Goal: Information Seeking & Learning: Learn about a topic

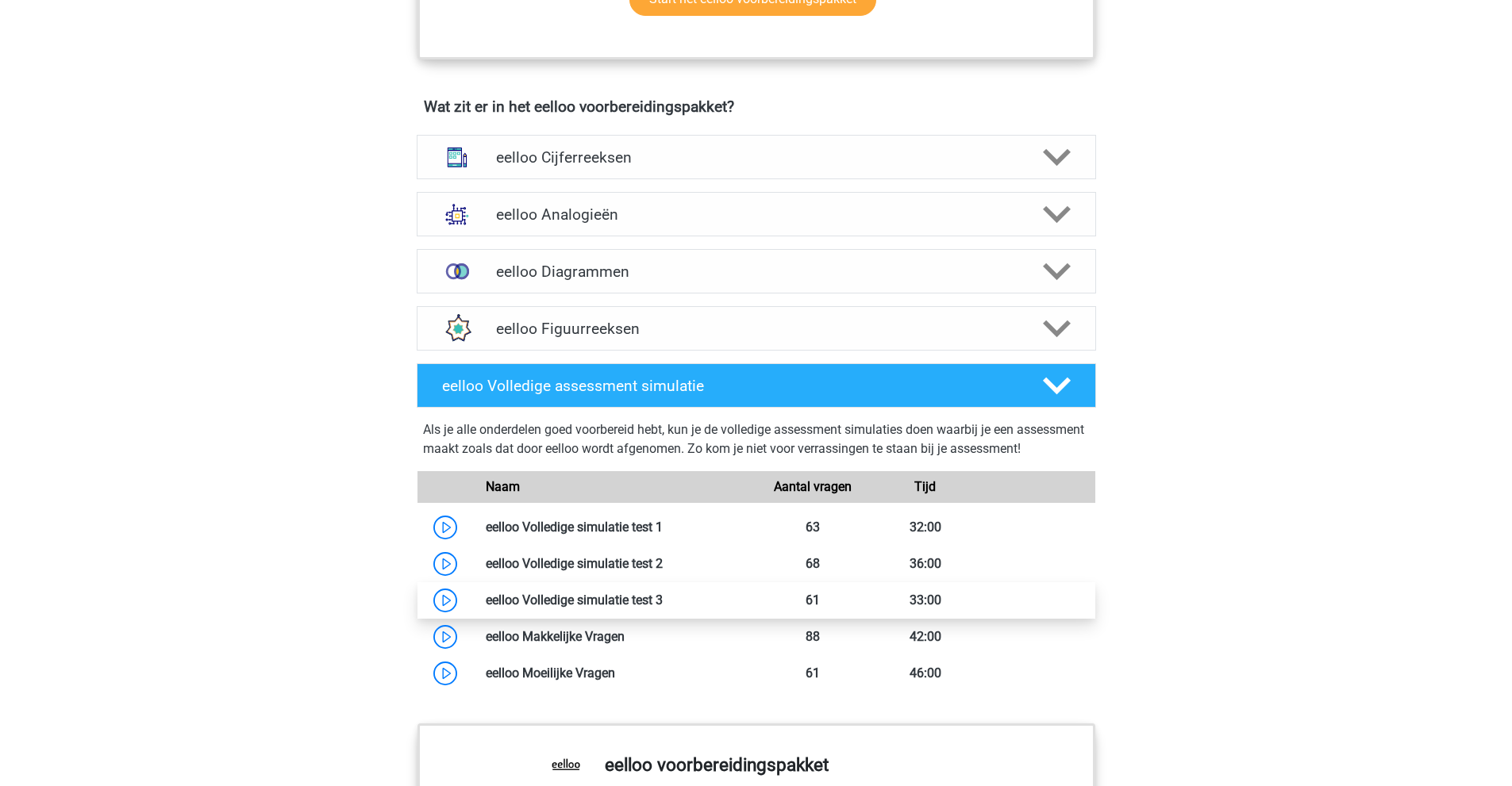
scroll to position [952, 0]
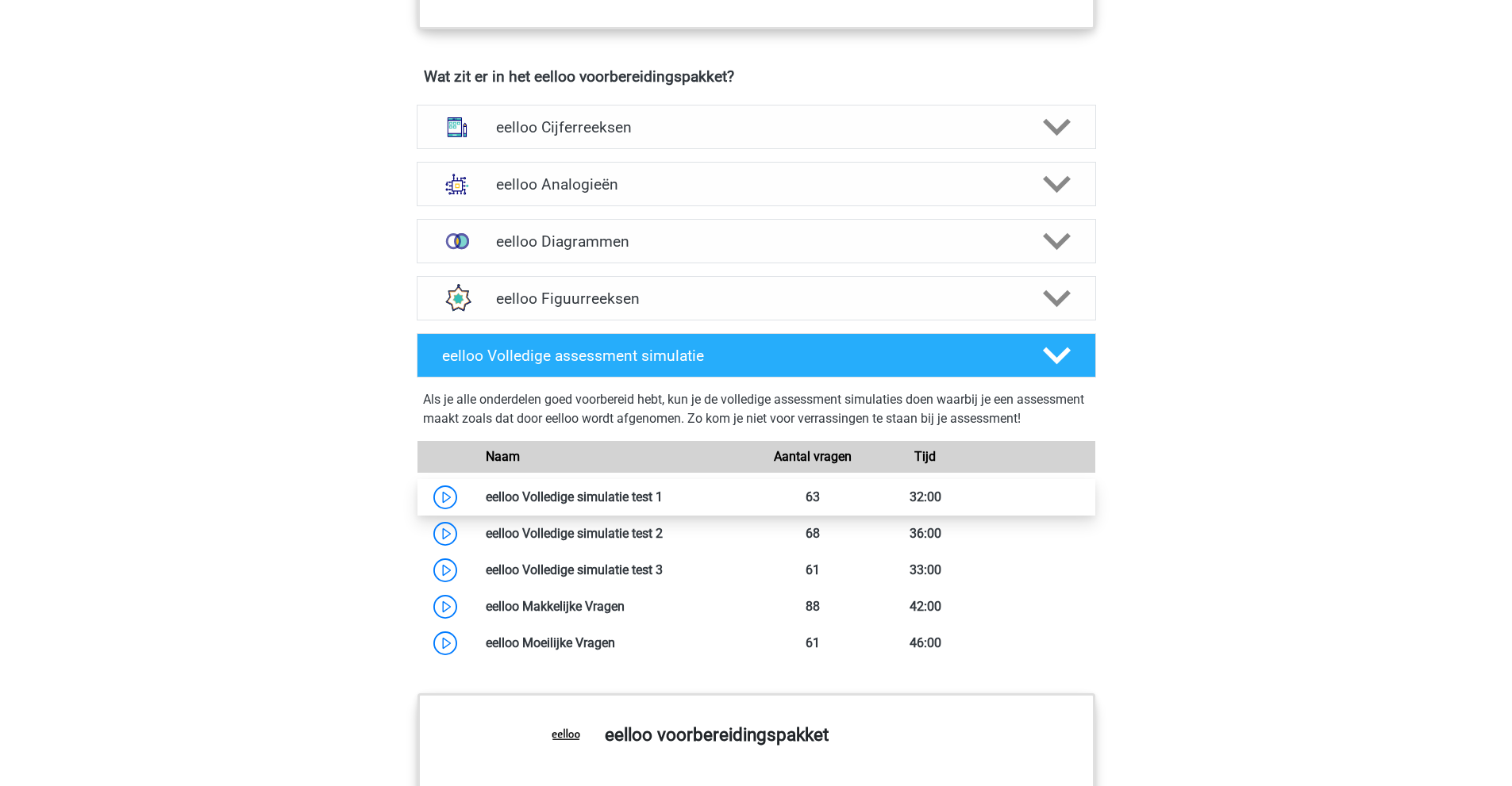
click at [663, 505] on link at bounding box center [663, 496] width 0 height 15
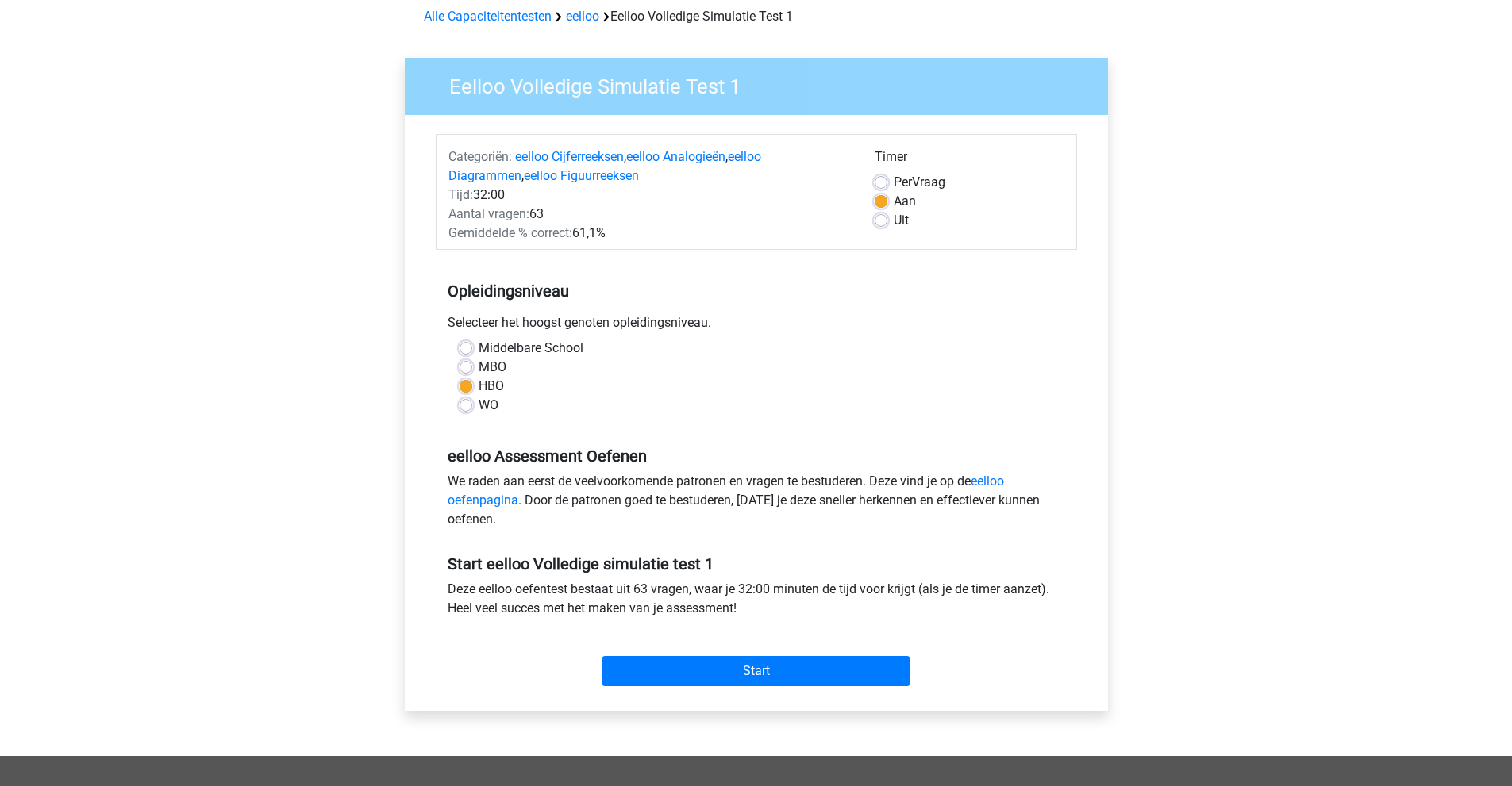
scroll to position [79, 0]
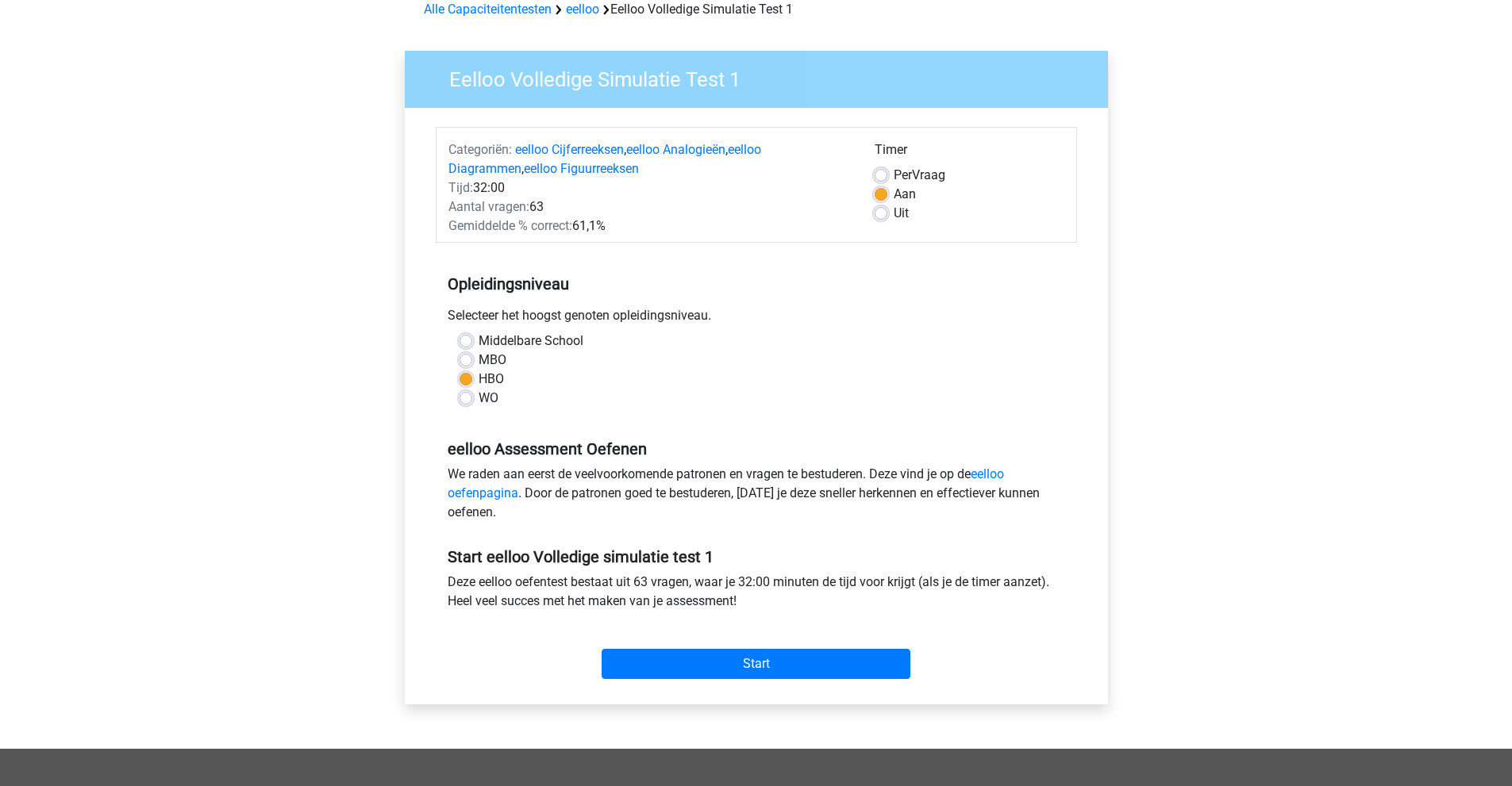
click at [894, 173] on label "Per Vraag" at bounding box center [919, 175] width 52 height 19
click at [881, 173] on input "Per Vraag" at bounding box center [881, 173] width 13 height 15
radio input "true"
click at [894, 194] on label "Aan" at bounding box center [904, 194] width 22 height 19
click at [884, 194] on input "Aan" at bounding box center [881, 192] width 13 height 15
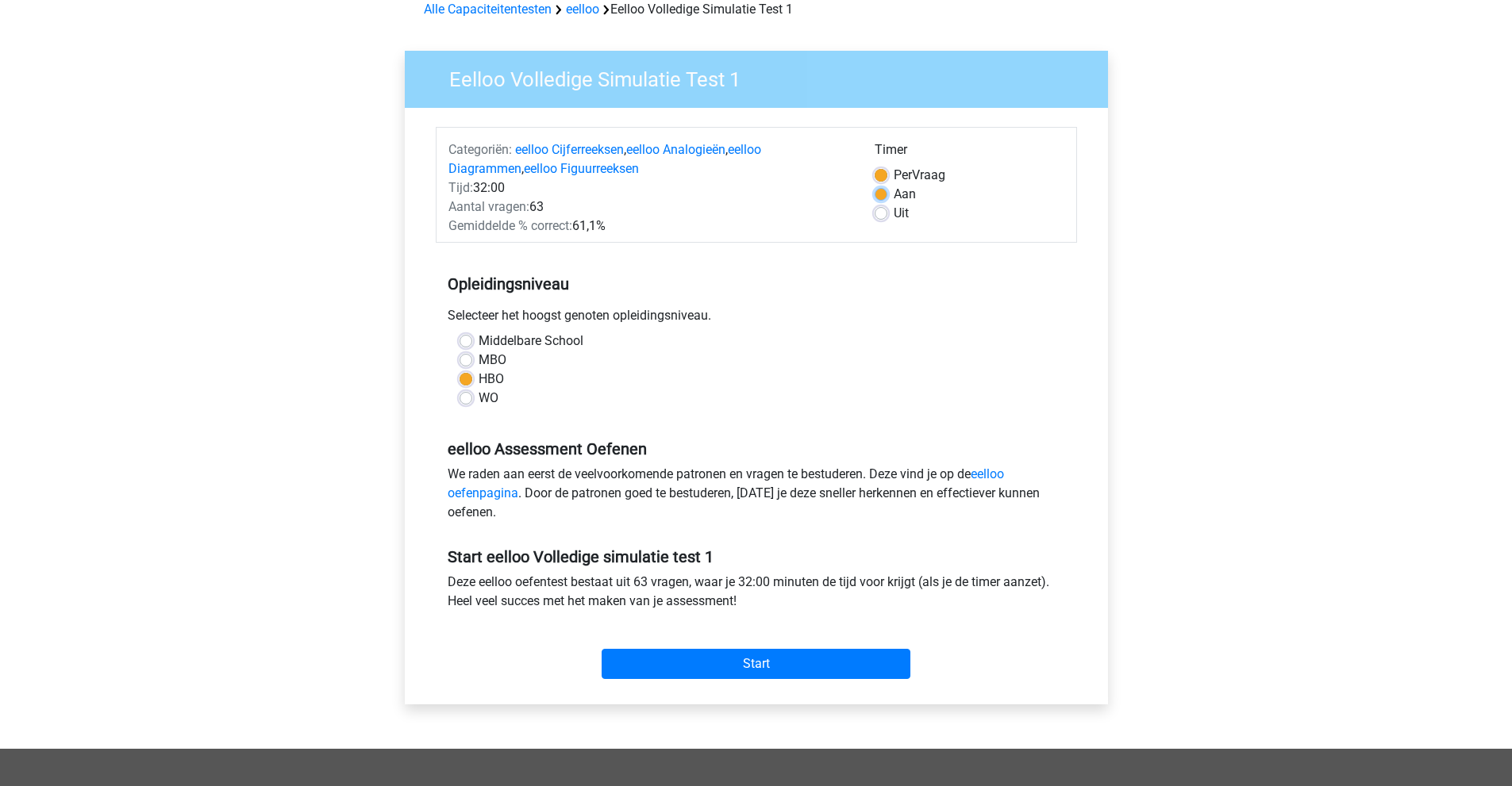
radio input "true"
click at [783, 670] on input "Start" at bounding box center [756, 663] width 309 height 30
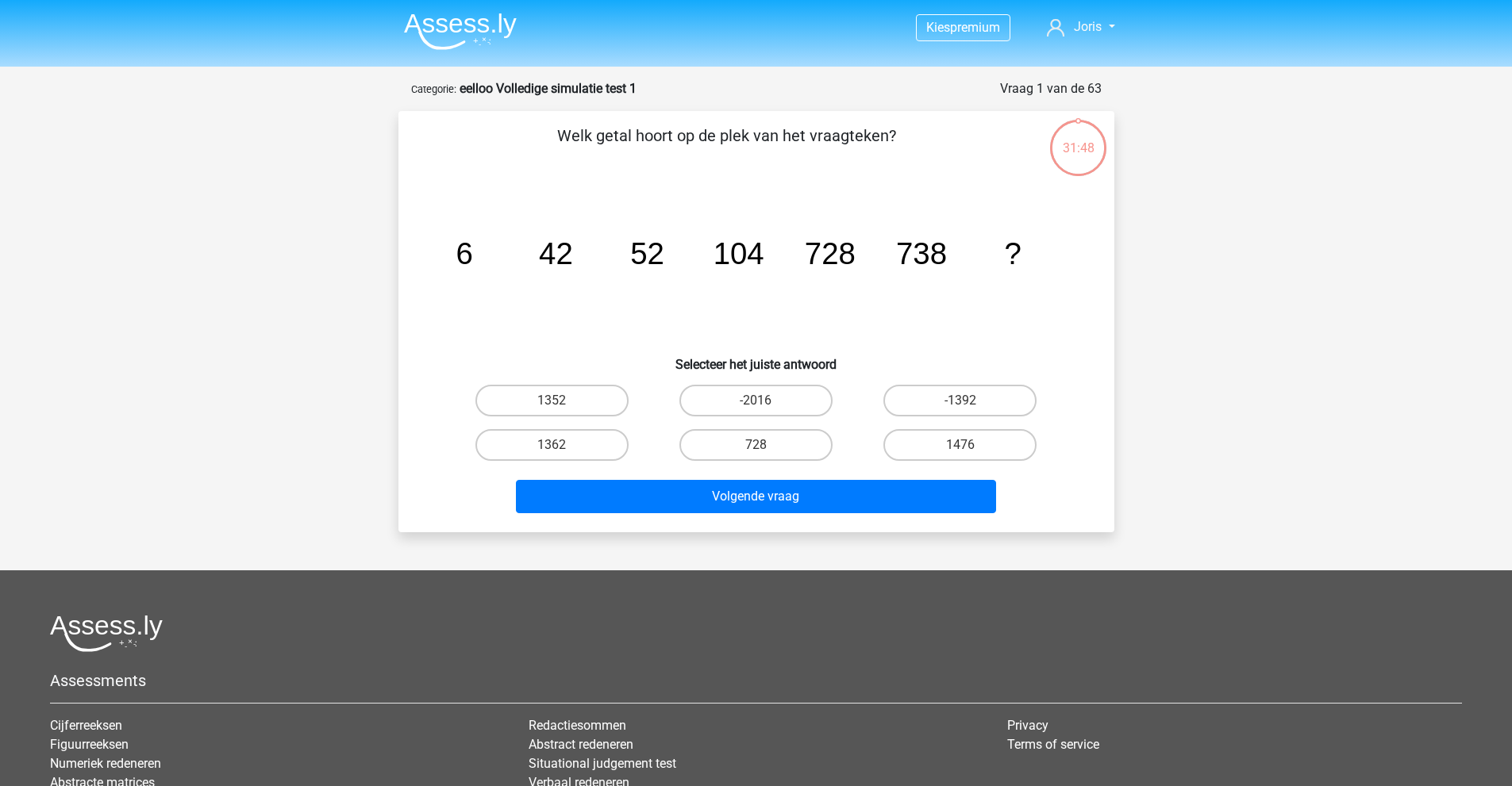
click at [901, 280] on icon "image/svg+xml 6 42 52 104 728 738 ?" at bounding box center [756, 264] width 640 height 161
click at [964, 446] on input "1476" at bounding box center [965, 449] width 10 height 10
radio input "true"
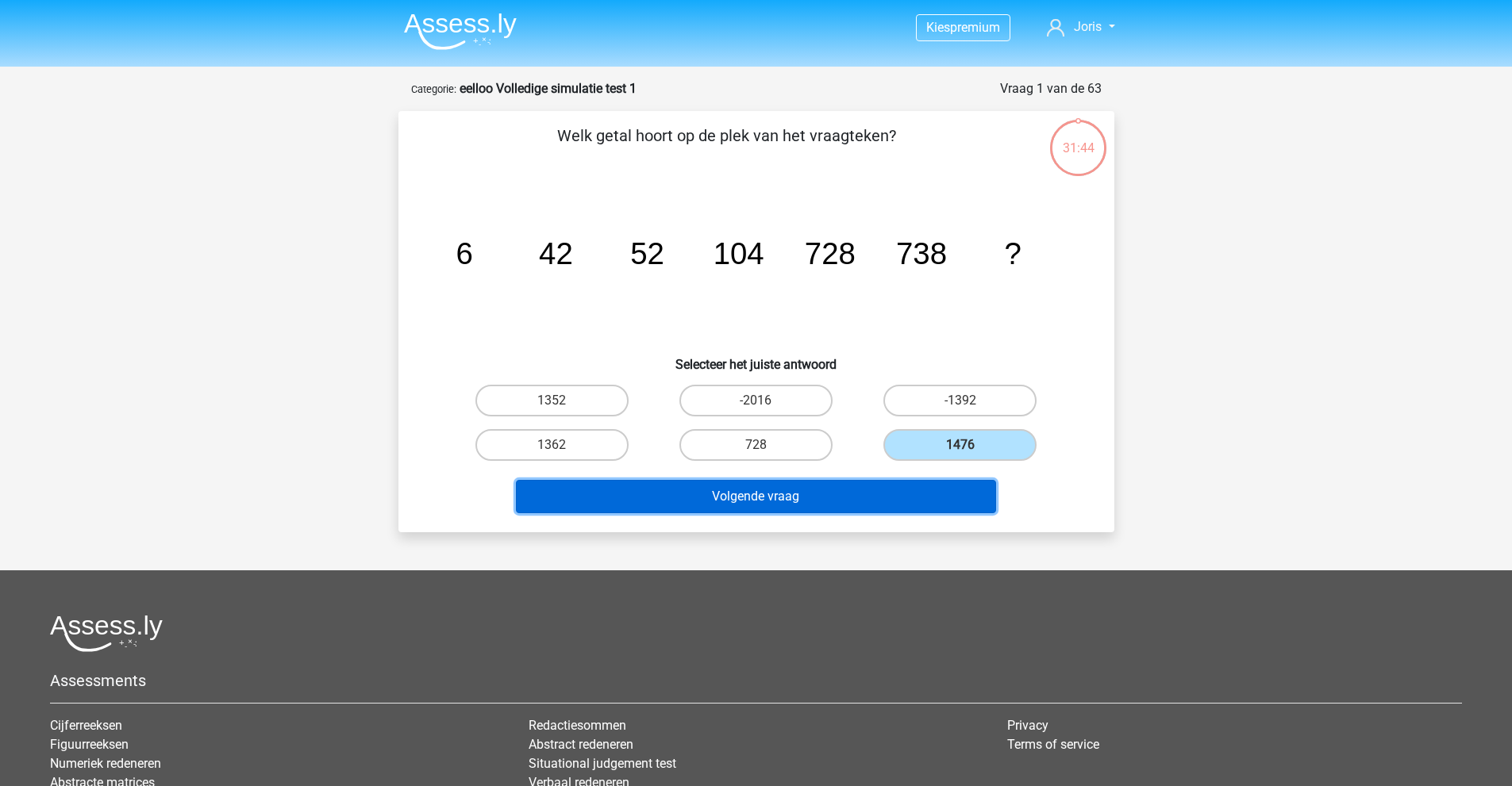
click at [894, 499] on button "Volgende vraag" at bounding box center [756, 496] width 480 height 34
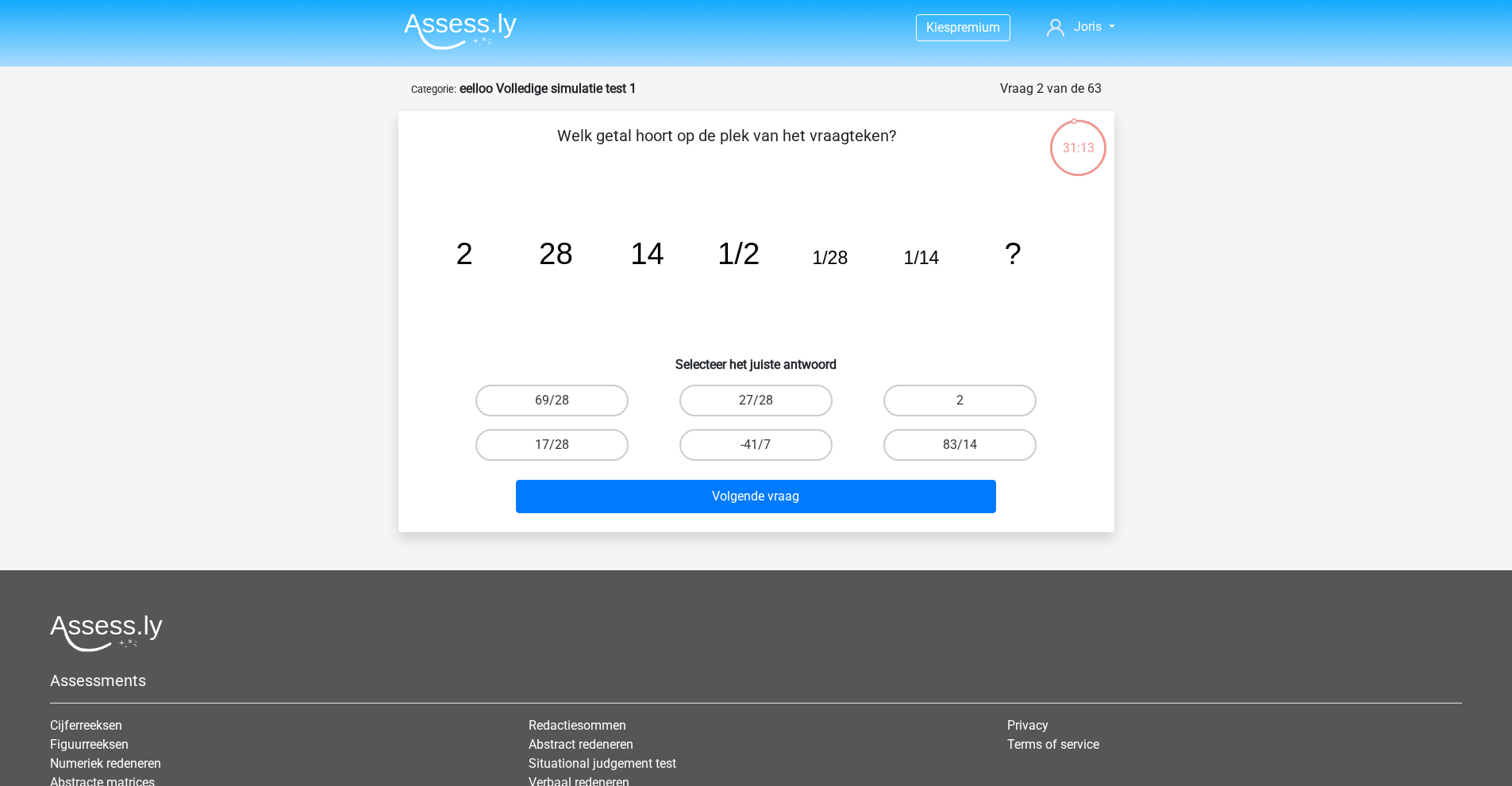
click at [978, 421] on div "2" at bounding box center [960, 400] width 204 height 44
click at [962, 402] on input "2" at bounding box center [965, 405] width 10 height 10
radio input "true"
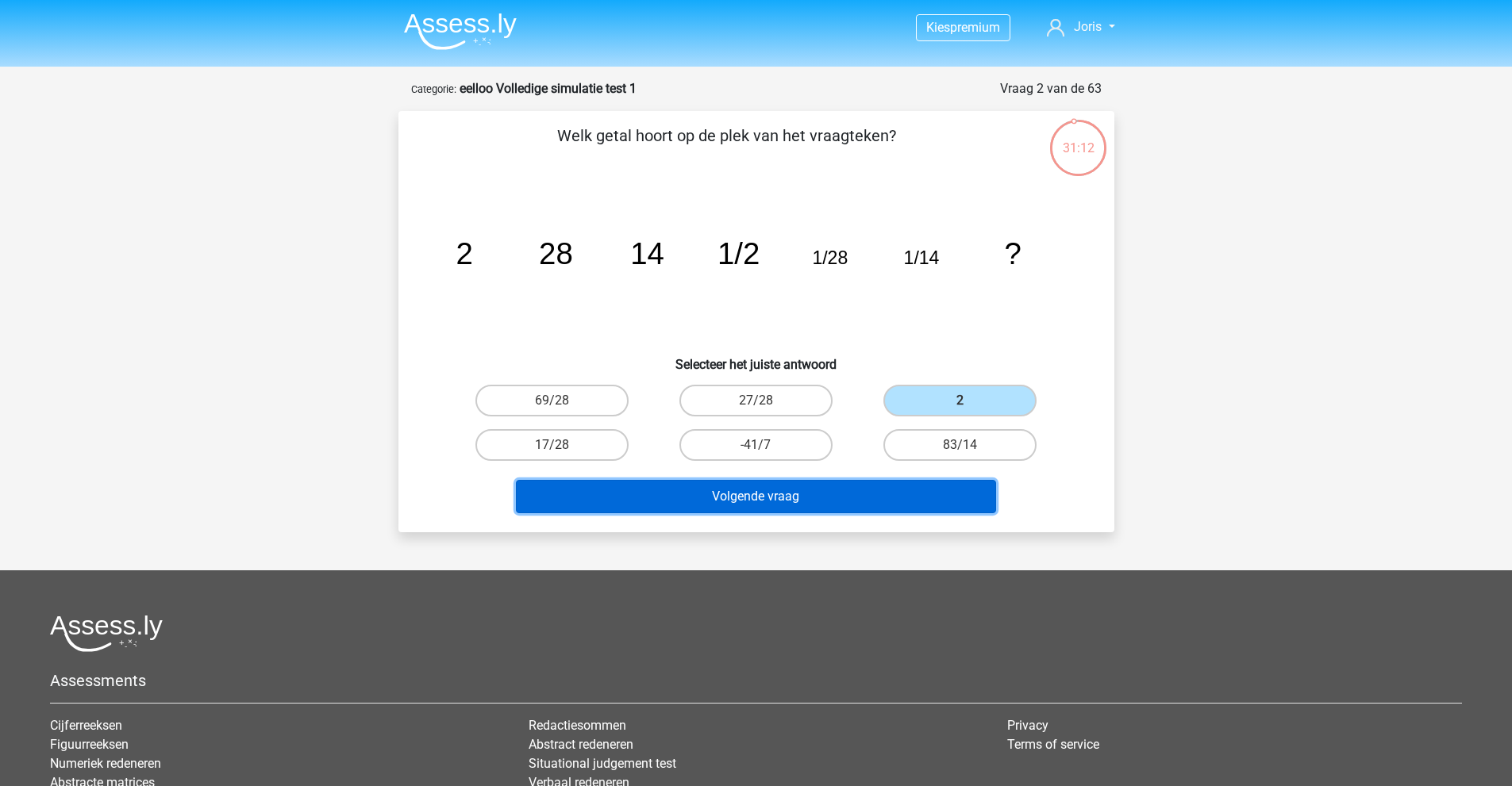
click at [909, 495] on button "Volgende vraag" at bounding box center [756, 496] width 480 height 34
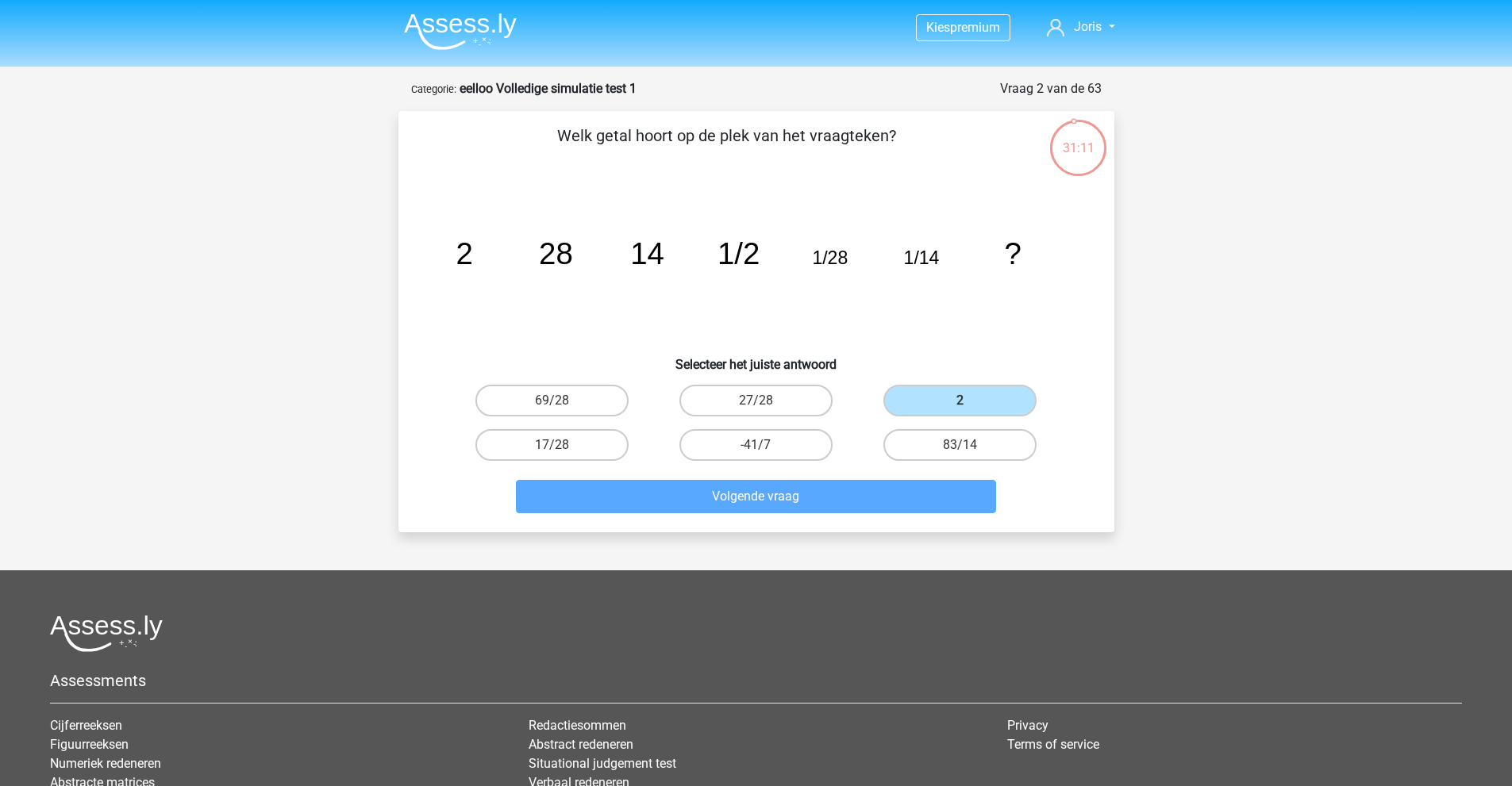
scroll to position [79, 0]
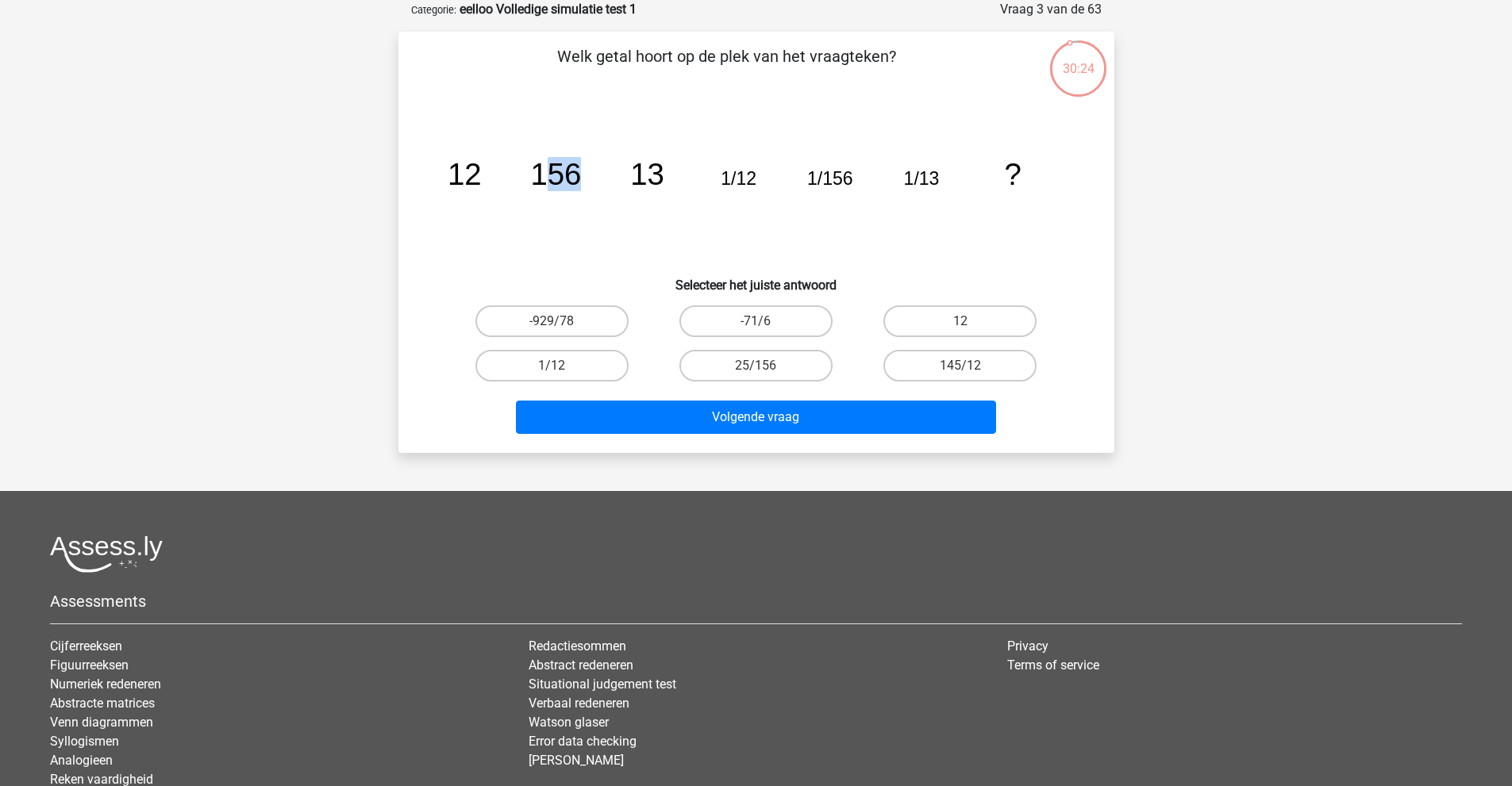
drag, startPoint x: 539, startPoint y: 167, endPoint x: 590, endPoint y: 156, distance: 52.2
click at [590, 156] on icon "image/svg+xml 12 156 13 1/12 1/156 1/13 ?" at bounding box center [756, 184] width 640 height 161
click at [558, 168] on tspan "156" at bounding box center [556, 174] width 51 height 34
drag, startPoint x: 492, startPoint y: 155, endPoint x: 420, endPoint y: 164, distance: 72.6
click at [420, 164] on div "Welk getal hoort op de plek van het vraagteken? image/svg+xml 12 156 13 1/12 1/…" at bounding box center [756, 242] width 703 height 396
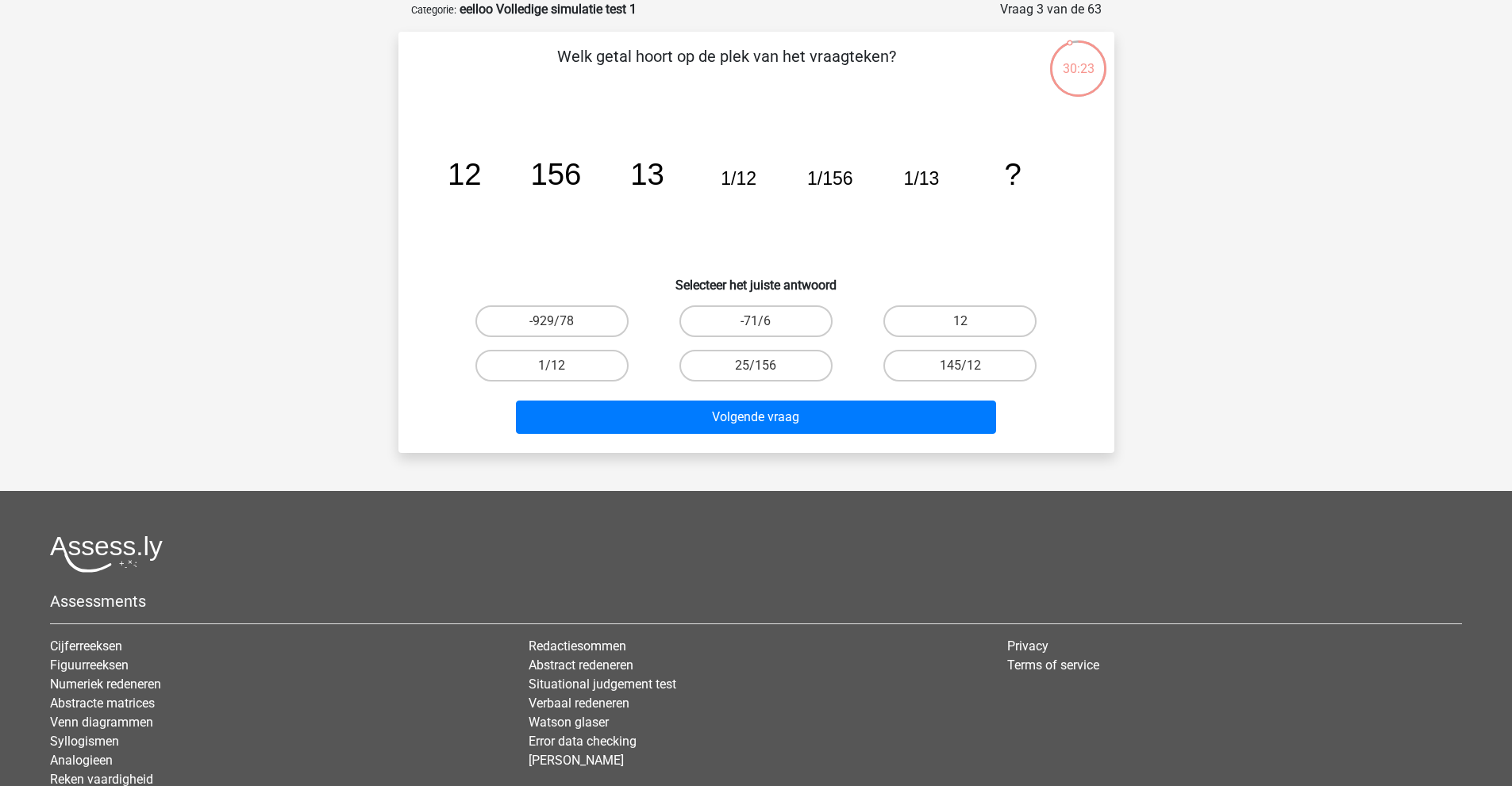
click at [512, 147] on icon "image/svg+xml 12 156 13 1/12 1/156 1/13 ?" at bounding box center [756, 184] width 640 height 161
drag, startPoint x: 634, startPoint y: 171, endPoint x: 694, endPoint y: 163, distance: 60.5
click at [696, 164] on icon "image/svg+xml 12 156 13 1/12 1/156 1/13 ?" at bounding box center [756, 184] width 640 height 161
click at [631, 172] on tspan "13" at bounding box center [647, 174] width 35 height 34
click at [654, 170] on tspan "13" at bounding box center [647, 174] width 35 height 34
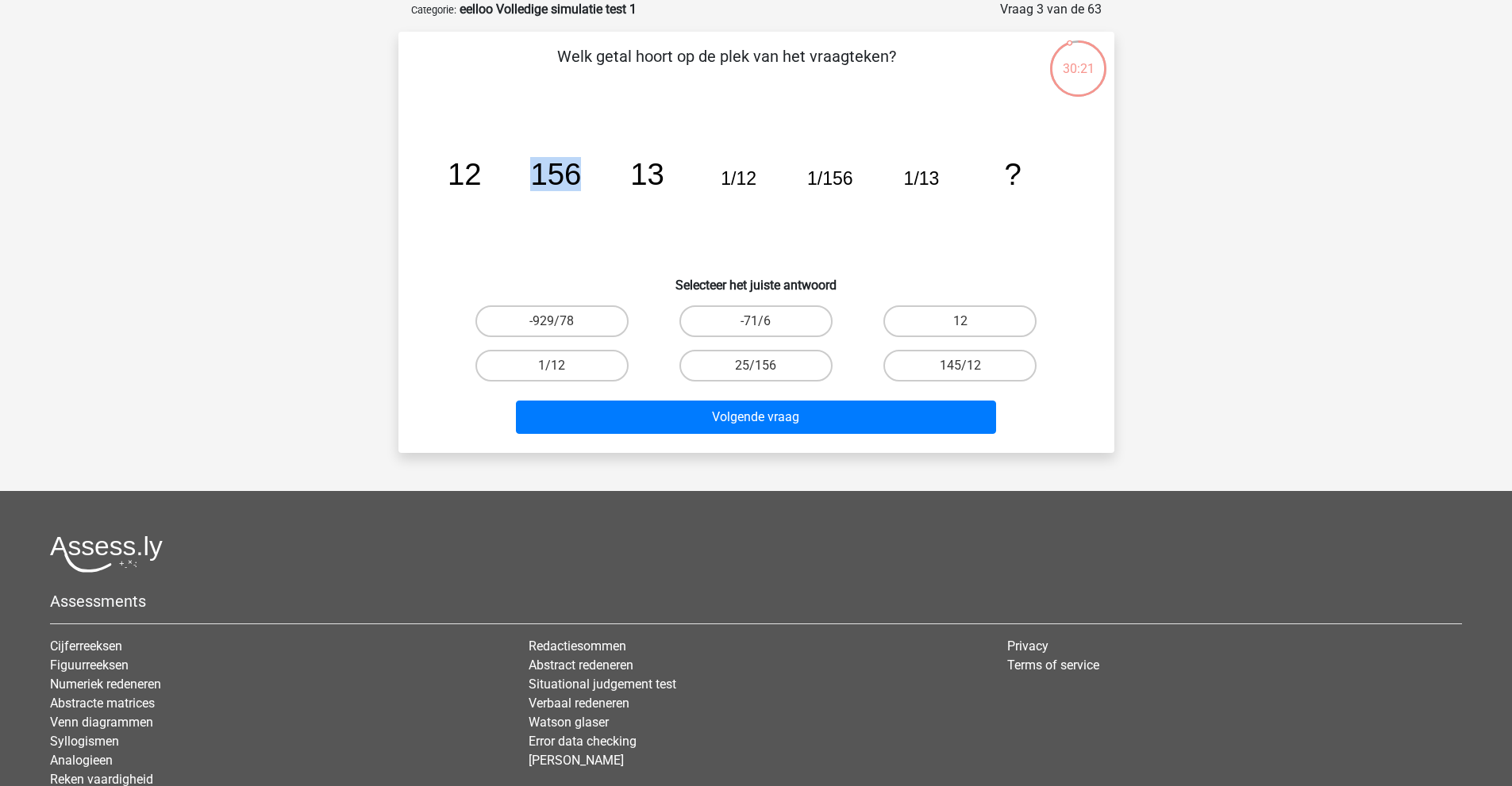
drag, startPoint x: 527, startPoint y: 172, endPoint x: 582, endPoint y: 158, distance: 56.8
click at [582, 158] on icon "image/svg+xml 12 156 13 1/12 1/156 1/13 ?" at bounding box center [756, 184] width 640 height 161
click at [569, 167] on tspan "156" at bounding box center [556, 174] width 51 height 34
drag, startPoint x: 695, startPoint y: 169, endPoint x: 739, endPoint y: 168, distance: 44.0
click at [757, 157] on icon "image/svg+xml 12 156 13 1/12 1/156 1/13 ?" at bounding box center [756, 184] width 640 height 161
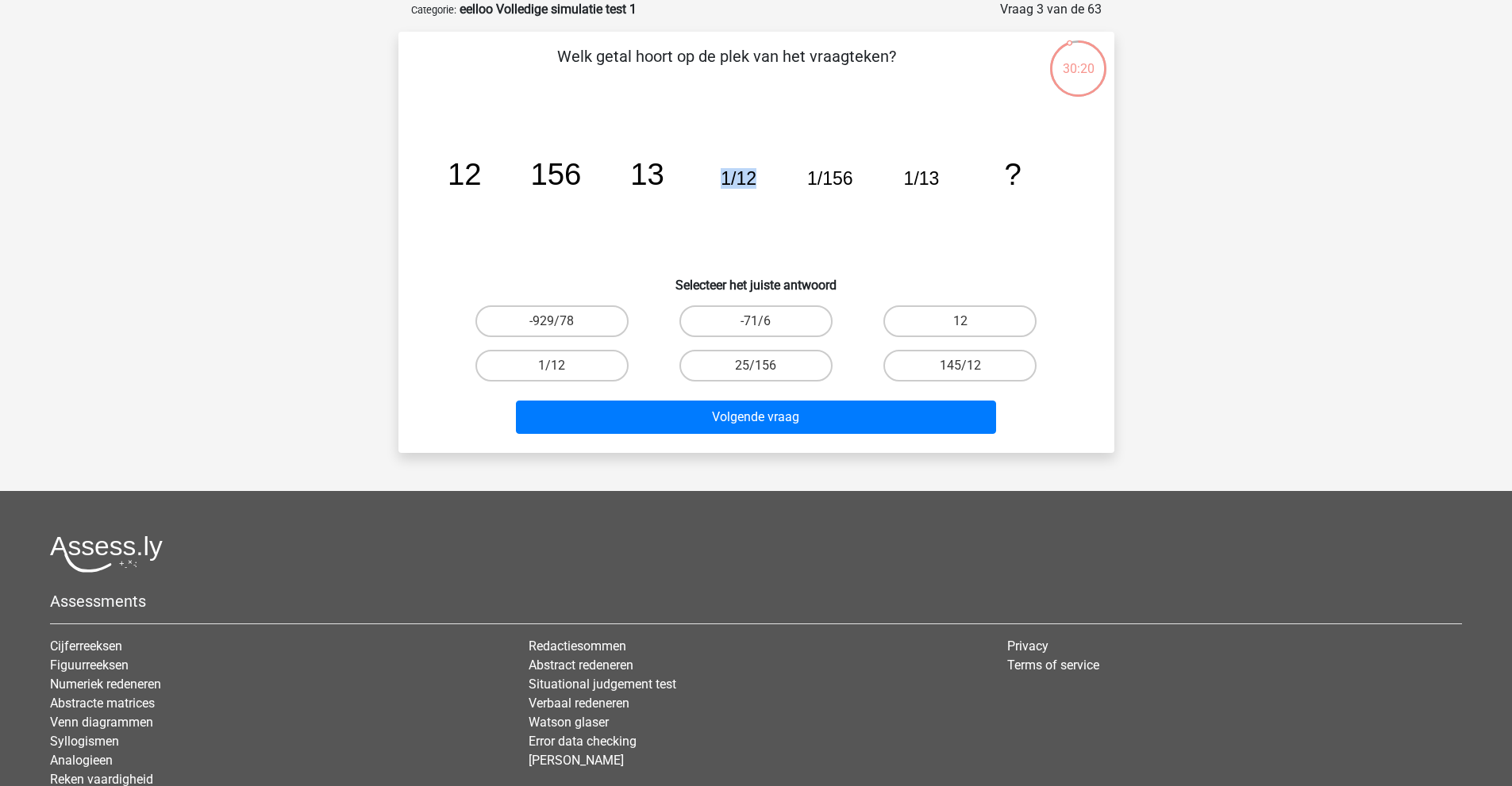
click at [716, 188] on icon "image/svg+xml 12 156 13 1/12 1/156 1/13 ?" at bounding box center [756, 184] width 640 height 161
drag, startPoint x: 753, startPoint y: 178, endPoint x: 766, endPoint y: 175, distance: 13.3
click at [770, 174] on icon "image/svg+xml 12 156 13 1/12 1/156 1/13 ?" at bounding box center [756, 184] width 640 height 161
click at [748, 180] on tspan "1/12" at bounding box center [738, 178] width 35 height 21
drag, startPoint x: 651, startPoint y: 173, endPoint x: 672, endPoint y: 176, distance: 21.2
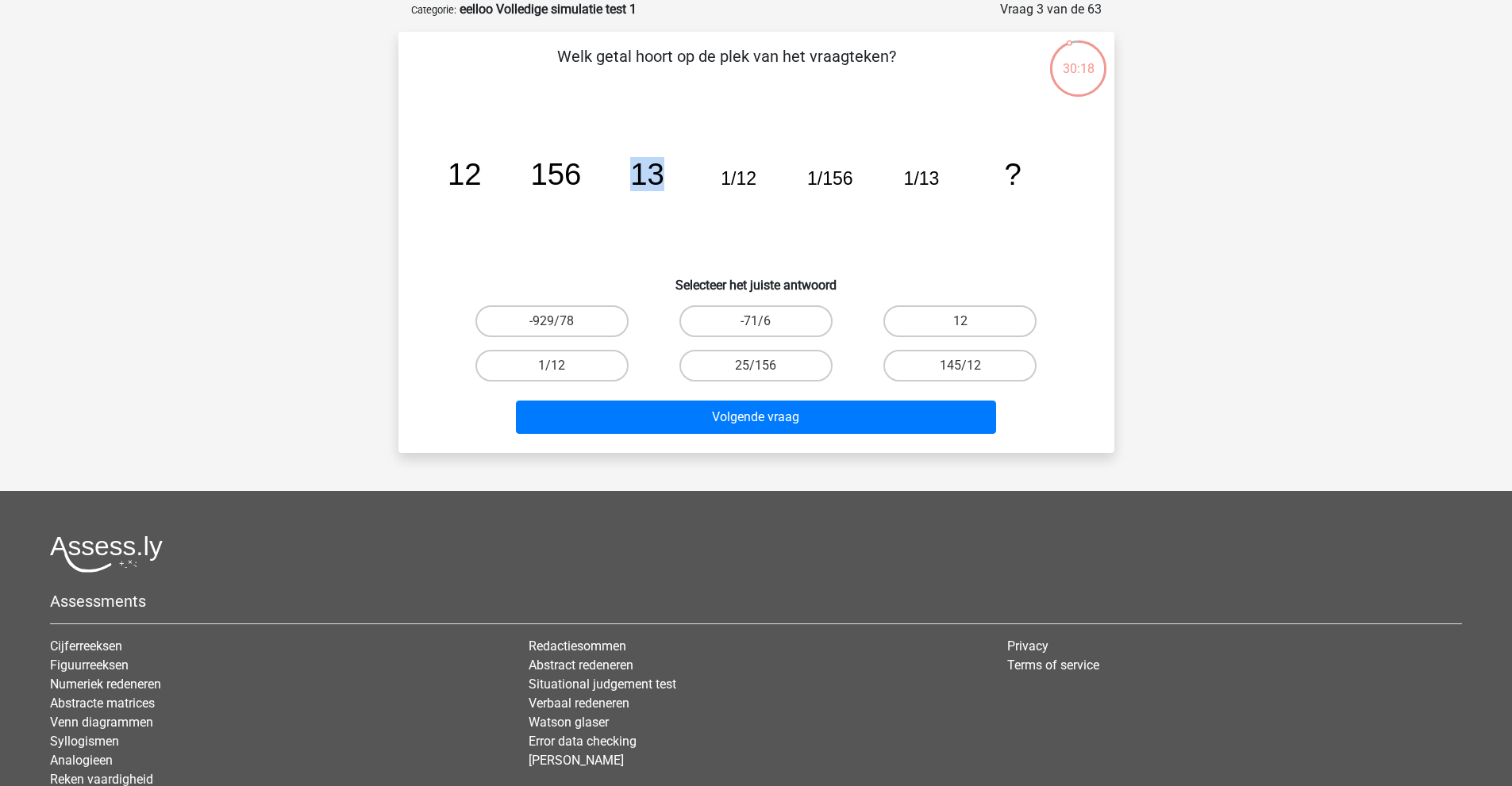
click at [622, 180] on icon "image/svg+xml 12 156 13 1/12 1/156 1/13 ?" at bounding box center [756, 184] width 640 height 161
click at [702, 172] on icon "image/svg+xml 12 156 13 1/12 1/156 1/13 ?" at bounding box center [756, 184] width 640 height 161
drag, startPoint x: 761, startPoint y: 167, endPoint x: 857, endPoint y: 171, distance: 96.1
click at [857, 171] on icon "image/svg+xml 12 156 13 1/12 1/156 1/13 ?" at bounding box center [756, 184] width 640 height 161
click at [823, 175] on tspan "1/156" at bounding box center [830, 178] width 46 height 21
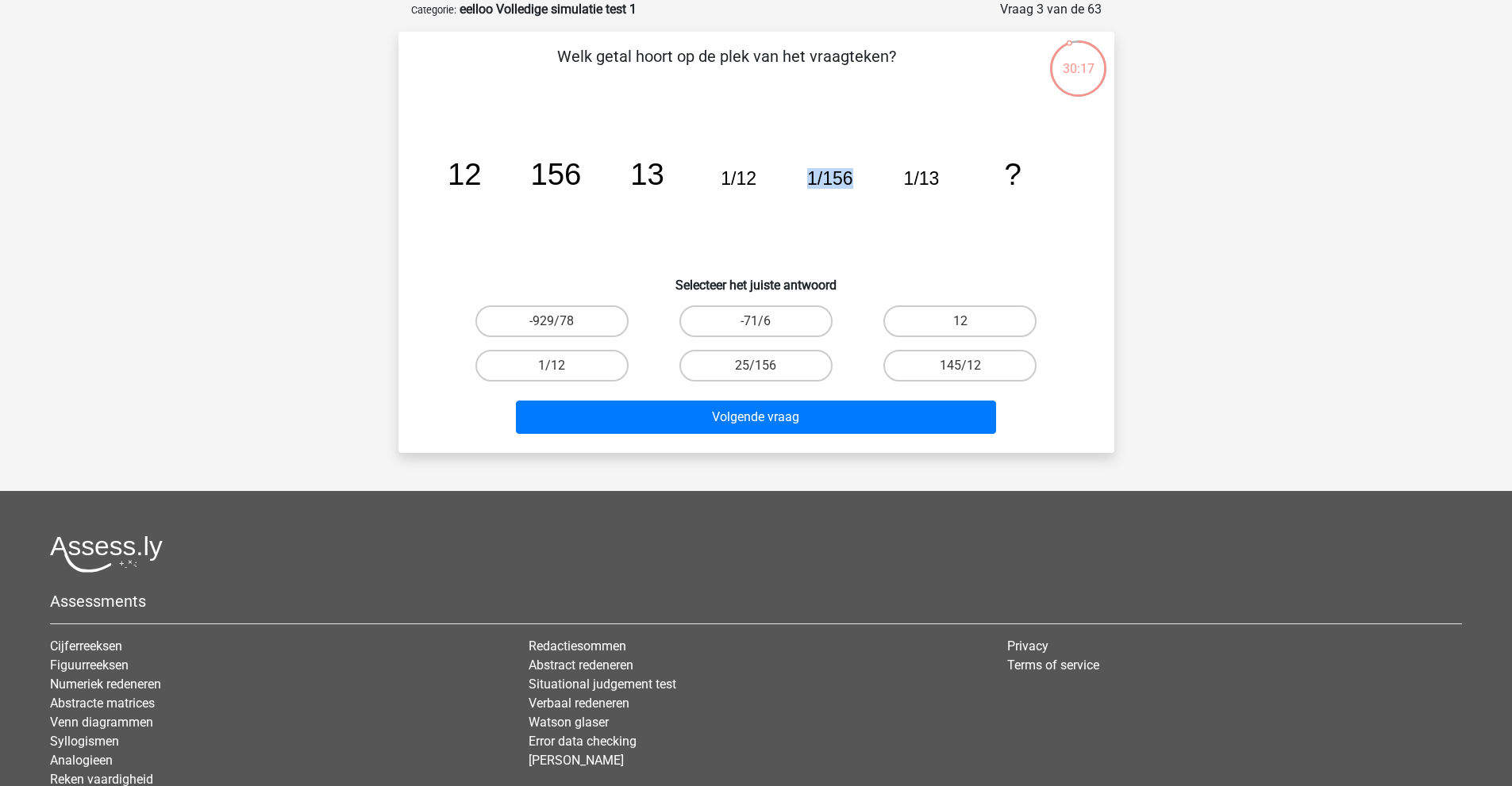
drag, startPoint x: 800, startPoint y: 179, endPoint x: 855, endPoint y: 176, distance: 55.1
click at [855, 176] on icon "image/svg+xml 12 156 13 1/12 1/156 1/13 ?" at bounding box center [756, 184] width 640 height 161
click at [822, 179] on tspan "1/156" at bounding box center [830, 178] width 46 height 21
drag, startPoint x: 752, startPoint y: 180, endPoint x: 699, endPoint y: 180, distance: 53.0
click at [699, 180] on icon "image/svg+xml 12 156 13 1/12 1/156 1/13 ?" at bounding box center [756, 184] width 640 height 161
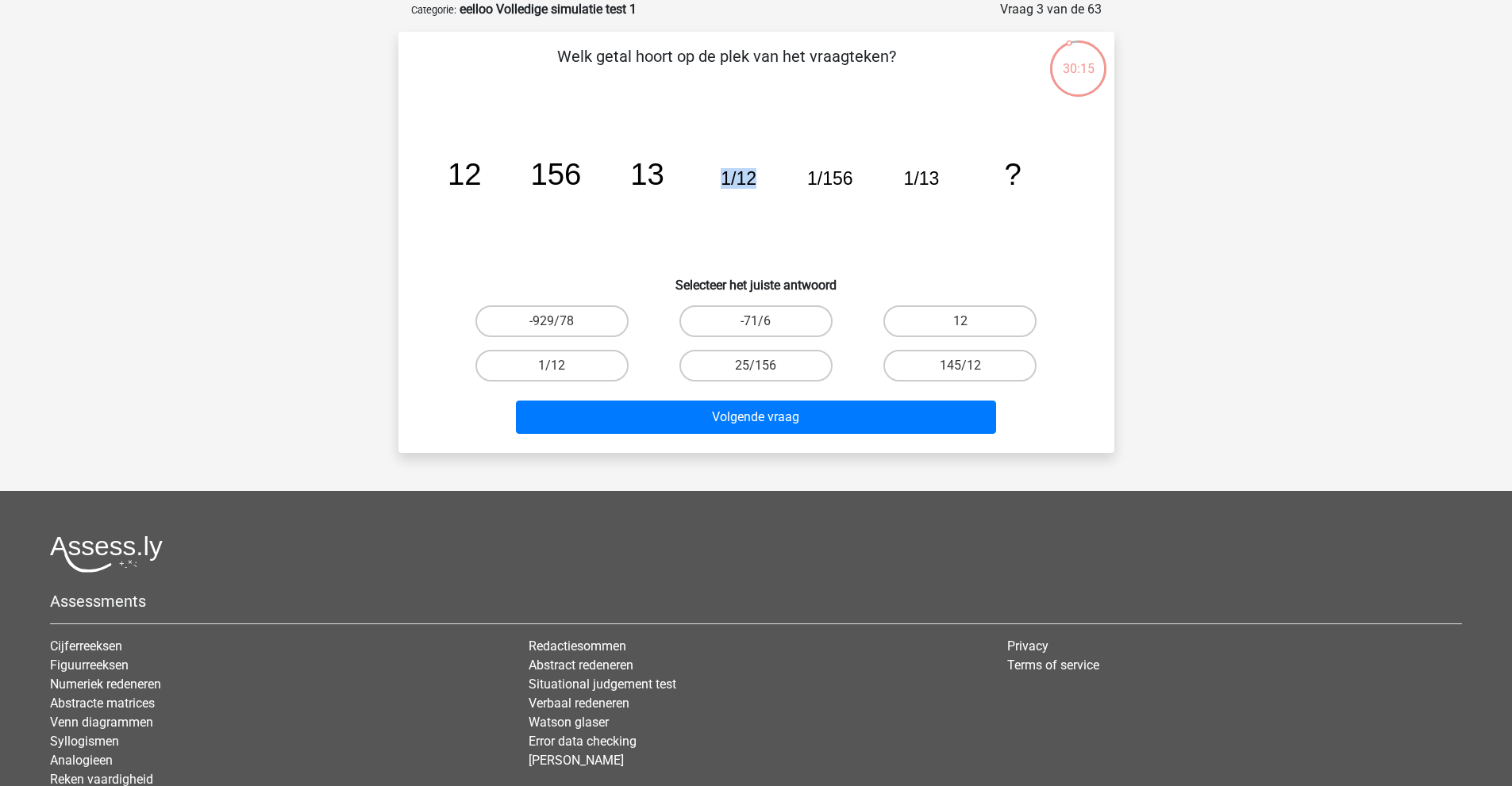
click at [733, 173] on tspan "1/12" at bounding box center [738, 178] width 35 height 21
drag, startPoint x: 789, startPoint y: 169, endPoint x: 858, endPoint y: 176, distance: 69.4
click at [858, 176] on icon "image/svg+xml 12 156 13 1/12 1/156 1/13 ?" at bounding box center [756, 184] width 640 height 161
click at [817, 180] on tspan "1/156" at bounding box center [830, 178] width 46 height 21
drag, startPoint x: 882, startPoint y: 169, endPoint x: 955, endPoint y: 172, distance: 73.1
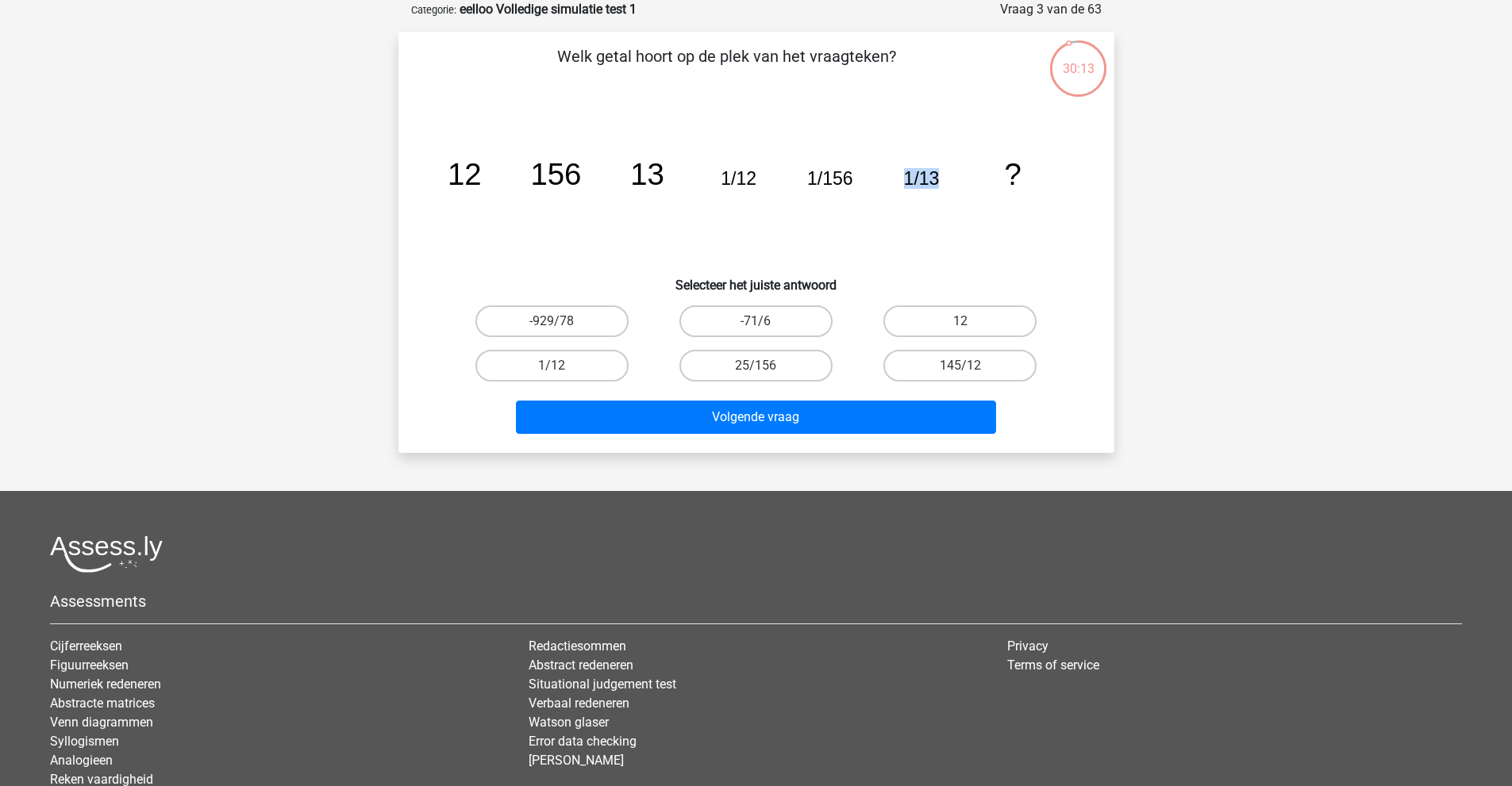
click at [955, 172] on icon "image/svg+xml 12 156 13 1/12 1/156 1/13 ?" at bounding box center [756, 184] width 640 height 161
click at [905, 182] on tspan "1/13" at bounding box center [921, 178] width 35 height 21
drag, startPoint x: 875, startPoint y: 170, endPoint x: 938, endPoint y: 161, distance: 63.6
click at [938, 161] on icon "image/svg+xml 12 156 13 1/12 1/156 1/13 ?" at bounding box center [756, 184] width 640 height 161
click at [892, 178] on icon "image/svg+xml 12 156 13 1/12 1/156 1/13 ?" at bounding box center [756, 184] width 640 height 161
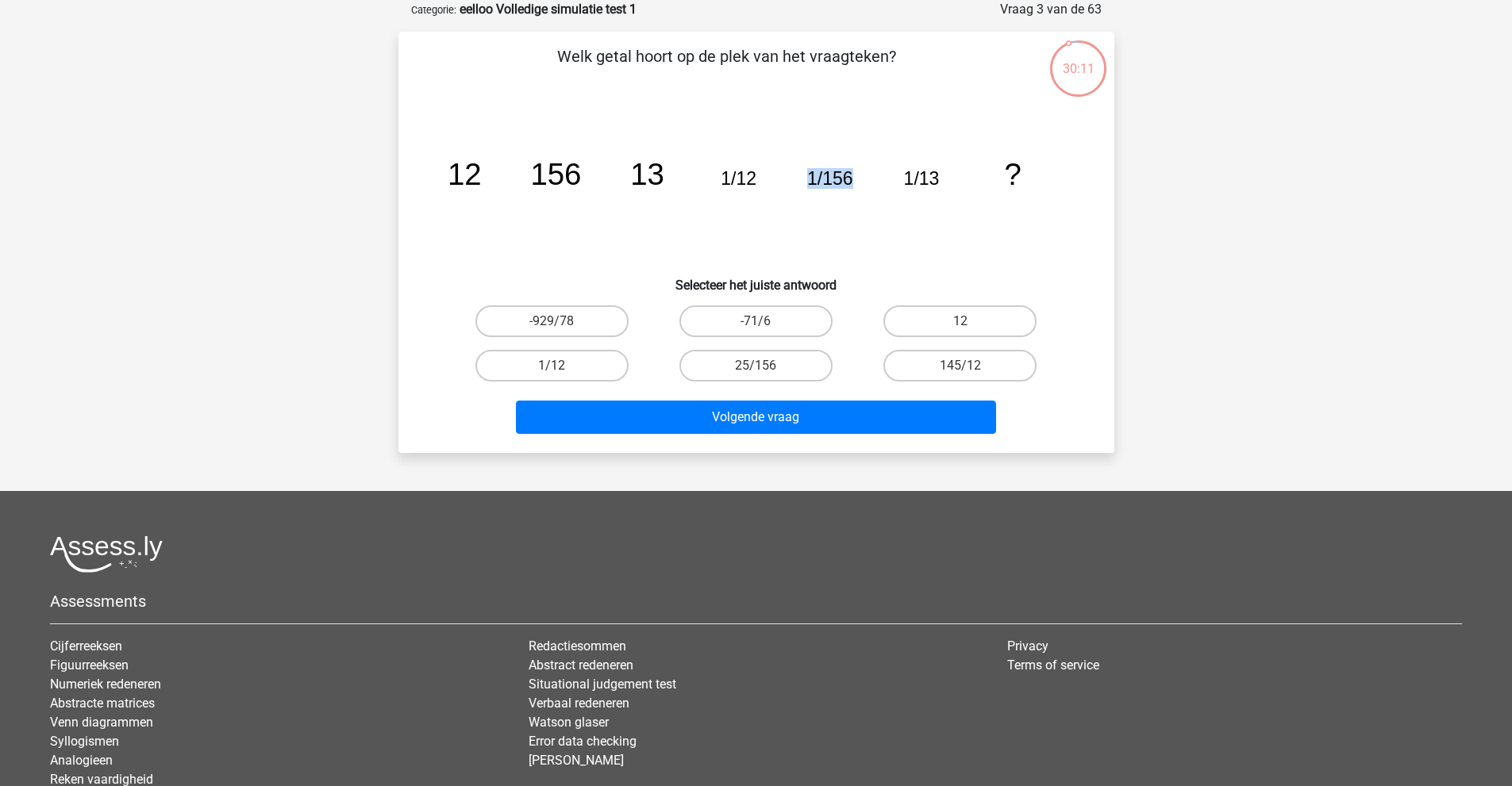
drag, startPoint x: 807, startPoint y: 173, endPoint x: 880, endPoint y: 167, distance: 73.2
click at [880, 167] on icon "image/svg+xml 12 156 13 1/12 1/156 1/13 ?" at bounding box center [756, 184] width 640 height 161
click at [829, 182] on tspan "1/156" at bounding box center [830, 178] width 46 height 21
drag, startPoint x: 804, startPoint y: 174, endPoint x: 856, endPoint y: 176, distance: 52.0
click at [856, 176] on icon "image/svg+xml 12 156 13 1/12 1/156 1/13 ?" at bounding box center [756, 184] width 640 height 161
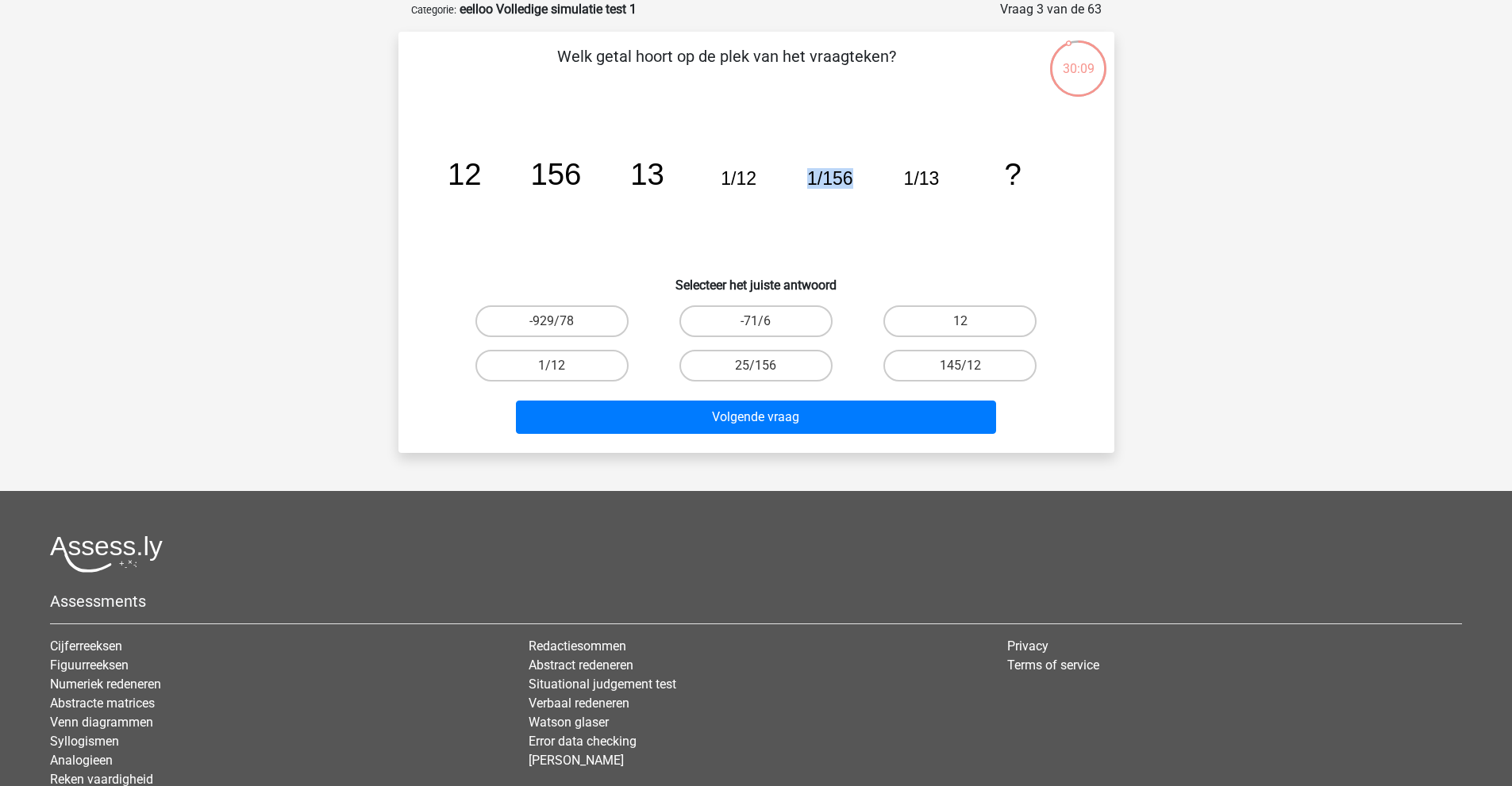
click at [818, 180] on tspan "1/156" at bounding box center [830, 178] width 46 height 21
click at [929, 317] on label "12" at bounding box center [960, 321] width 153 height 32
click at [961, 321] on input "12" at bounding box center [965, 326] width 10 height 10
radio input "true"
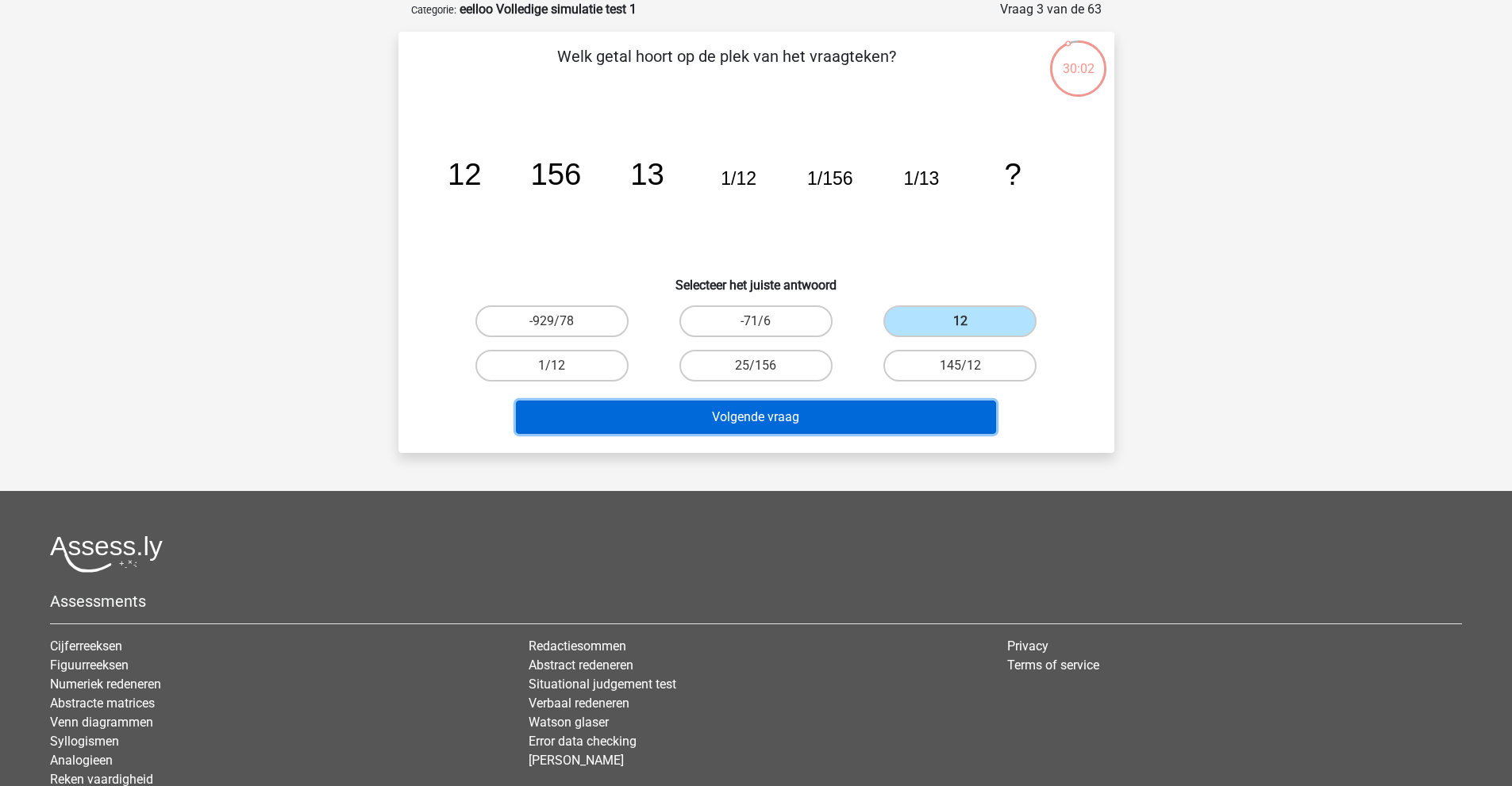
click at [797, 419] on button "Volgende vraag" at bounding box center [756, 417] width 480 height 34
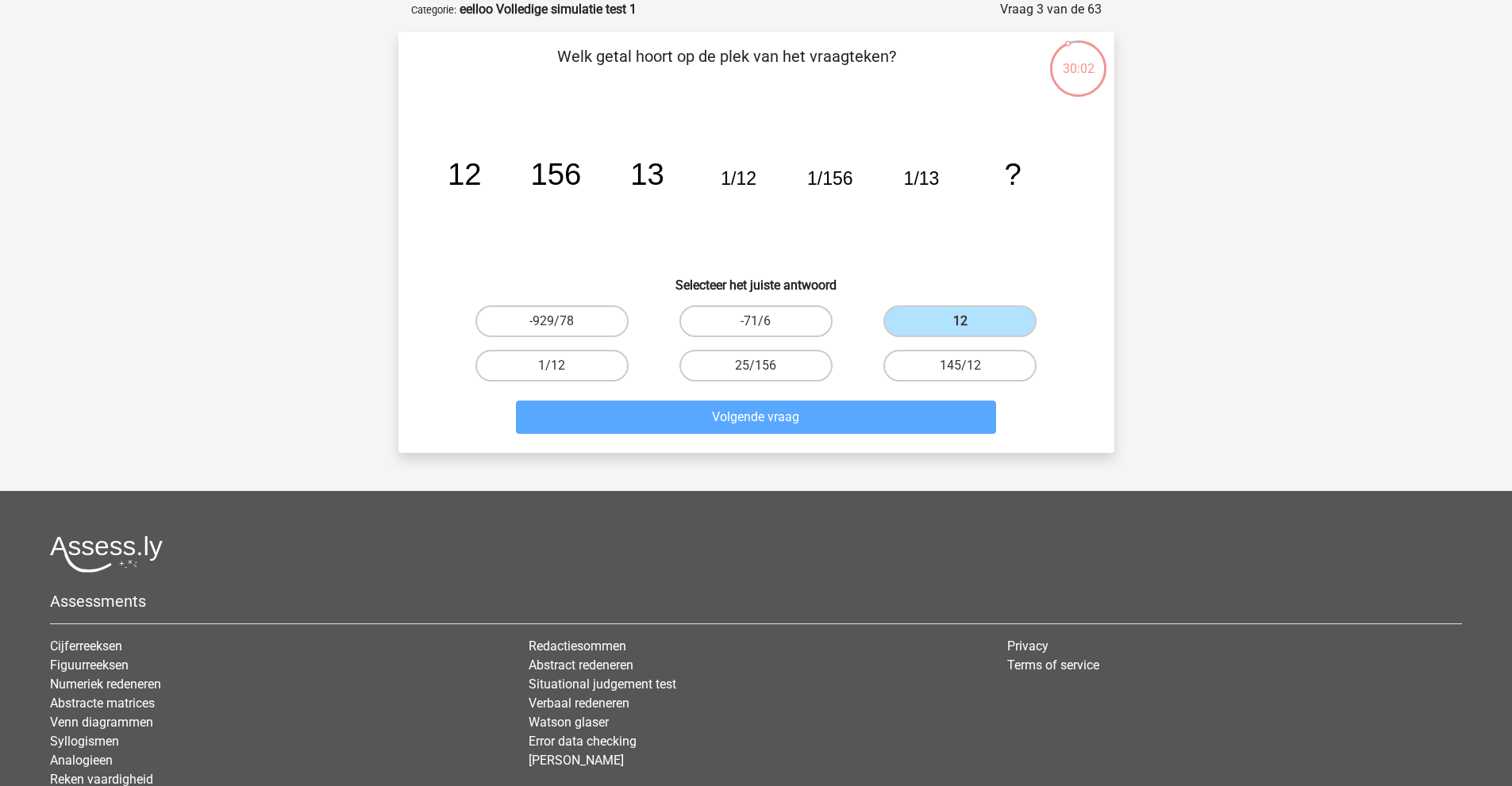
scroll to position [43, 0]
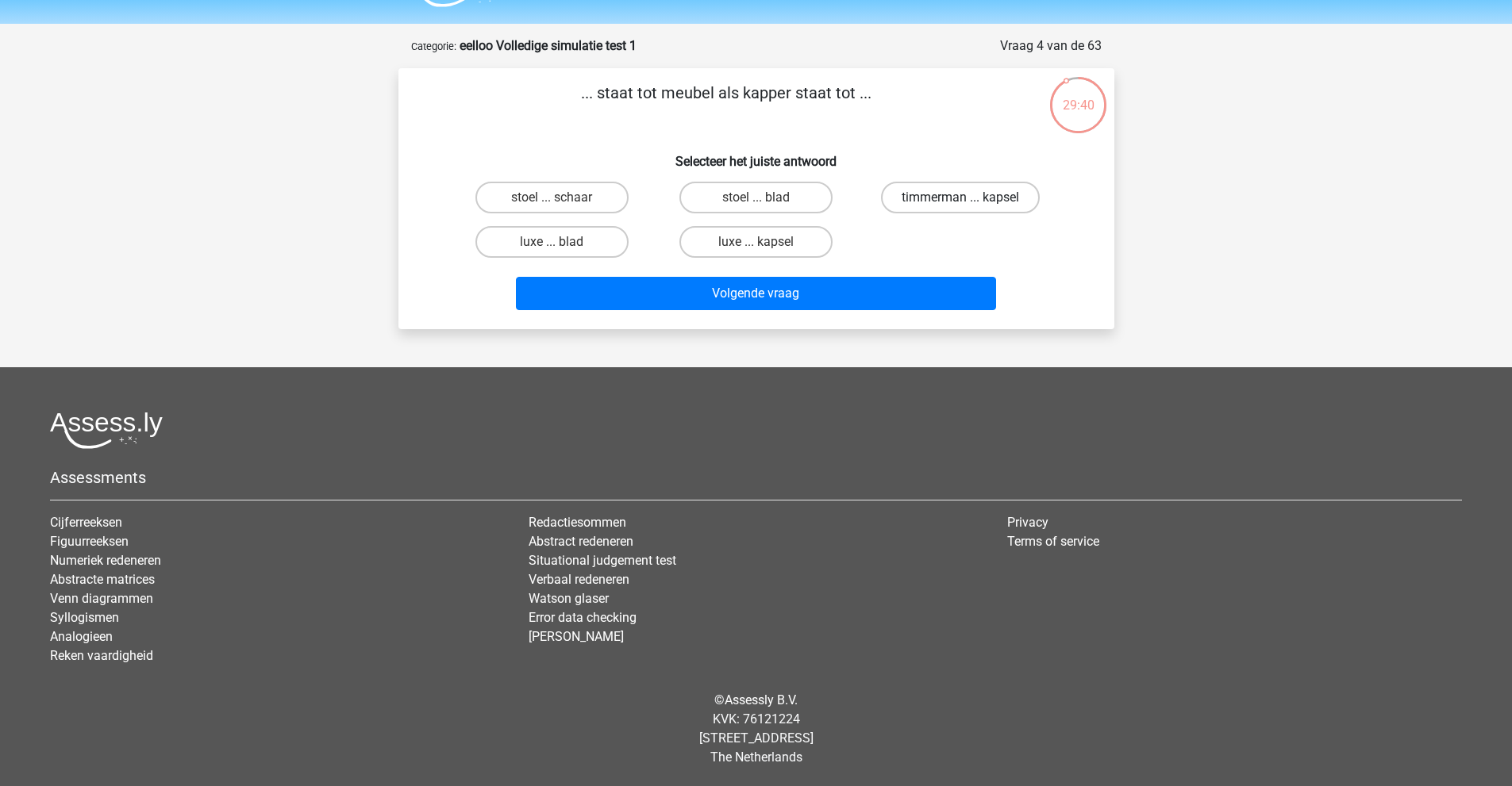
click at [903, 194] on label "timmerman ... kapsel" at bounding box center [960, 197] width 159 height 32
click at [961, 198] on input "timmerman ... kapsel" at bounding box center [965, 202] width 10 height 10
radio input "true"
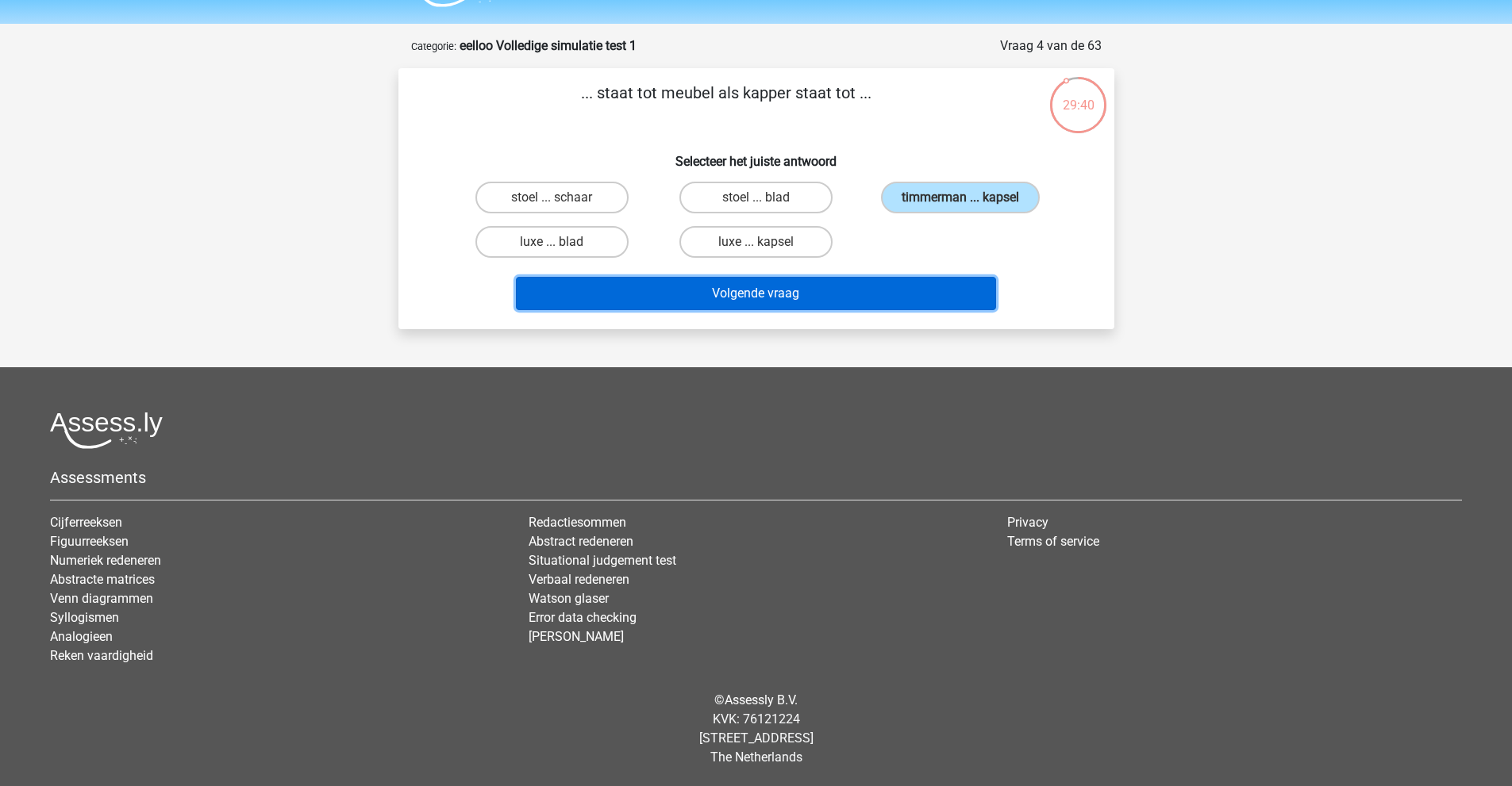
click at [861, 300] on button "Volgende vraag" at bounding box center [756, 293] width 480 height 34
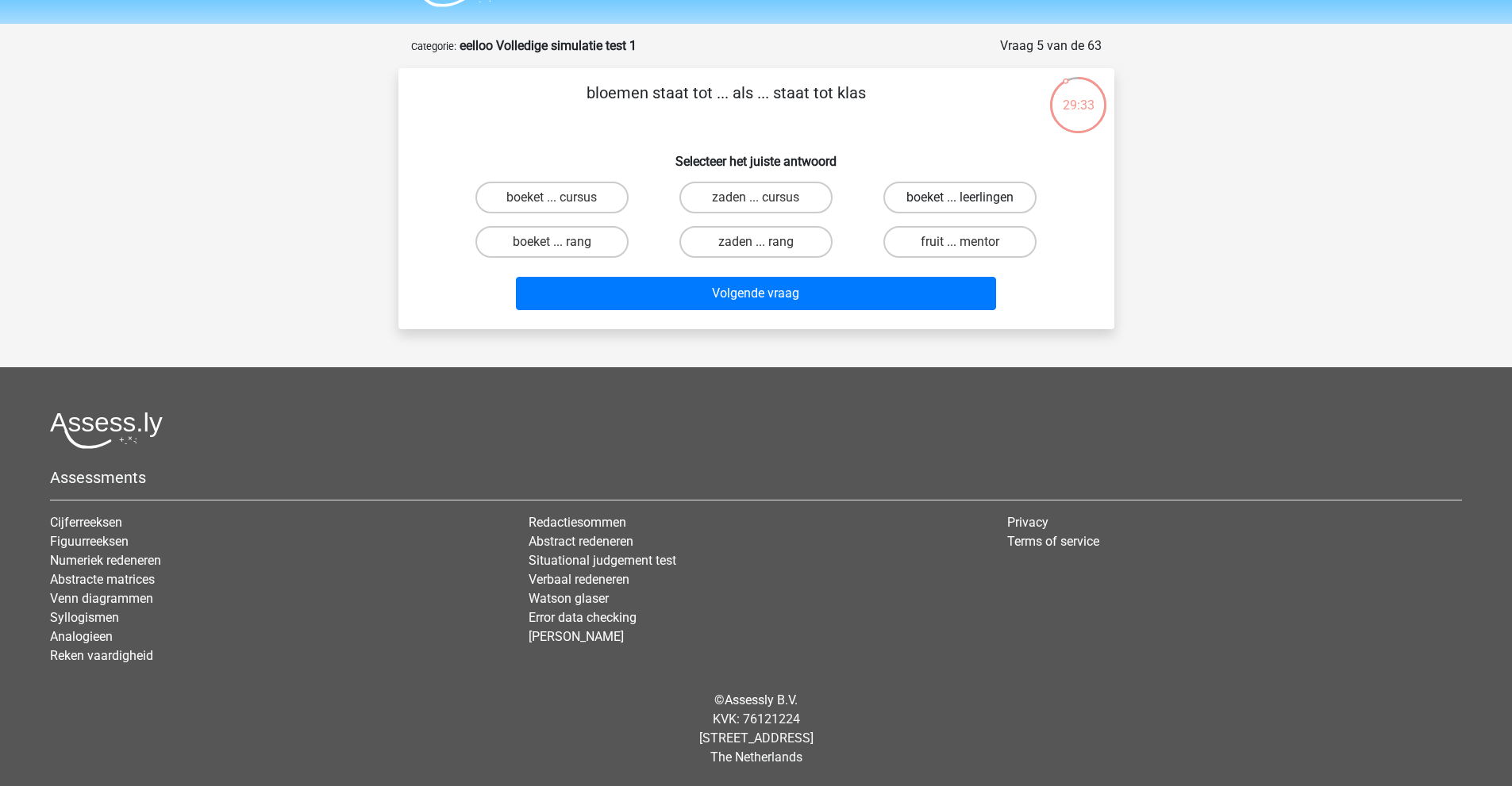
click at [971, 187] on label "boeket ... leerlingen" at bounding box center [960, 197] width 153 height 32
click at [971, 198] on input "boeket ... leerlingen" at bounding box center [965, 202] width 10 height 10
radio input "true"
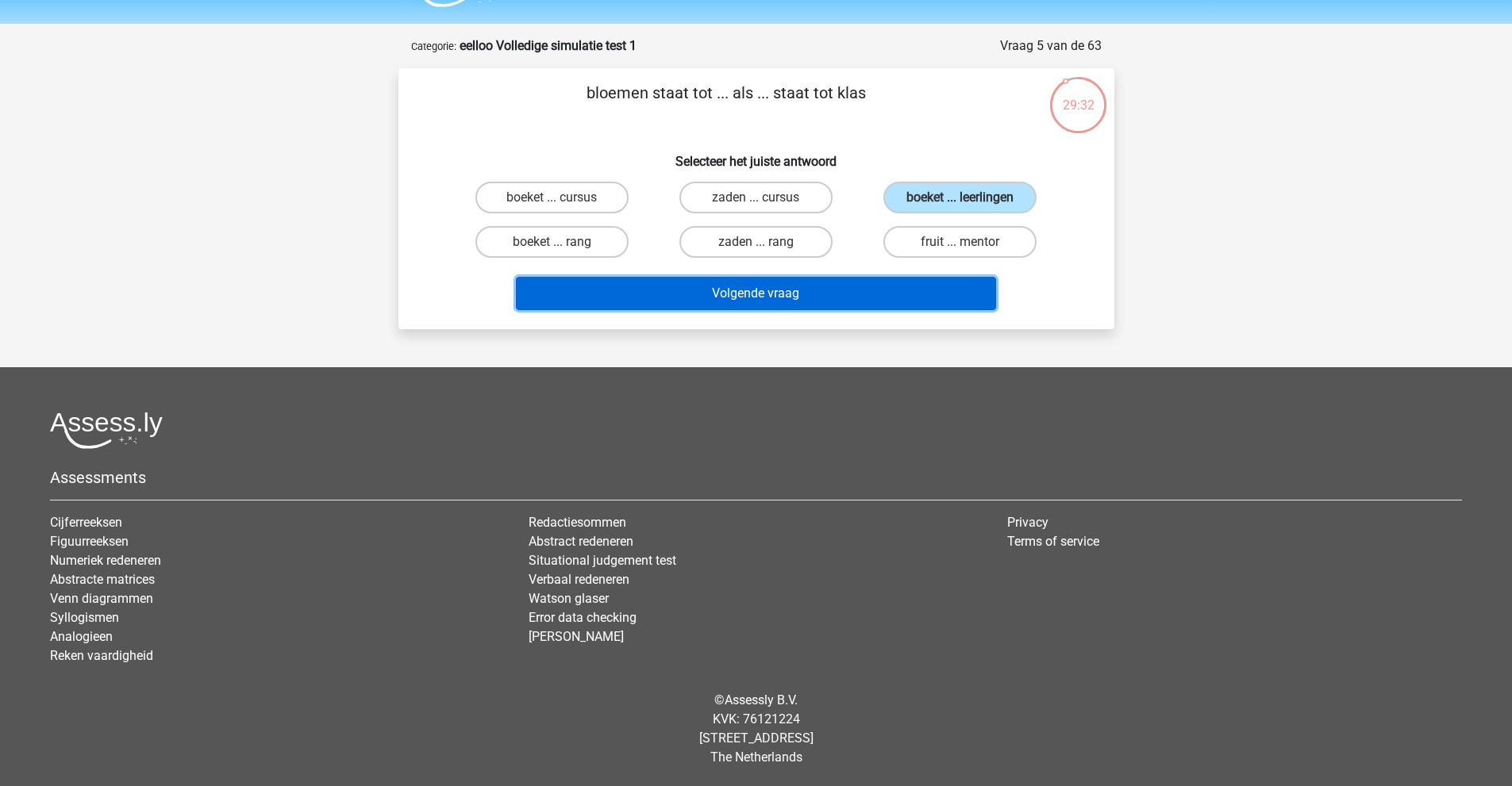
click at [864, 301] on button "Volgende vraag" at bounding box center [756, 293] width 480 height 34
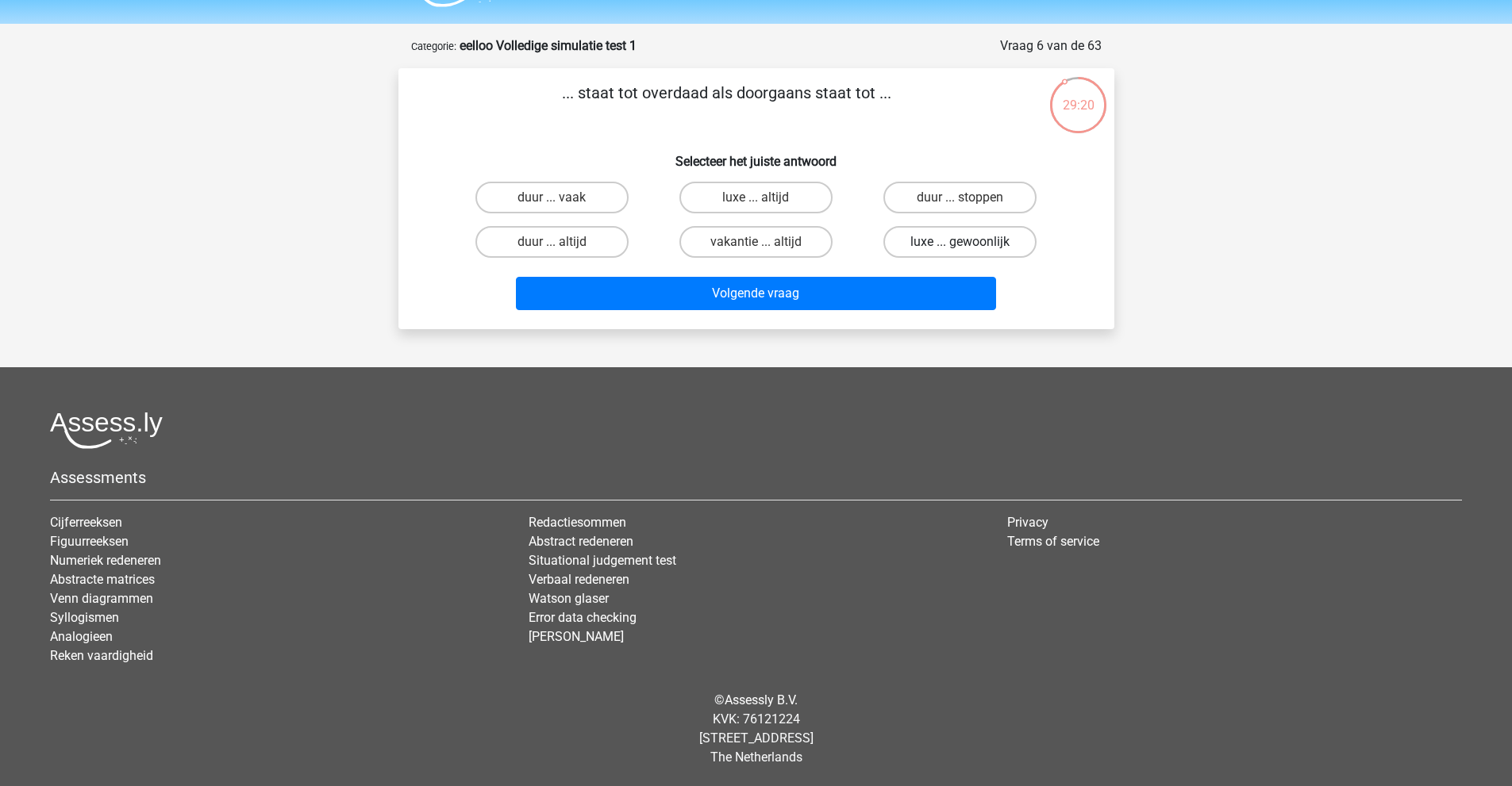
drag, startPoint x: 932, startPoint y: 242, endPoint x: 941, endPoint y: 243, distance: 9.1
click at [934, 242] on label "luxe ... gewoonlijk" at bounding box center [960, 241] width 153 height 32
click at [961, 242] on input "luxe ... gewoonlijk" at bounding box center [965, 247] width 10 height 10
radio input "true"
click at [802, 201] on label "luxe ... altijd" at bounding box center [756, 197] width 153 height 32
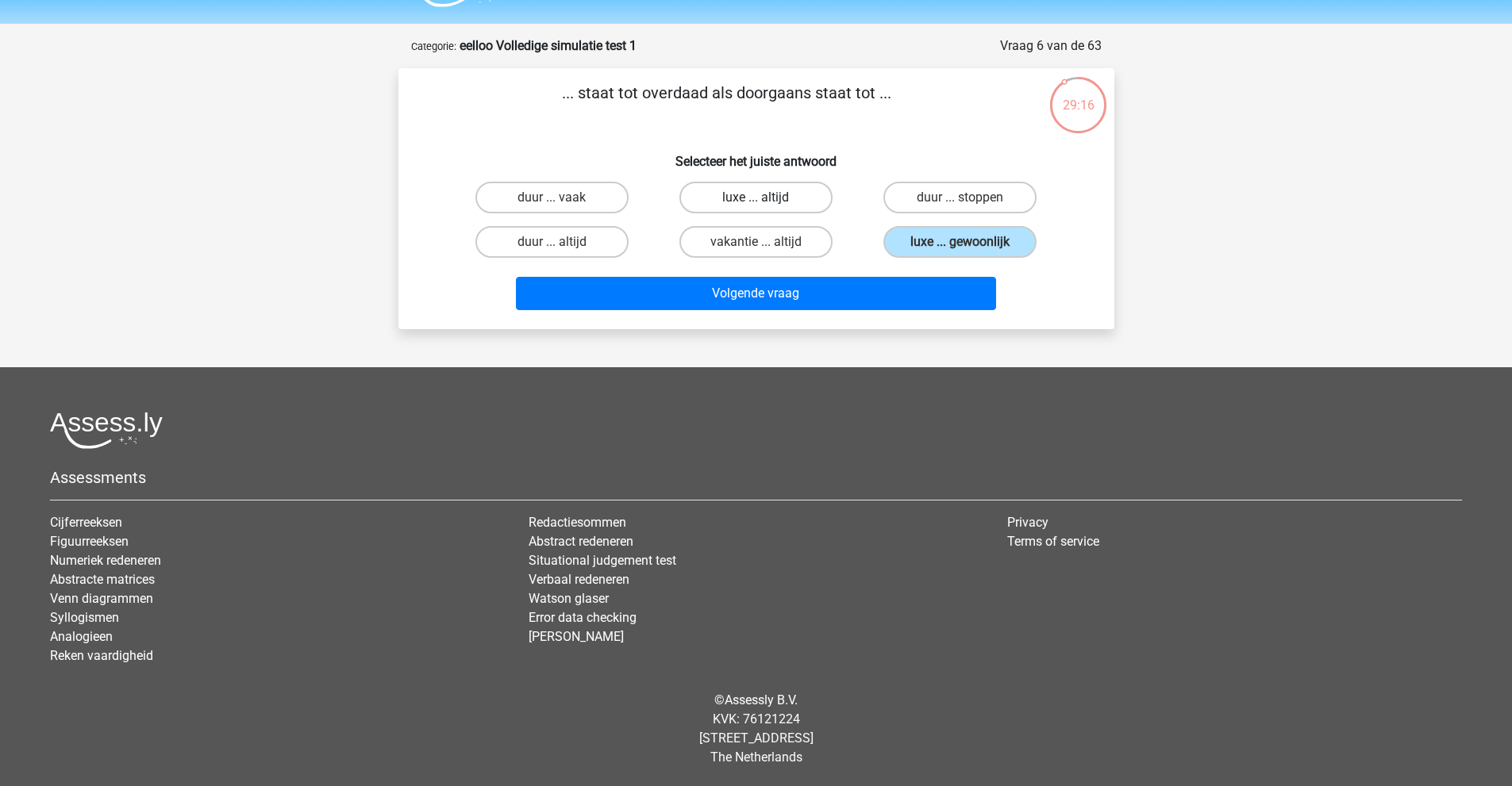
click at [766, 201] on input "luxe ... altijd" at bounding box center [760, 202] width 10 height 10
radio input "true"
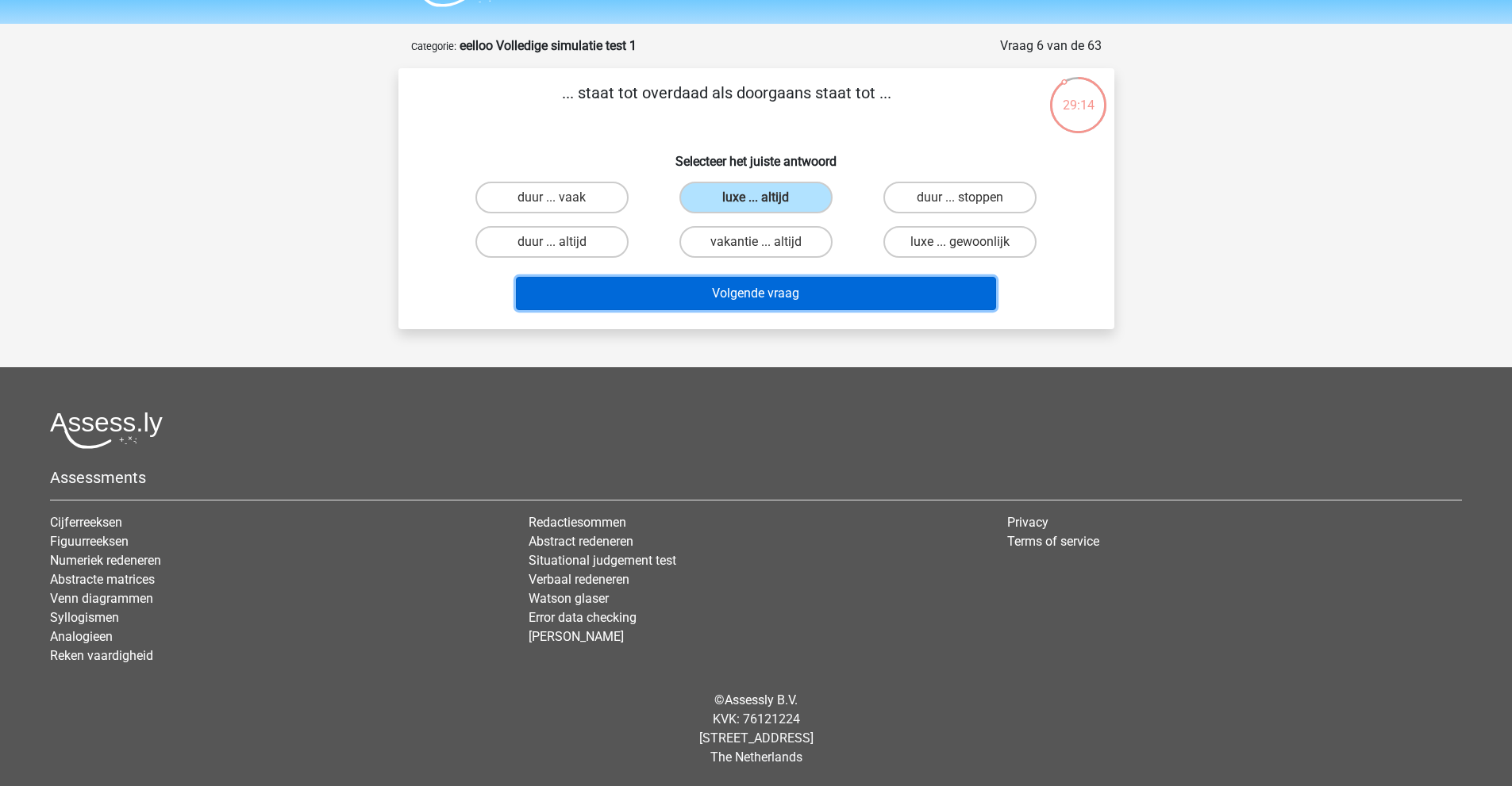
click at [778, 290] on button "Volgende vraag" at bounding box center [756, 293] width 480 height 34
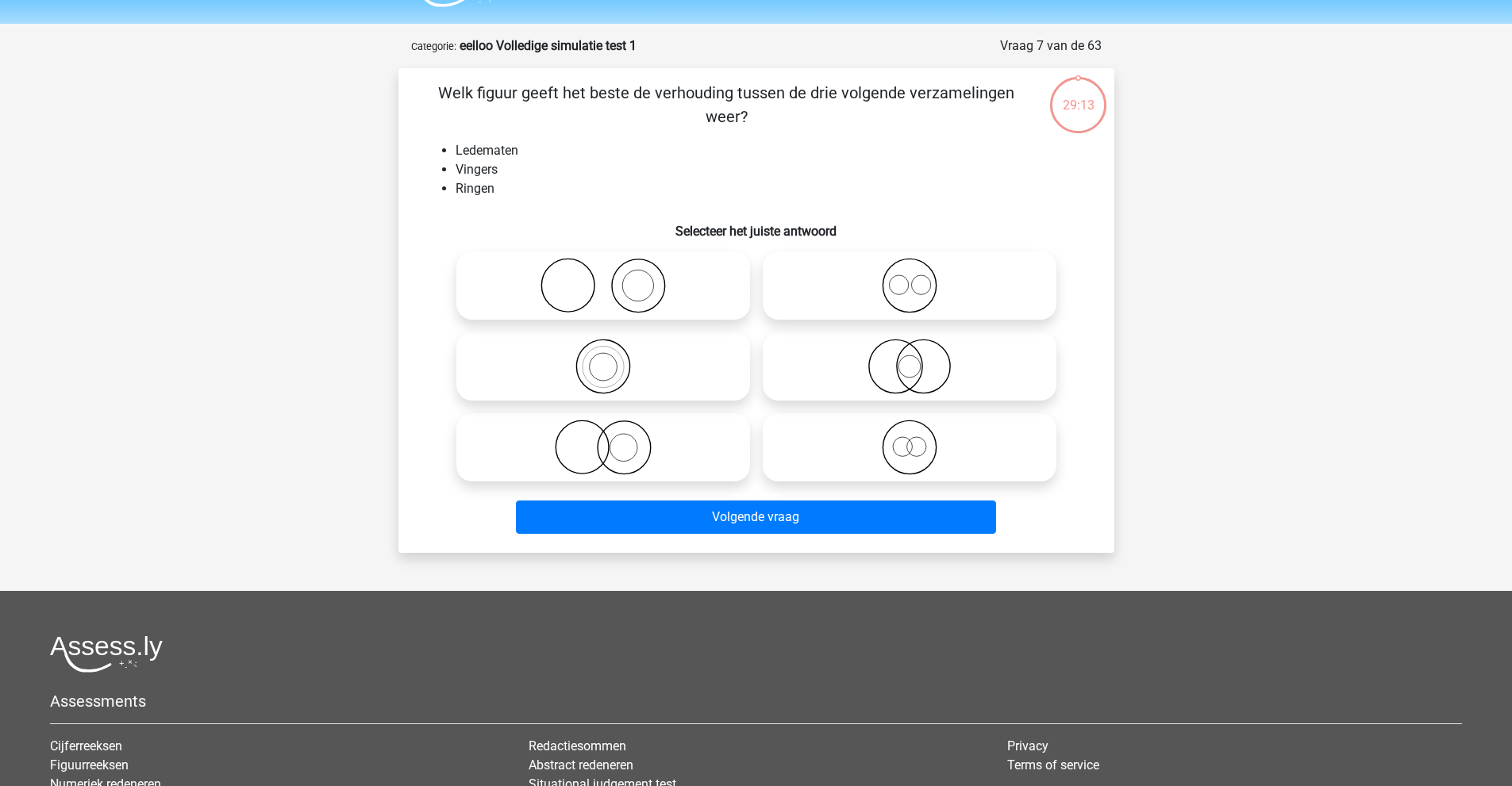
scroll to position [79, 0]
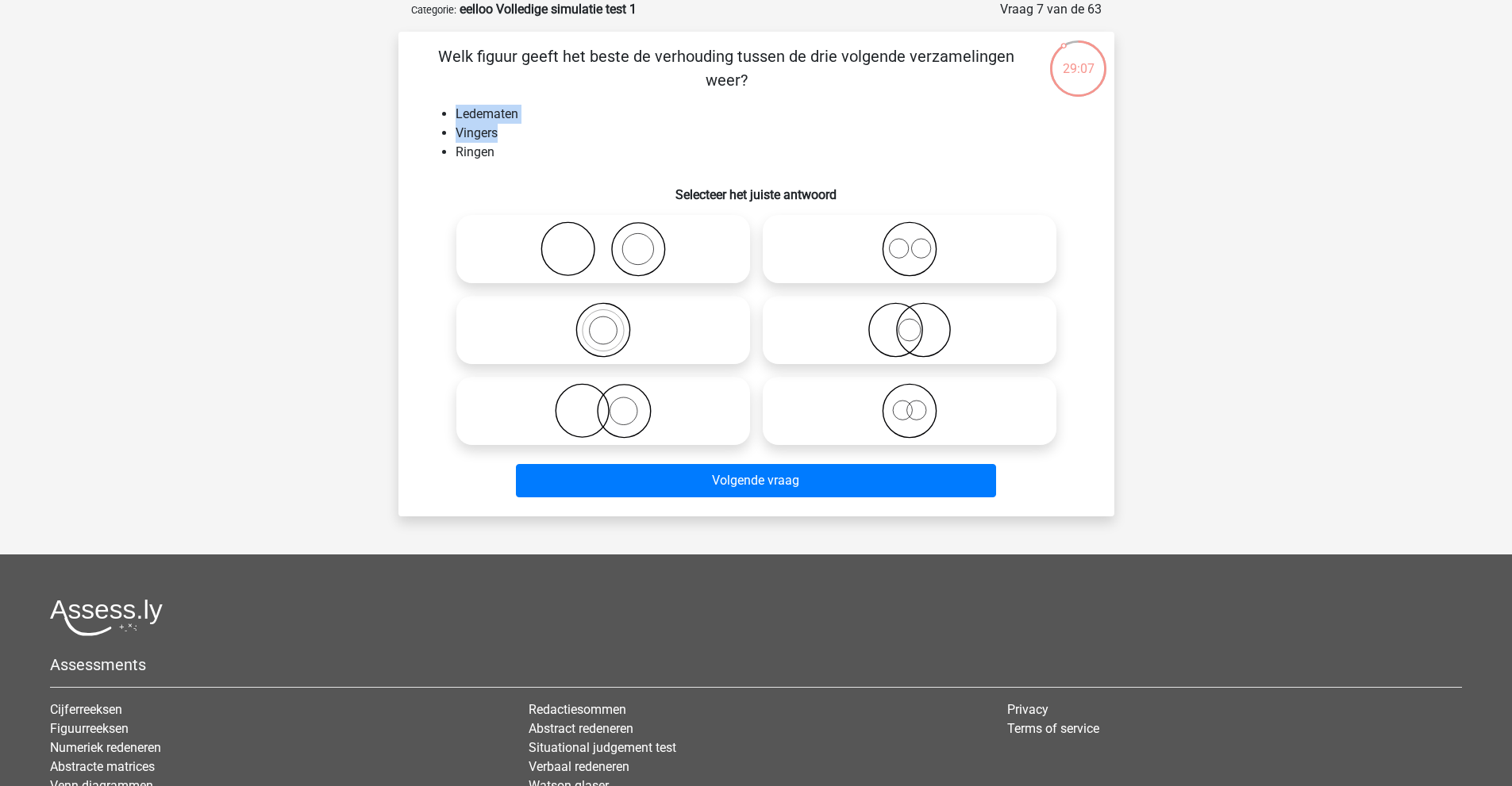
drag, startPoint x: 507, startPoint y: 135, endPoint x: 470, endPoint y: 122, distance: 39.2
click at [457, 111] on ul "Ledematen Vingers Ringen" at bounding box center [756, 133] width 666 height 57
click at [509, 127] on li "Vingers" at bounding box center [773, 133] width 634 height 19
click at [608, 246] on icon at bounding box center [603, 249] width 281 height 55
click at [608, 241] on input "radio" at bounding box center [608, 235] width 10 height 10
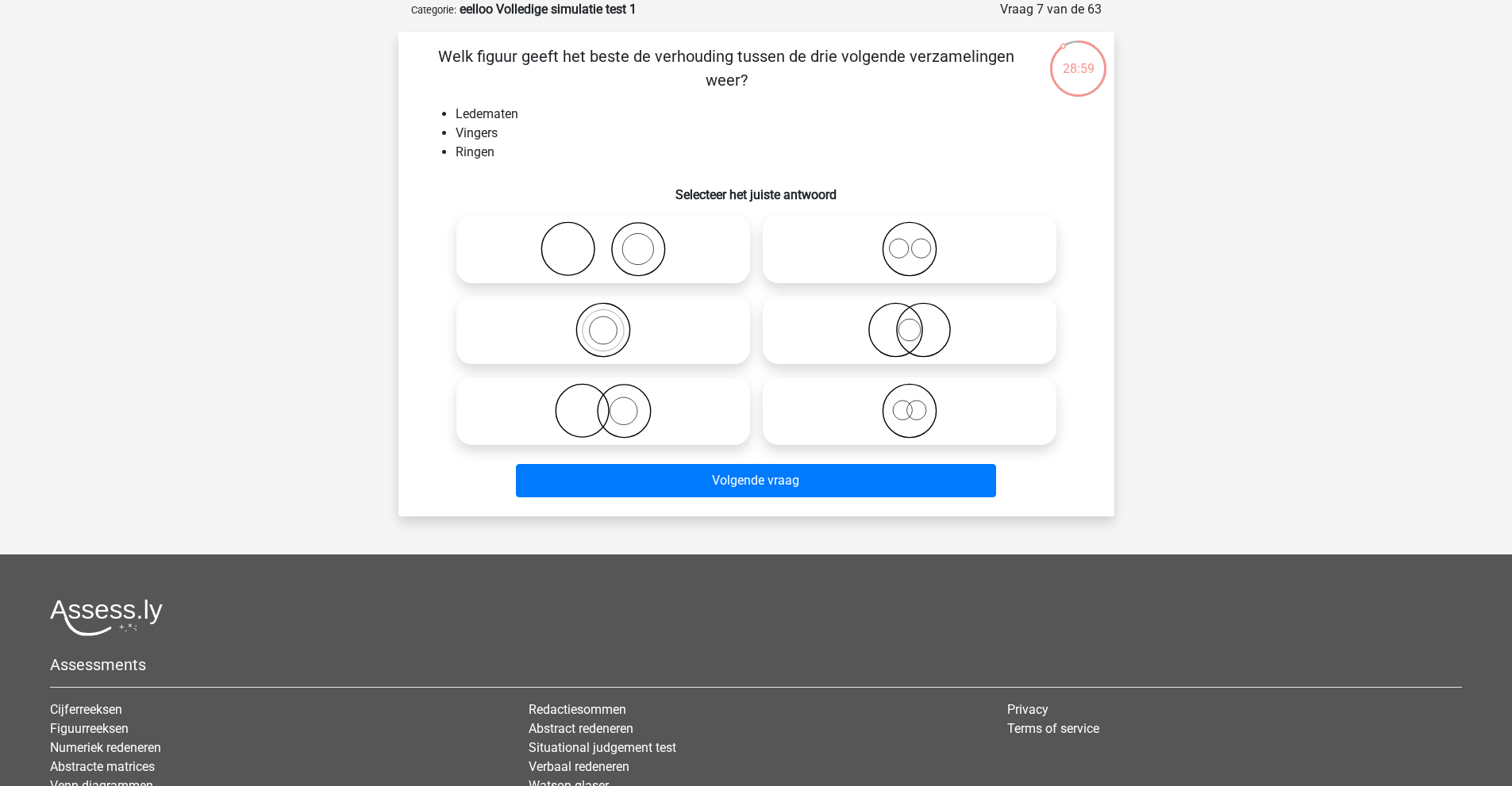
radio input "true"
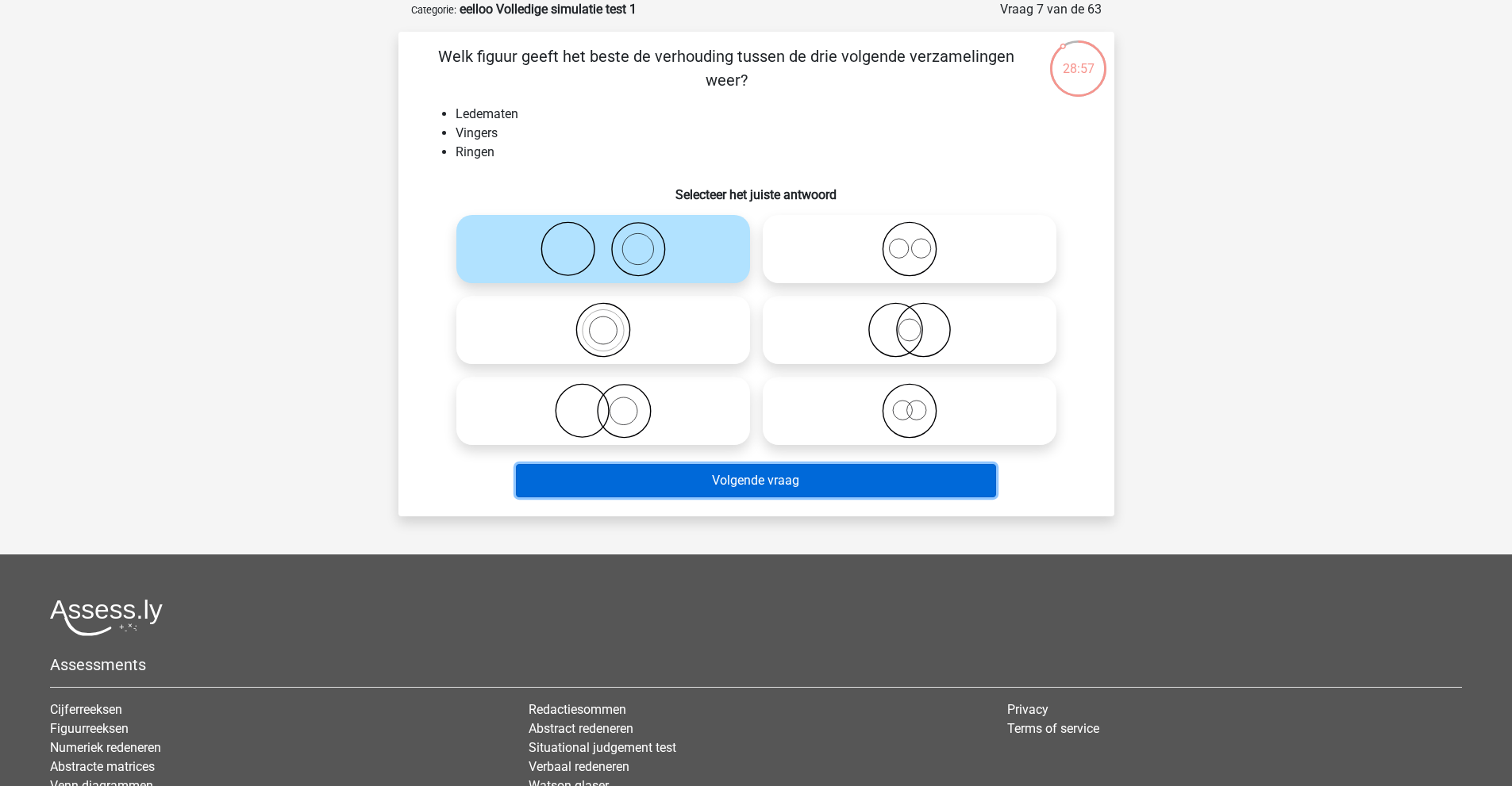
click at [702, 482] on button "Volgende vraag" at bounding box center [756, 480] width 480 height 34
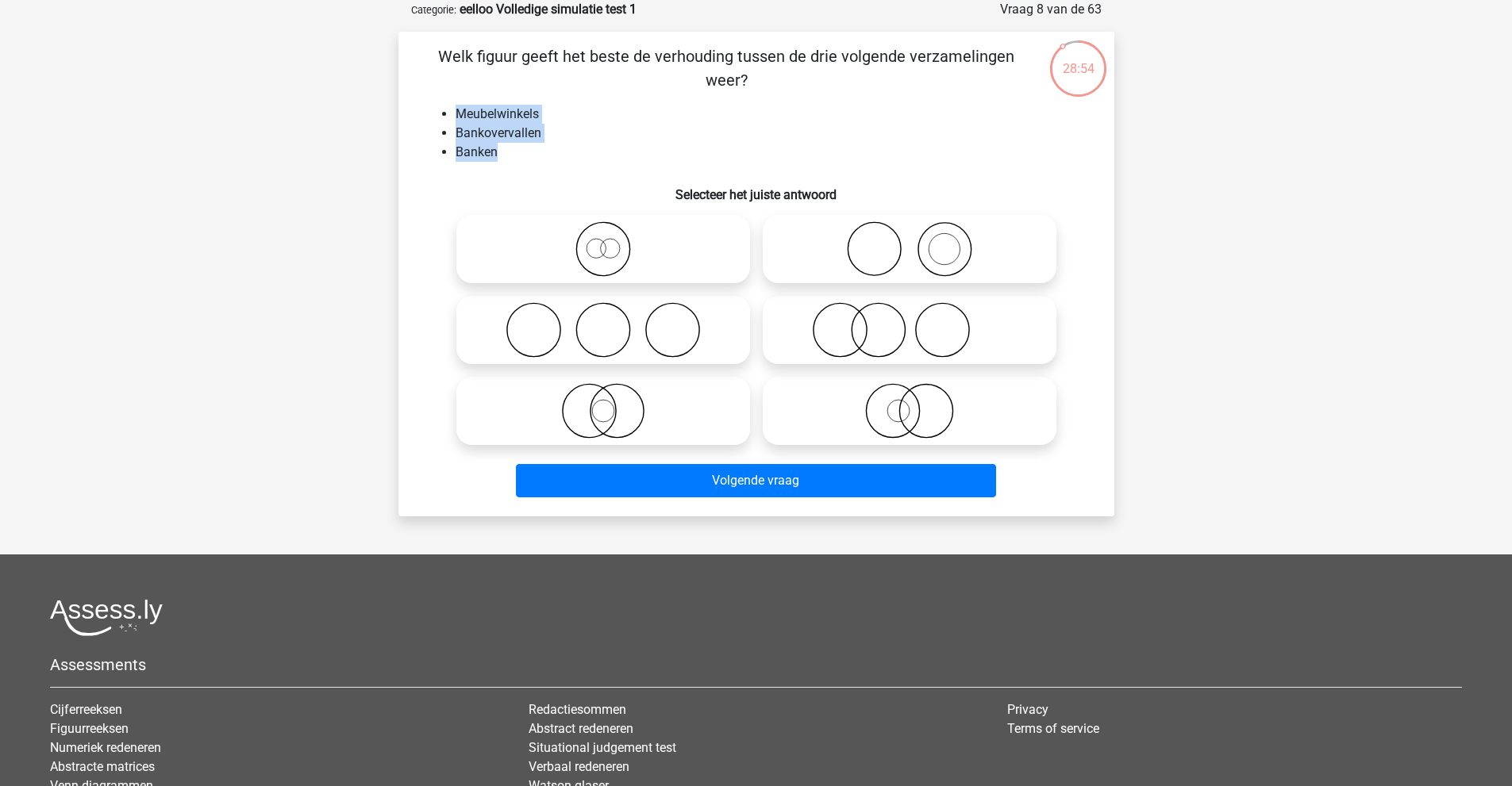
drag, startPoint x: 519, startPoint y: 157, endPoint x: 456, endPoint y: 121, distance: 72.6
click at [433, 111] on ul "Meubelwinkels Bankovervallen Banken" at bounding box center [756, 133] width 666 height 57
click at [506, 151] on li "Banken" at bounding box center [773, 152] width 634 height 19
drag, startPoint x: 501, startPoint y: 150, endPoint x: 436, endPoint y: 113, distance: 74.8
click at [436, 113] on ul "Meubelwinkels Bankovervallen Banken" at bounding box center [756, 133] width 666 height 57
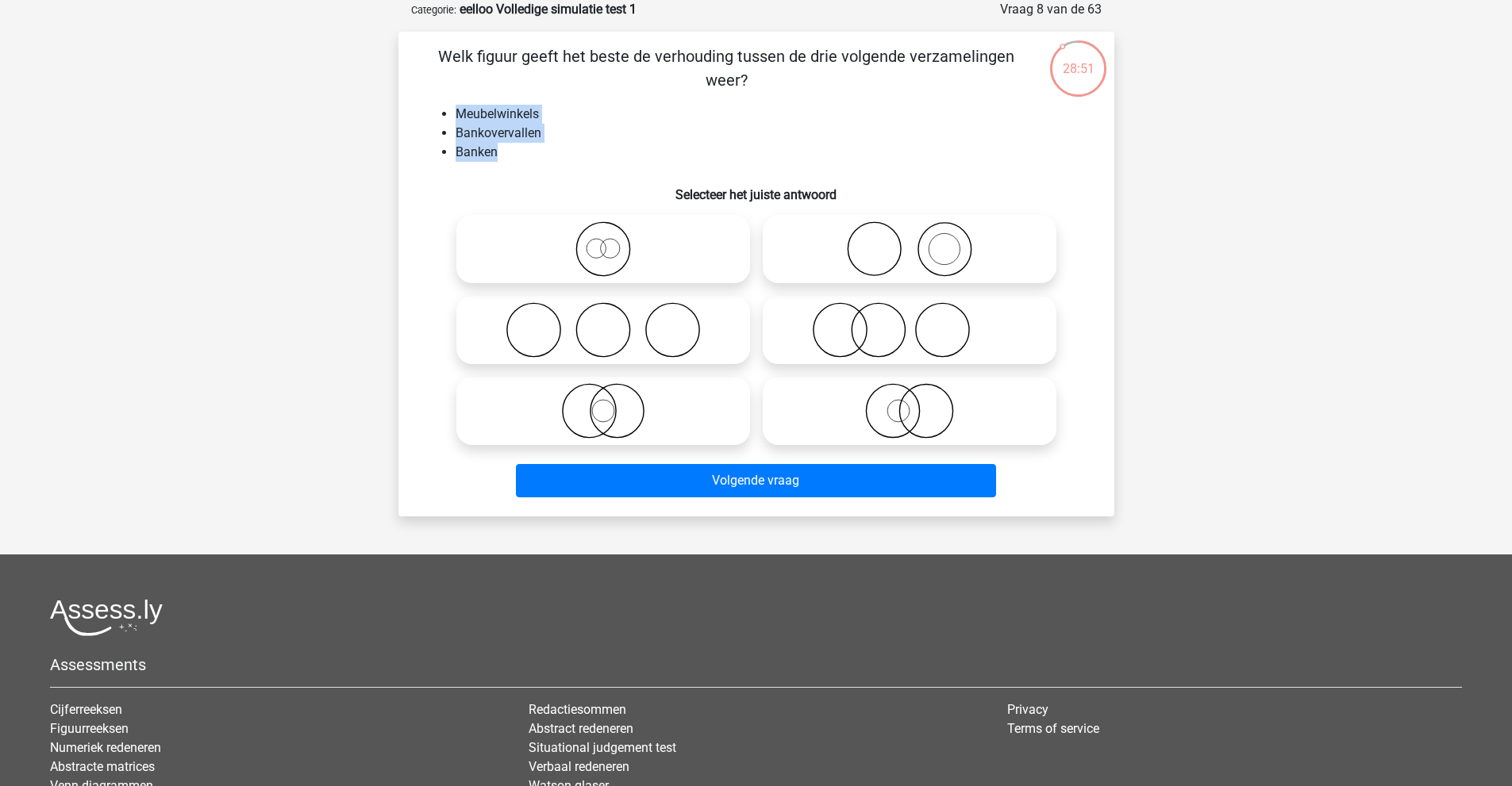
click at [476, 157] on li "Banken" at bounding box center [773, 152] width 634 height 19
click at [894, 250] on icon at bounding box center [909, 249] width 281 height 55
click at [910, 241] on input "radio" at bounding box center [914, 235] width 10 height 10
radio input "true"
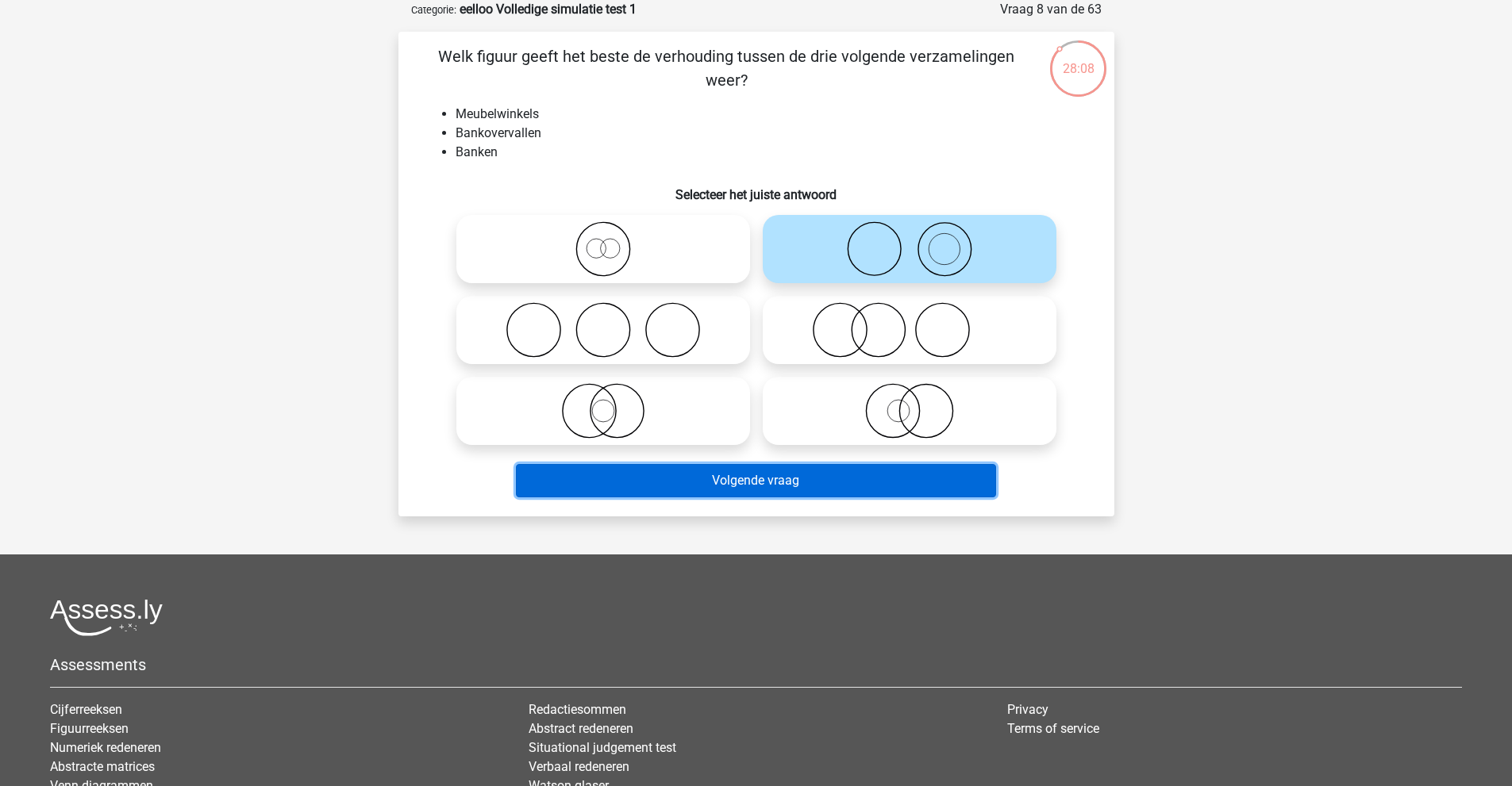
click at [851, 470] on button "Volgende vraag" at bounding box center [756, 480] width 480 height 34
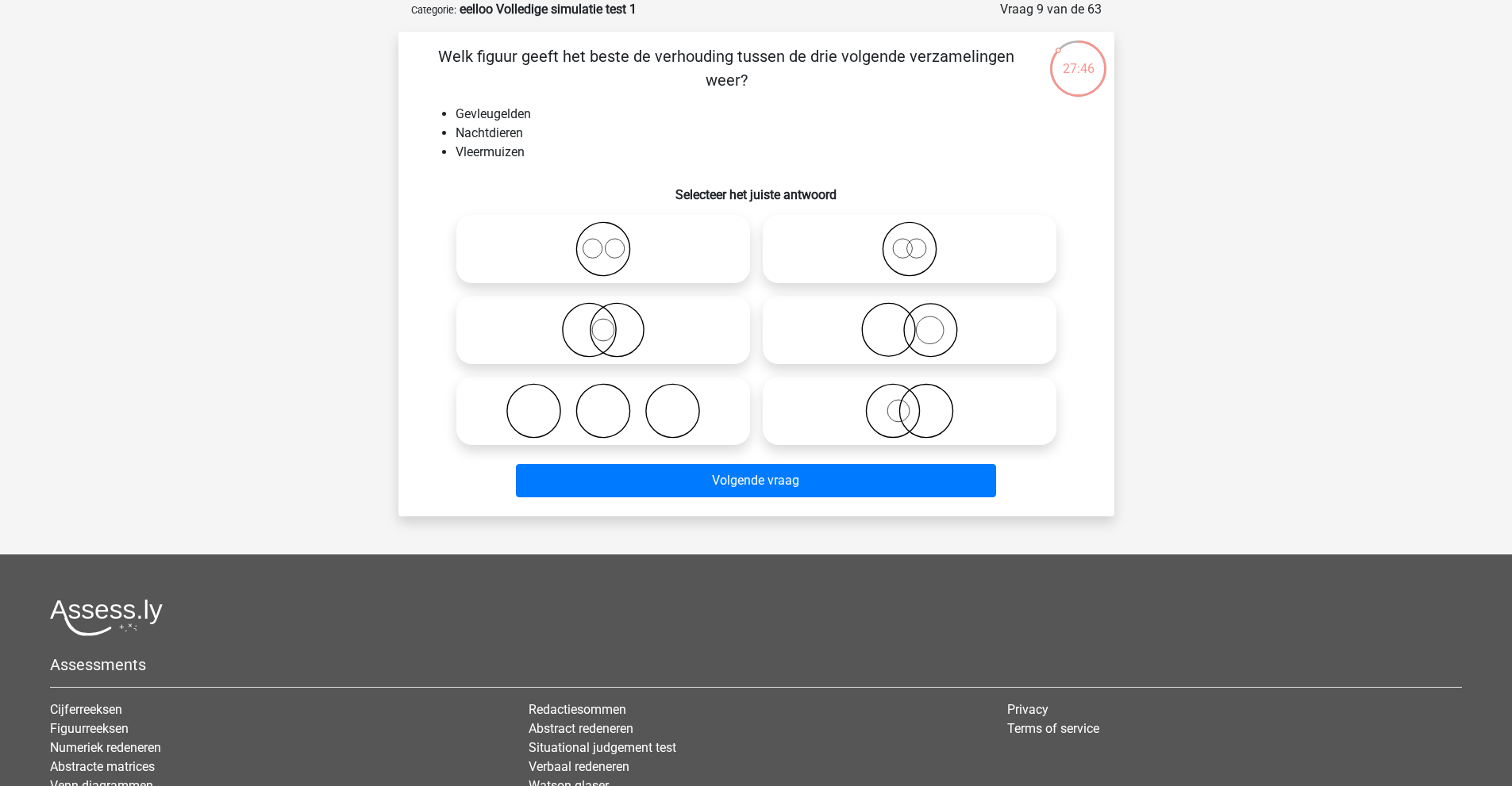
click at [887, 319] on icon at bounding box center [909, 329] width 281 height 55
click at [910, 319] on input "radio" at bounding box center [914, 317] width 10 height 10
radio input "true"
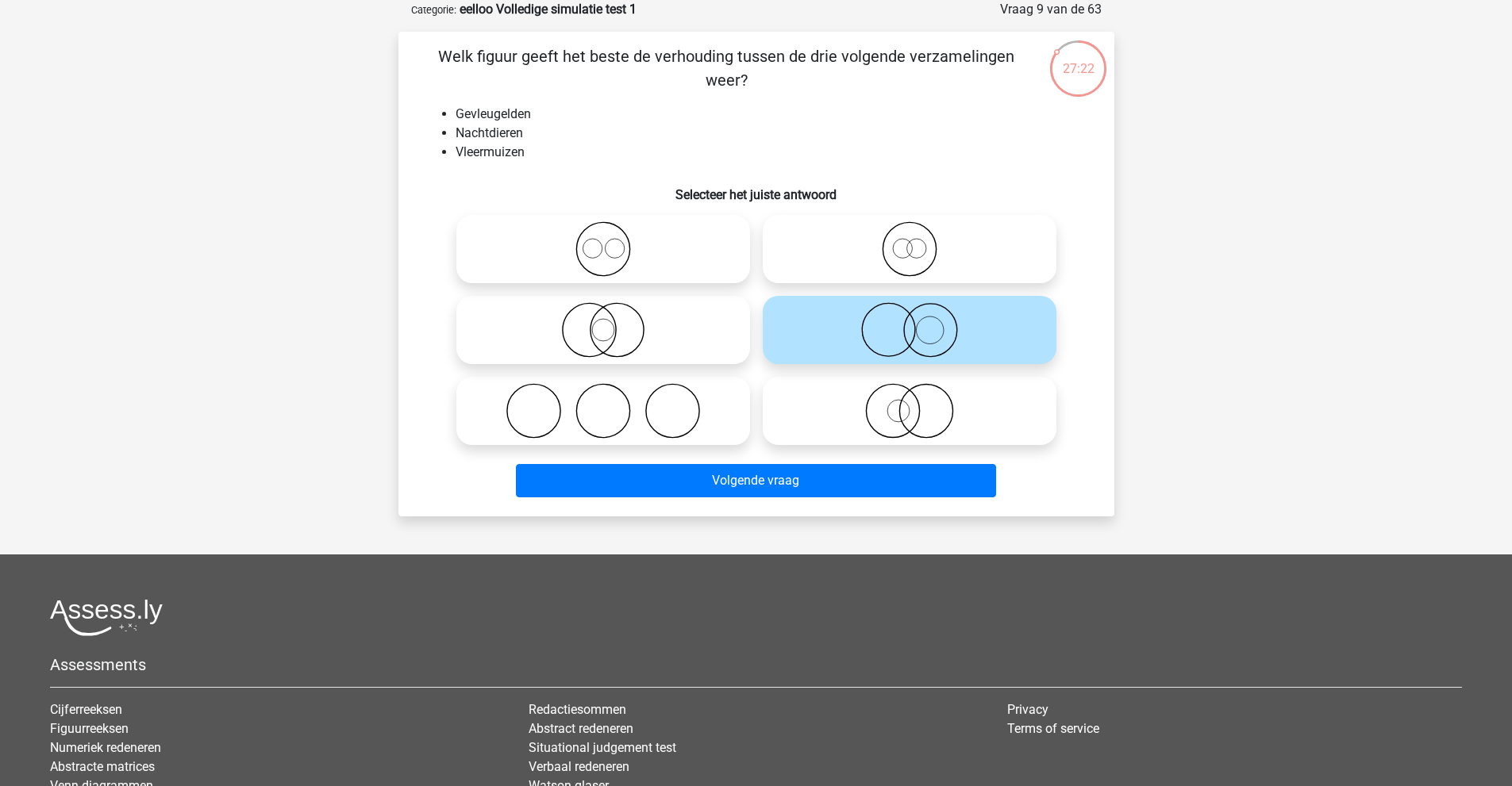
click at [868, 420] on icon at bounding box center [909, 410] width 281 height 55
click at [910, 403] on input "radio" at bounding box center [914, 398] width 10 height 10
radio input "true"
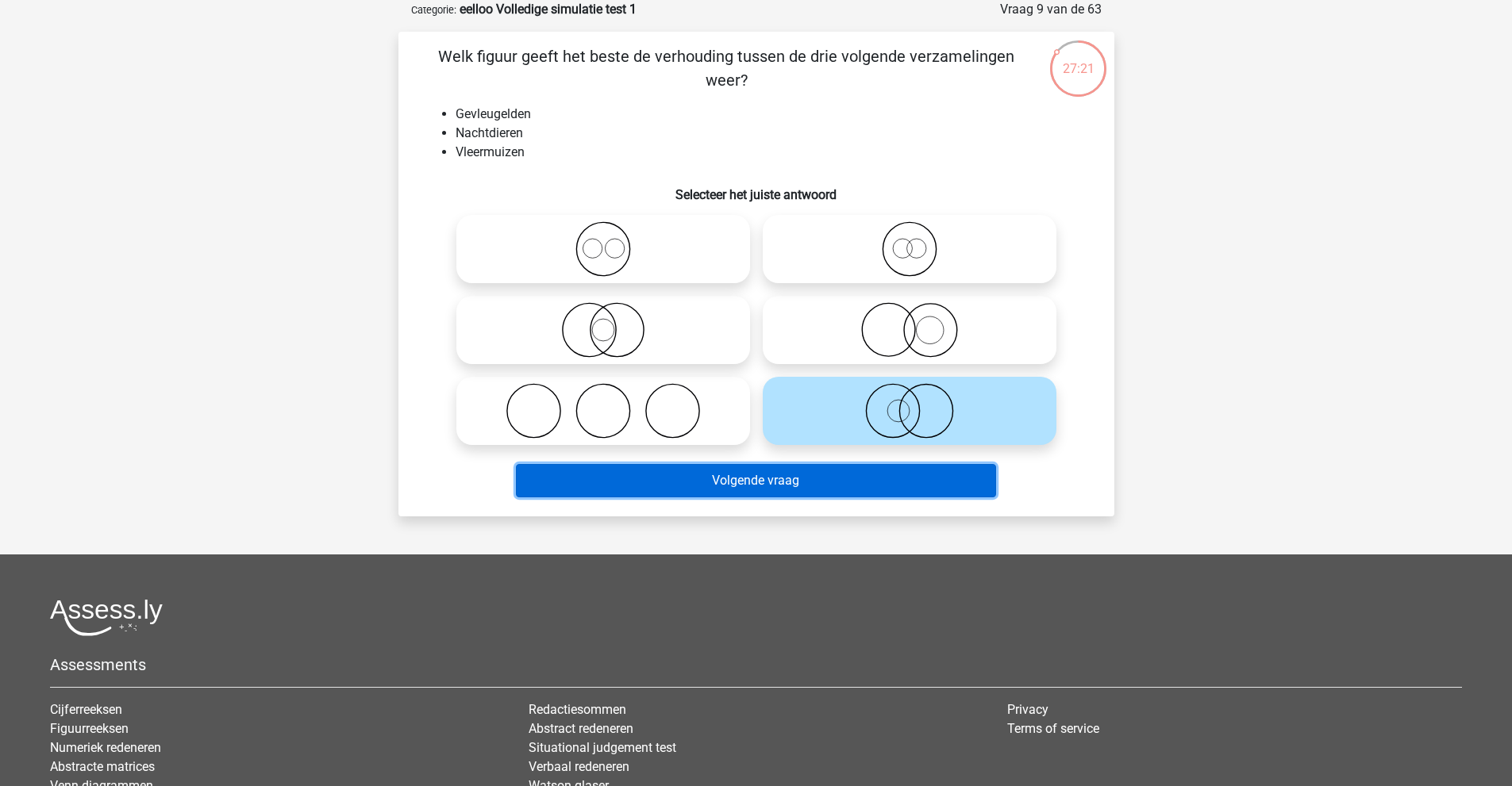
click at [860, 486] on button "Volgende vraag" at bounding box center [756, 480] width 480 height 34
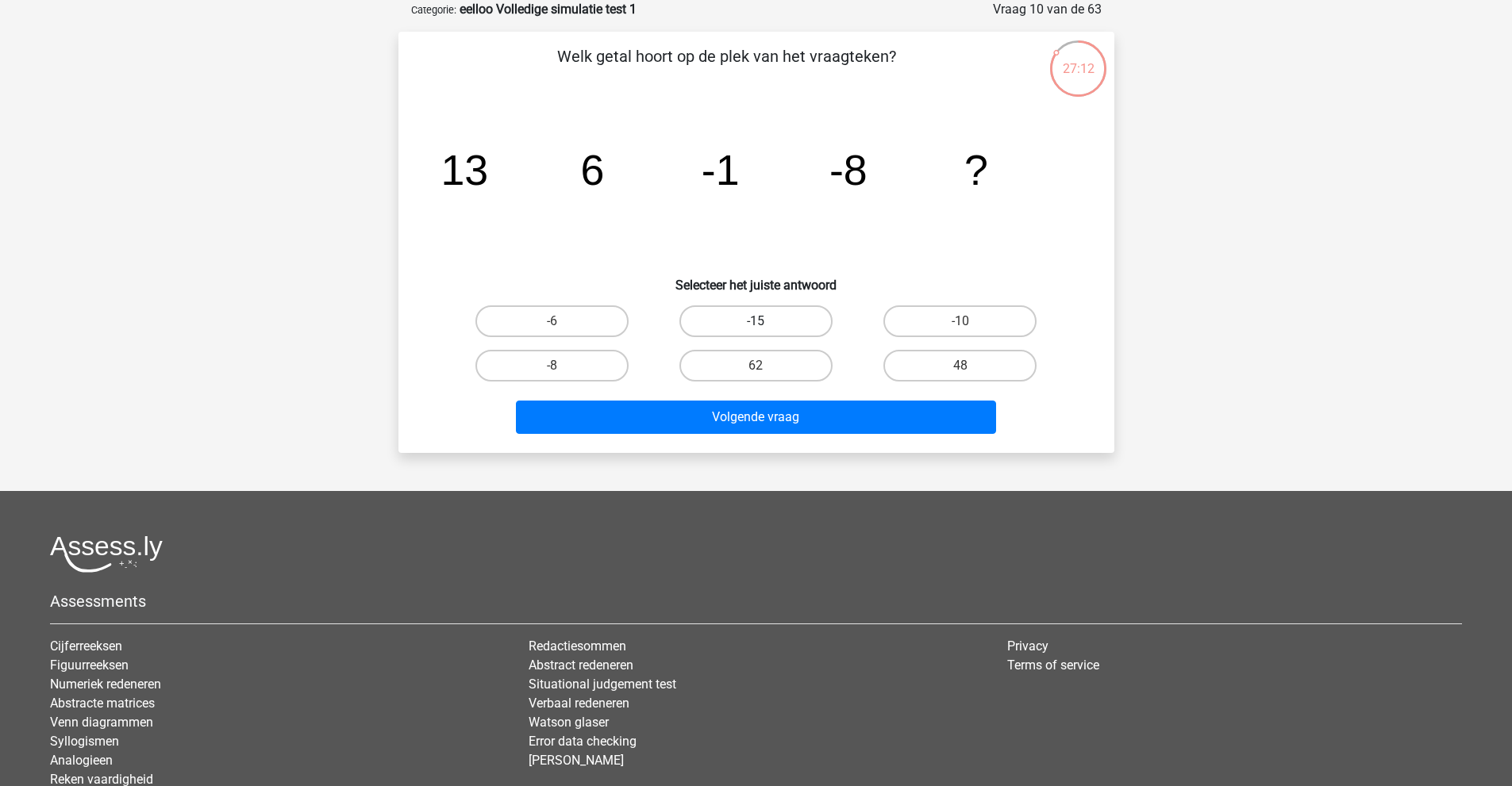
click at [790, 311] on label "-15" at bounding box center [756, 321] width 153 height 32
click at [766, 321] on input "-15" at bounding box center [760, 326] width 10 height 10
radio input "true"
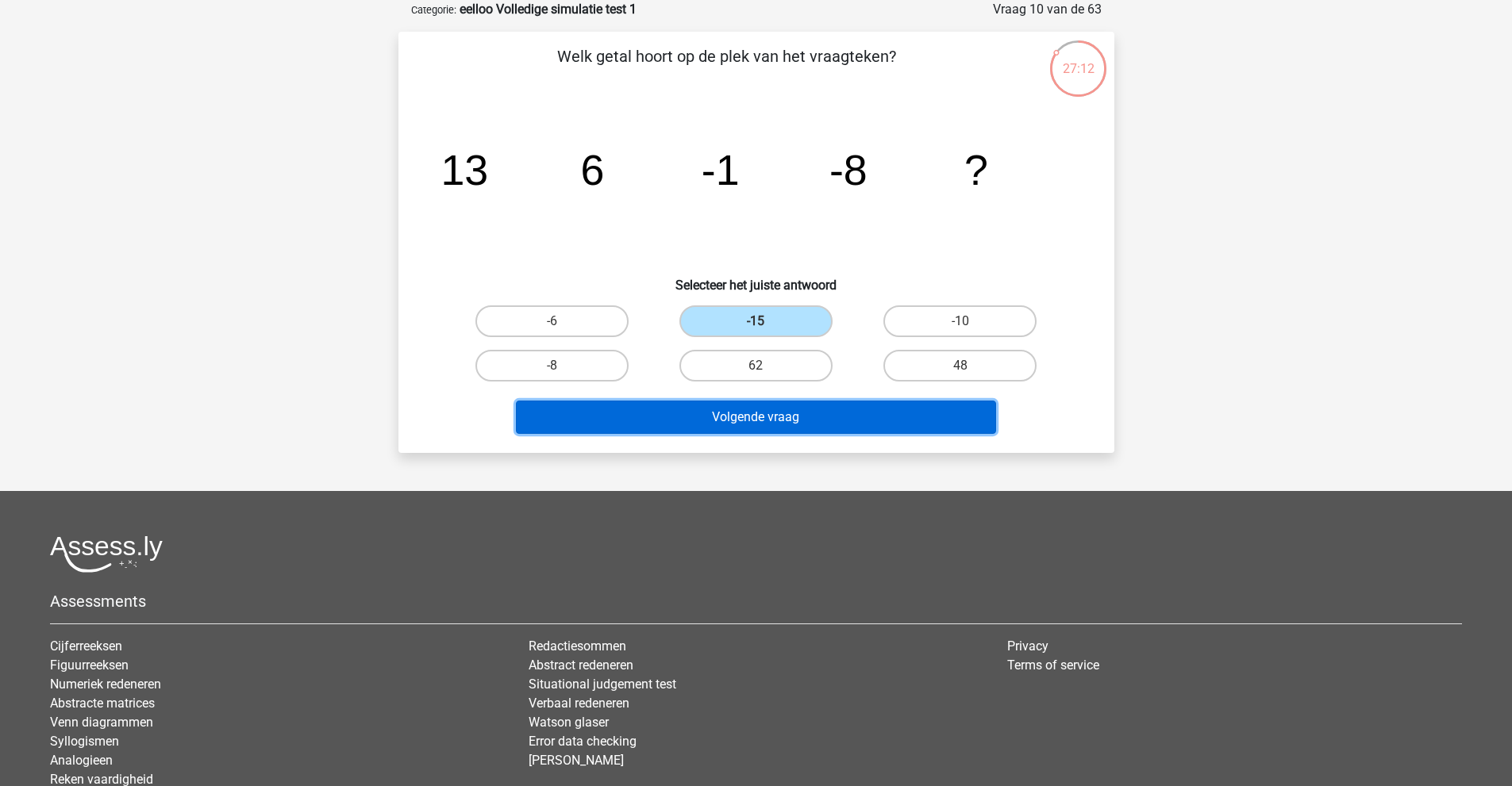
click at [770, 427] on button "Volgende vraag" at bounding box center [756, 417] width 480 height 34
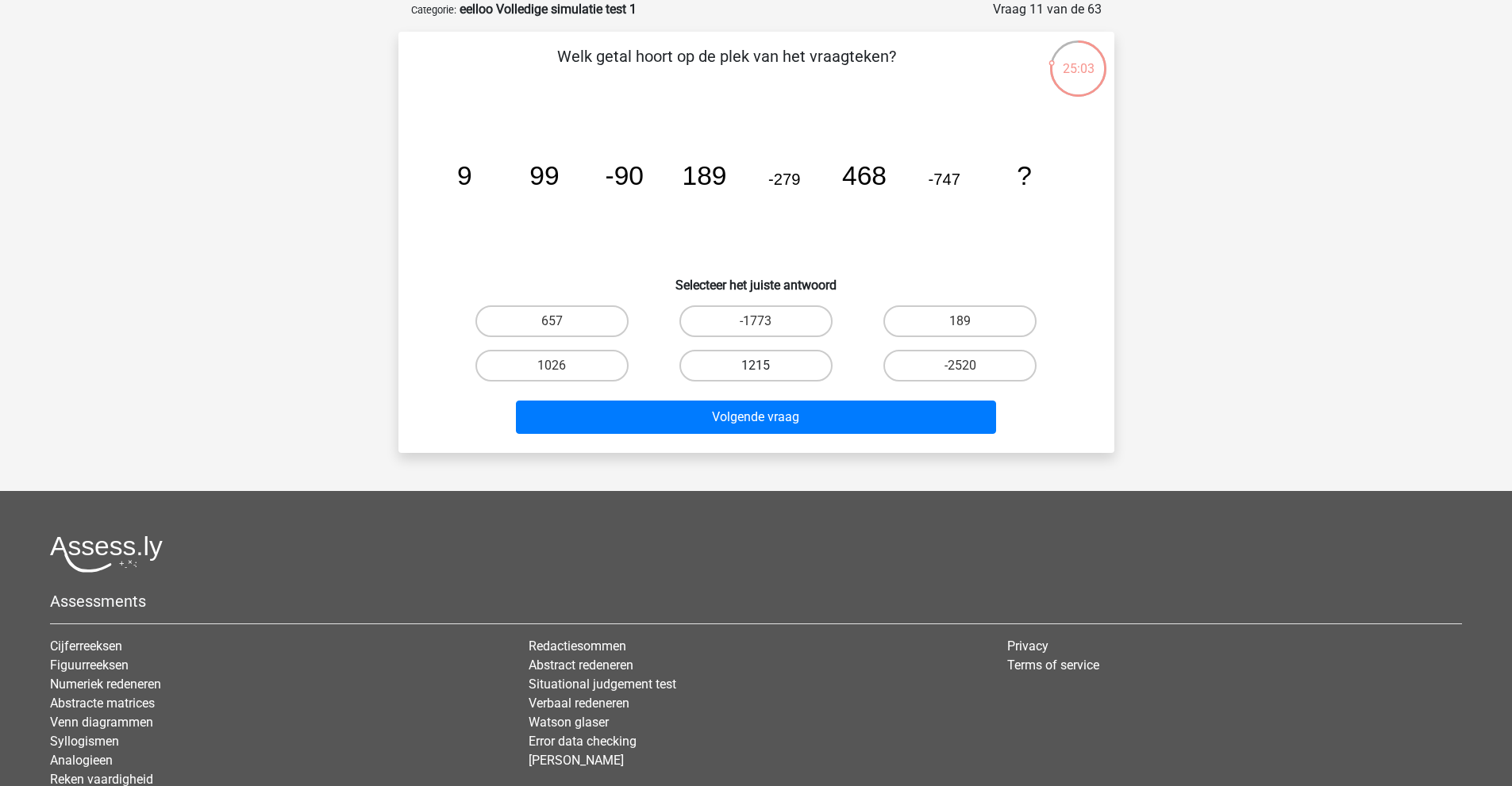
click at [773, 367] on label "1215" at bounding box center [756, 365] width 153 height 32
click at [766, 367] on input "1215" at bounding box center [760, 370] width 10 height 10
radio input "true"
click at [773, 367] on label "1215" at bounding box center [756, 365] width 153 height 32
click at [766, 367] on input "1215" at bounding box center [760, 370] width 10 height 10
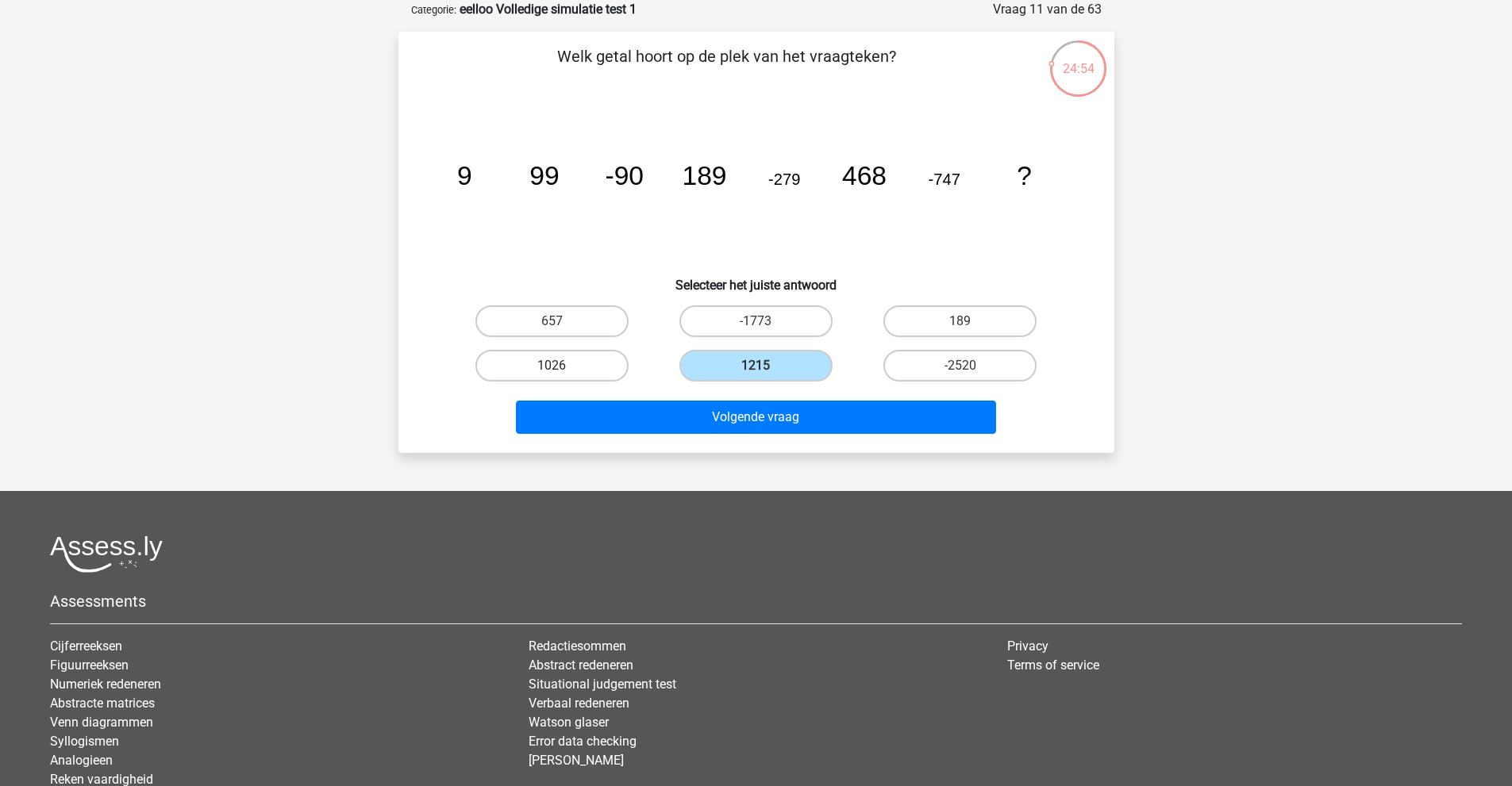
click at [580, 362] on label "1026" at bounding box center [552, 365] width 153 height 32
click at [562, 366] on input "1026" at bounding box center [557, 370] width 10 height 10
radio input "true"
click at [776, 359] on label "1215" at bounding box center [756, 365] width 153 height 32
click at [766, 366] on input "1215" at bounding box center [760, 370] width 10 height 10
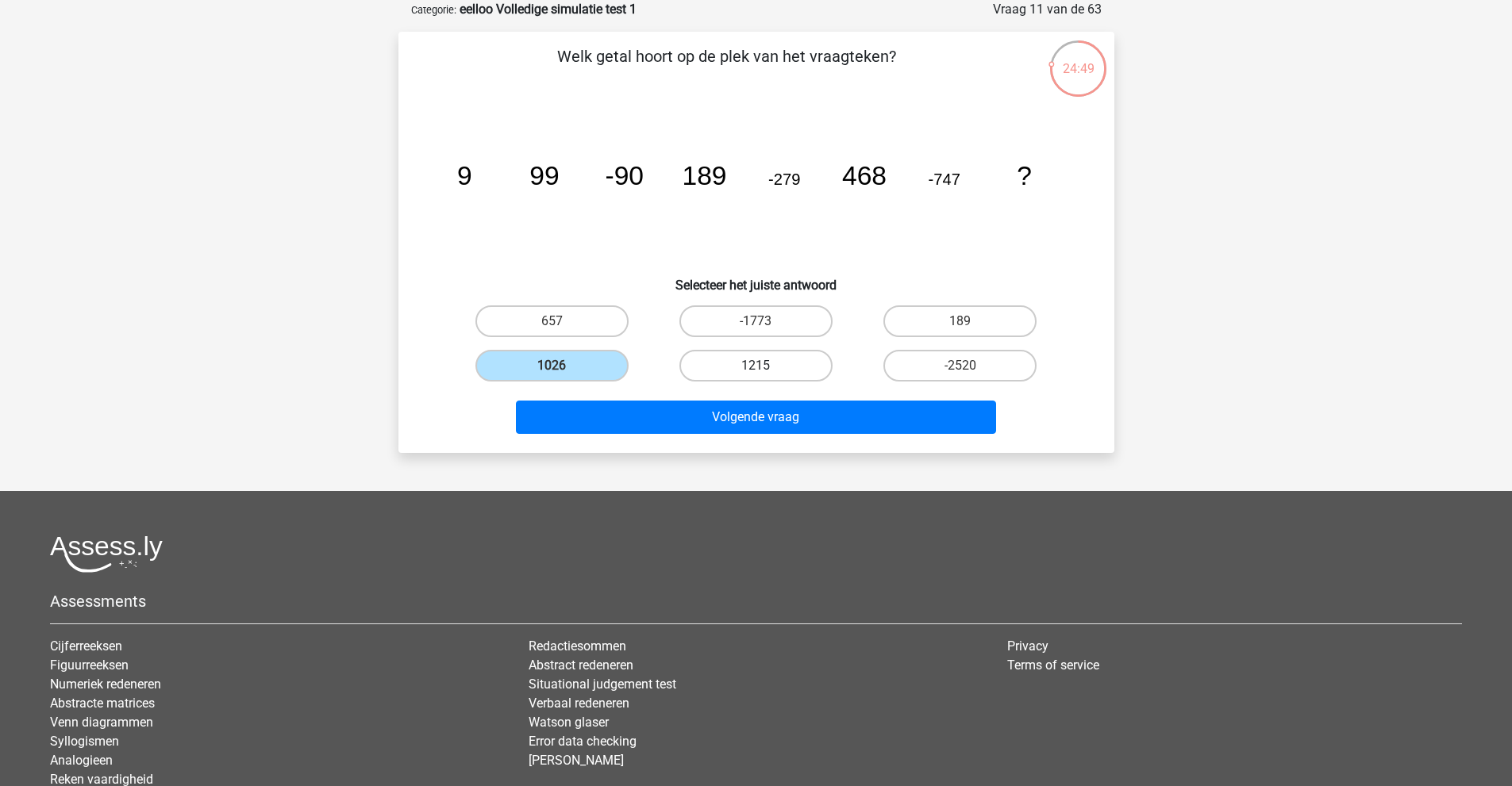
radio input "true"
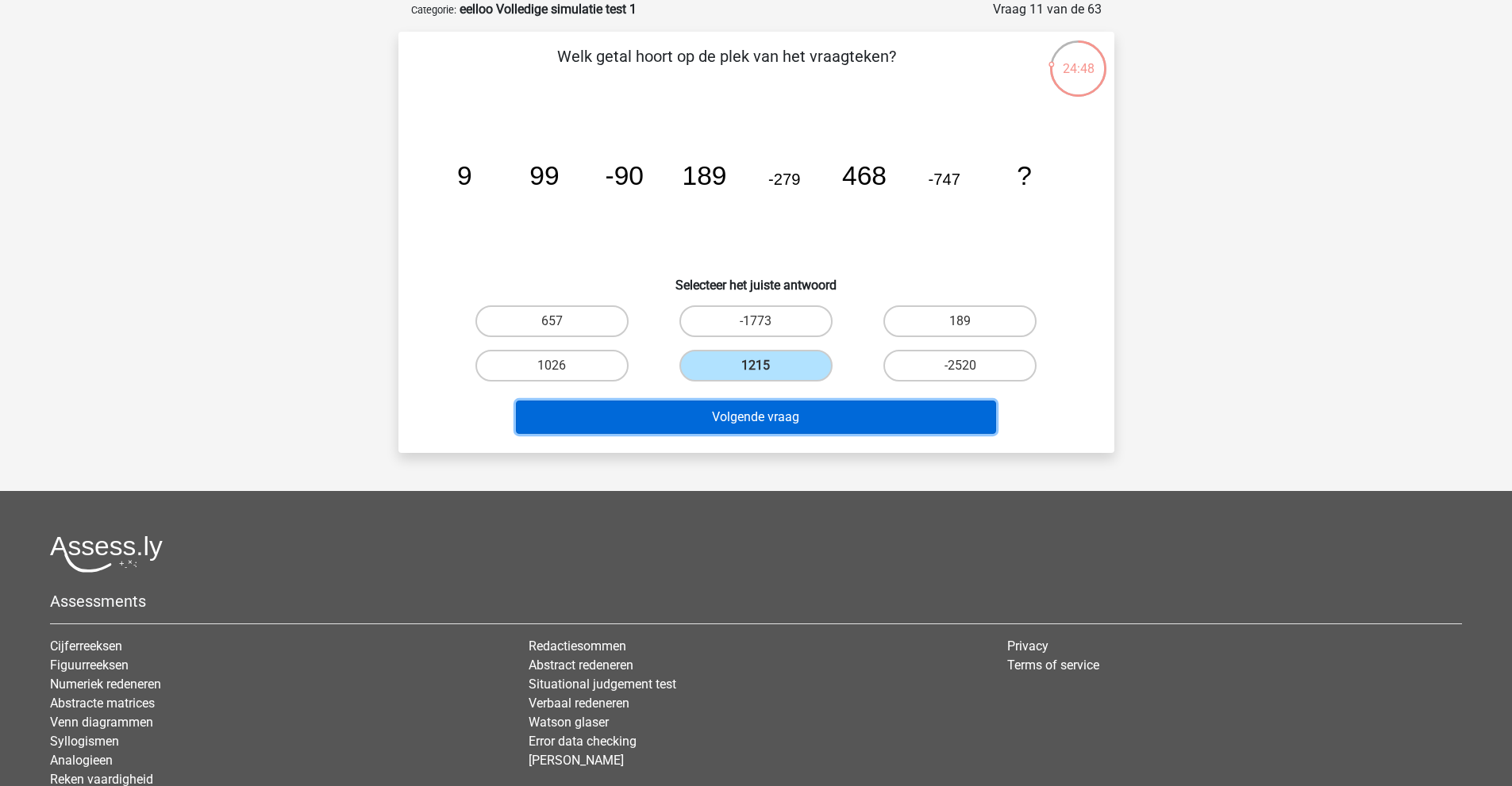
click at [722, 424] on button "Volgende vraag" at bounding box center [756, 417] width 480 height 34
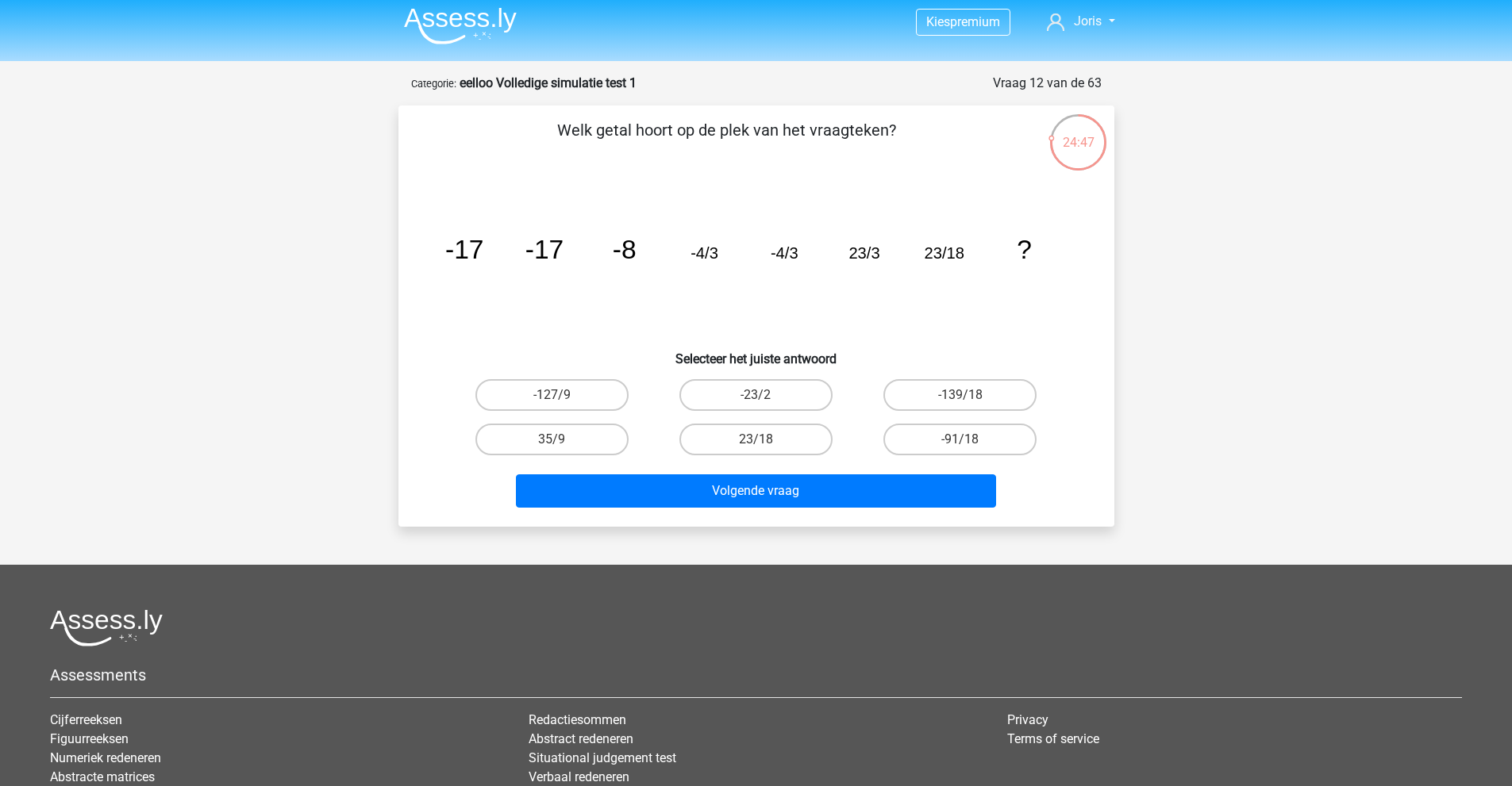
scroll to position [0, 0]
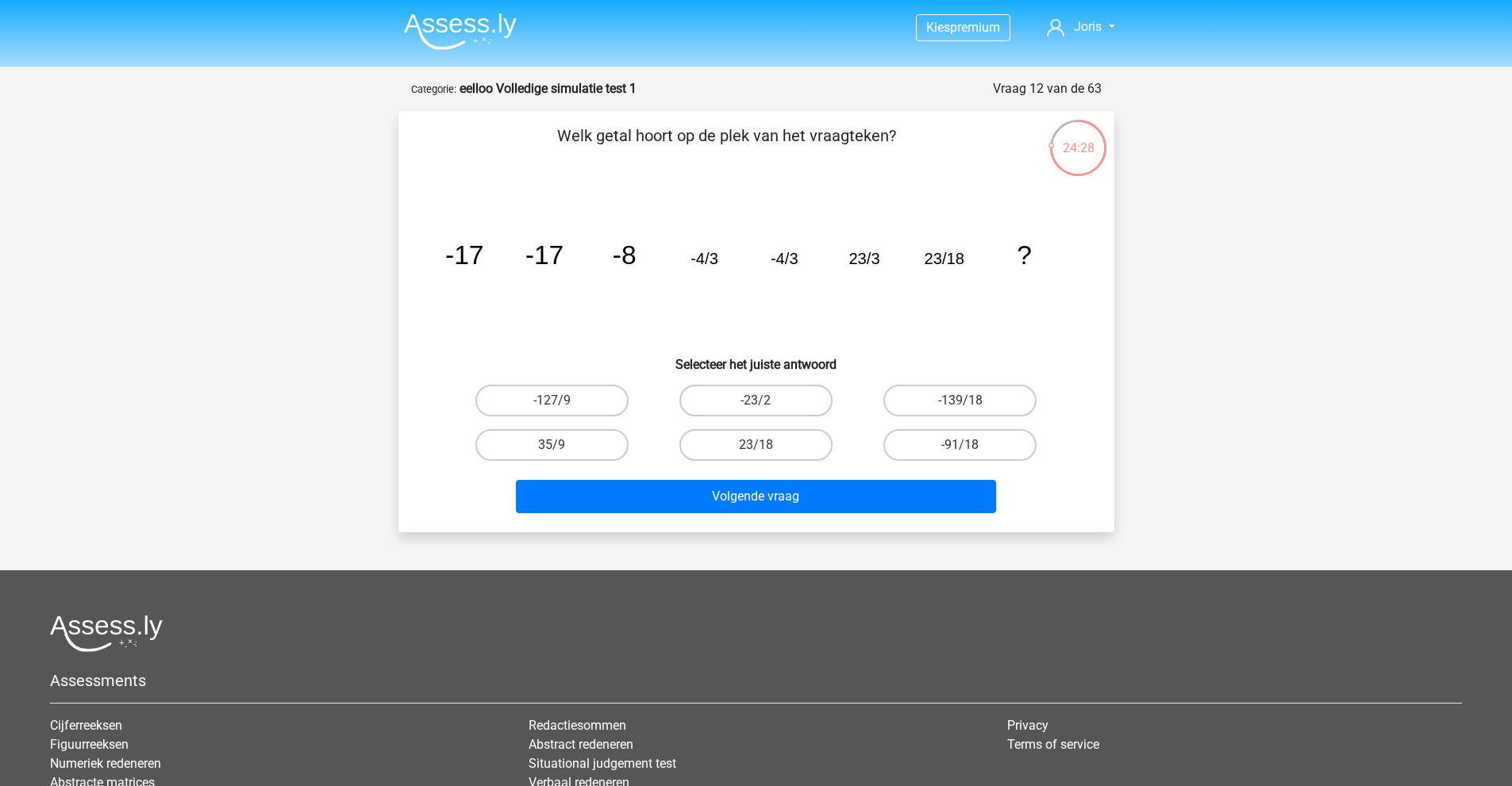
drag, startPoint x: 620, startPoint y: 263, endPoint x: 607, endPoint y: 265, distance: 13.2
click at [607, 265] on icon "image/svg+xml -17 -17 -8 -4/3 -4/3 23/3 23/18 ?" at bounding box center [756, 264] width 640 height 161
click at [768, 440] on label "23/18" at bounding box center [756, 445] width 153 height 32
click at [766, 445] on input "23/18" at bounding box center [760, 449] width 10 height 10
radio input "true"
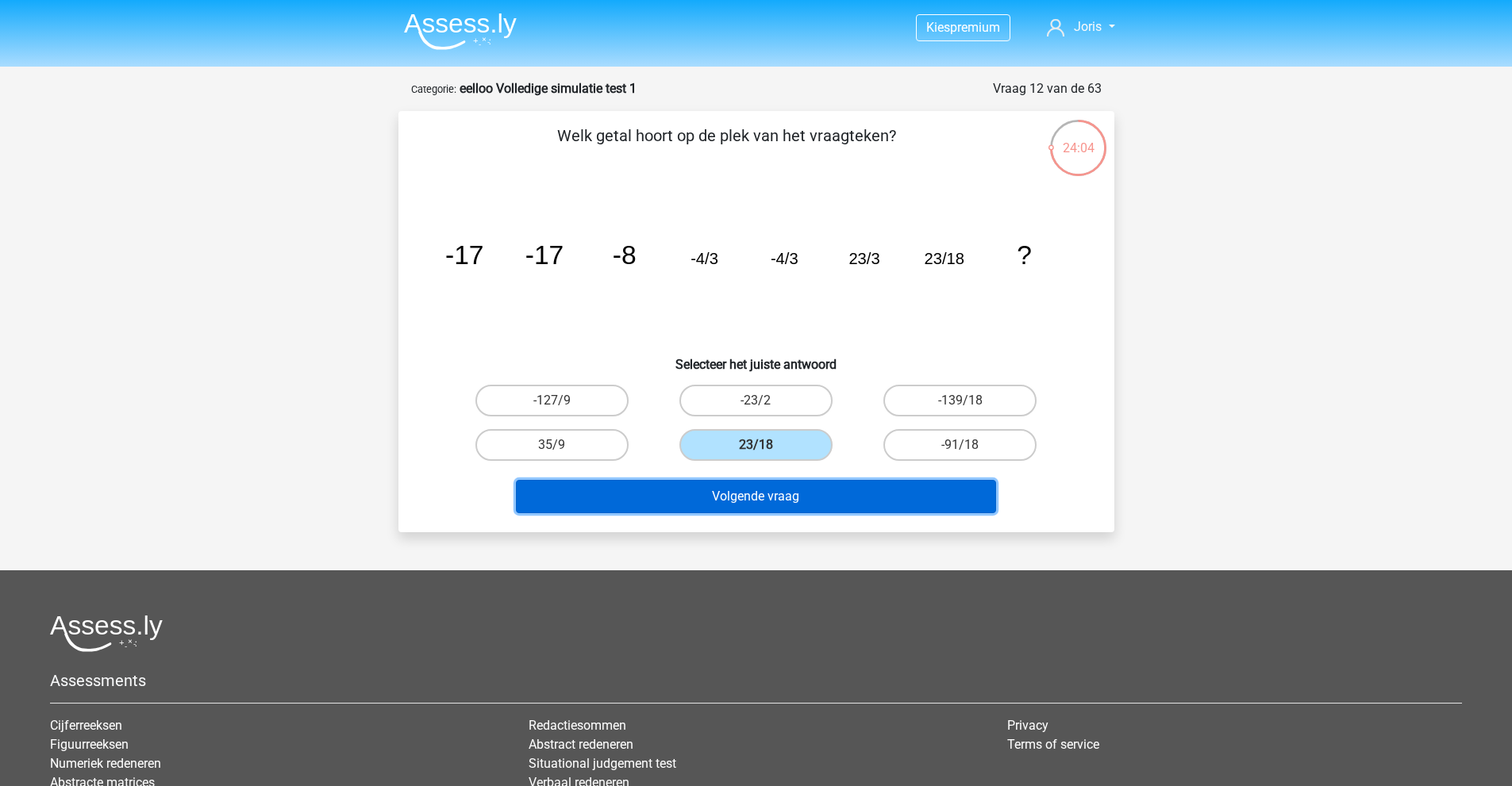
click at [786, 501] on button "Volgende vraag" at bounding box center [756, 496] width 480 height 34
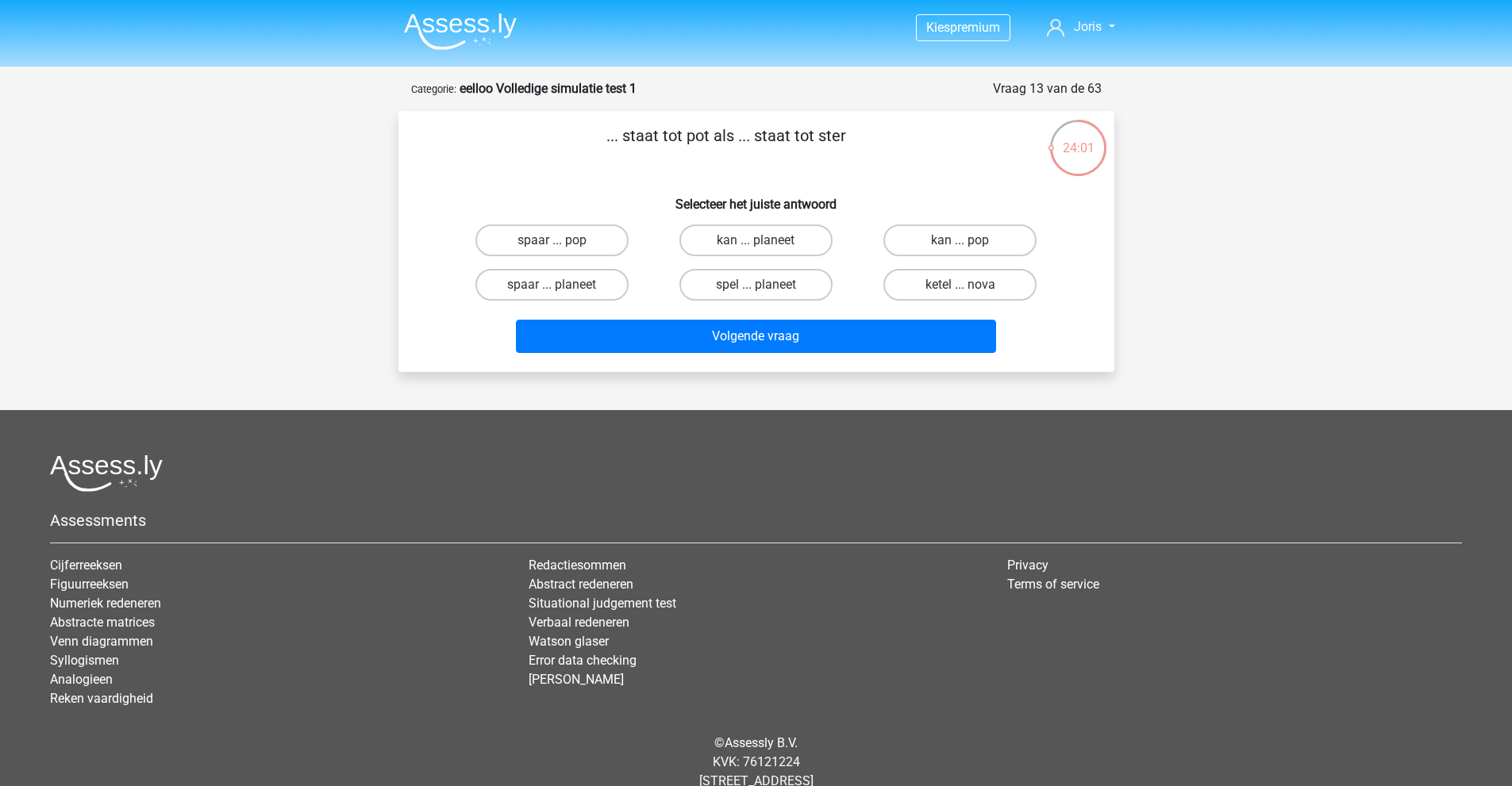
click at [629, 180] on div "... staat tot pot als ... staat tot ster Selecteer het juiste antwoord spaar ..…" at bounding box center [756, 241] width 703 height 236
click at [675, 179] on div "... staat tot pot als ... staat tot ster Selecteer het juiste antwoord spaar ..…" at bounding box center [756, 241] width 703 height 236
click at [593, 241] on label "spaar ... pop" at bounding box center [552, 240] width 153 height 32
click at [562, 241] on input "spaar ... pop" at bounding box center [557, 245] width 10 height 10
radio input "true"
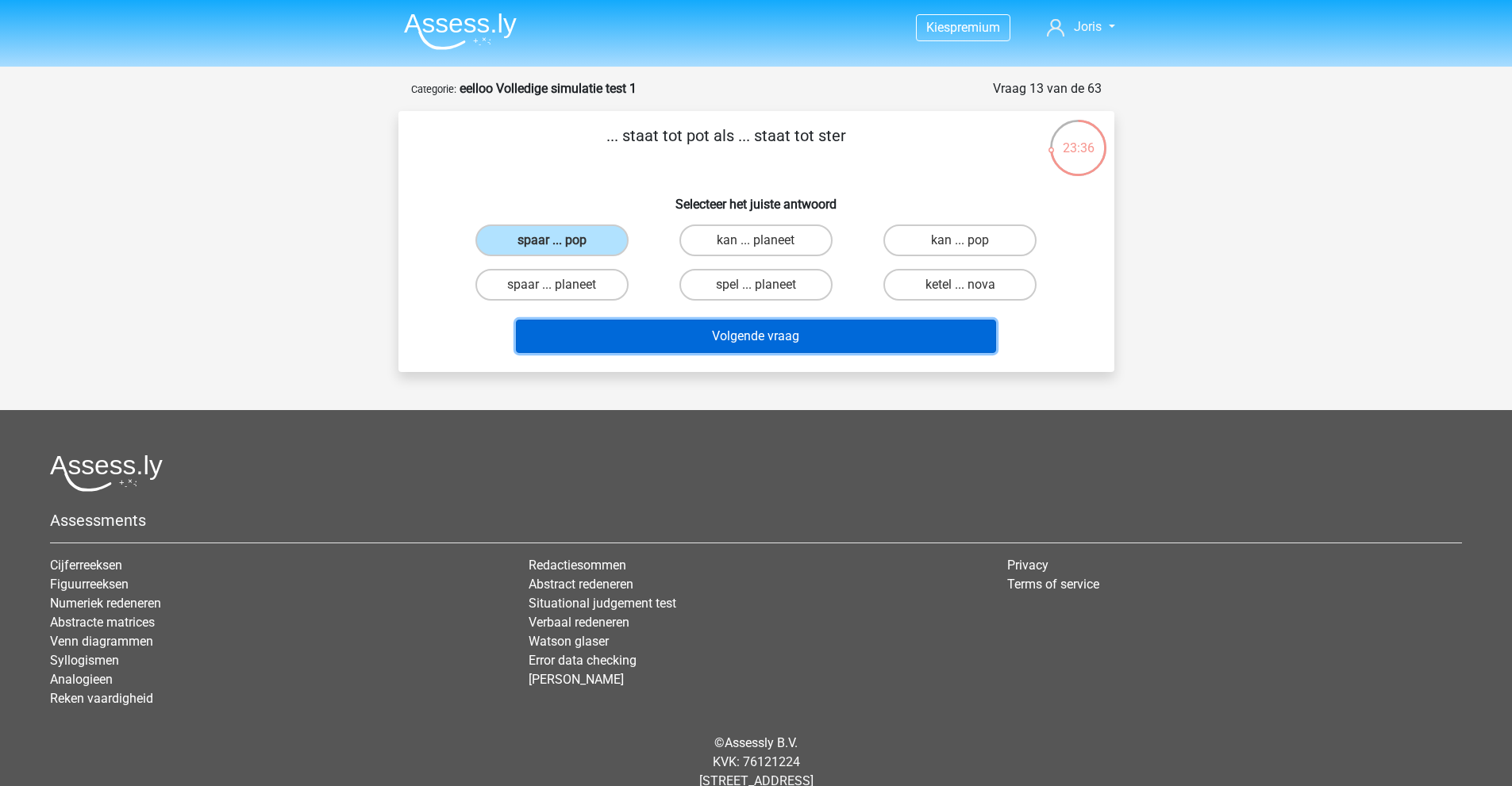
click at [645, 335] on button "Volgende vraag" at bounding box center [756, 336] width 480 height 34
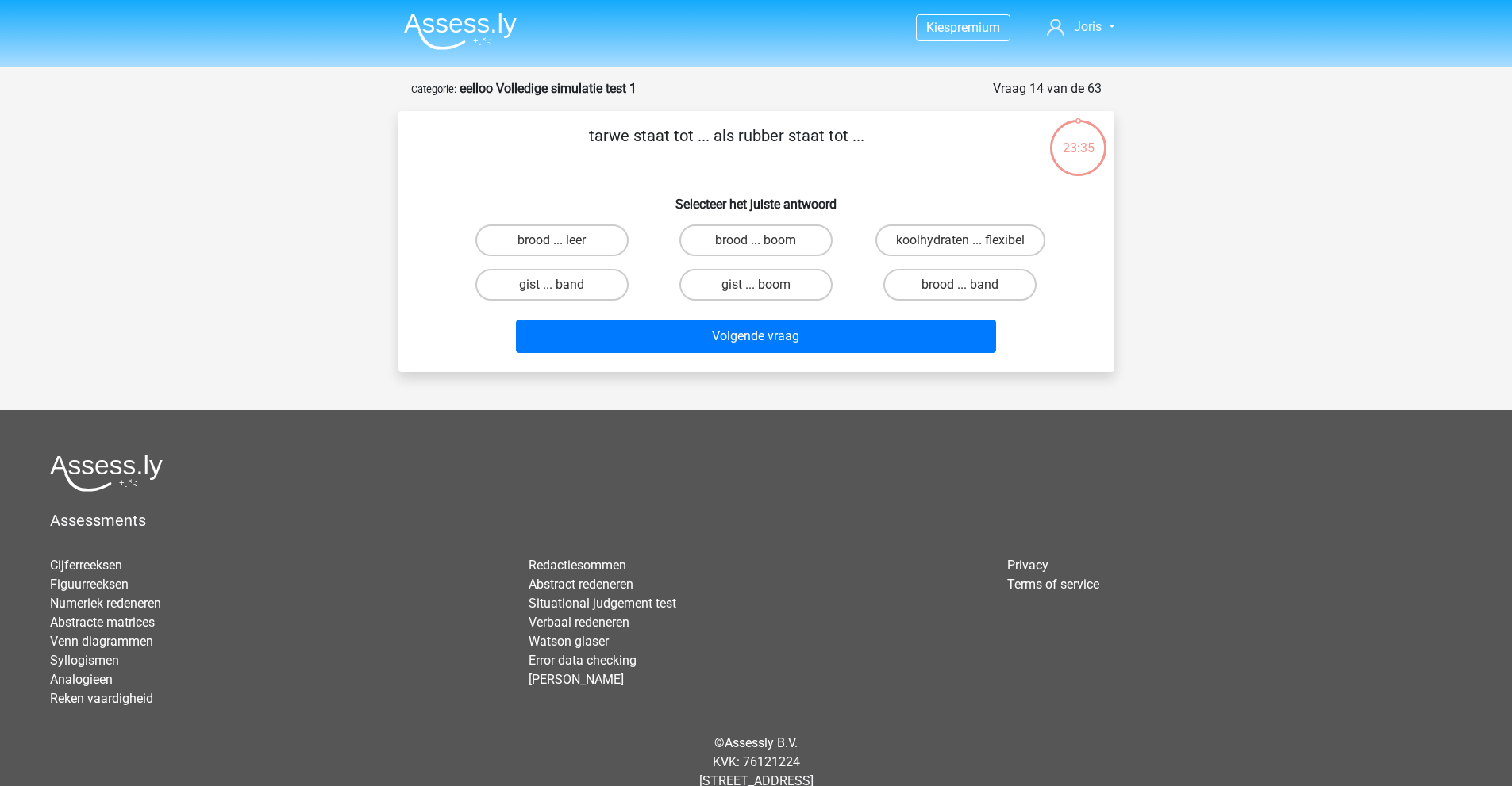
scroll to position [43, 0]
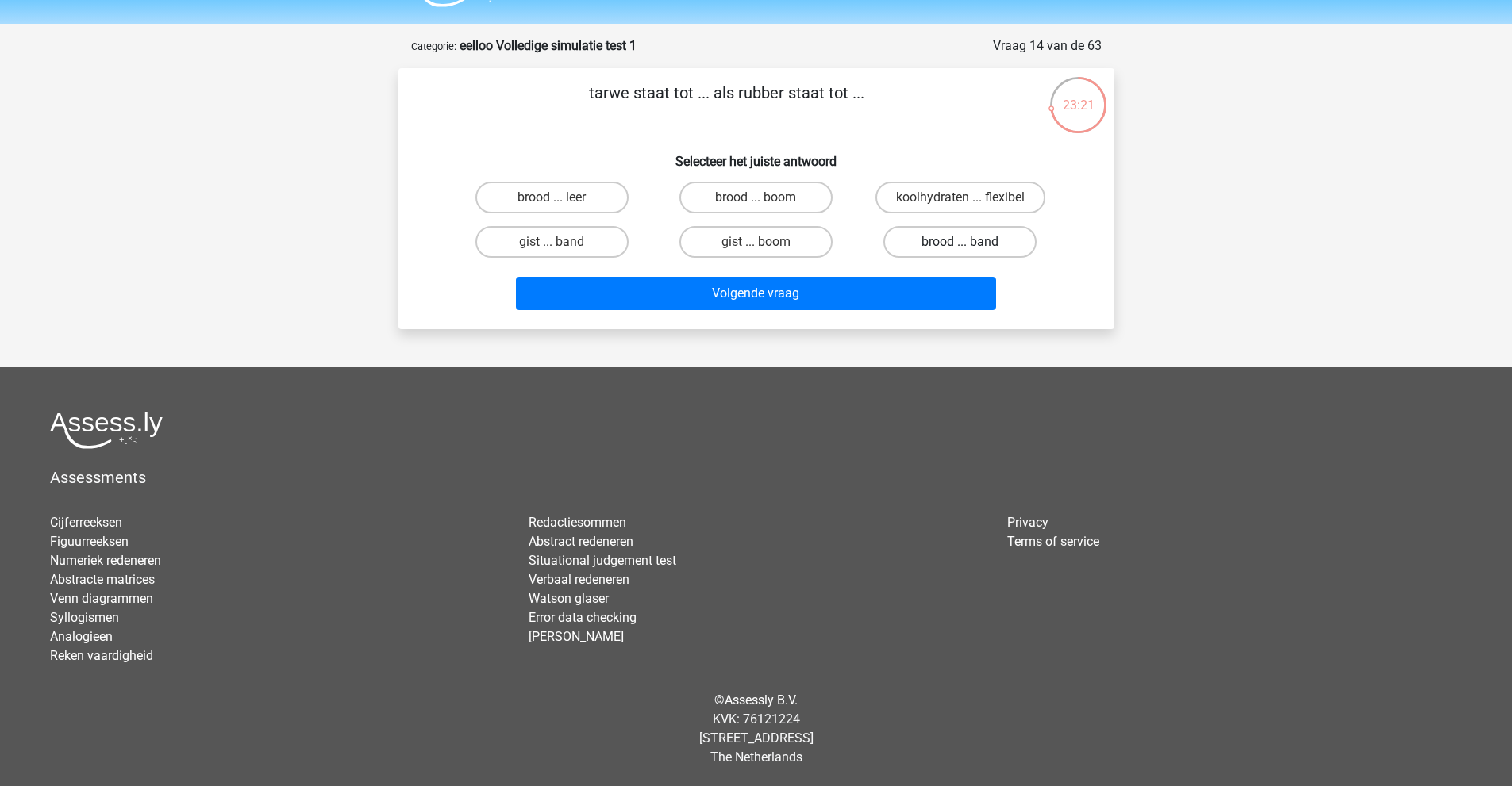
click at [915, 238] on label "brood ... band" at bounding box center [960, 241] width 153 height 32
click at [961, 242] on input "brood ... band" at bounding box center [965, 247] width 10 height 10
radio input "true"
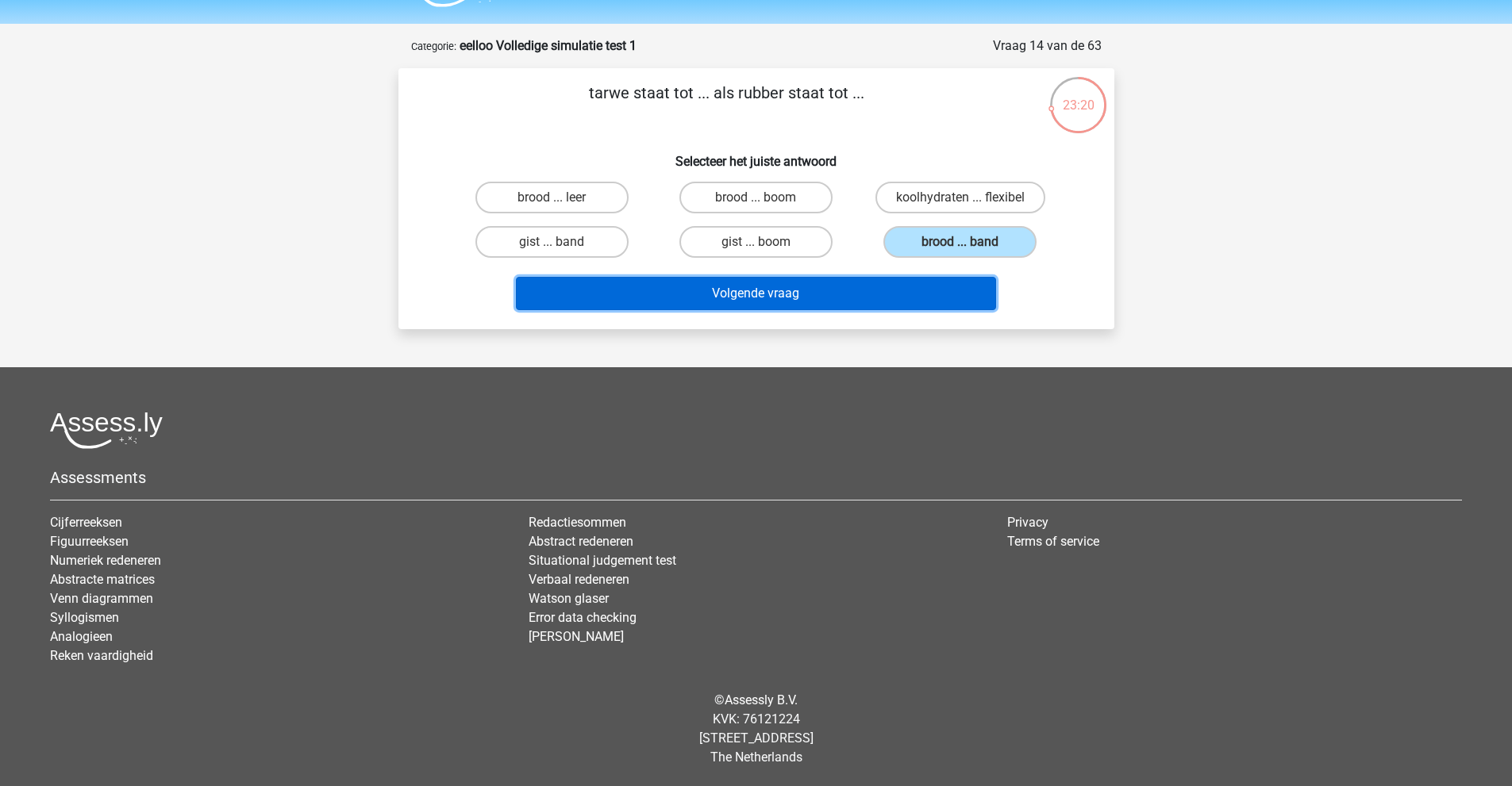
click at [746, 280] on button "Volgende vraag" at bounding box center [756, 293] width 480 height 34
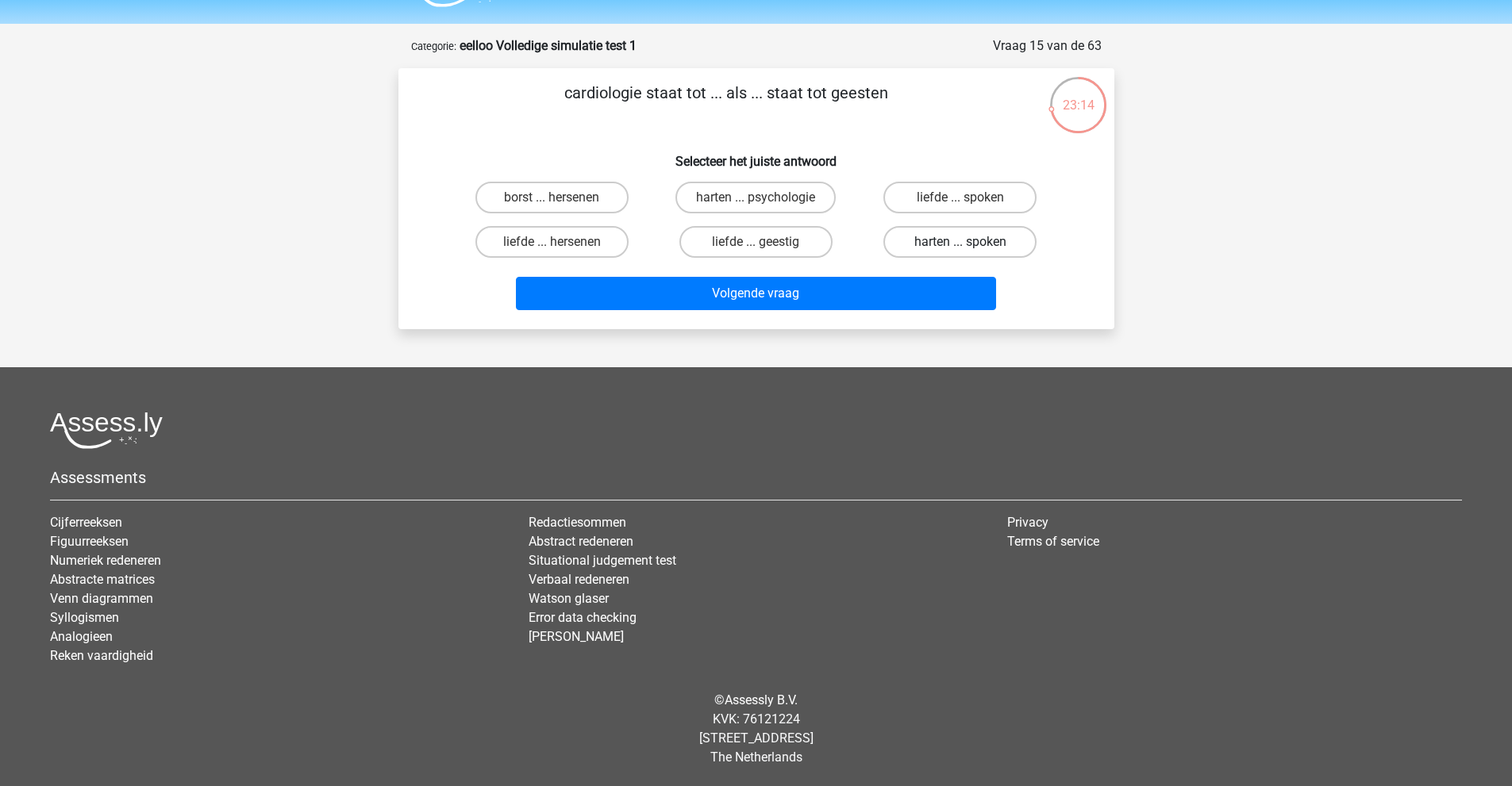
click at [973, 248] on label "harten ... spoken" at bounding box center [960, 241] width 153 height 32
click at [971, 248] on input "harten ... spoken" at bounding box center [965, 247] width 10 height 10
radio input "true"
click at [764, 195] on label "harten ... psychologie" at bounding box center [756, 197] width 161 height 32
click at [764, 198] on input "harten ... psychologie" at bounding box center [760, 202] width 10 height 10
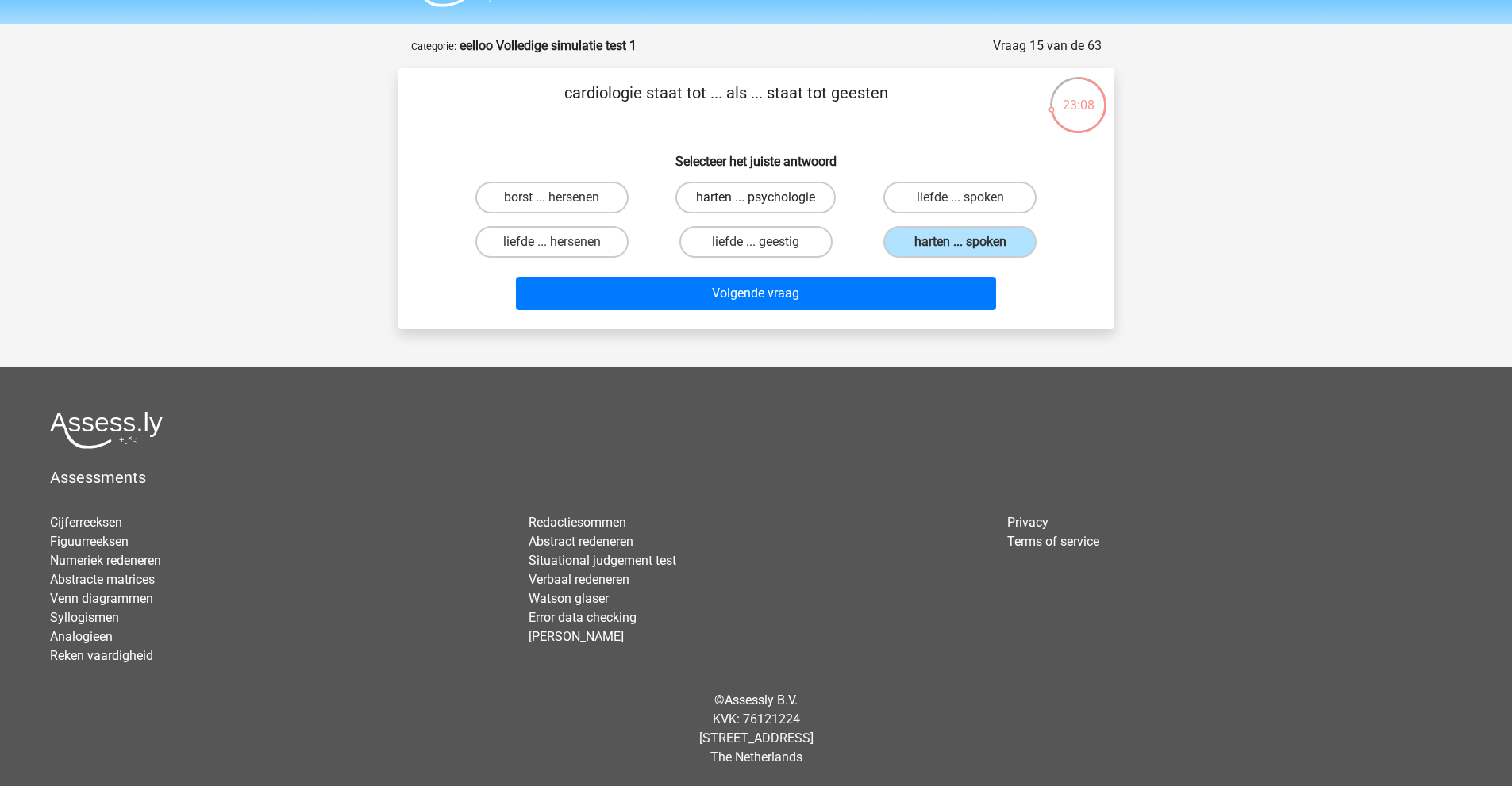
radio input "true"
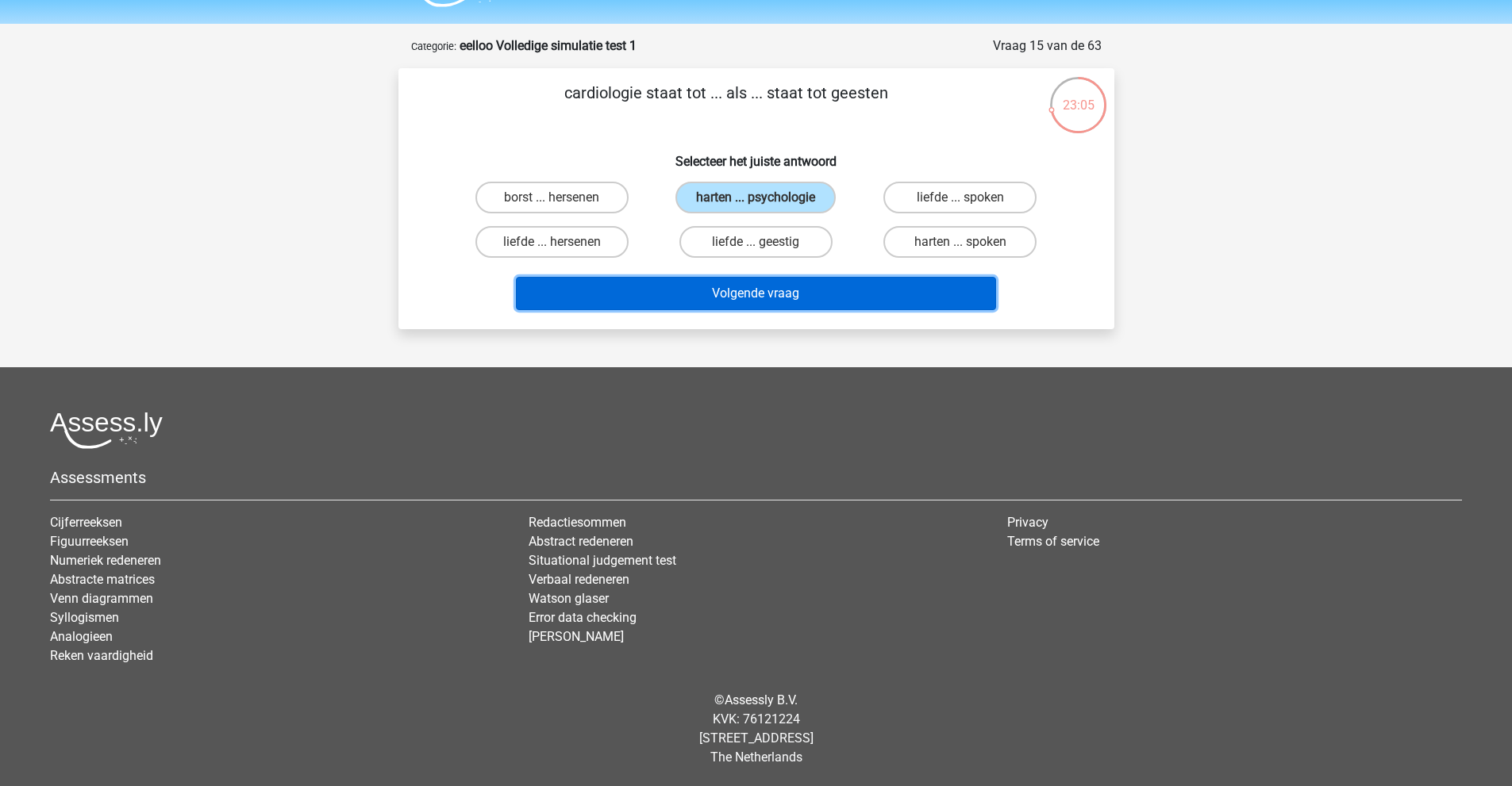
click at [684, 306] on button "Volgende vraag" at bounding box center [756, 293] width 480 height 34
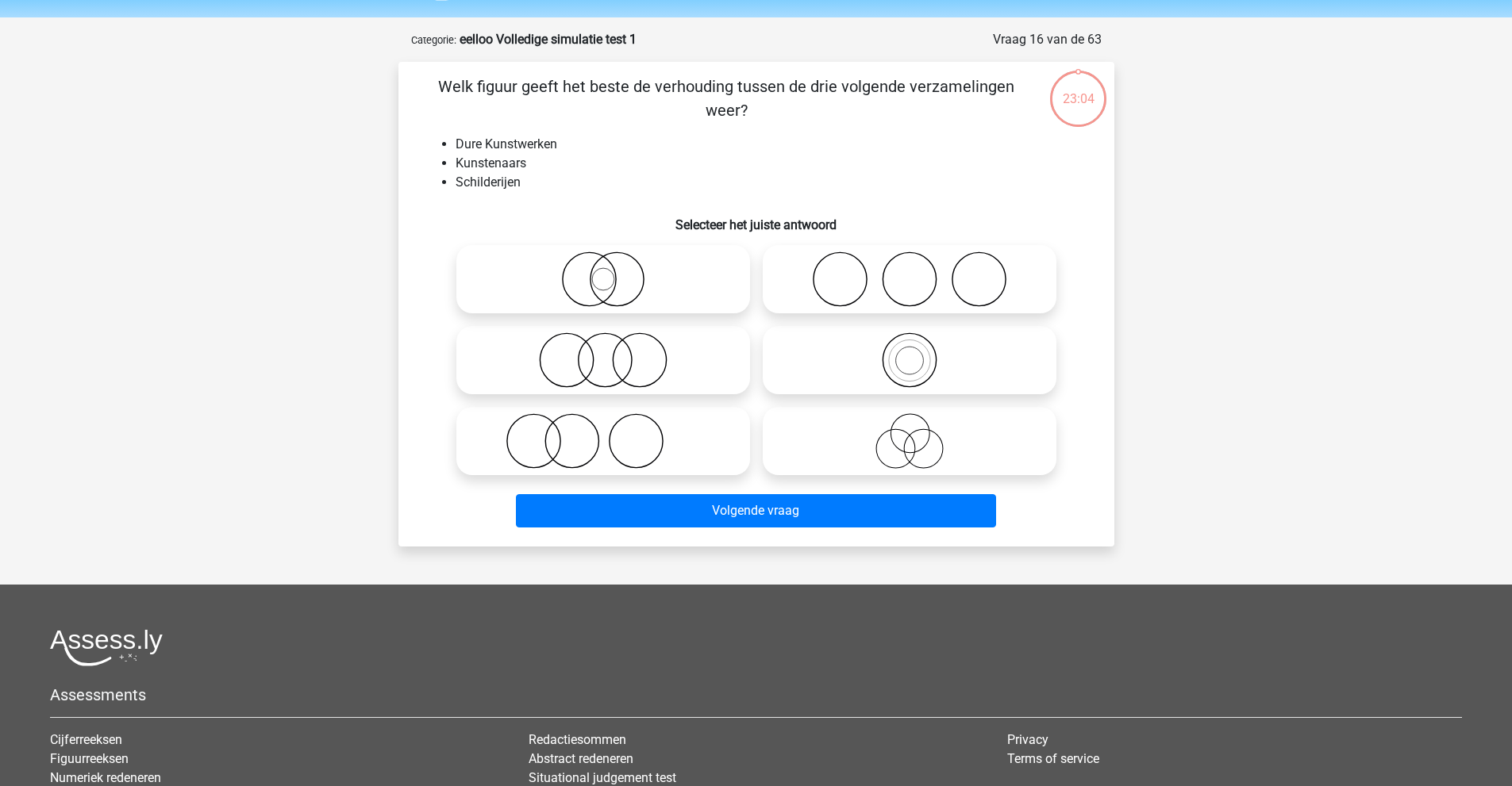
scroll to position [0, 0]
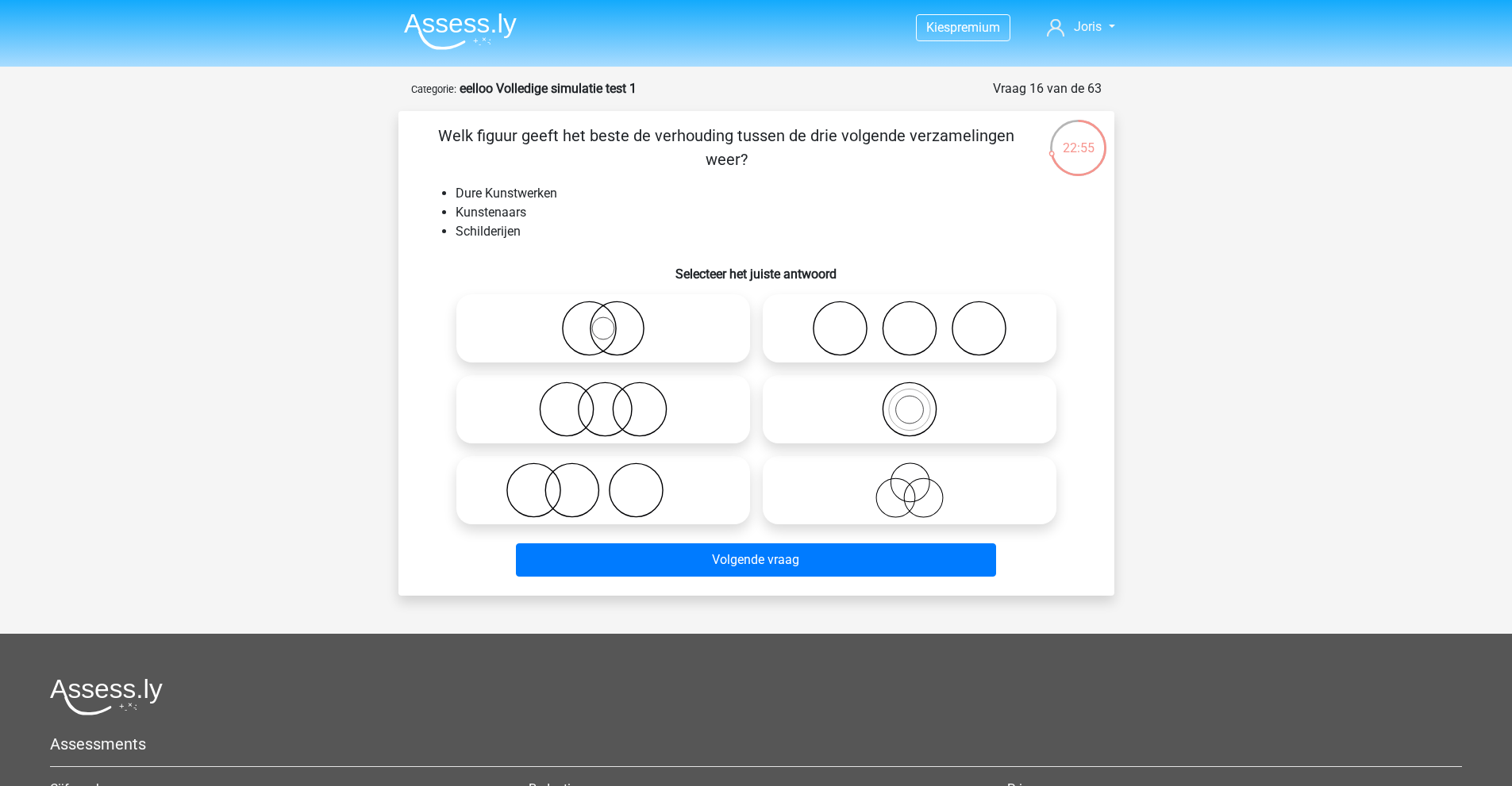
click at [898, 482] on icon at bounding box center [909, 490] width 281 height 55
click at [910, 482] on input "radio" at bounding box center [914, 477] width 10 height 10
radio input "true"
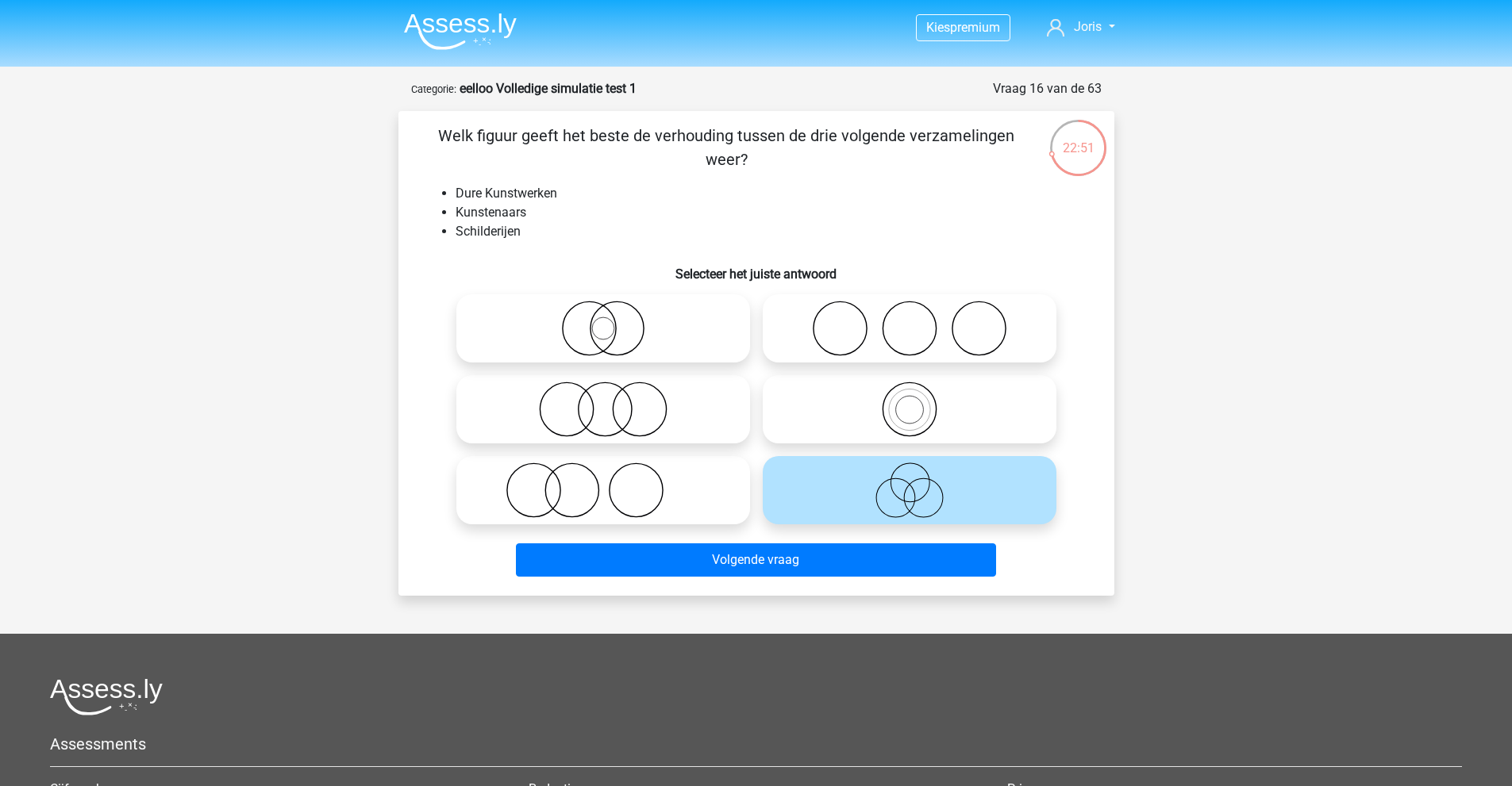
click at [607, 493] on icon at bounding box center [603, 490] width 281 height 55
click at [607, 482] on input "radio" at bounding box center [608, 477] width 10 height 10
radio input "true"
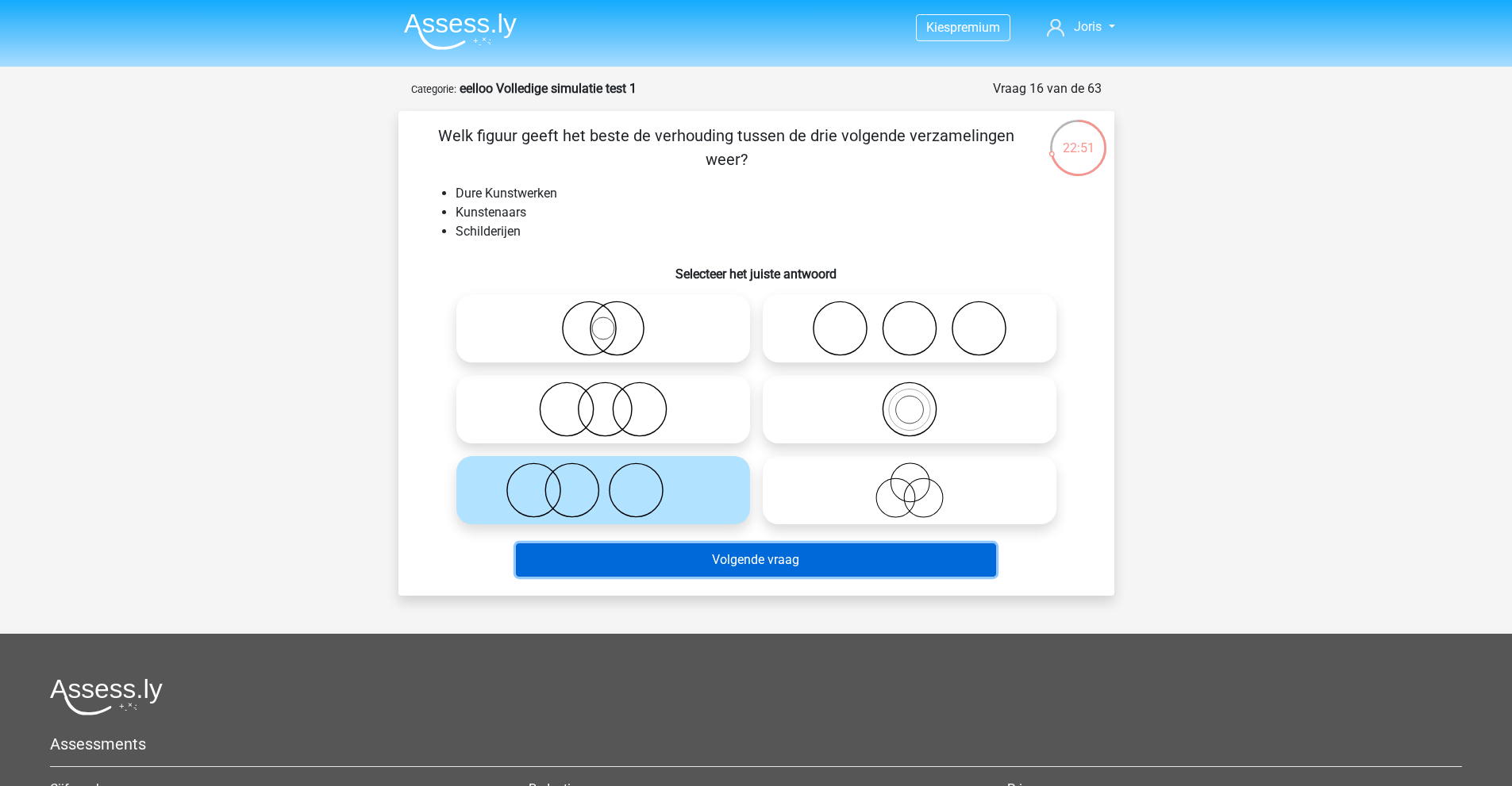
click at [639, 567] on button "Volgende vraag" at bounding box center [756, 560] width 480 height 34
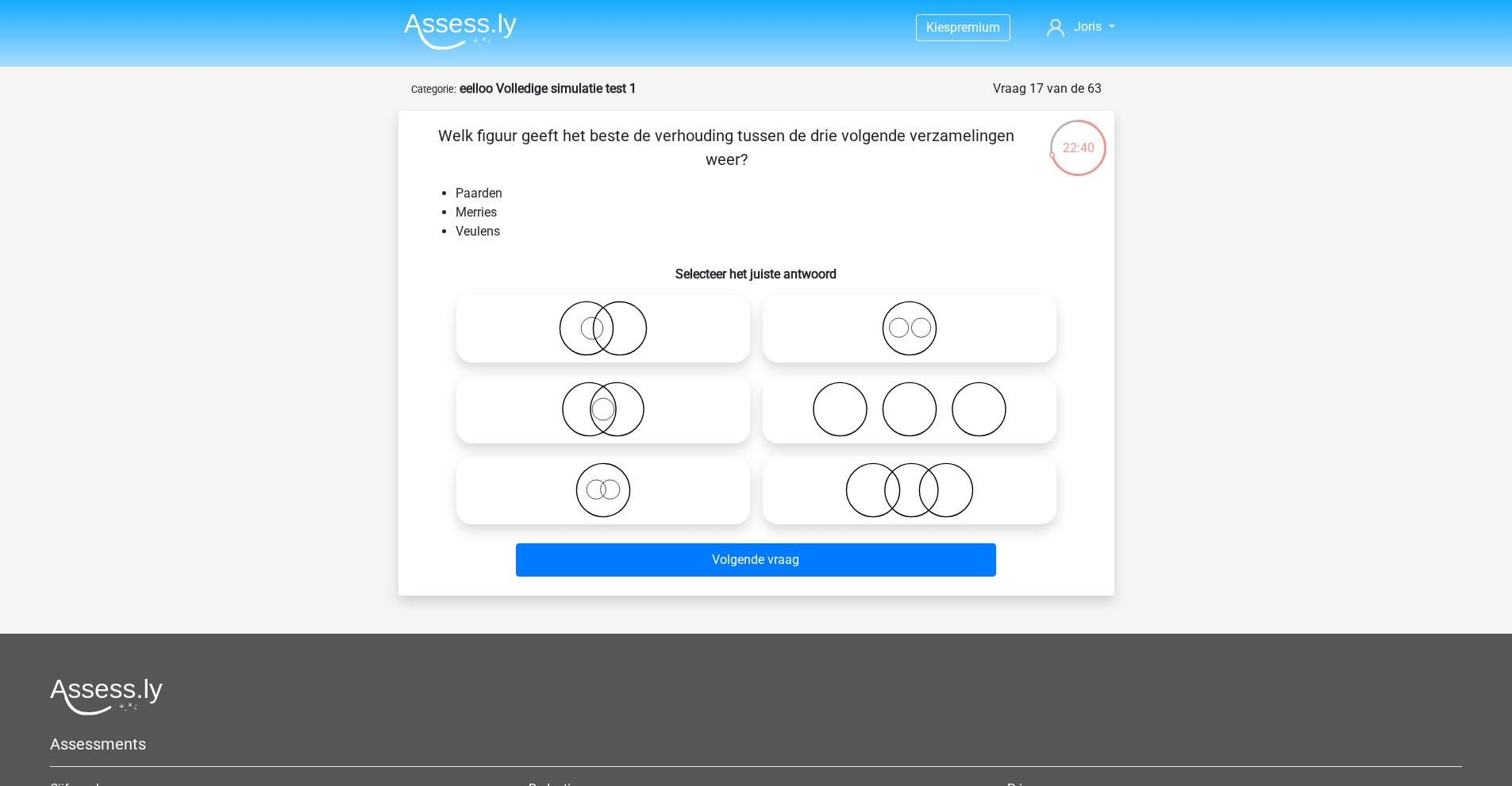
click at [602, 486] on icon at bounding box center [603, 490] width 281 height 55
click at [603, 482] on input "radio" at bounding box center [608, 477] width 10 height 10
radio input "true"
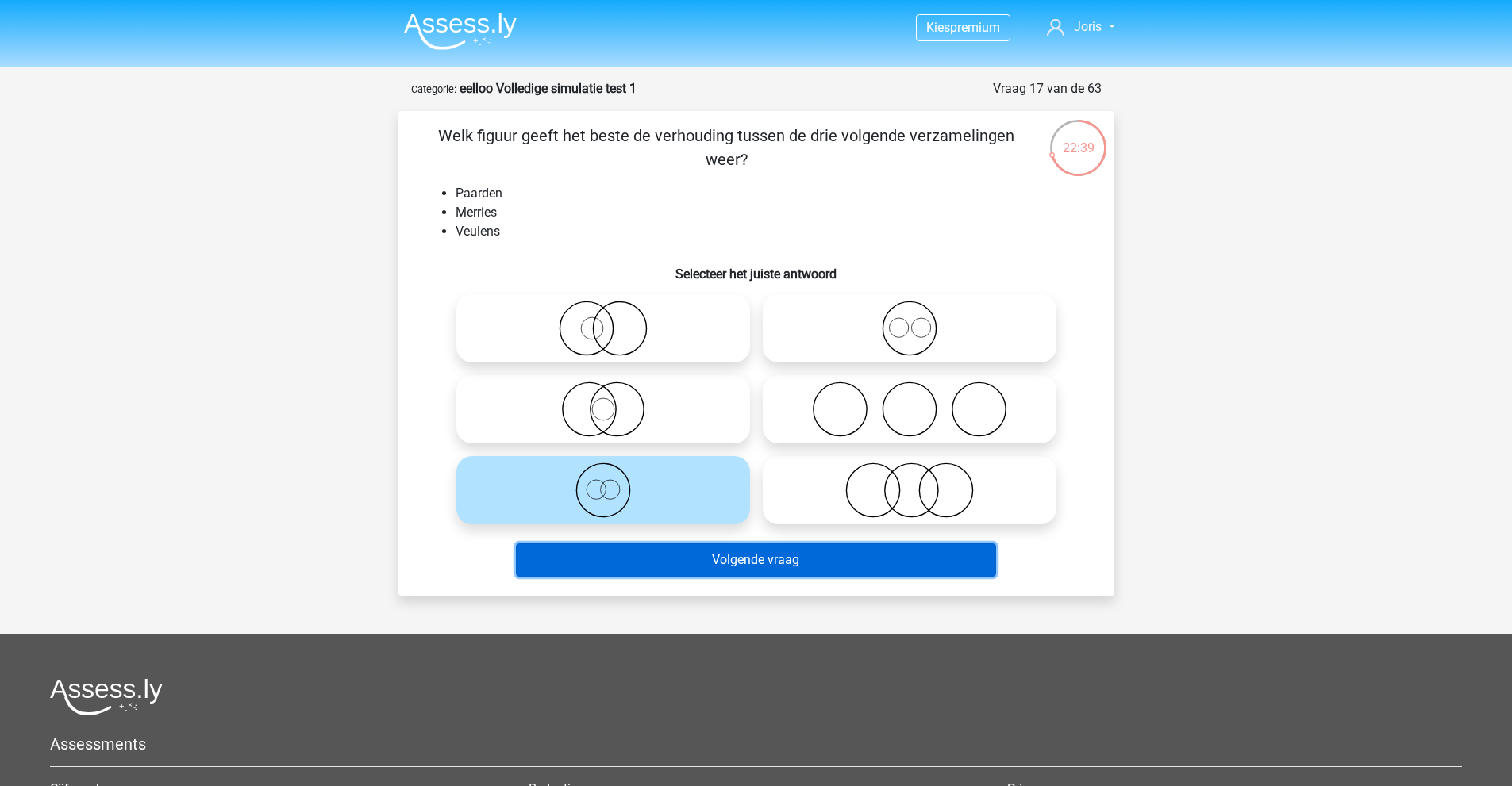
click at [647, 565] on button "Volgende vraag" at bounding box center [756, 560] width 480 height 34
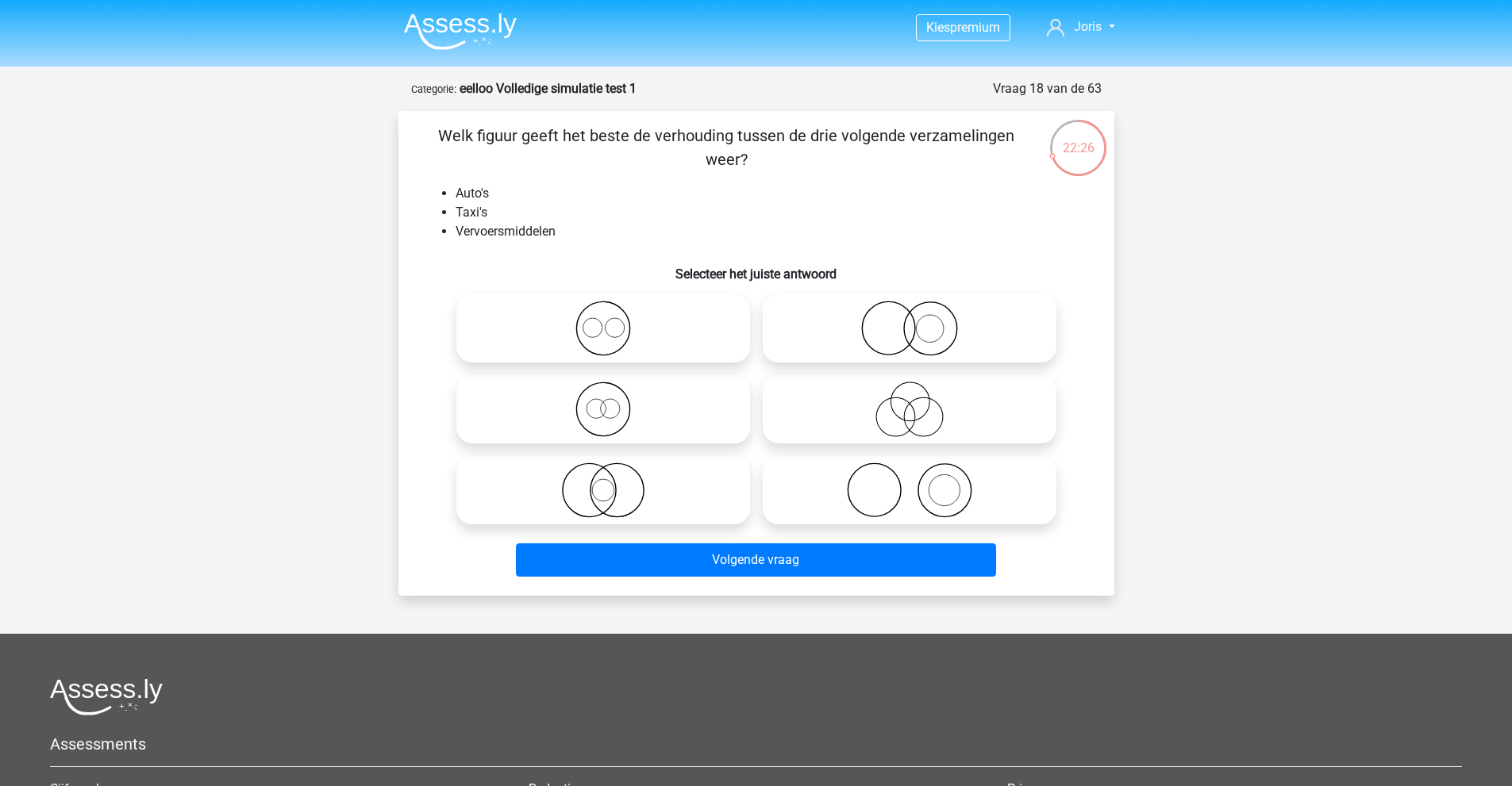
click at [634, 400] on icon at bounding box center [603, 408] width 281 height 55
click at [614, 400] on input "radio" at bounding box center [608, 396] width 10 height 10
radio input "true"
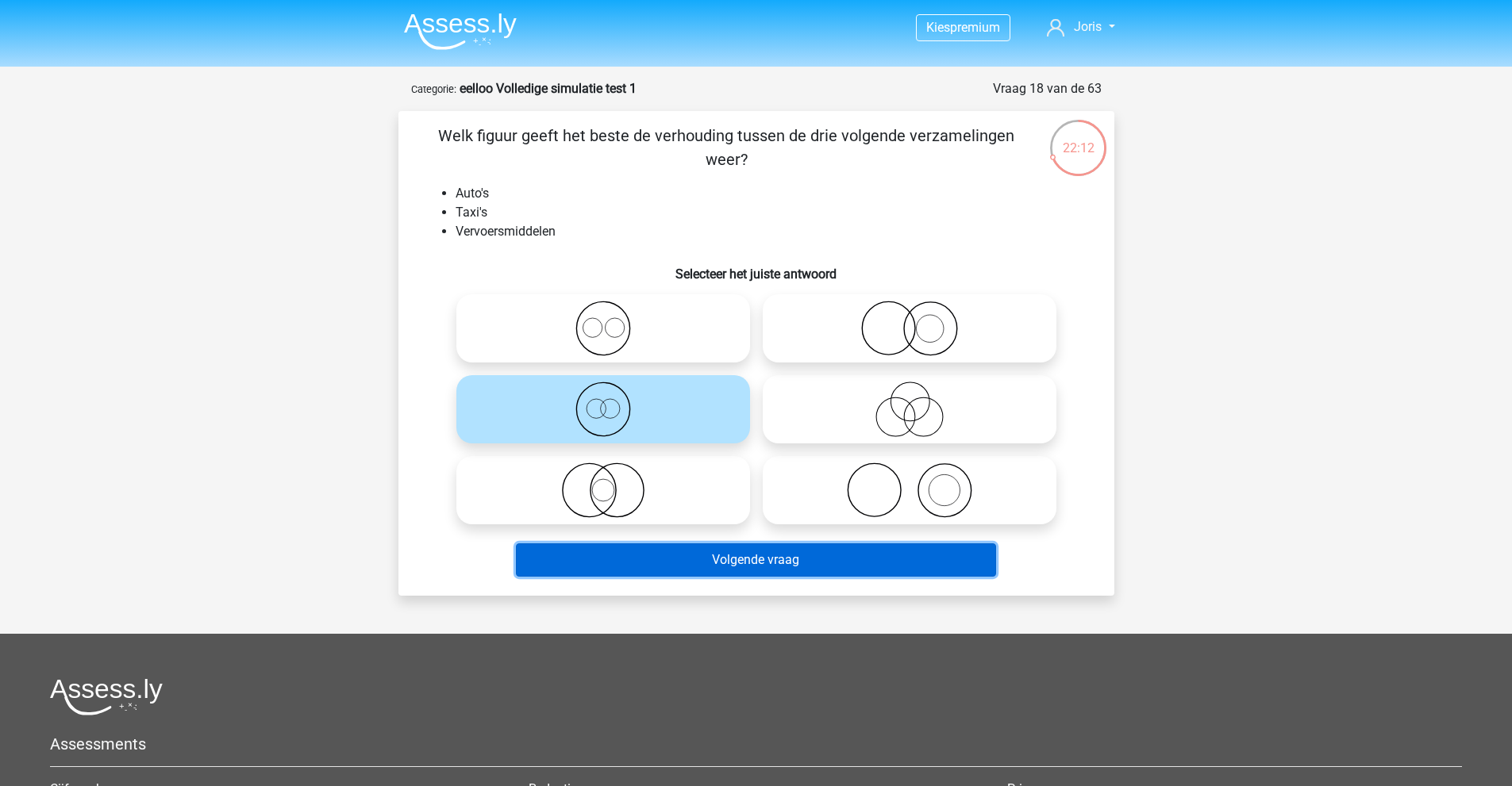
click at [622, 561] on button "Volgende vraag" at bounding box center [756, 560] width 480 height 34
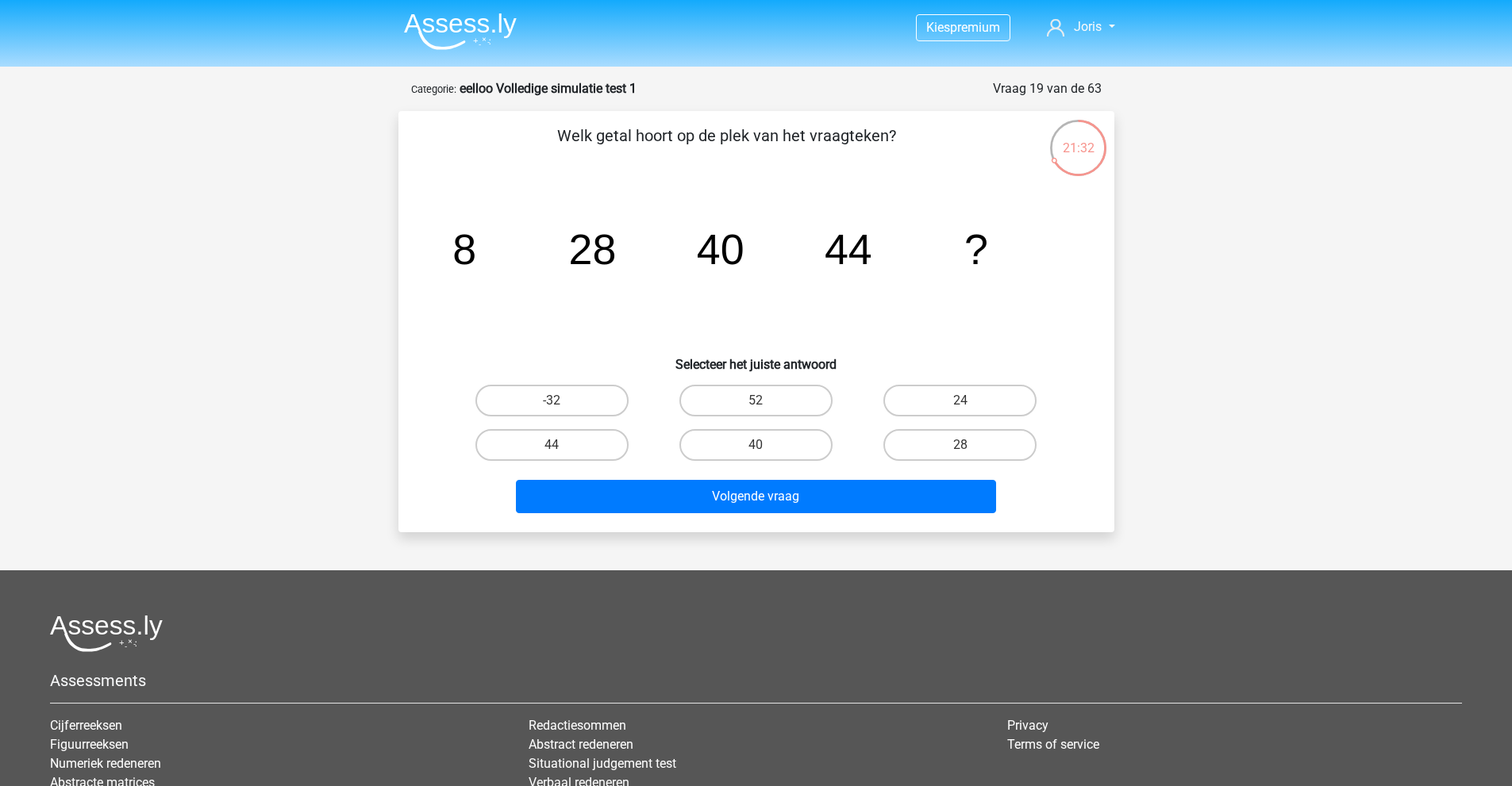
drag, startPoint x: 767, startPoint y: 445, endPoint x: 767, endPoint y: 463, distance: 18.0
click at [767, 443] on label "40" at bounding box center [756, 445] width 153 height 32
click at [766, 445] on input "40" at bounding box center [760, 449] width 10 height 10
radio input "true"
click at [766, 514] on div "Volgende vraag" at bounding box center [756, 500] width 613 height 40
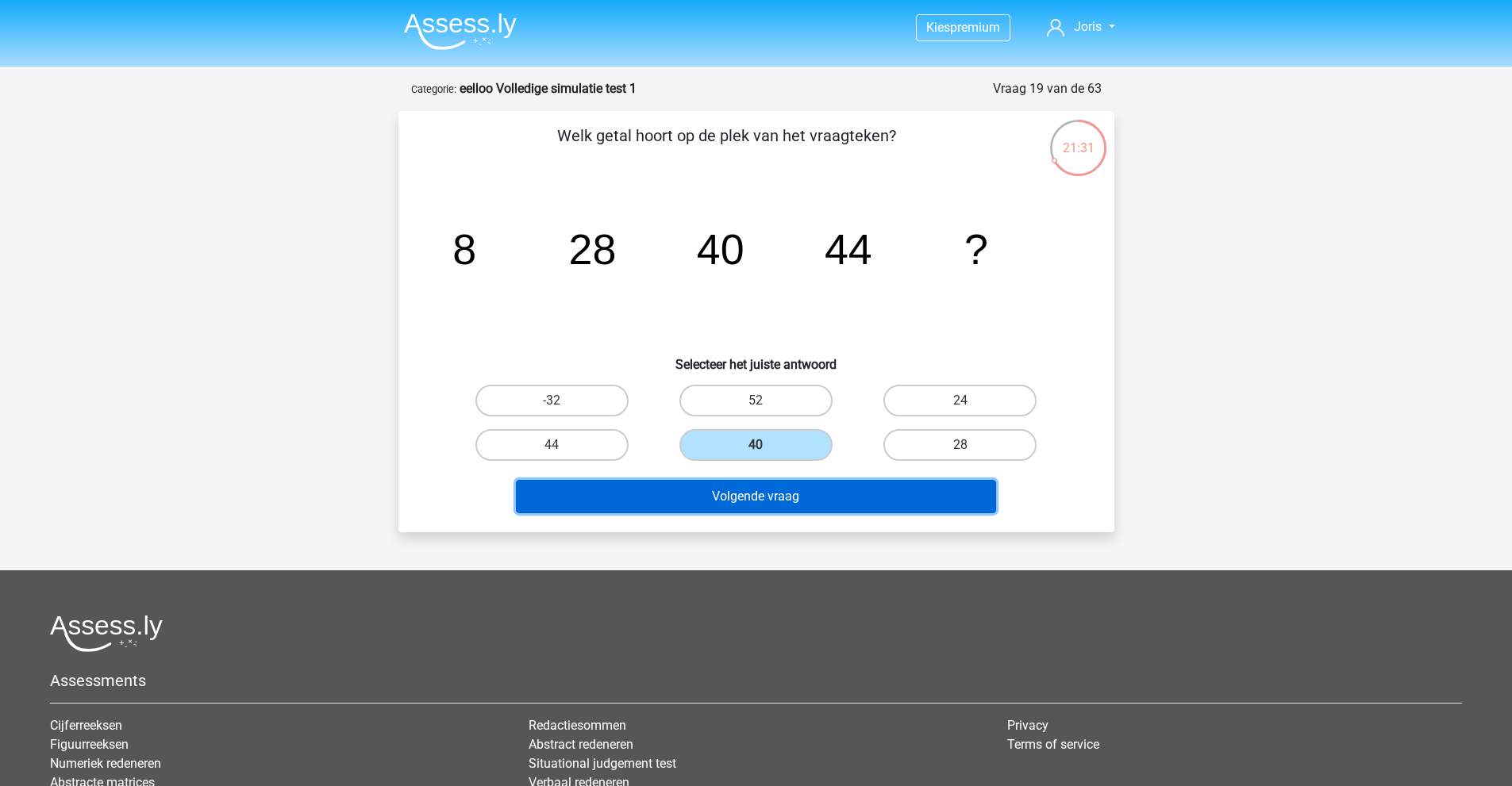
click at [767, 508] on button "Volgende vraag" at bounding box center [756, 496] width 480 height 34
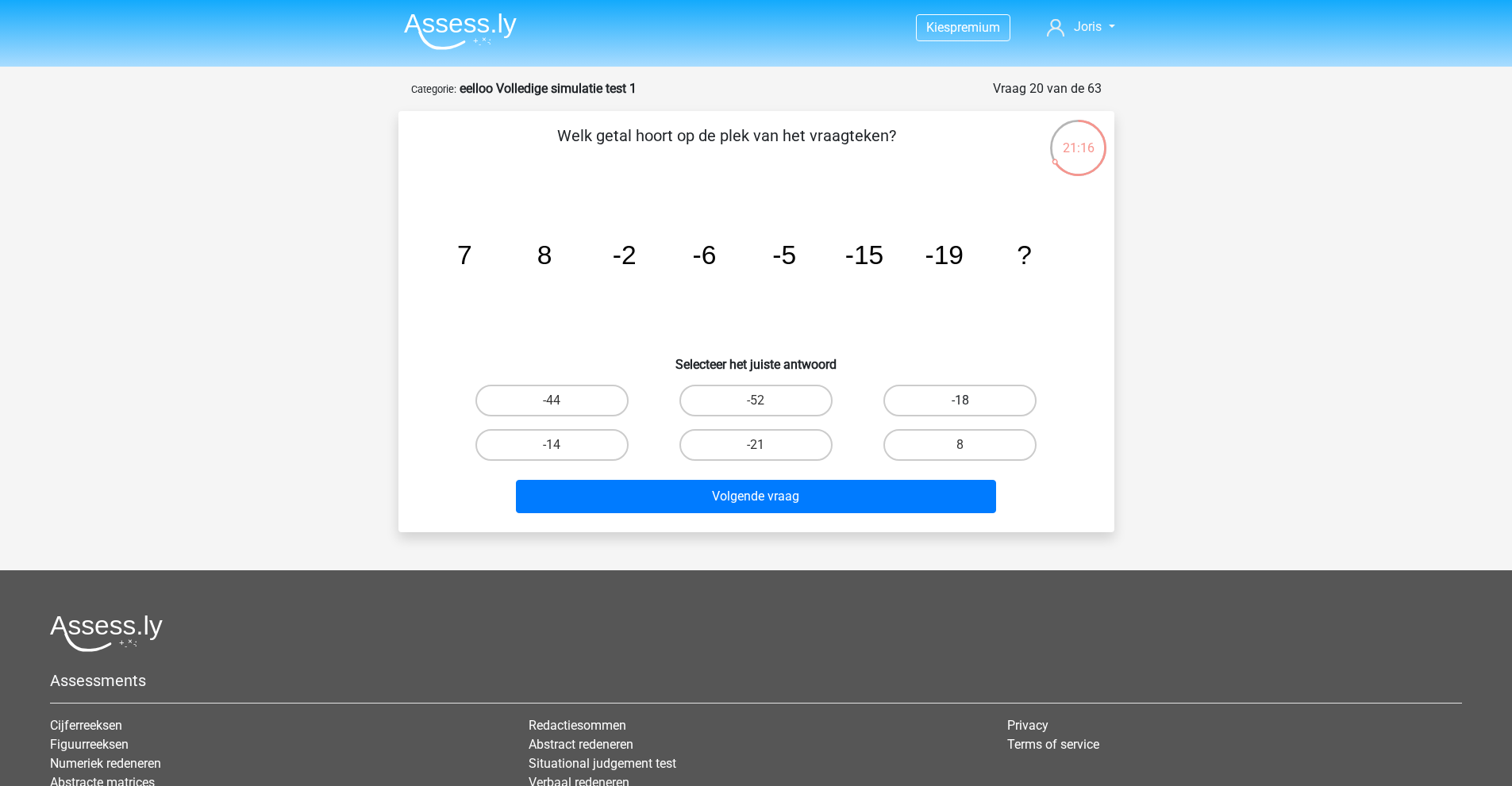
click at [970, 398] on label "-18" at bounding box center [960, 400] width 153 height 32
click at [970, 400] on input "-18" at bounding box center [965, 405] width 10 height 10
radio input "true"
click at [915, 515] on div "Volgende vraag" at bounding box center [756, 500] width 613 height 40
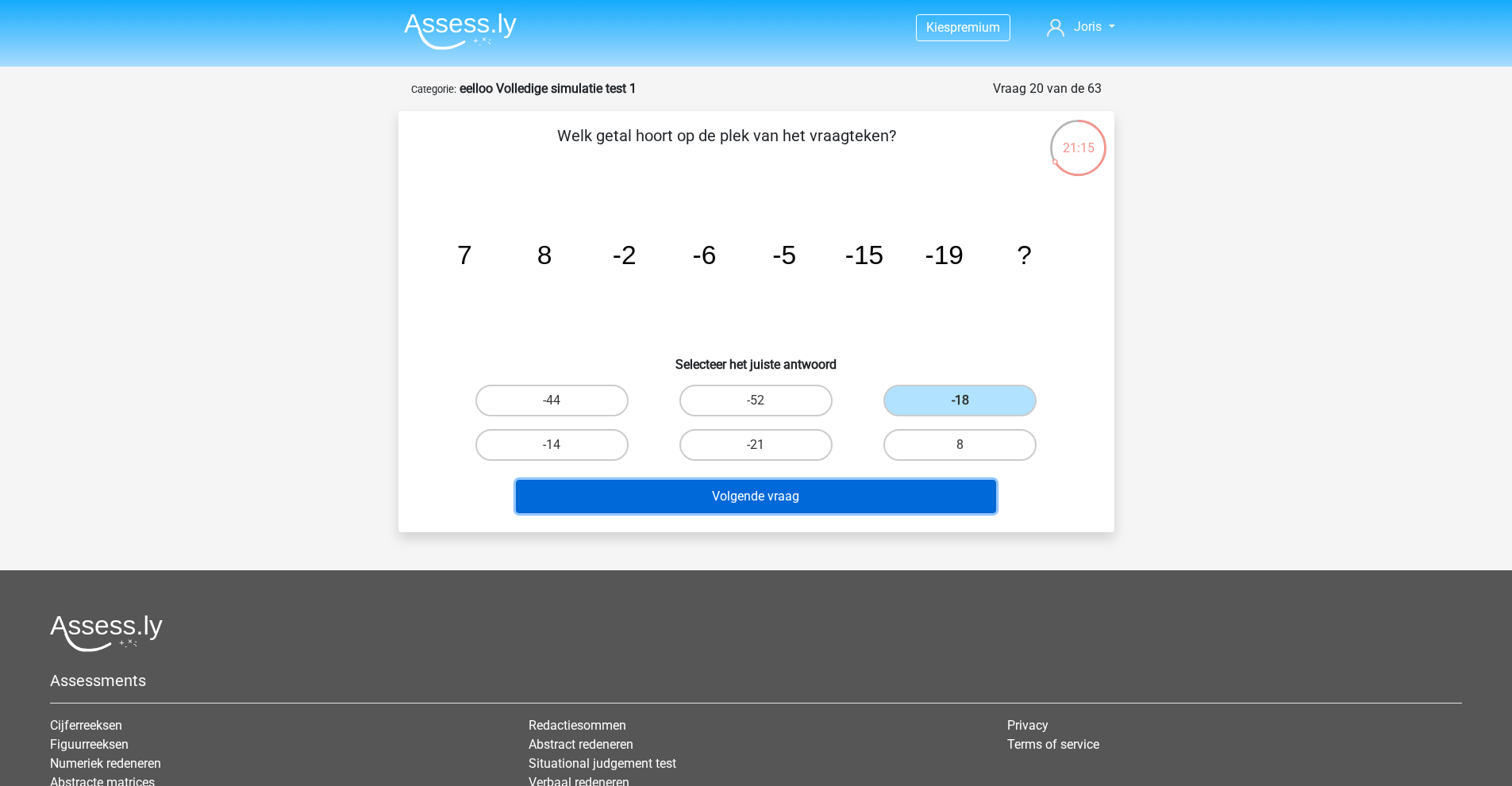
click at [893, 506] on button "Volgende vraag" at bounding box center [756, 496] width 480 height 34
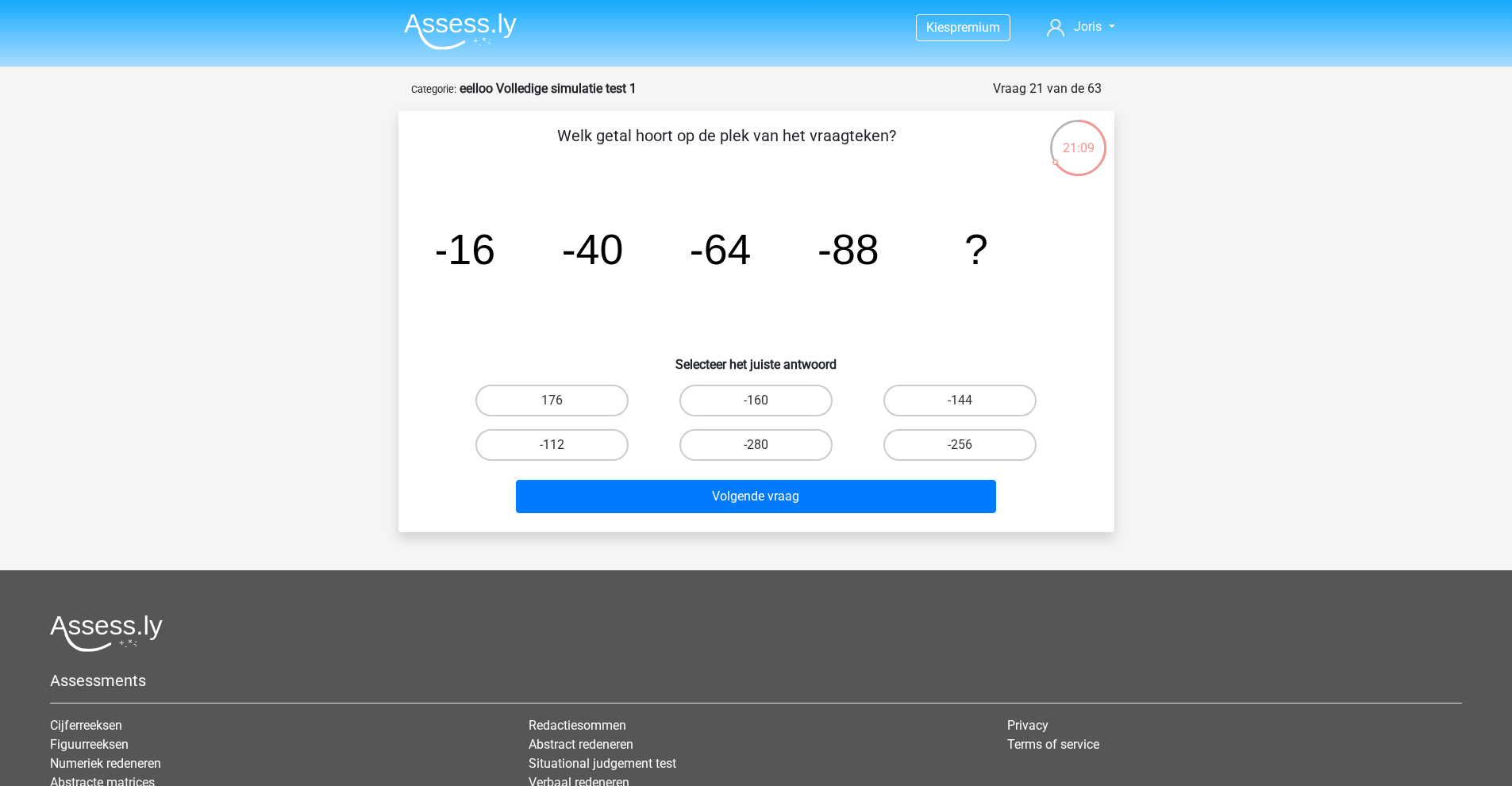
click at [823, 315] on icon "image/svg+xml -16 -40 -64 -88 ?" at bounding box center [756, 264] width 640 height 161
click at [578, 439] on label "-112" at bounding box center [552, 445] width 153 height 32
click at [562, 445] on input "-112" at bounding box center [557, 449] width 10 height 10
radio input "true"
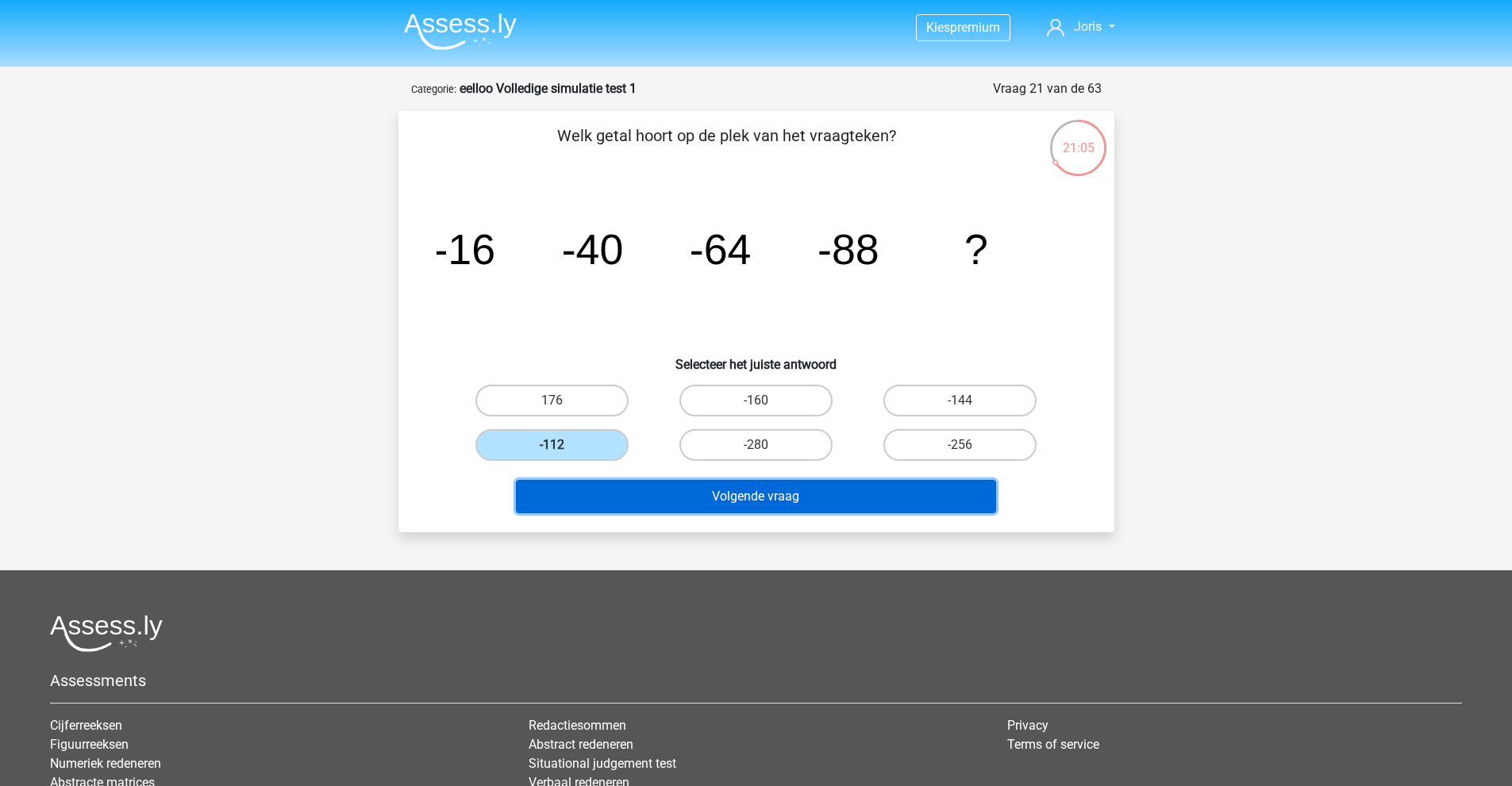
click at [645, 495] on button "Volgende vraag" at bounding box center [756, 496] width 480 height 34
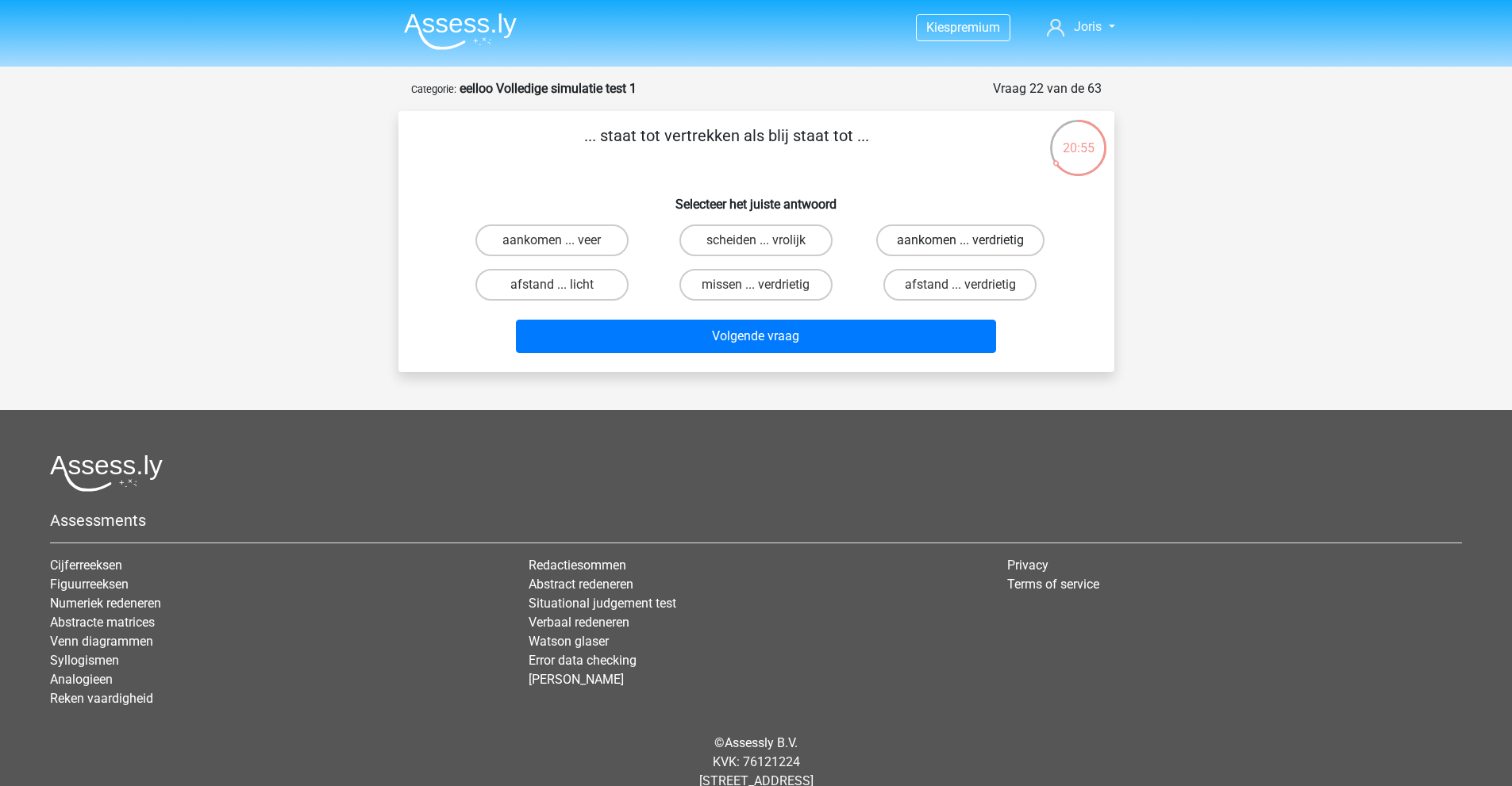
click at [990, 240] on label "aankomen ... verdrietig" at bounding box center [960, 240] width 168 height 32
click at [971, 241] on input "aankomen ... verdrietig" at bounding box center [965, 245] width 10 height 10
radio input "true"
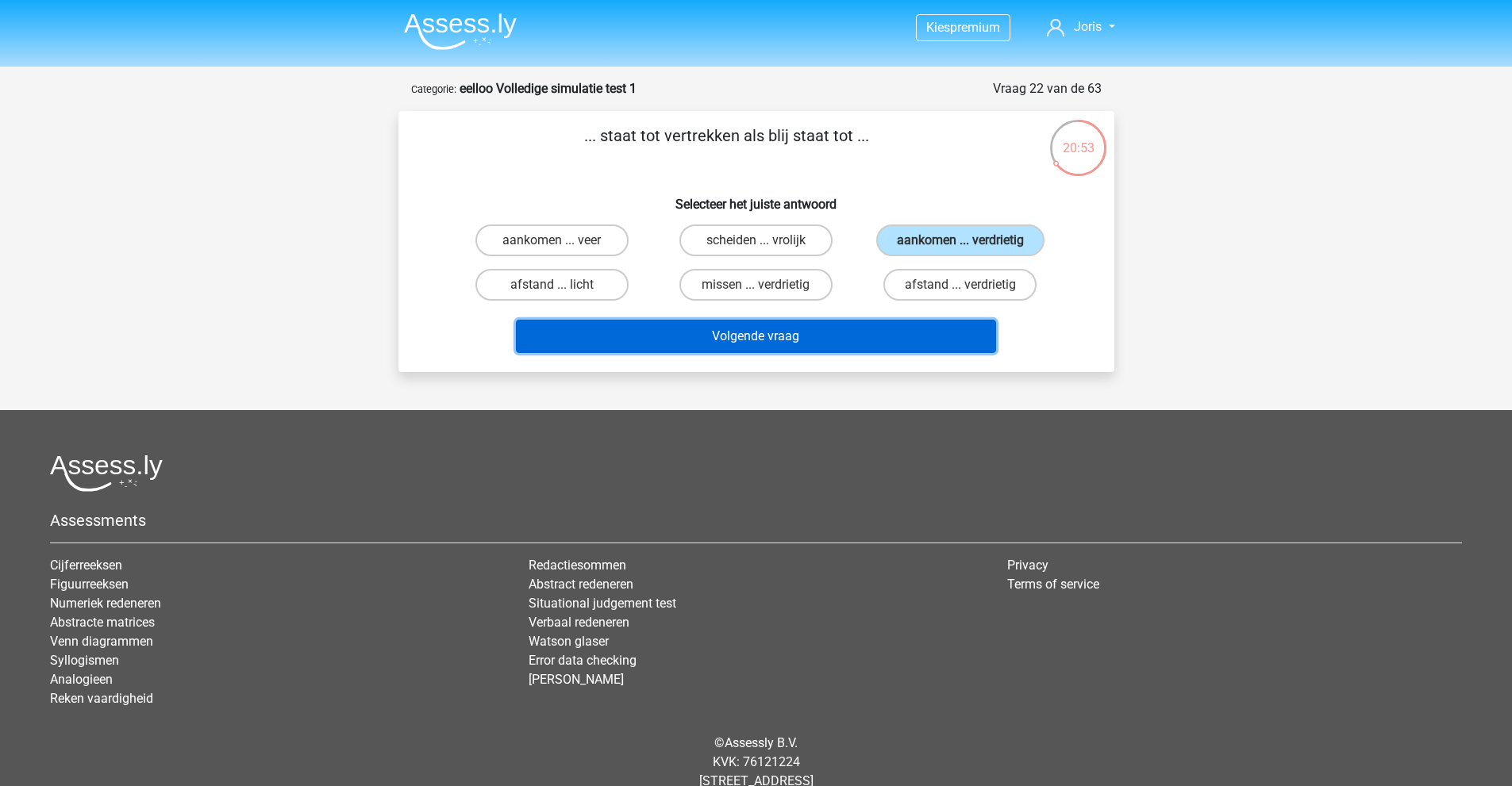
click at [794, 334] on button "Volgende vraag" at bounding box center [756, 336] width 480 height 34
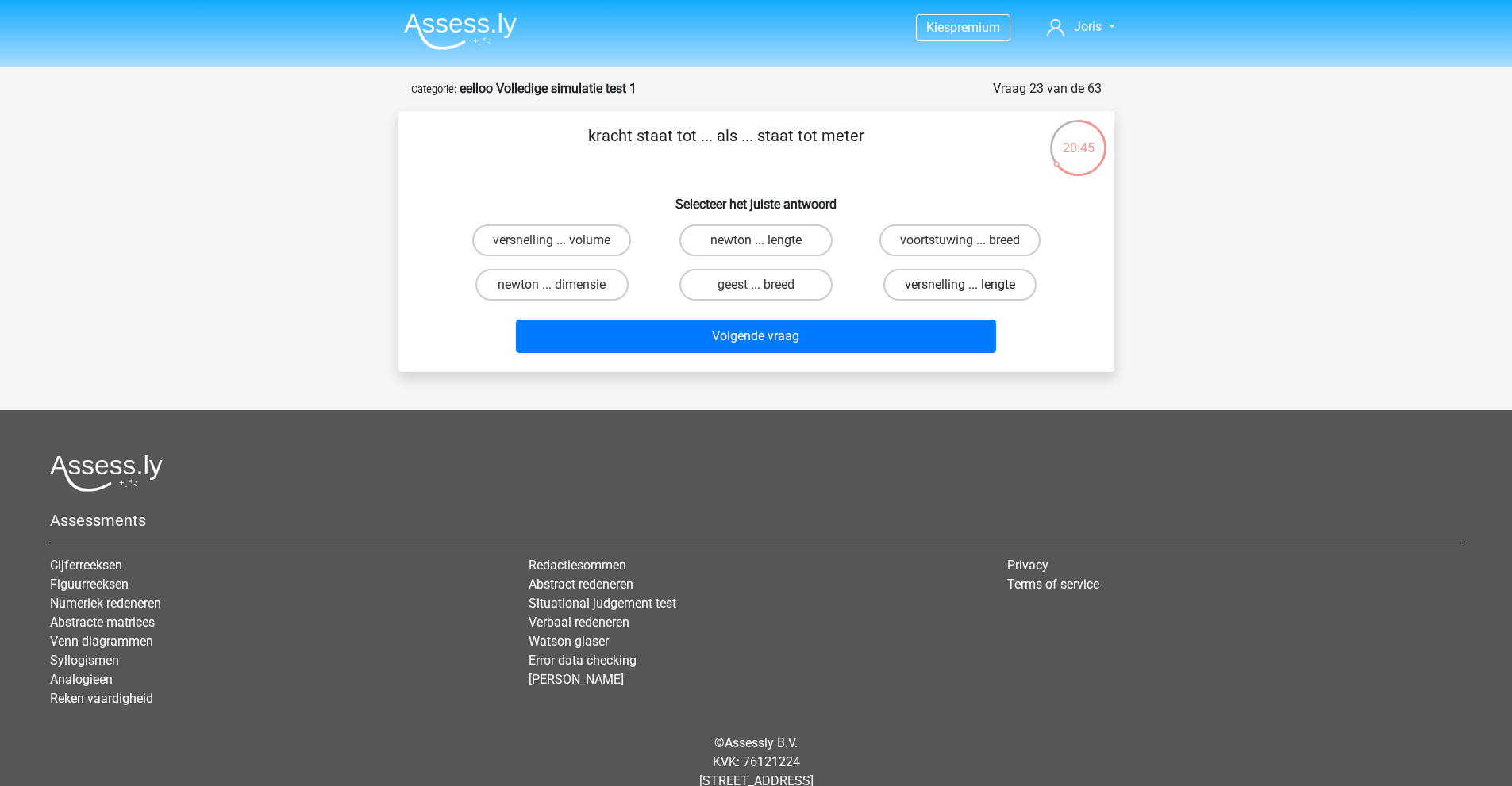
click at [930, 286] on label "versnelling ... lengte" at bounding box center [960, 284] width 153 height 32
click at [961, 286] on input "versnelling ... lengte" at bounding box center [965, 290] width 10 height 10
radio input "true"
click at [747, 239] on label "newton ... lengte" at bounding box center [756, 240] width 153 height 32
click at [756, 241] on input "newton ... lengte" at bounding box center [760, 245] width 10 height 10
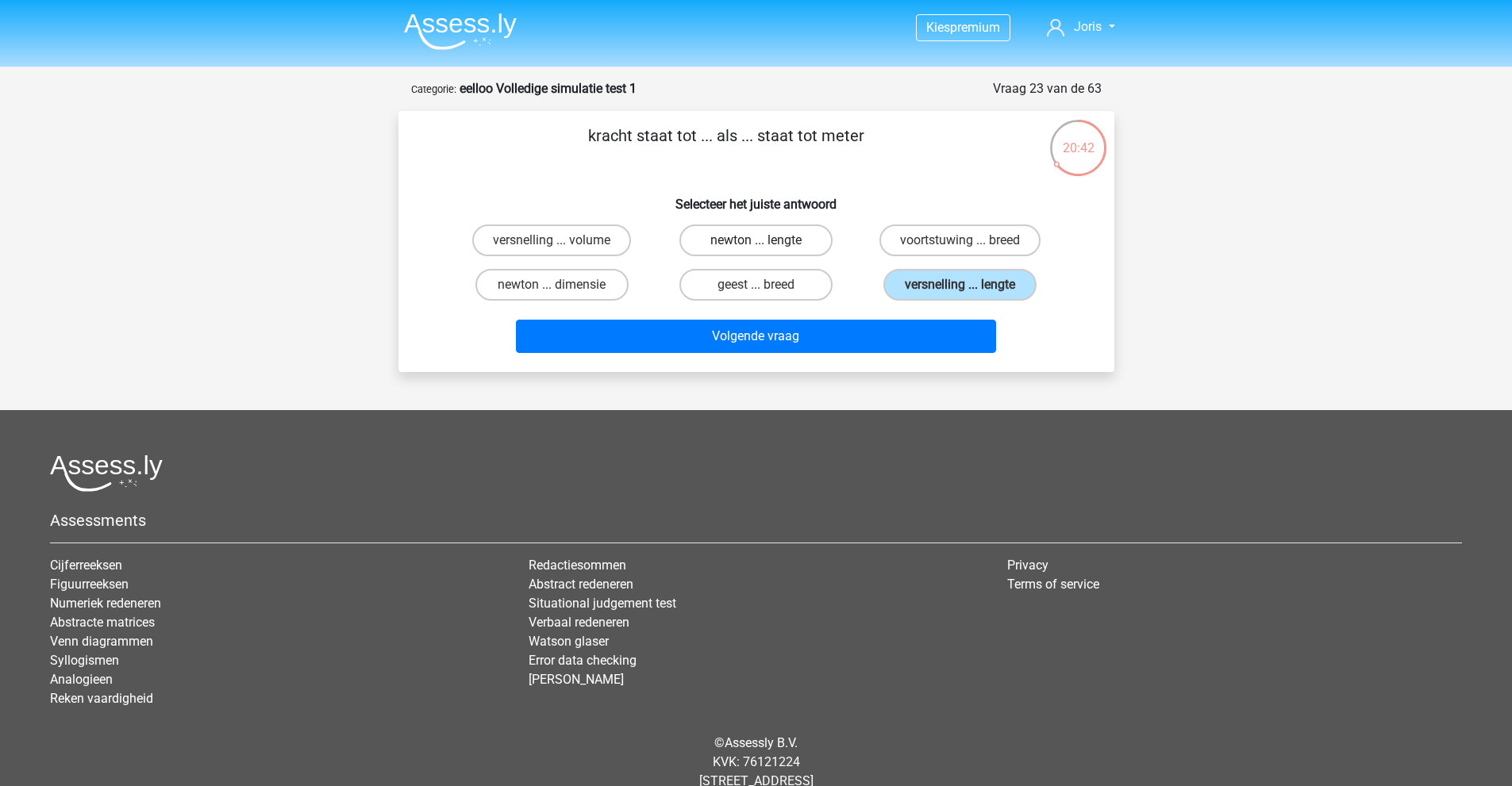
radio input "true"
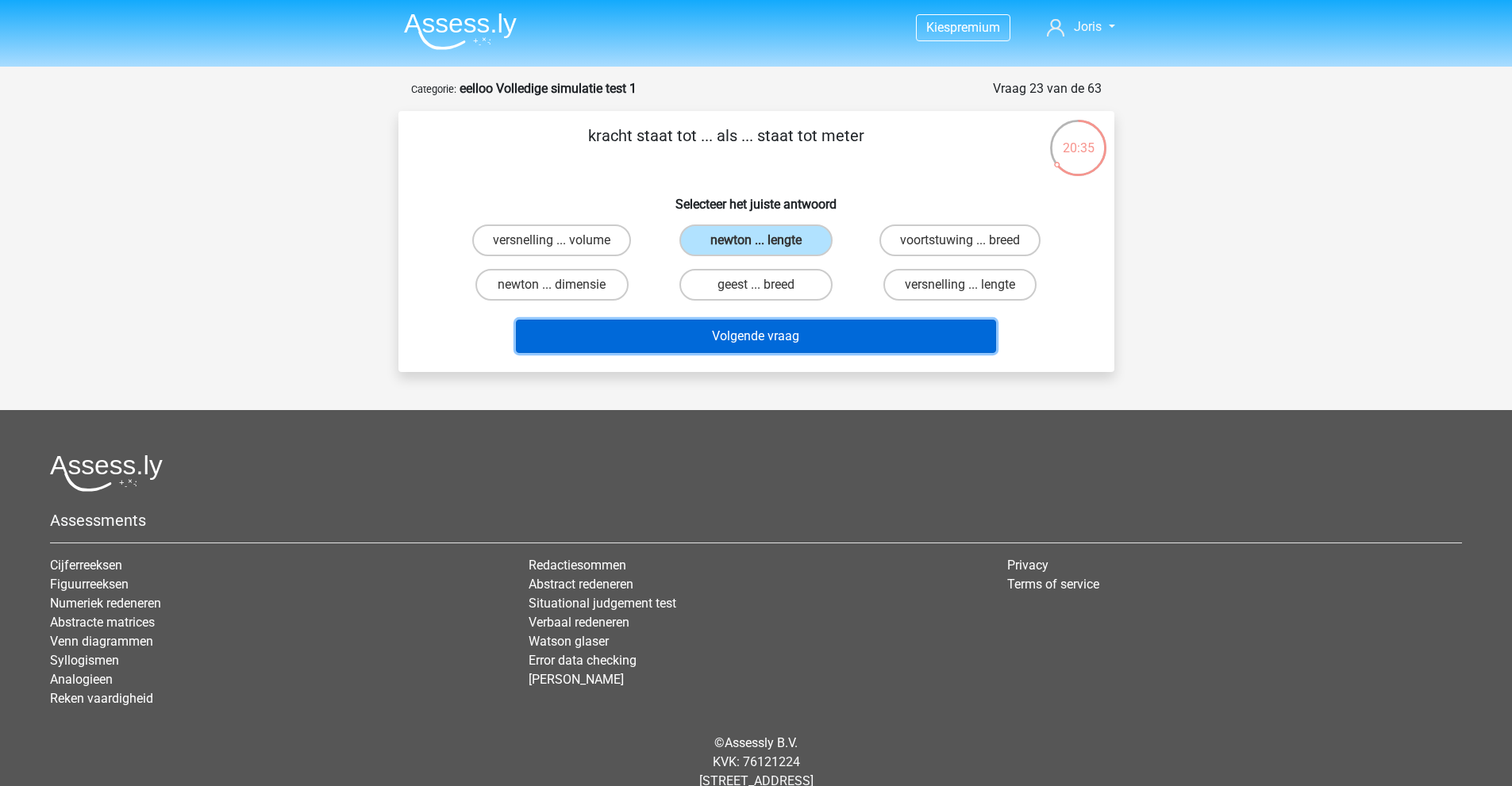
click at [746, 330] on button "Volgende vraag" at bounding box center [756, 336] width 480 height 34
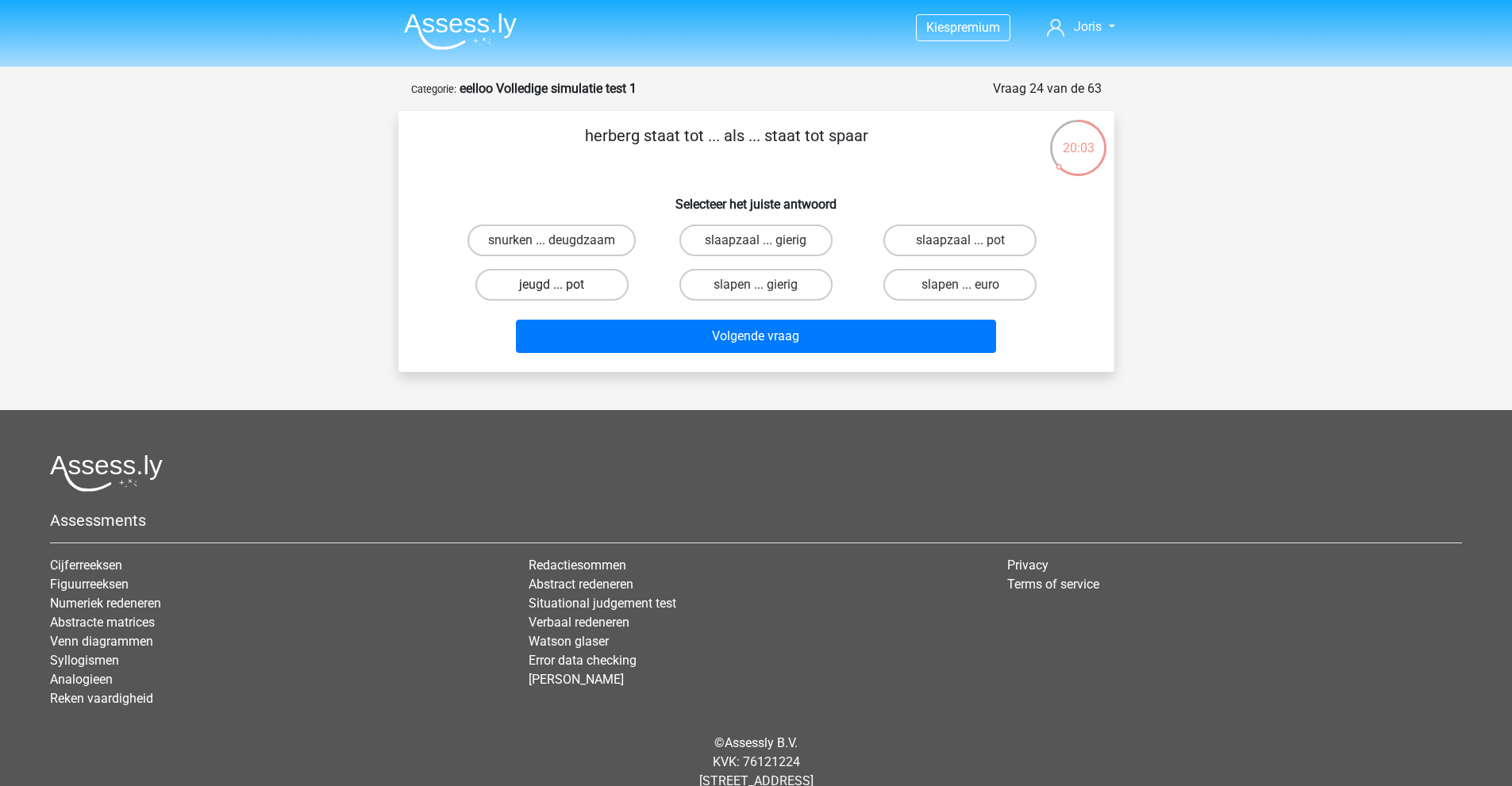
click at [564, 292] on label "jeugd ... pot" at bounding box center [552, 284] width 153 height 32
click at [562, 292] on input "jeugd ... pot" at bounding box center [557, 290] width 10 height 10
radio input "true"
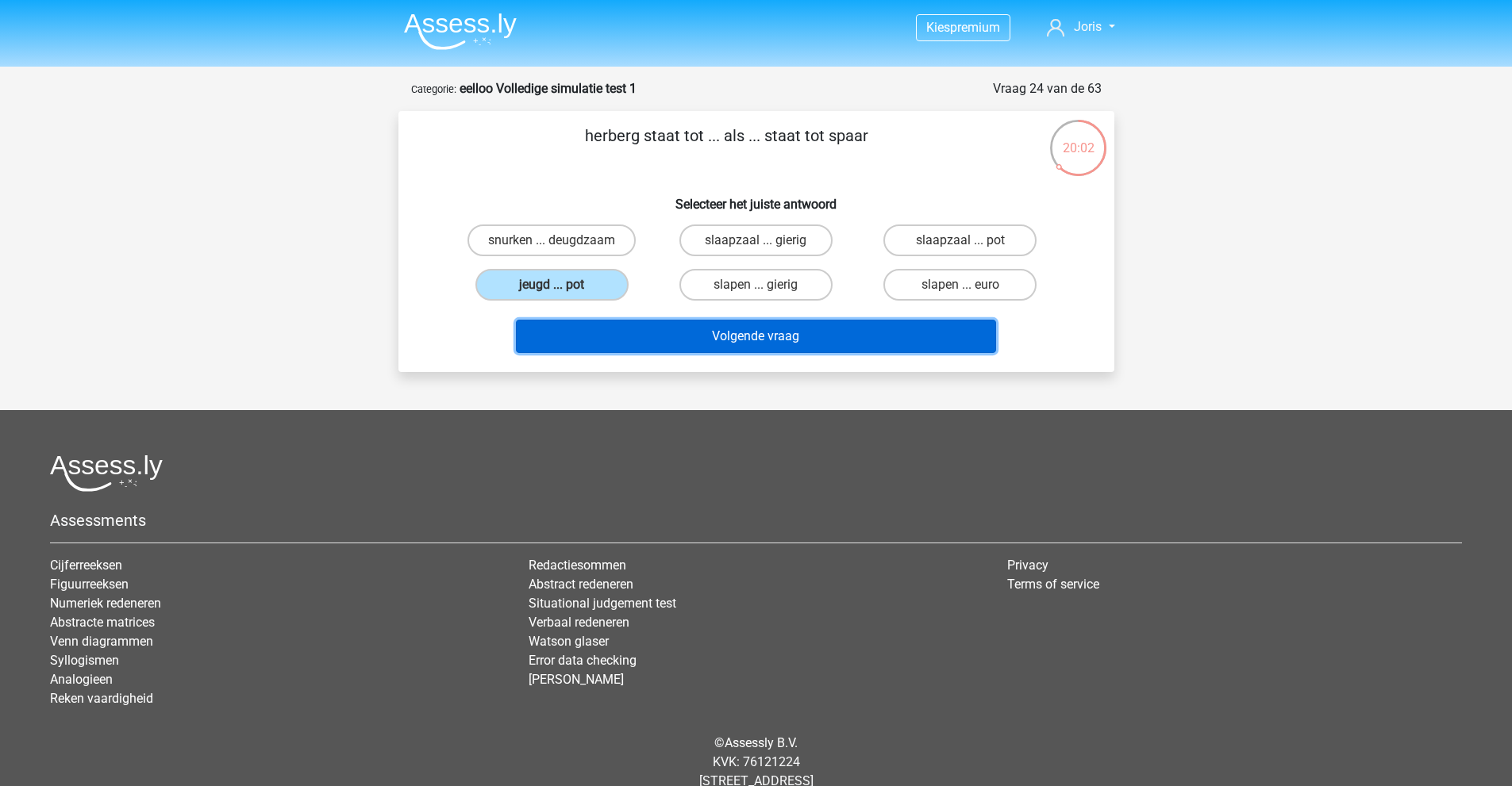
click at [568, 336] on button "Volgende vraag" at bounding box center [756, 336] width 480 height 34
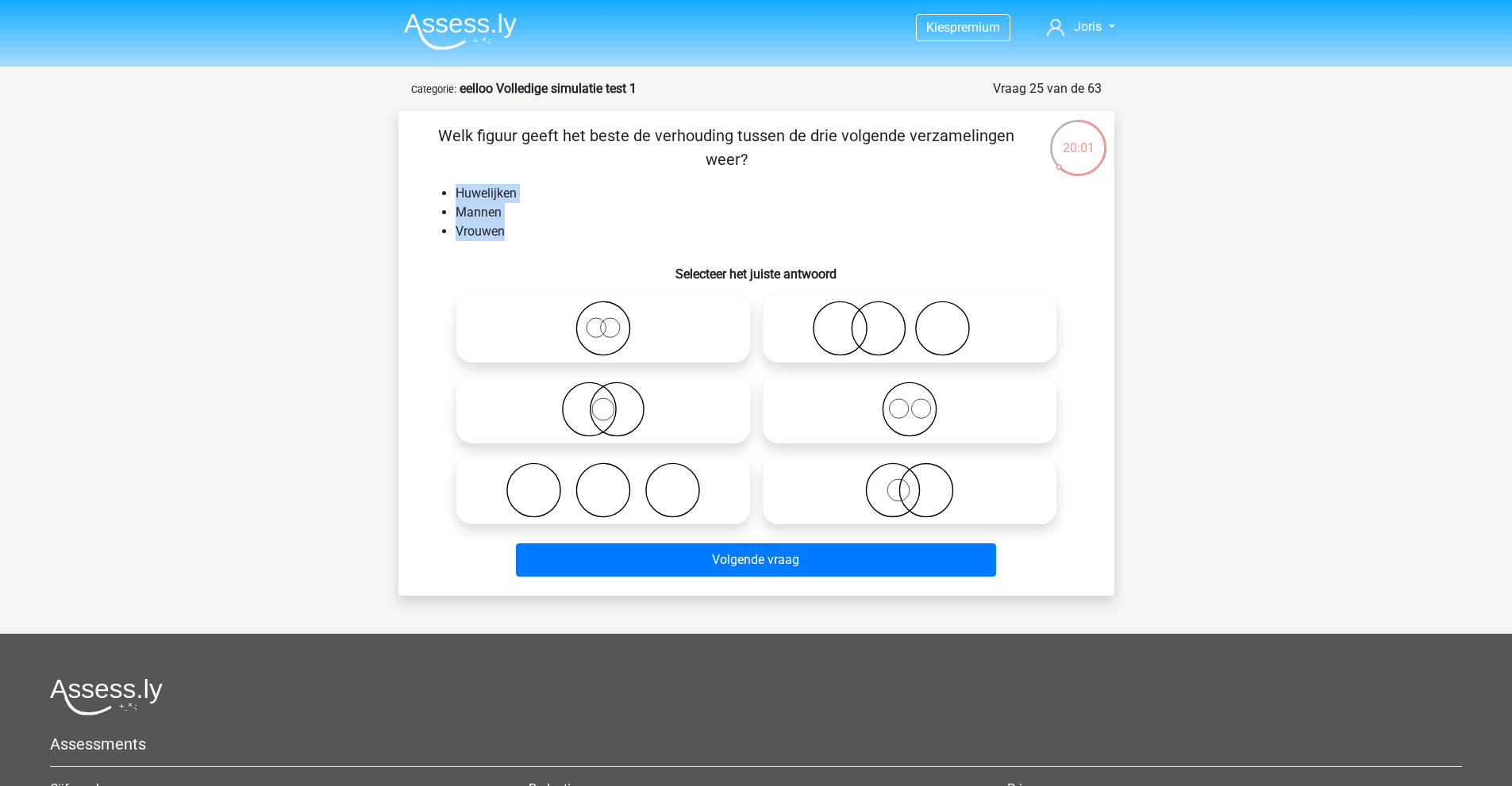
drag, startPoint x: 525, startPoint y: 231, endPoint x: 457, endPoint y: 178, distance: 86.2
click at [457, 178] on div "Welk figuur geeft het beste de verhouding tussen de drie volgende verzamelingen…" at bounding box center [756, 353] width 703 height 459
click at [507, 199] on li "Huwelijken" at bounding box center [773, 193] width 634 height 19
click at [598, 412] on icon at bounding box center [603, 408] width 281 height 55
click at [603, 401] on input "radio" at bounding box center [608, 396] width 10 height 10
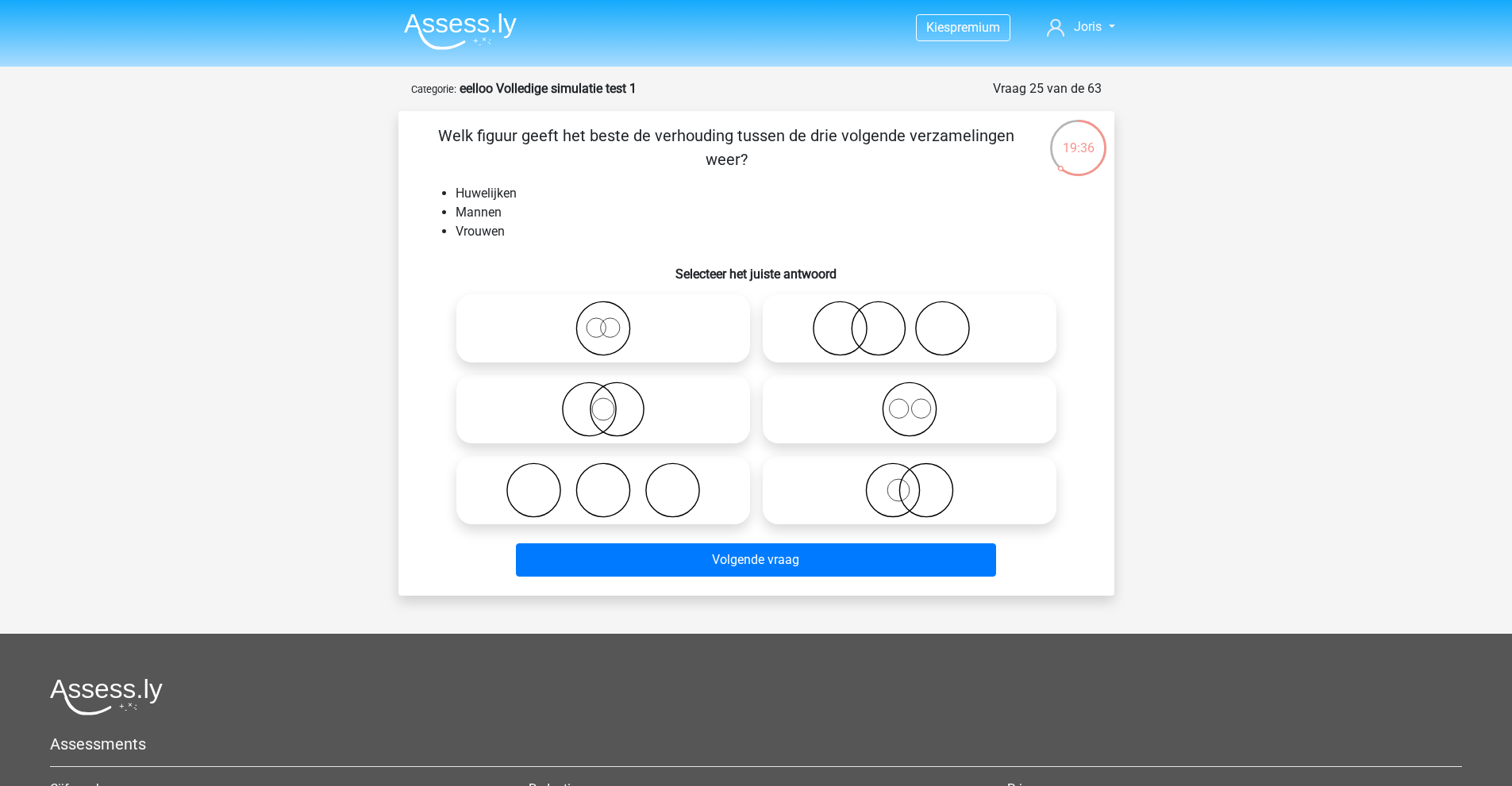
radio input "true"
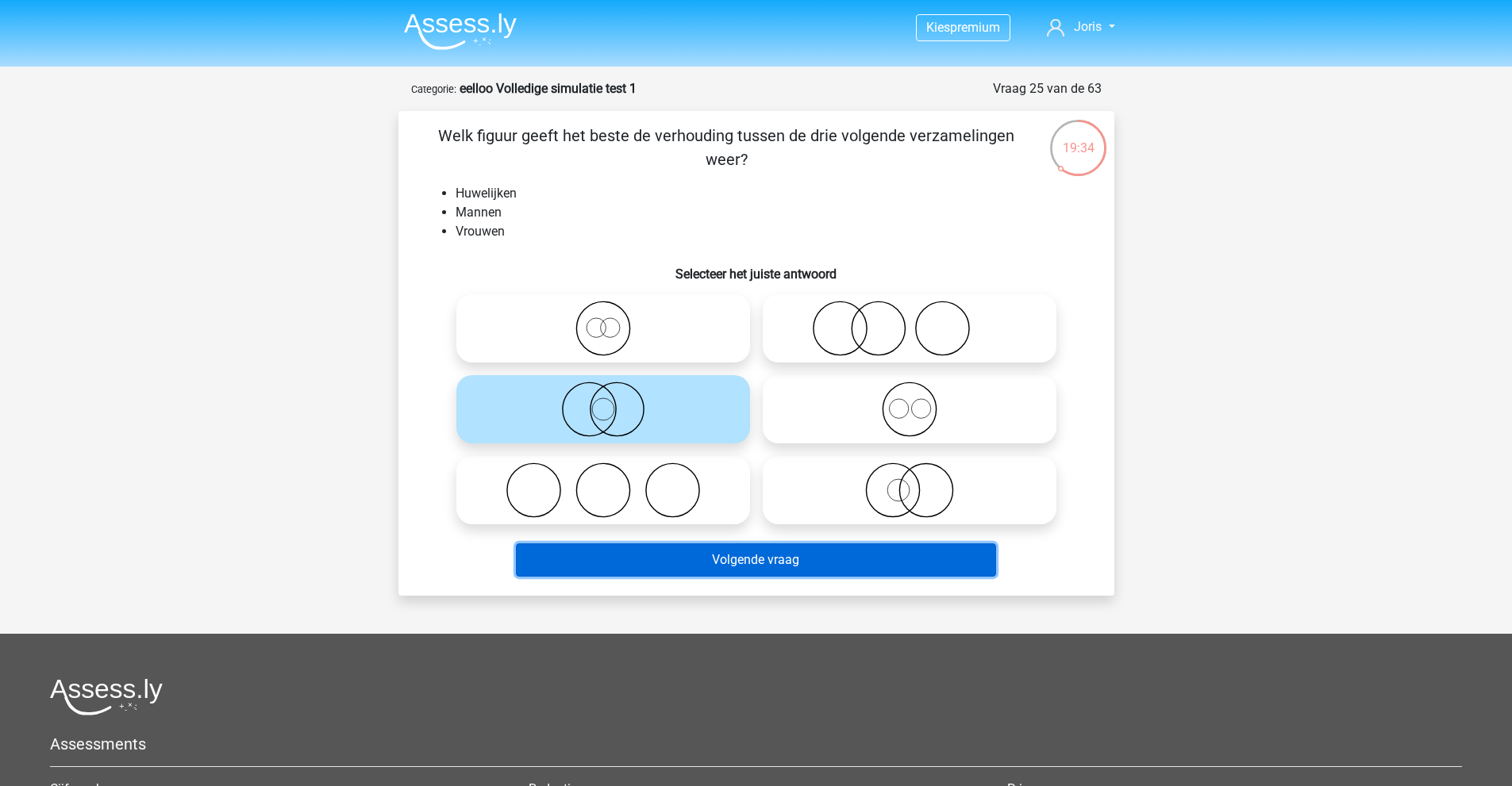
click at [672, 558] on button "Volgende vraag" at bounding box center [756, 560] width 480 height 34
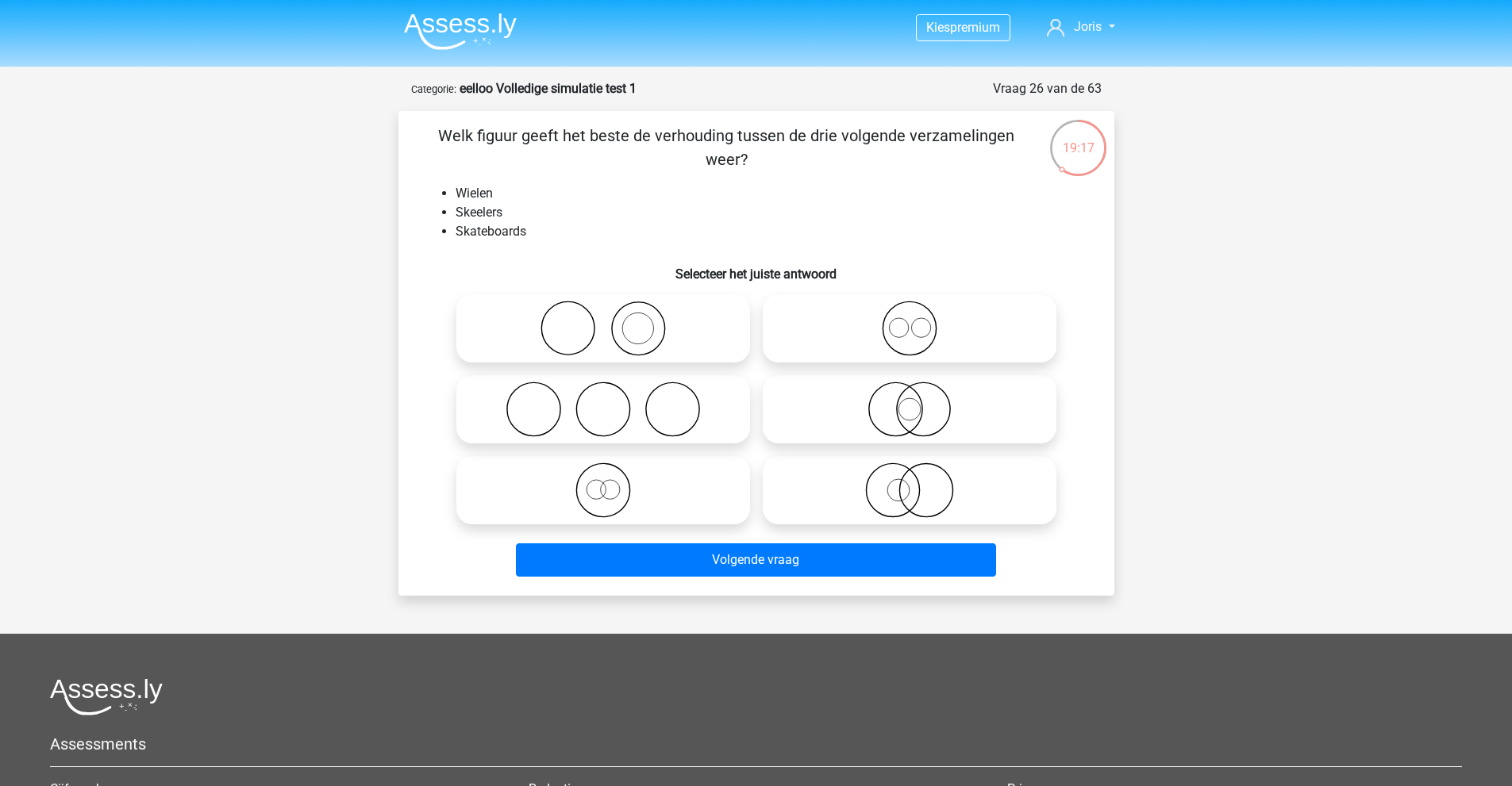
click at [902, 328] on icon at bounding box center [909, 328] width 281 height 55
click at [910, 320] on input "radio" at bounding box center [914, 315] width 10 height 10
radio input "true"
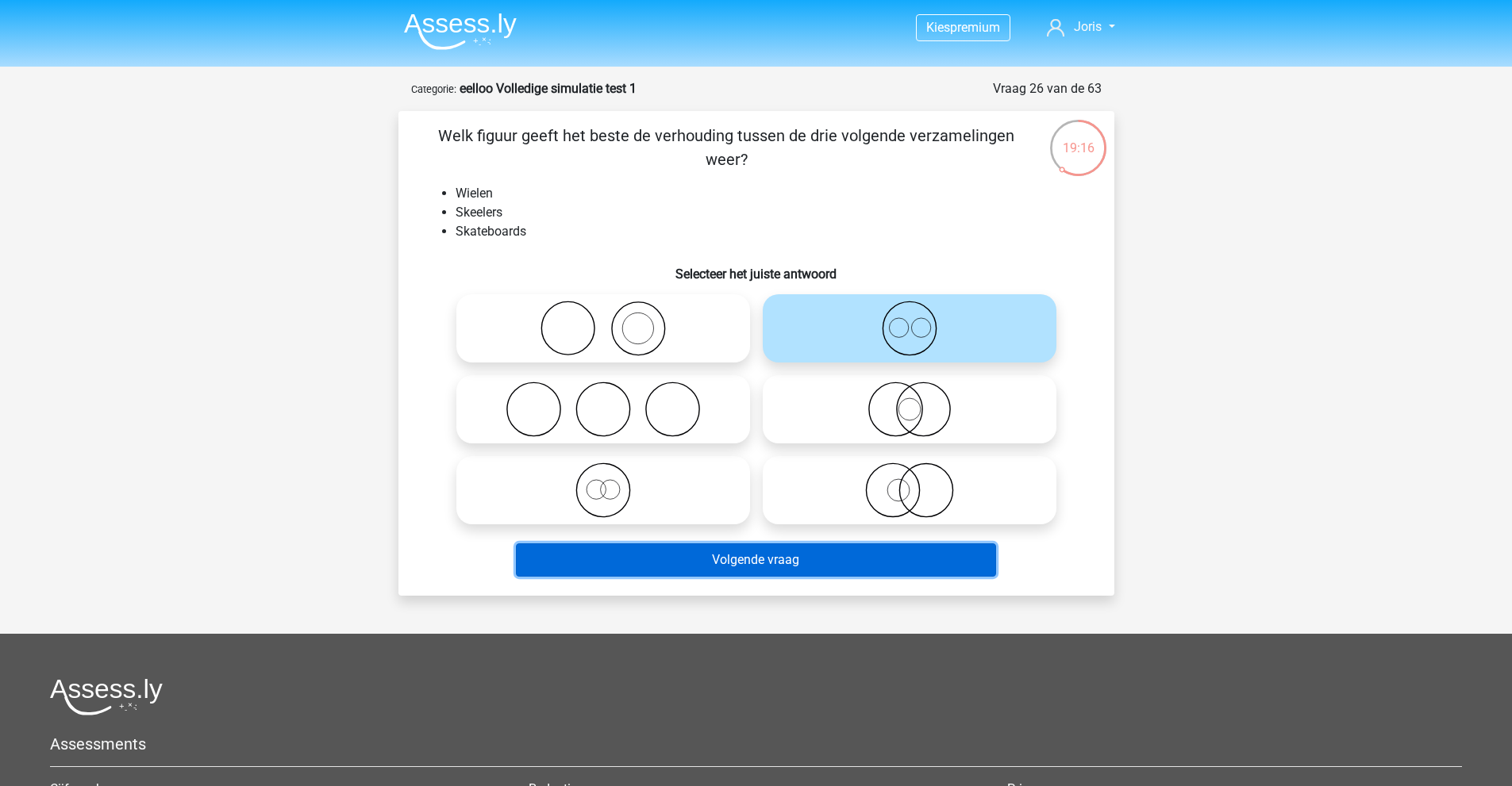
click at [664, 560] on button "Volgende vraag" at bounding box center [756, 560] width 480 height 34
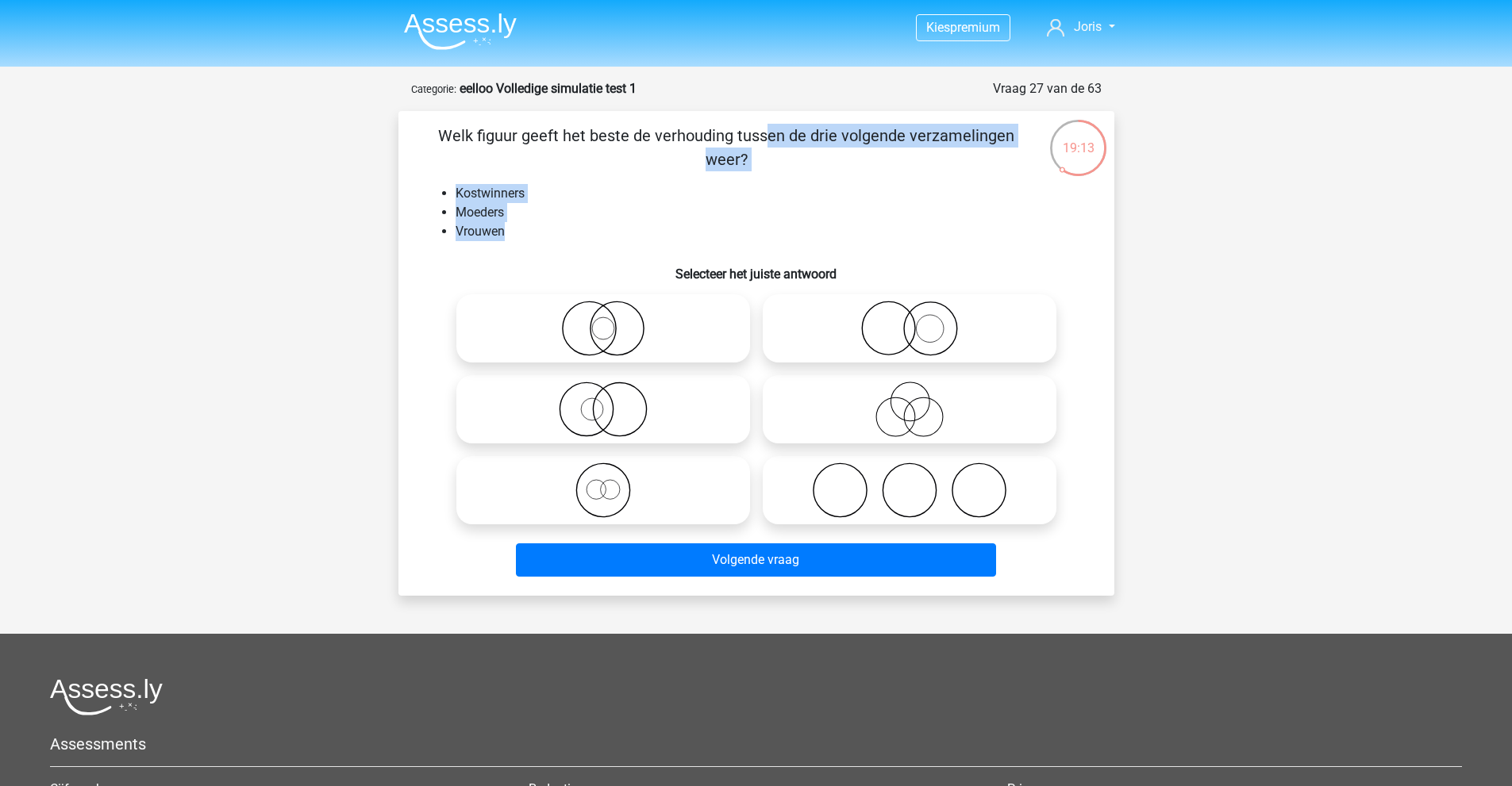
drag, startPoint x: 520, startPoint y: 236, endPoint x: 439, endPoint y: 147, distance: 120.3
click at [439, 147] on div "Welk figuur geeft het beste de verhouding tussen de drie volgende verzamelingen…" at bounding box center [756, 353] width 703 height 459
click at [516, 226] on li "Vrouwen" at bounding box center [773, 231] width 634 height 19
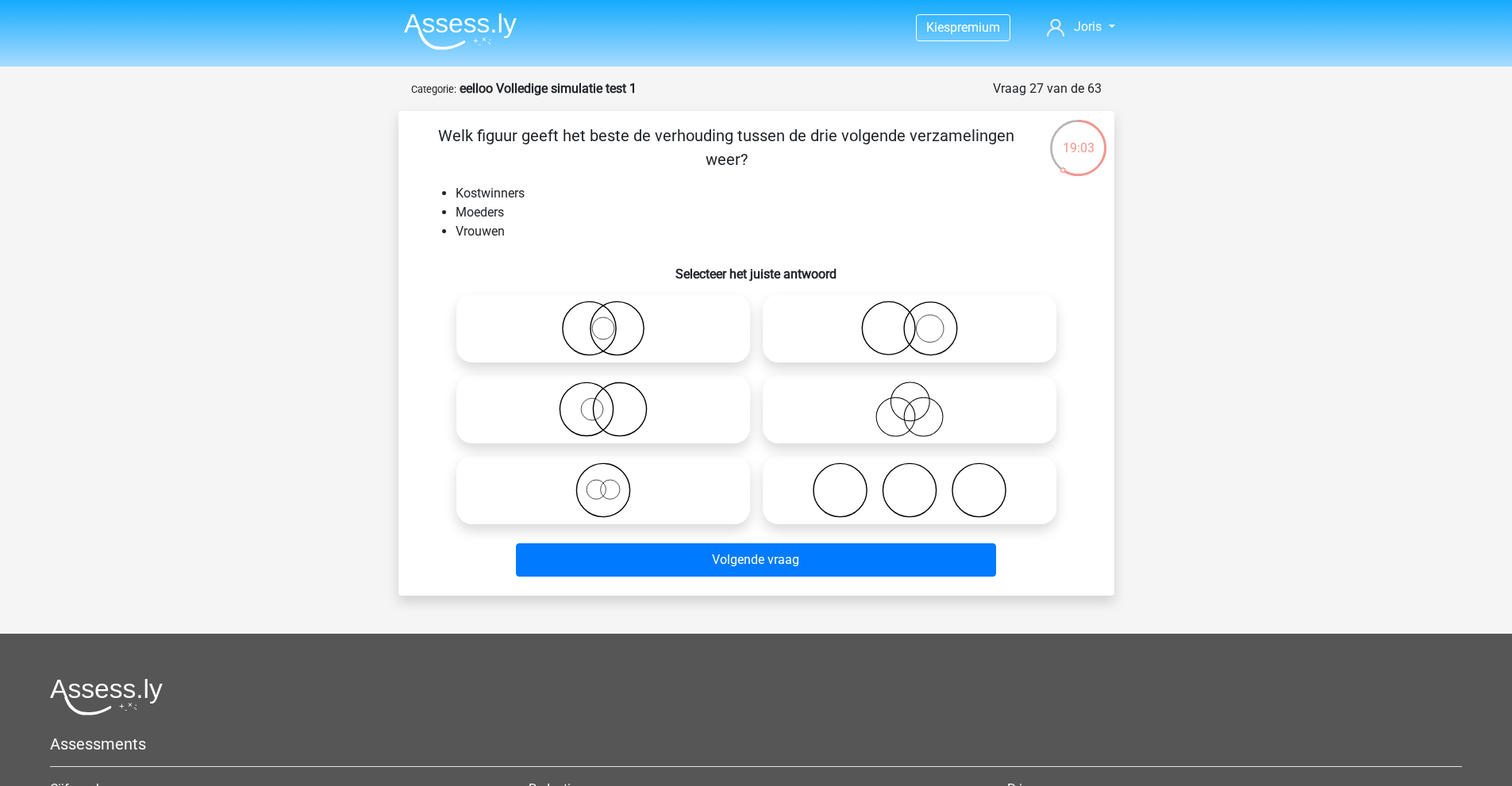
click at [612, 405] on circle at bounding box center [586, 409] width 54 height 54
click at [612, 401] on input "radio" at bounding box center [608, 396] width 10 height 10
radio input "true"
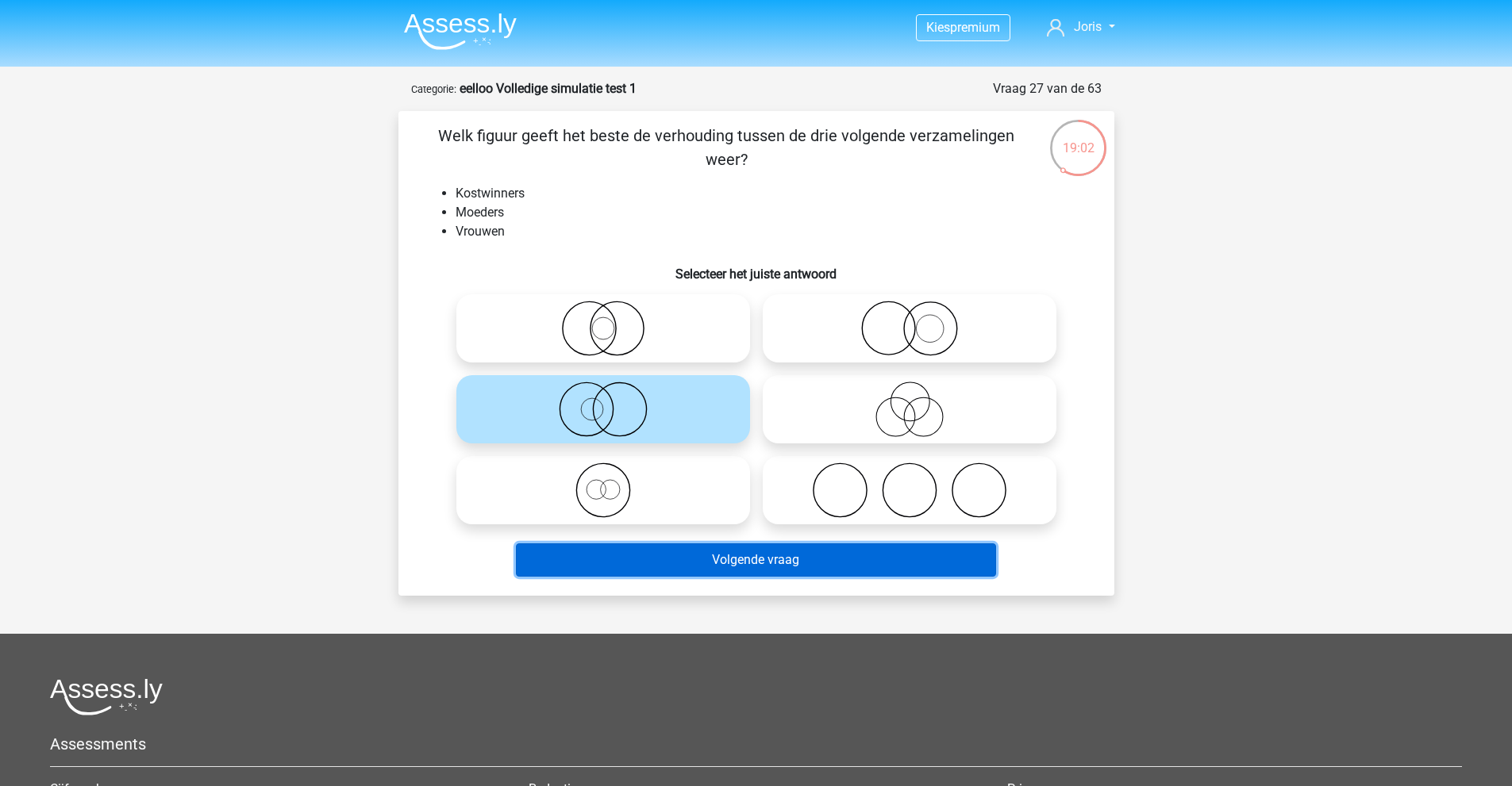
click at [680, 561] on button "Volgende vraag" at bounding box center [756, 560] width 480 height 34
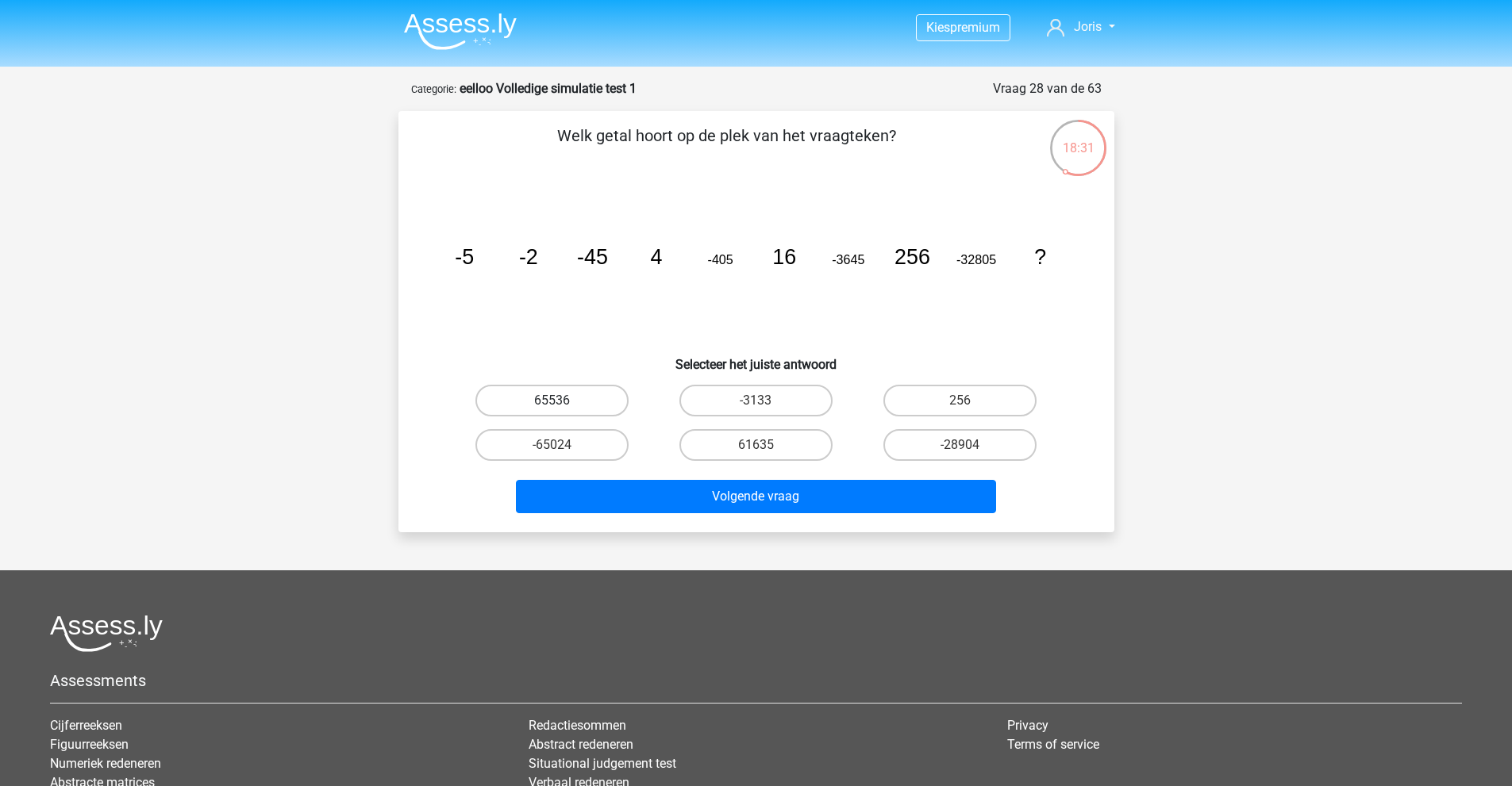
click at [563, 397] on label "65536" at bounding box center [552, 400] width 153 height 32
click at [562, 400] on input "65536" at bounding box center [557, 405] width 10 height 10
radio input "true"
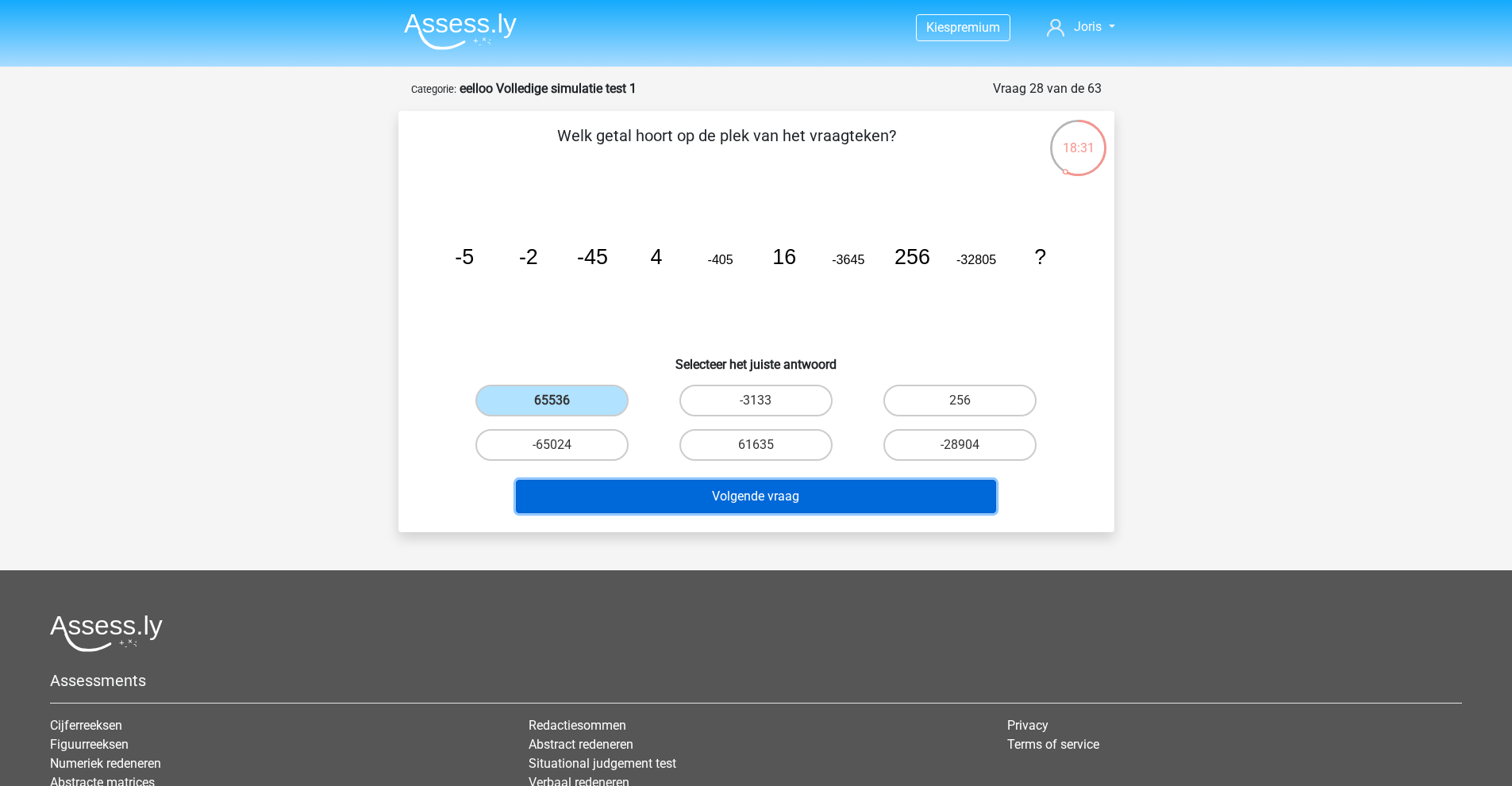
click at [683, 498] on button "Volgende vraag" at bounding box center [756, 496] width 480 height 34
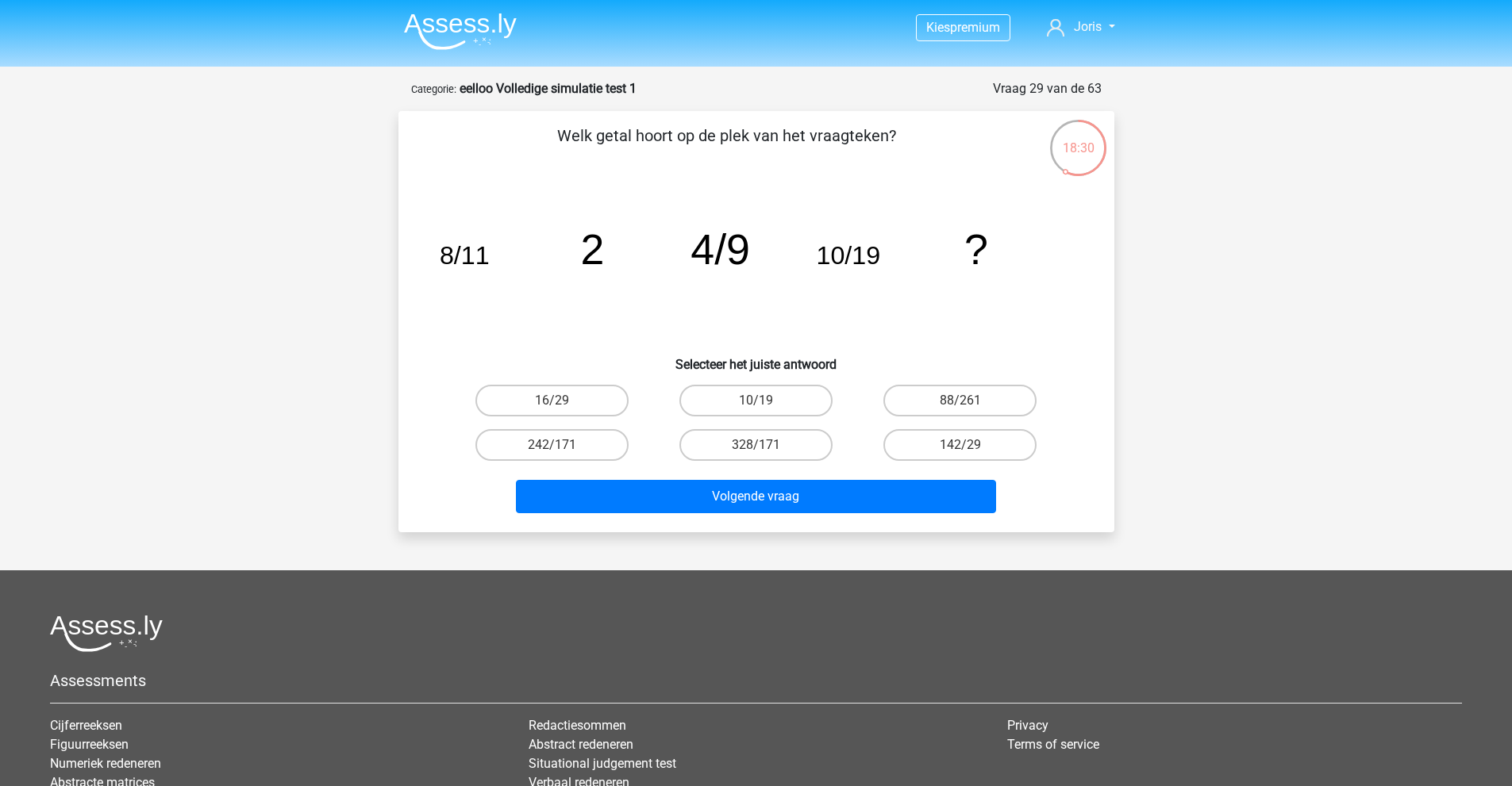
click at [254, 268] on div "Kies premium Joris kutspam3.0@gmail.com" at bounding box center [756, 495] width 1512 height 989
click at [320, 355] on div "Kies premium Joris kutspam3.0@gmail.com" at bounding box center [756, 495] width 1512 height 989
click at [479, 293] on icon "image/svg+xml 8/11 2 4/9 10/19 ?" at bounding box center [756, 264] width 640 height 161
click at [932, 447] on label "142/29" at bounding box center [960, 445] width 153 height 32
click at [961, 447] on input "142/29" at bounding box center [965, 449] width 10 height 10
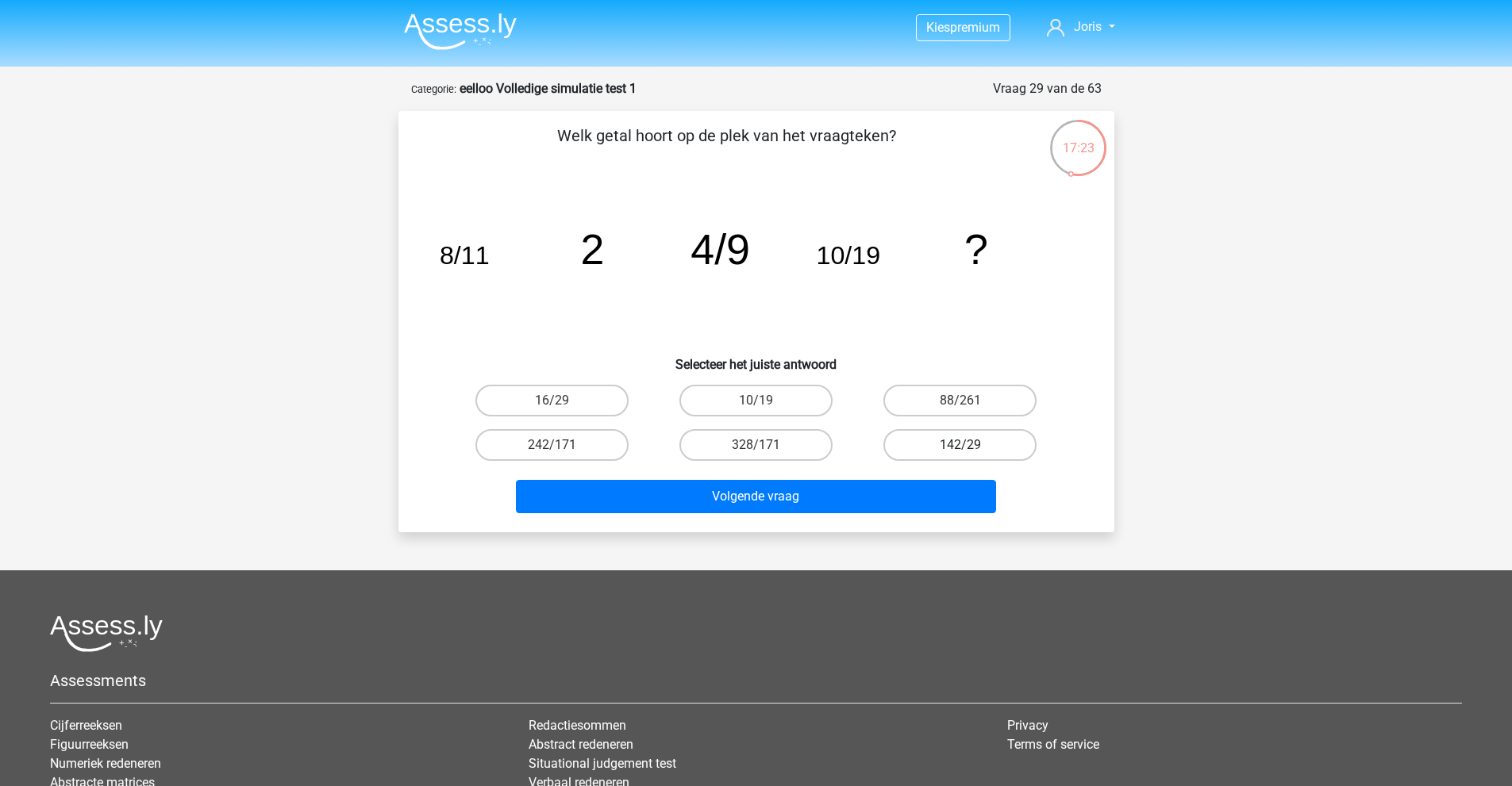
radio input "true"
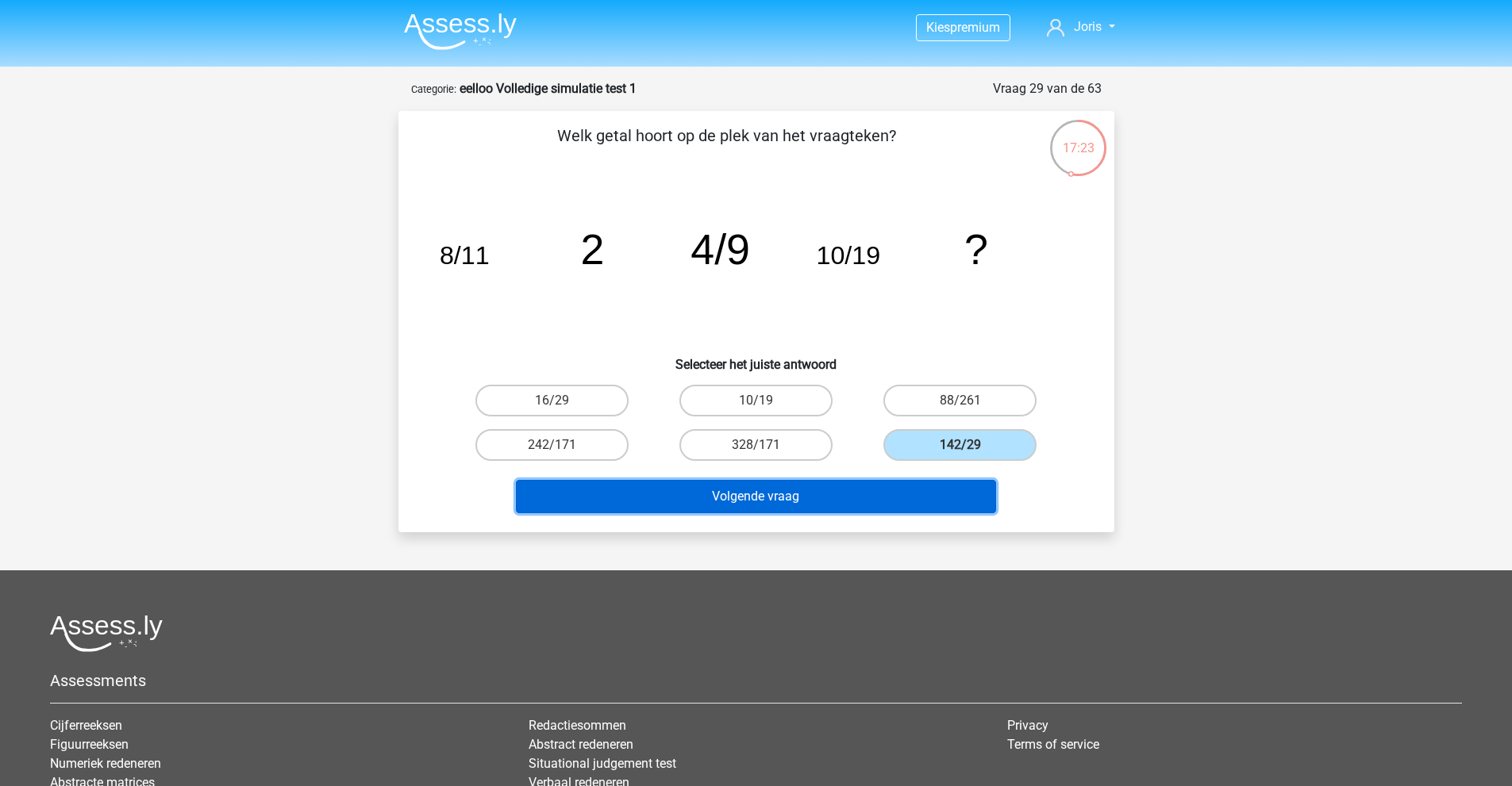
click at [834, 493] on button "Volgende vraag" at bounding box center [756, 496] width 480 height 34
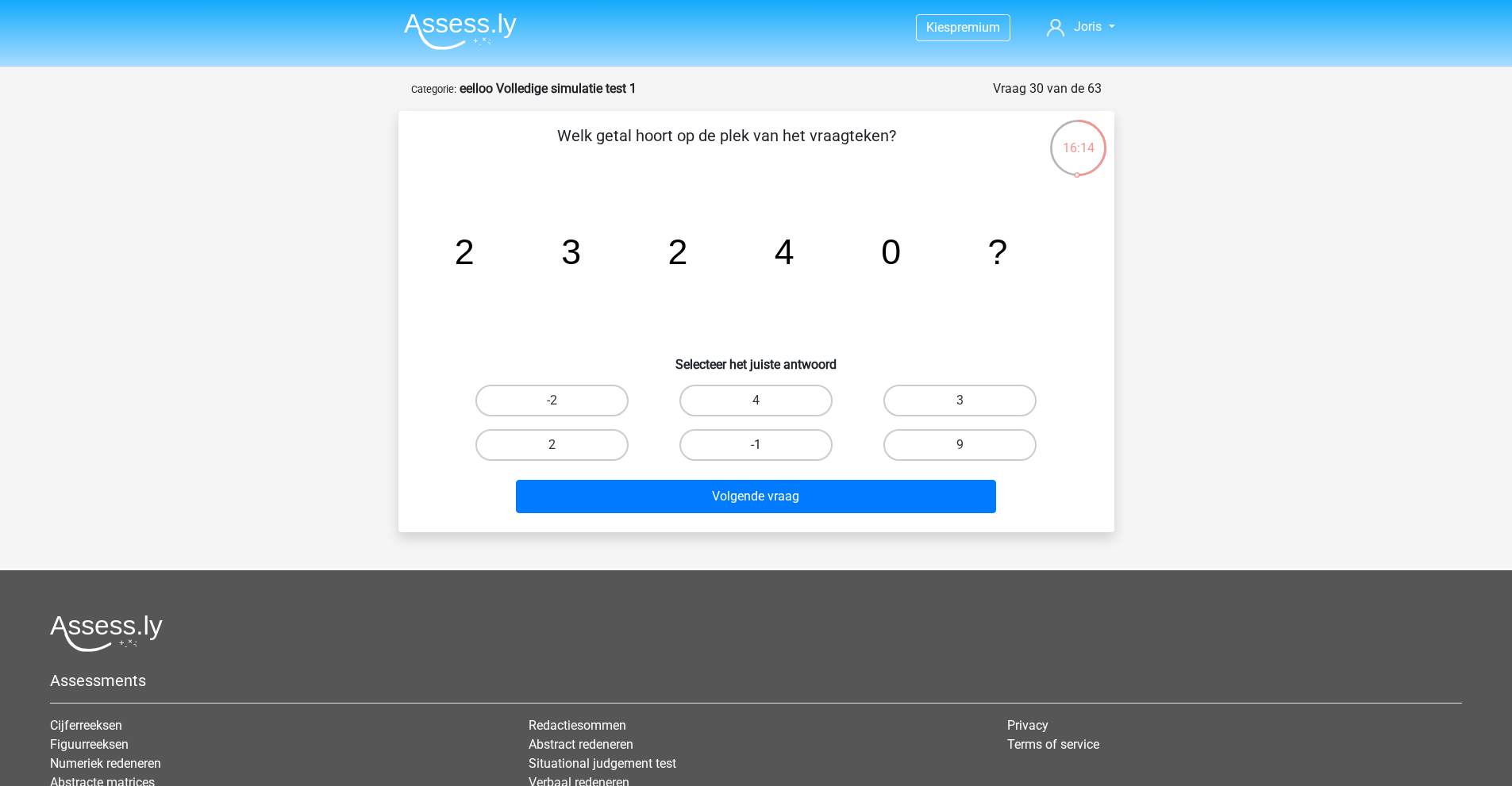
click at [790, 438] on label "-1" at bounding box center [756, 445] width 153 height 32
click at [766, 445] on input "-1" at bounding box center [760, 449] width 10 height 10
radio input "true"
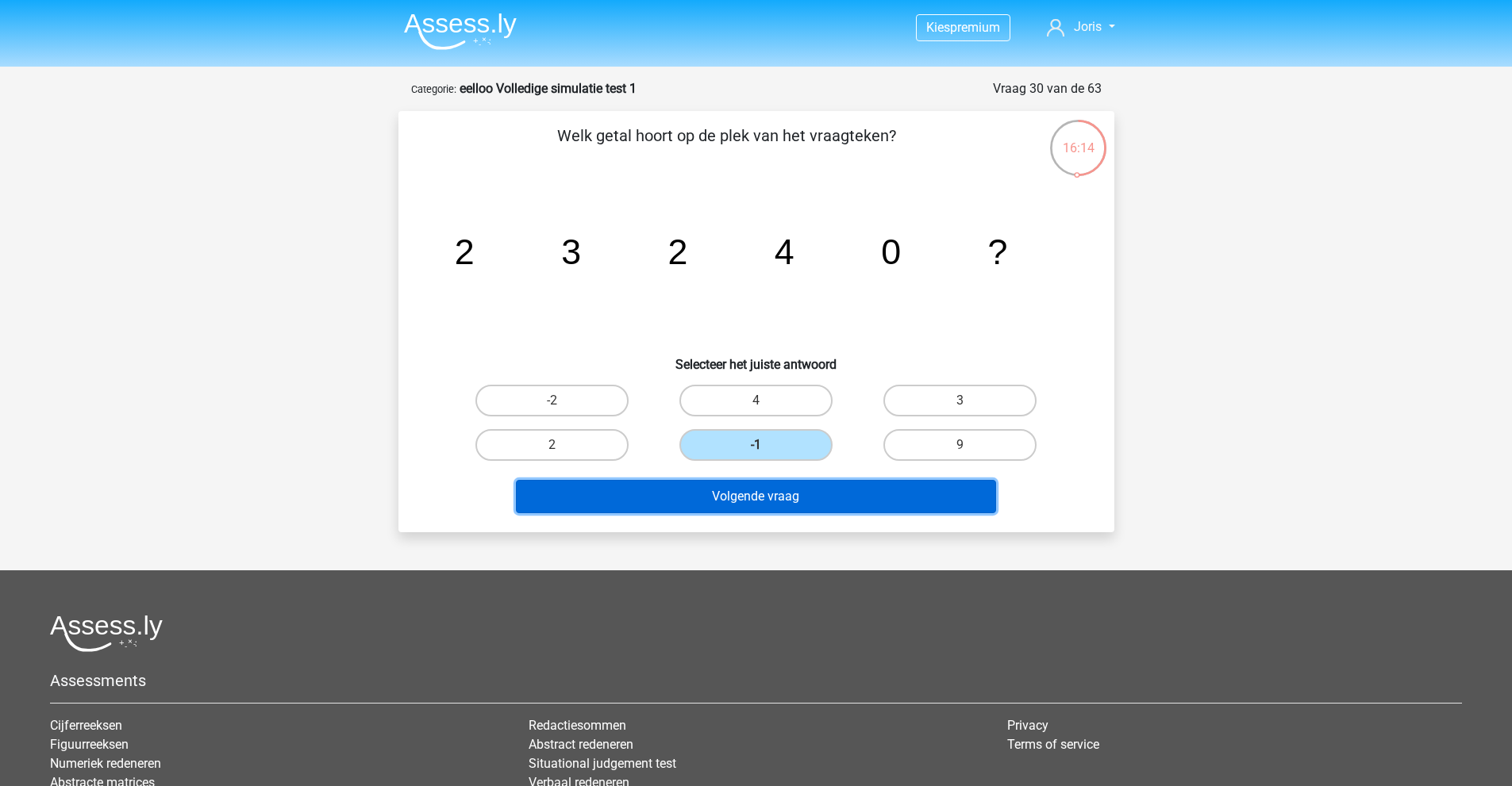
click at [794, 497] on button "Volgende vraag" at bounding box center [756, 496] width 480 height 34
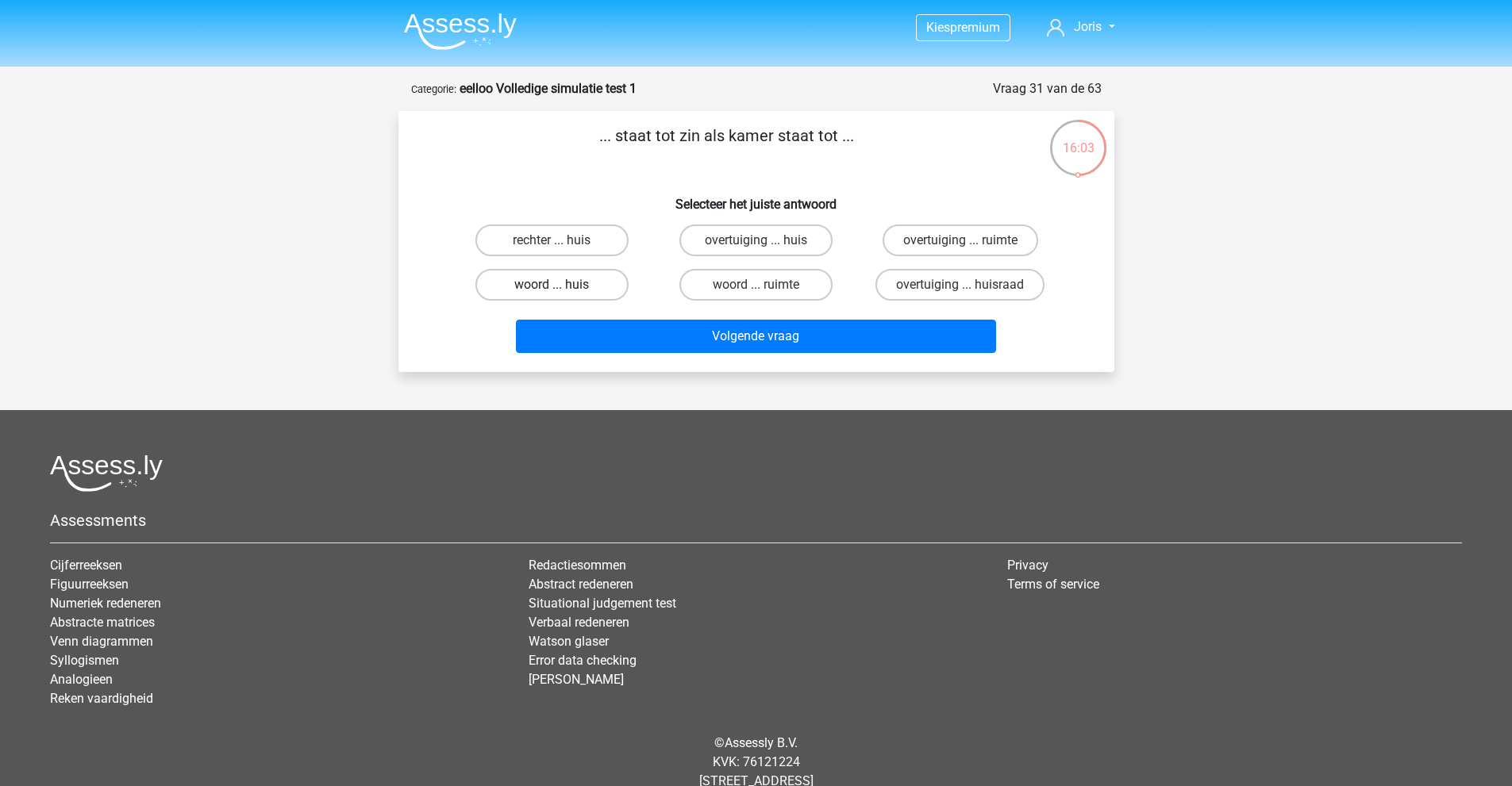
click at [565, 287] on label "woord ... huis" at bounding box center [552, 284] width 153 height 32
click at [562, 287] on input "woord ... huis" at bounding box center [557, 290] width 10 height 10
radio input "true"
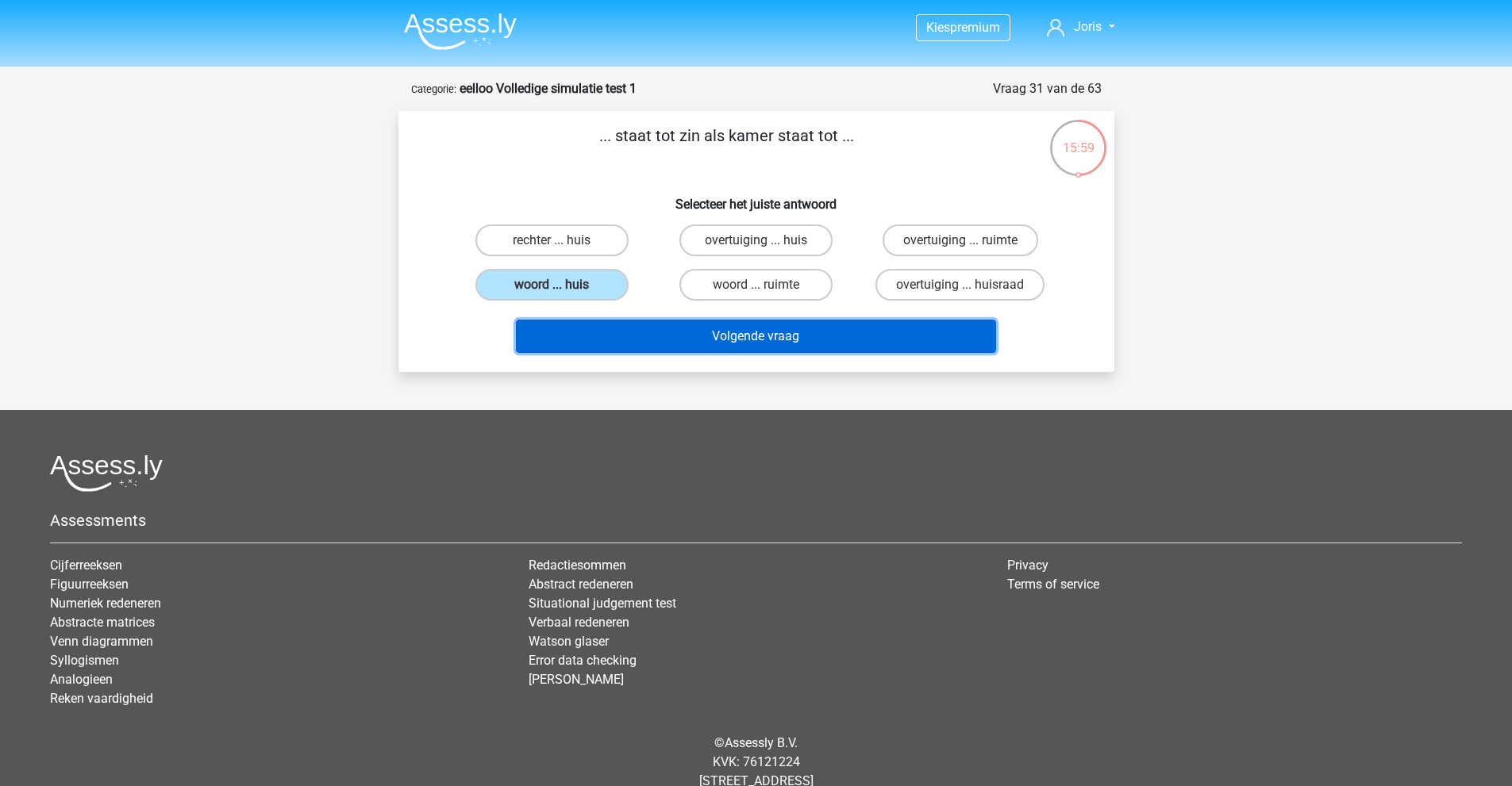
click at [670, 341] on button "Volgende vraag" at bounding box center [756, 336] width 480 height 34
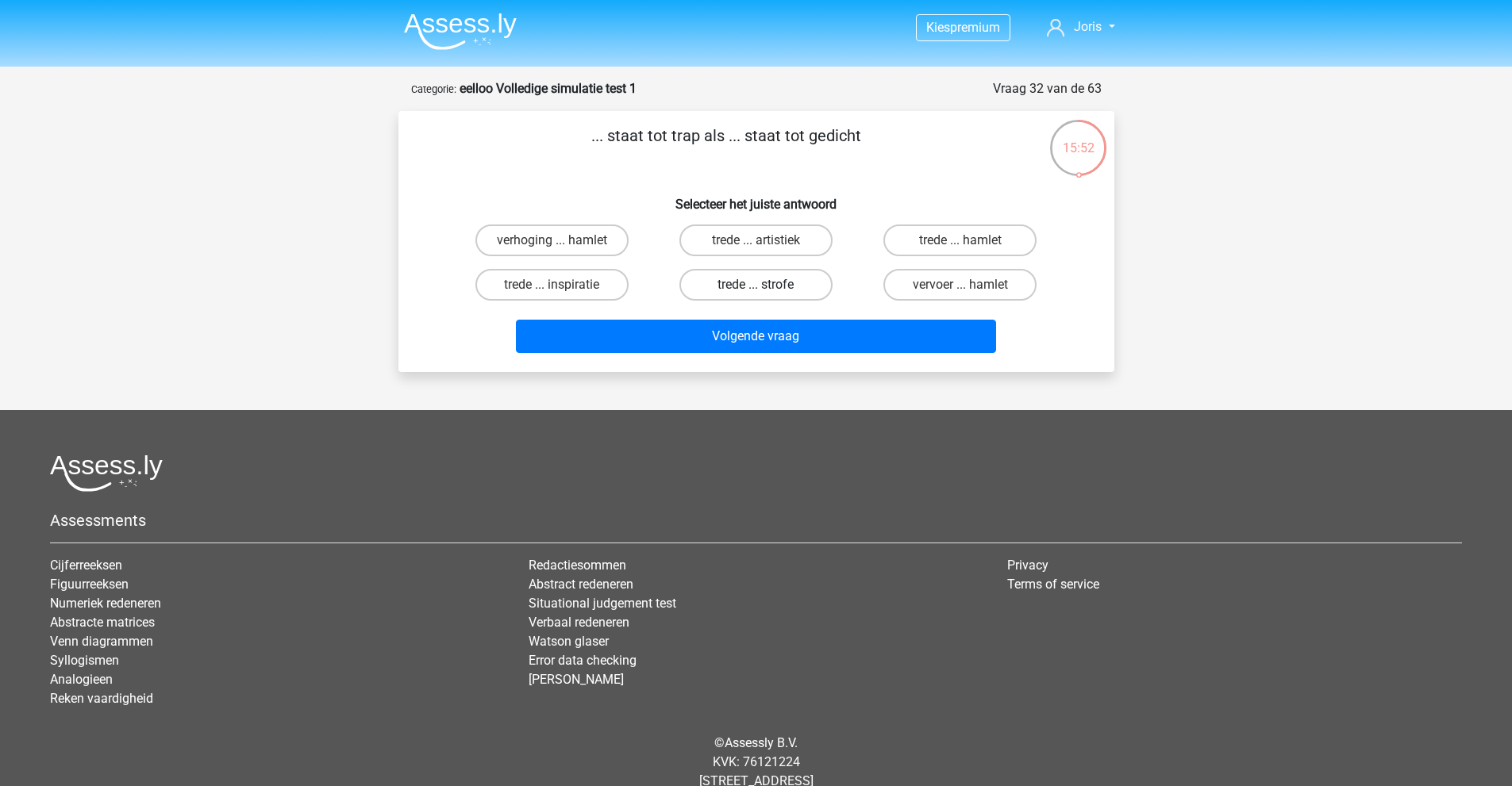
click at [786, 282] on label "trede ... strofe" at bounding box center [756, 284] width 153 height 32
click at [766, 285] on input "trede ... strofe" at bounding box center [760, 290] width 10 height 10
radio input "true"
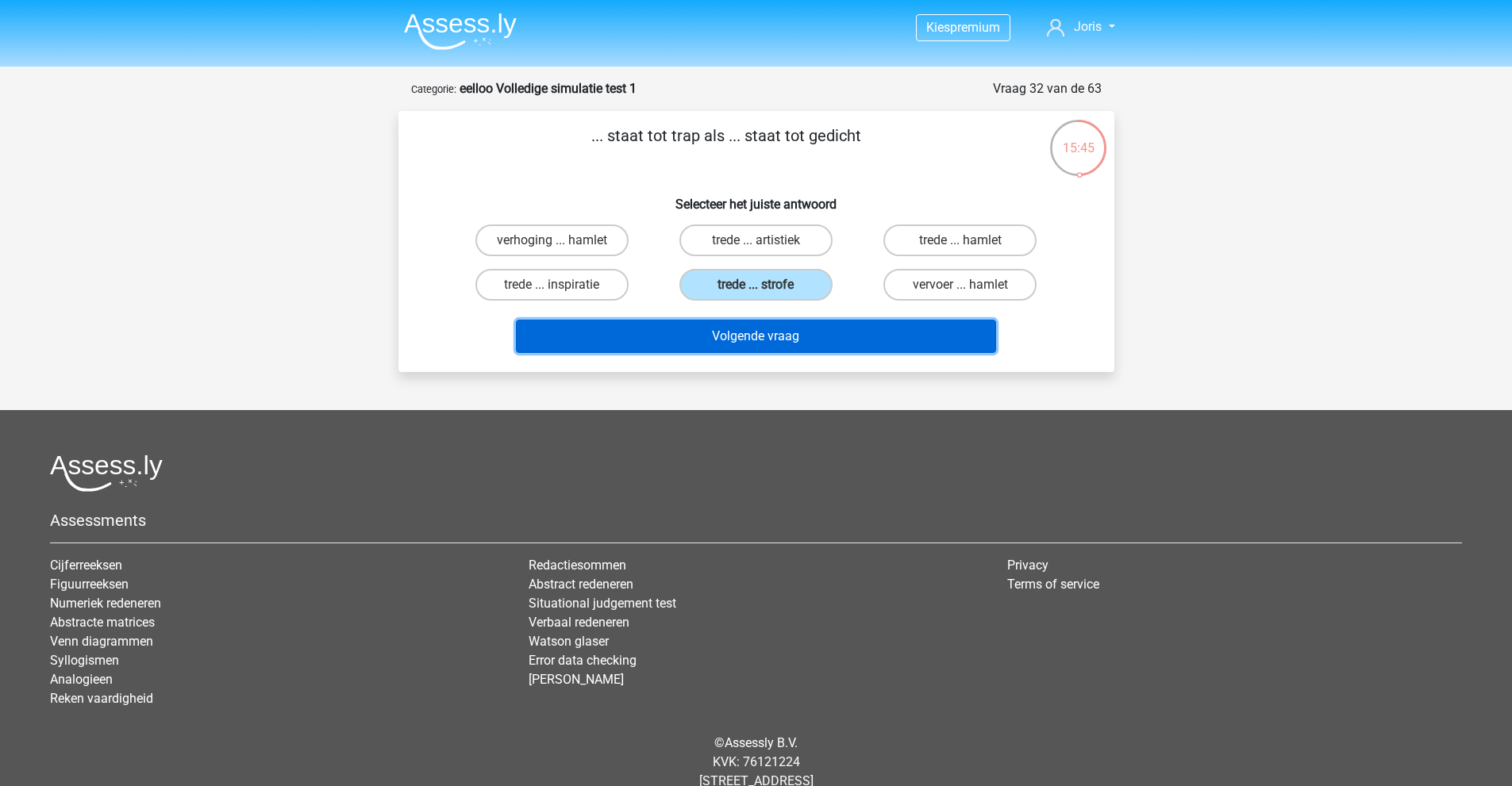
click at [800, 337] on button "Volgende vraag" at bounding box center [756, 336] width 480 height 34
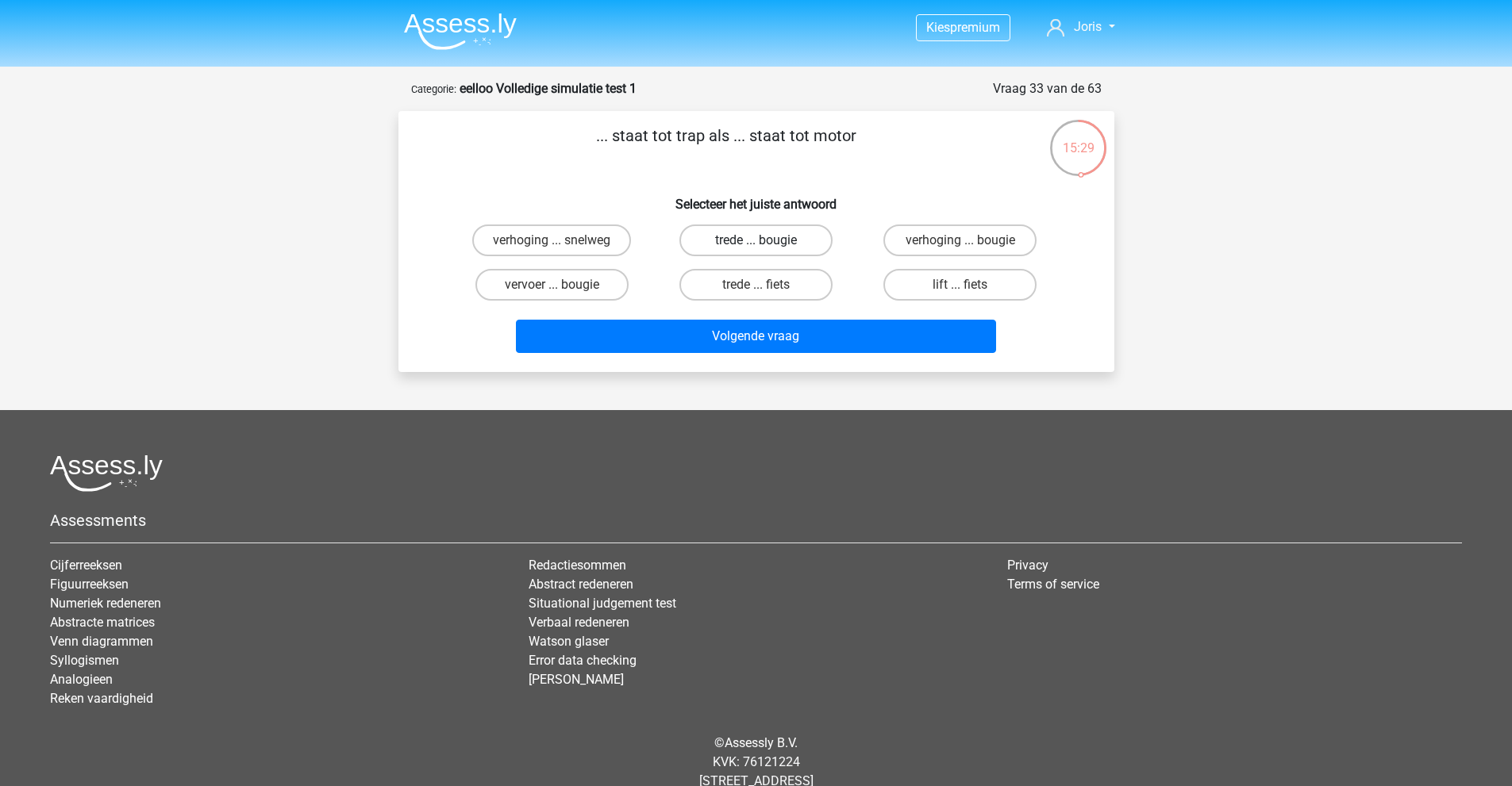
click at [759, 236] on label "trede ... bougie" at bounding box center [756, 240] width 153 height 32
click at [759, 241] on input "trede ... bougie" at bounding box center [760, 245] width 10 height 10
radio input "true"
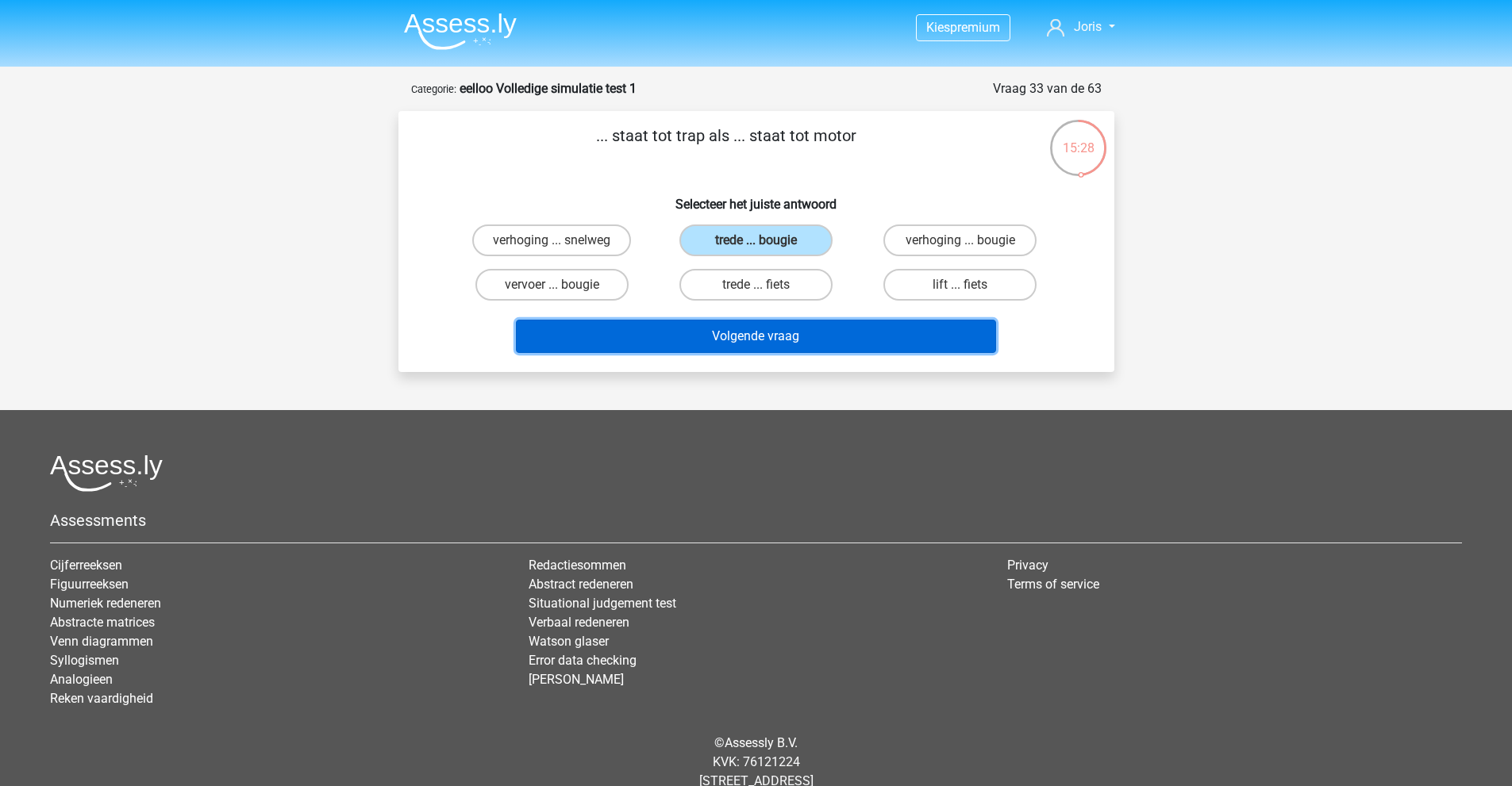
click at [754, 336] on button "Volgende vraag" at bounding box center [756, 336] width 480 height 34
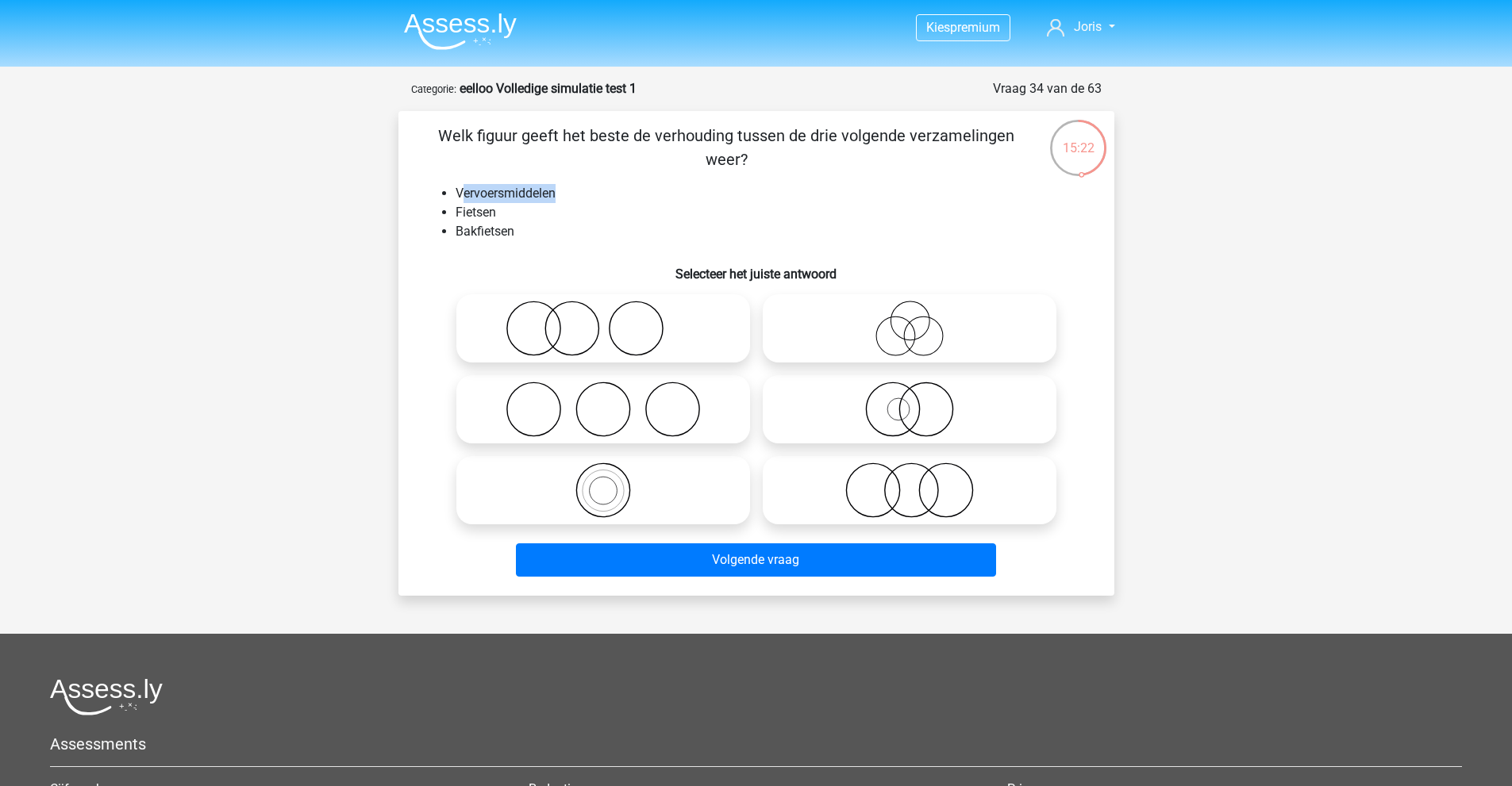
drag, startPoint x: 558, startPoint y: 195, endPoint x: 462, endPoint y: 194, distance: 96.0
click at [462, 194] on li "Vervoersmiddelen" at bounding box center [773, 193] width 634 height 19
click at [565, 194] on li "Vervoersmiddelen" at bounding box center [773, 193] width 634 height 19
click at [552, 209] on li "Fietsen" at bounding box center [773, 212] width 634 height 19
click at [636, 496] on icon at bounding box center [603, 490] width 281 height 55
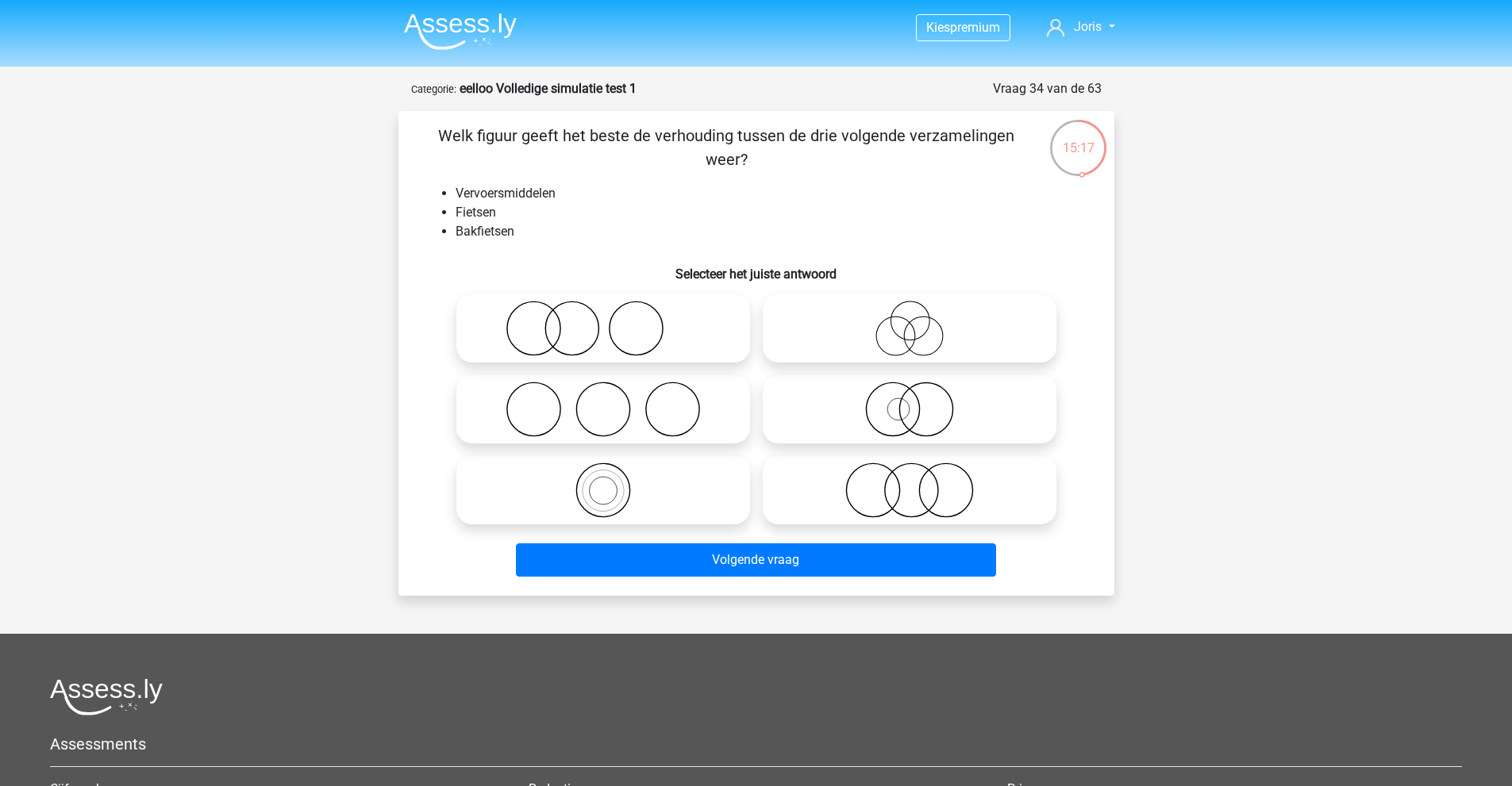
click at [614, 482] on input "radio" at bounding box center [608, 477] width 10 height 10
radio input "true"
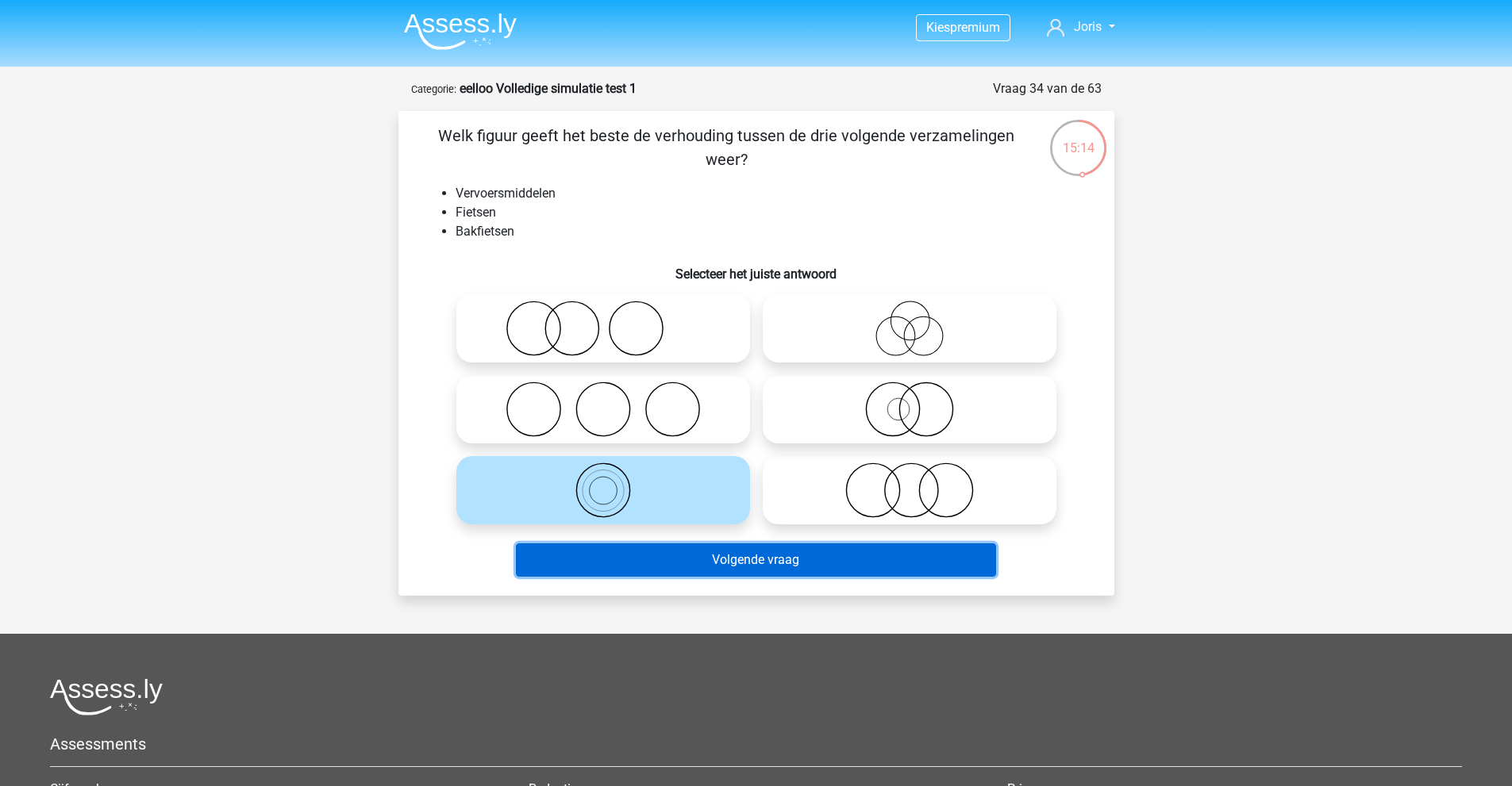
click at [625, 558] on button "Volgende vraag" at bounding box center [756, 560] width 480 height 34
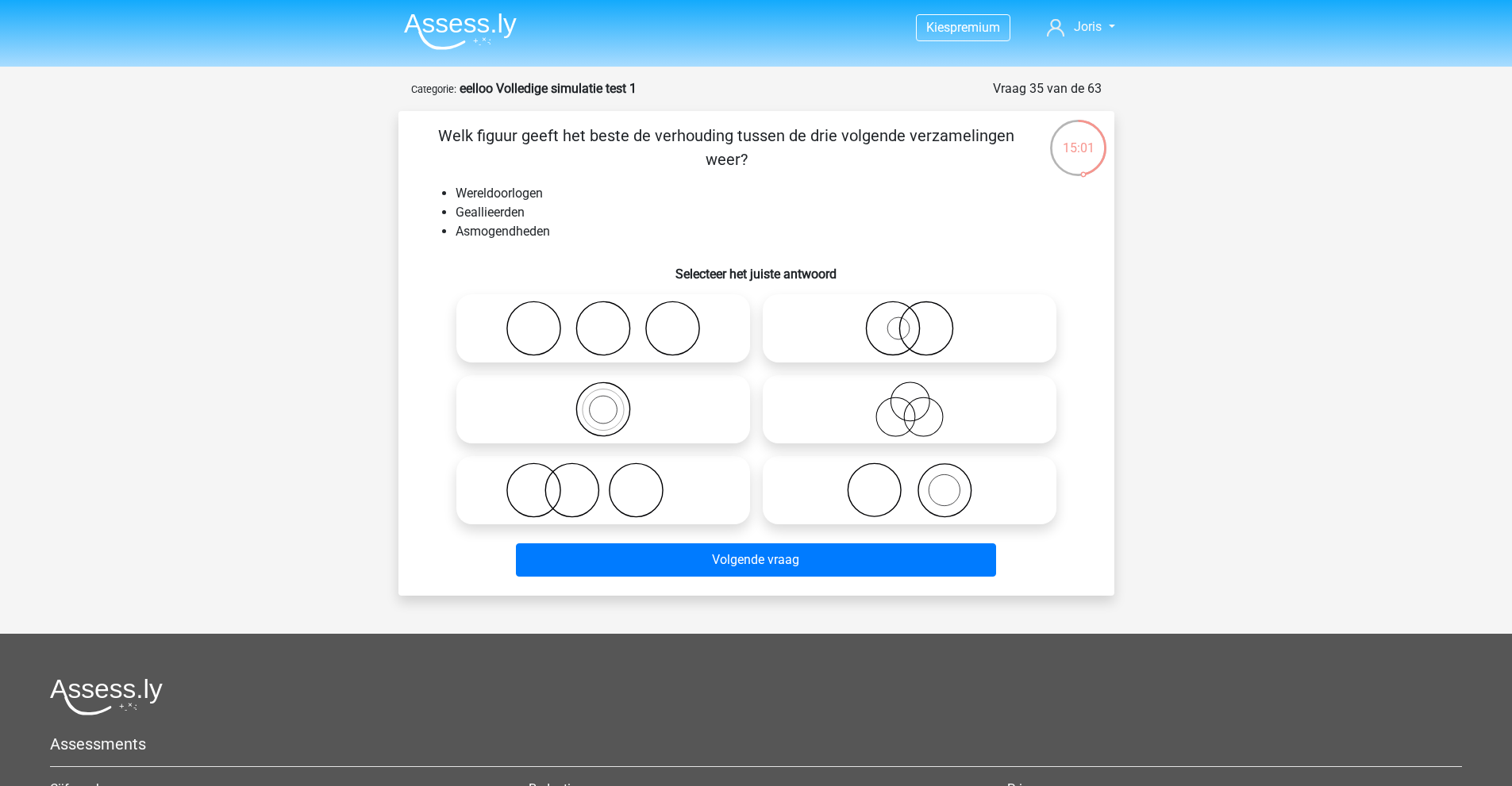
click at [576, 501] on icon at bounding box center [603, 490] width 281 height 55
click at [603, 482] on input "radio" at bounding box center [608, 477] width 10 height 10
radio input "true"
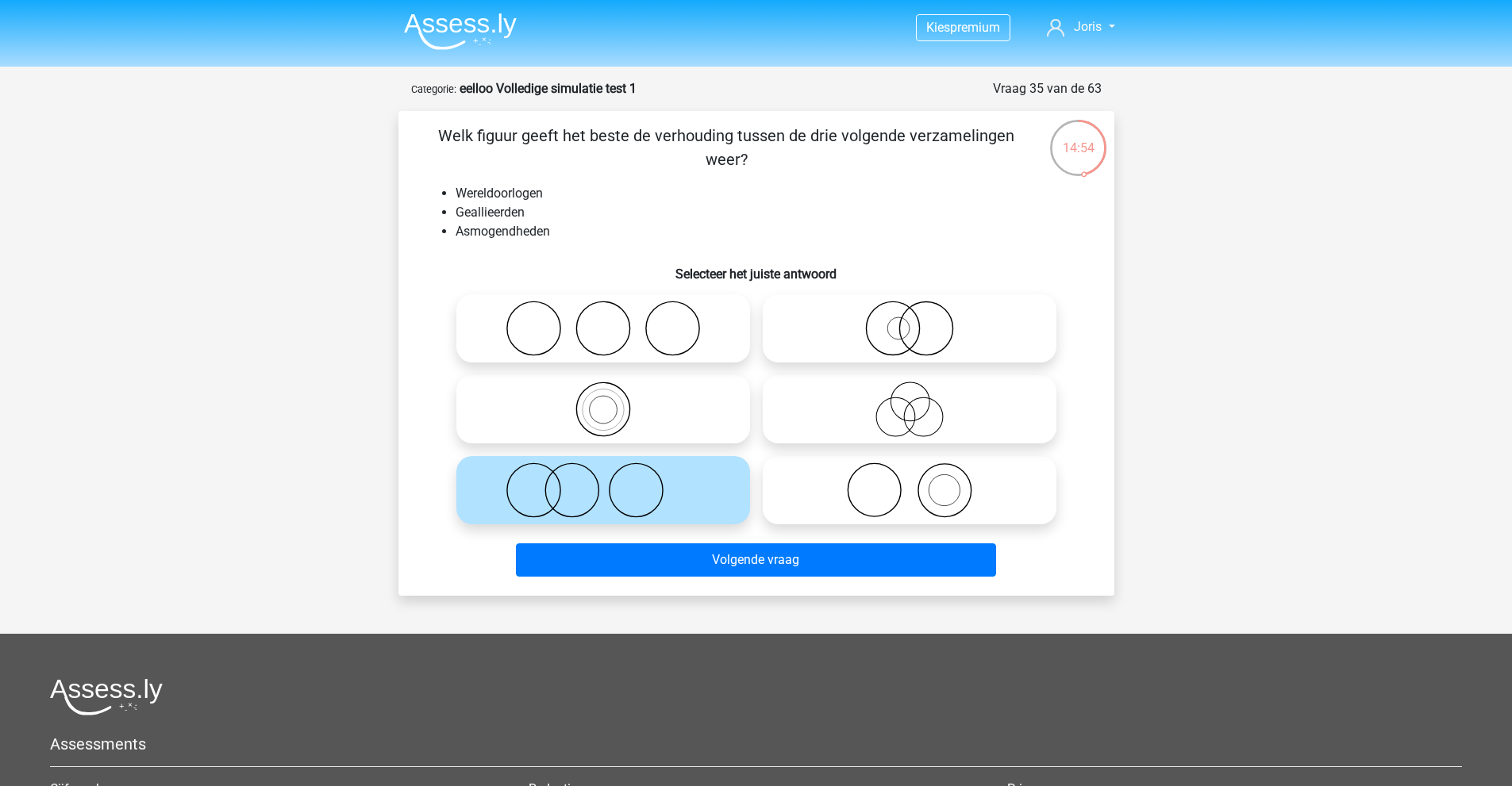
click at [812, 489] on icon at bounding box center [909, 490] width 281 height 55
click at [910, 482] on input "radio" at bounding box center [914, 477] width 10 height 10
radio input "true"
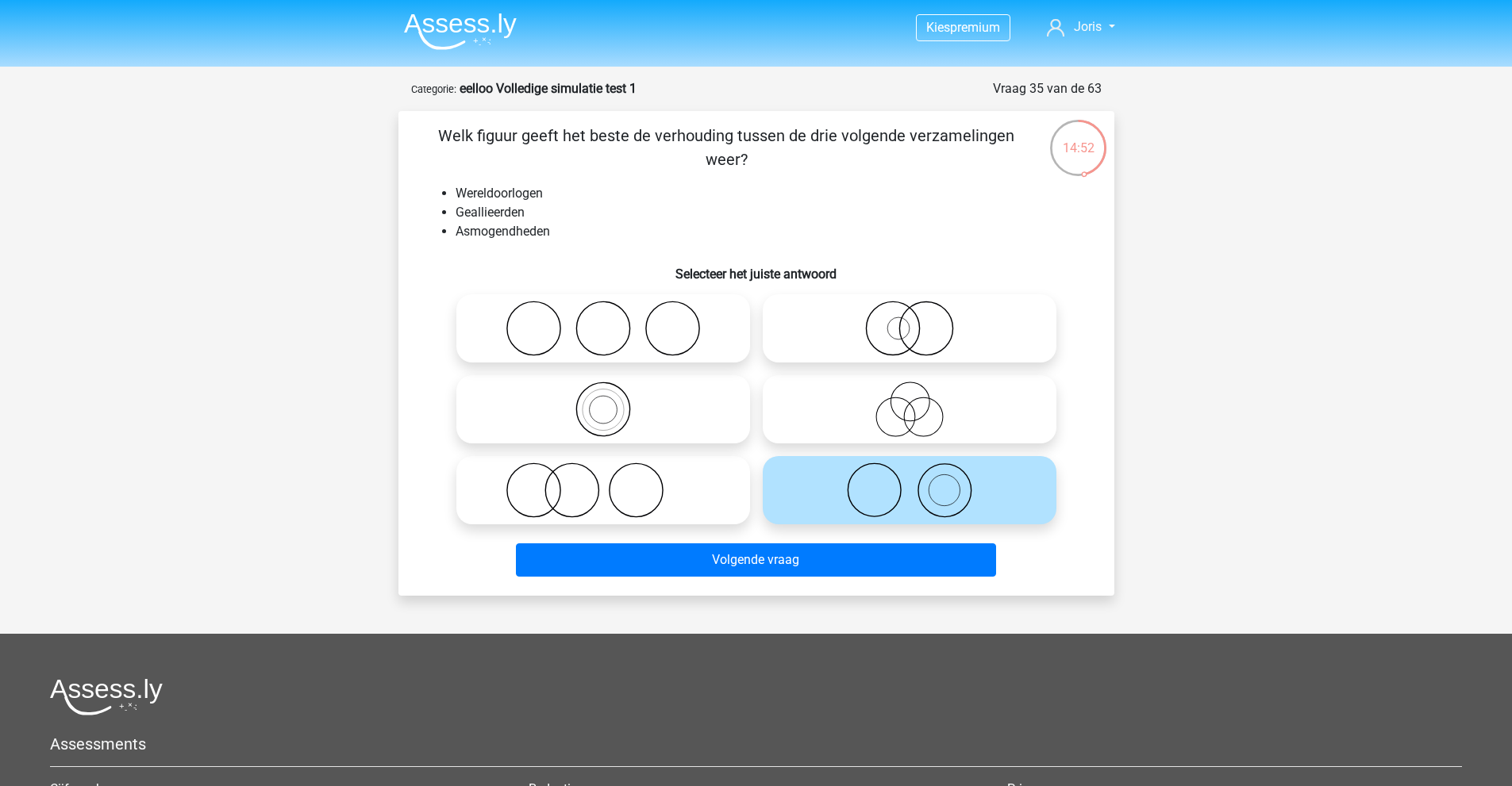
click at [656, 515] on icon at bounding box center [603, 490] width 281 height 55
click at [614, 482] on input "radio" at bounding box center [608, 477] width 10 height 10
radio input "true"
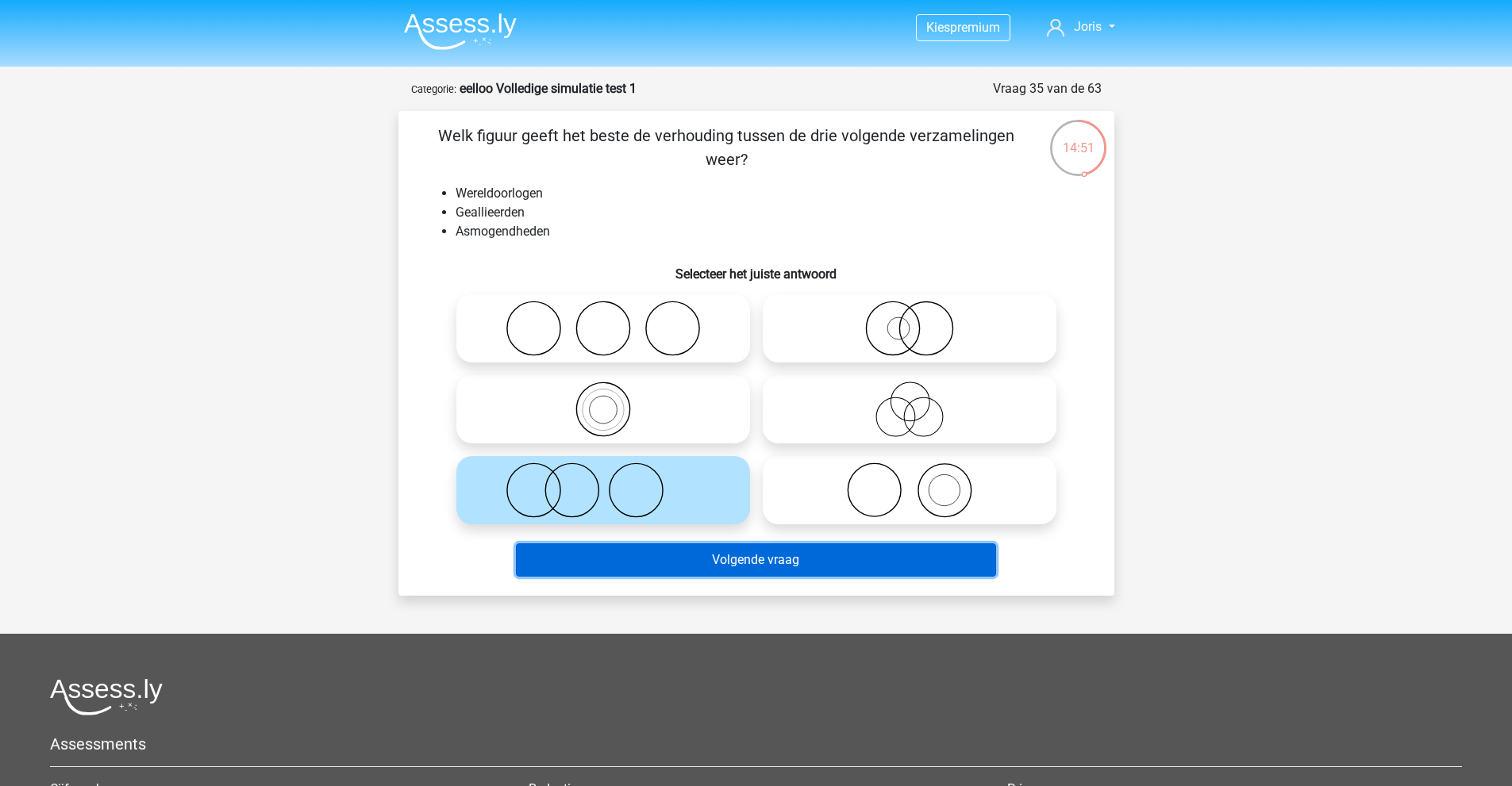
click at [664, 570] on button "Volgende vraag" at bounding box center [756, 560] width 480 height 34
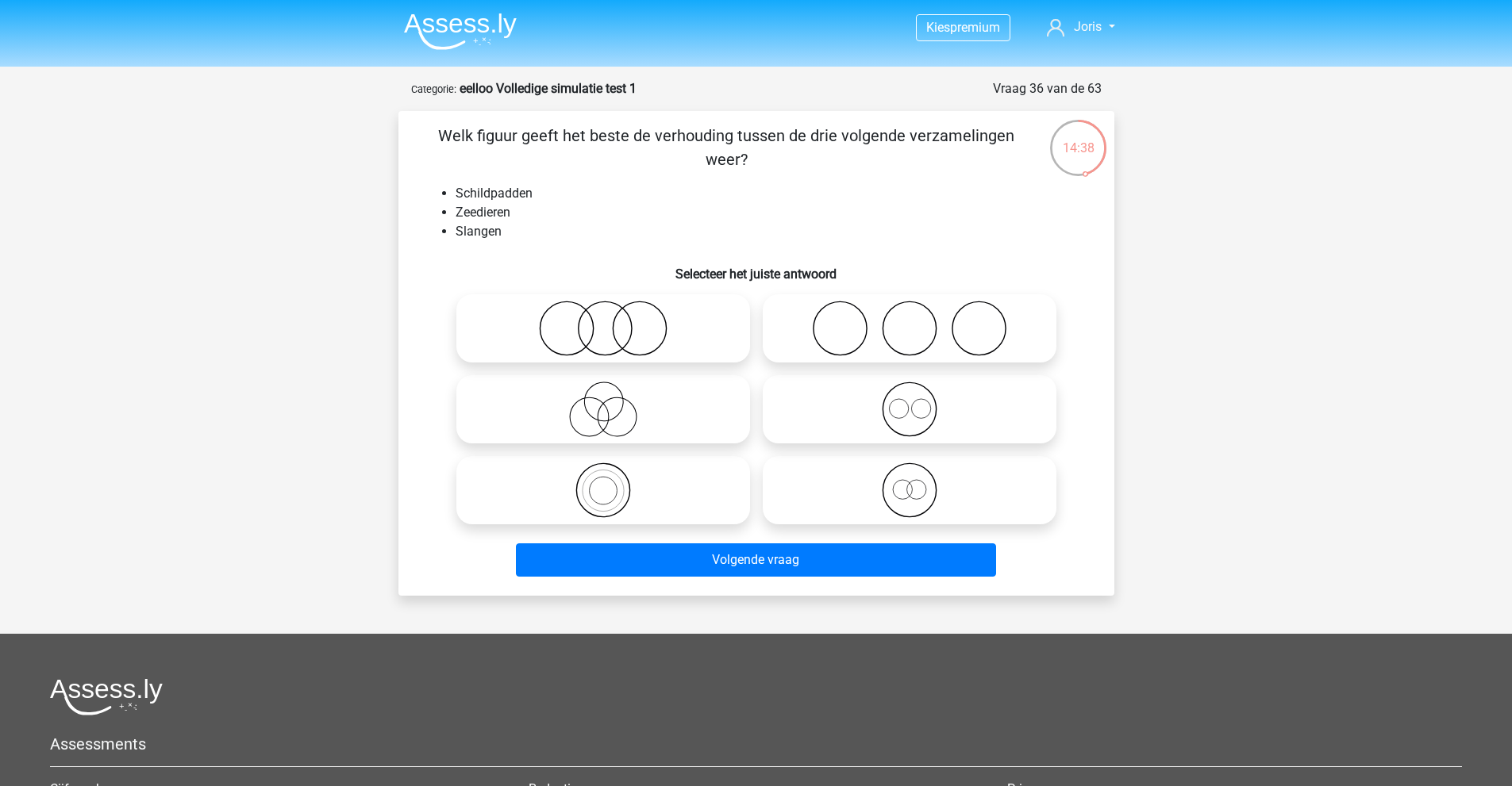
click at [564, 319] on icon at bounding box center [603, 328] width 281 height 55
click at [603, 319] on input "radio" at bounding box center [608, 315] width 10 height 10
radio input "true"
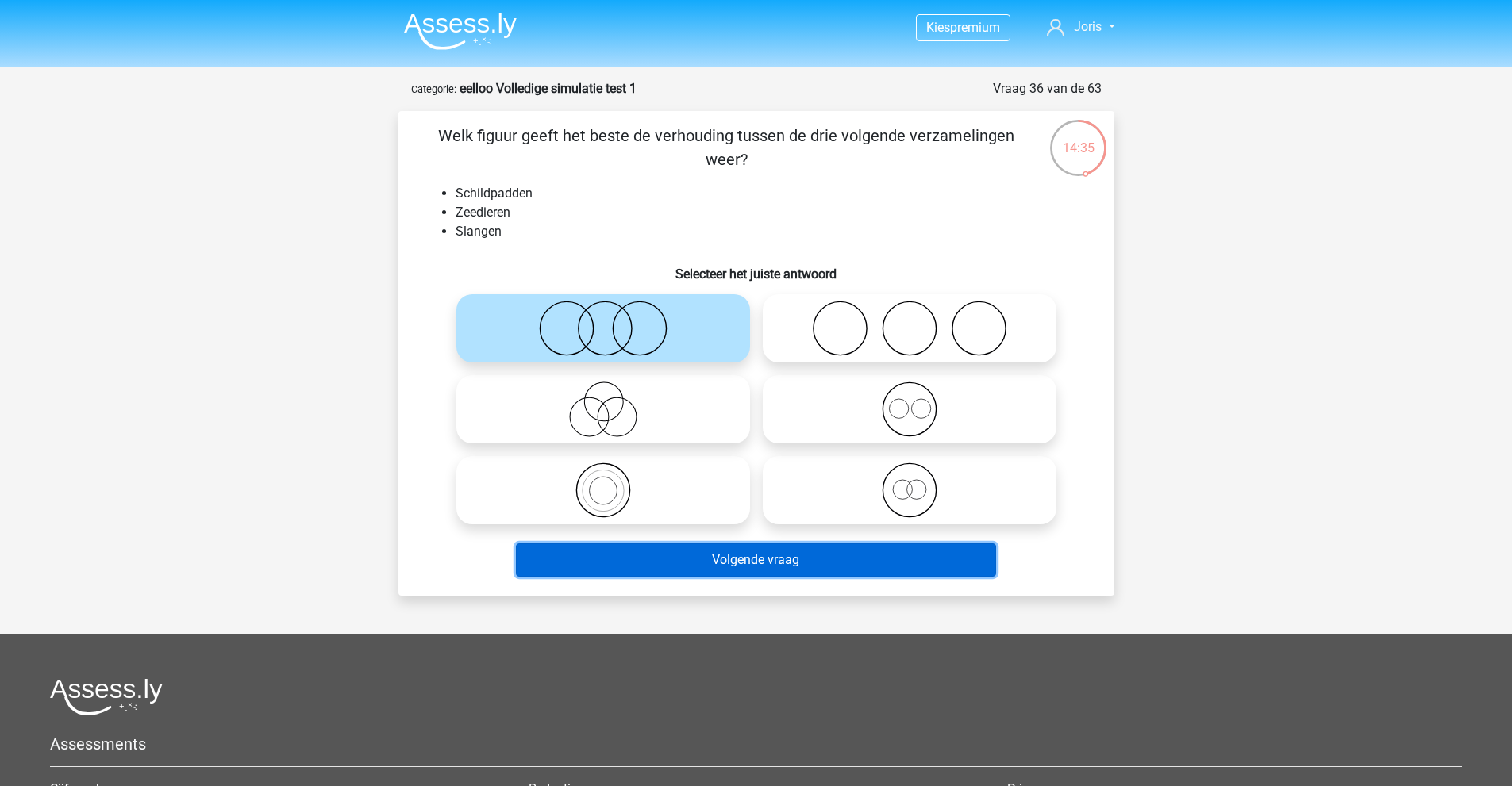
click at [658, 552] on button "Volgende vraag" at bounding box center [756, 560] width 480 height 34
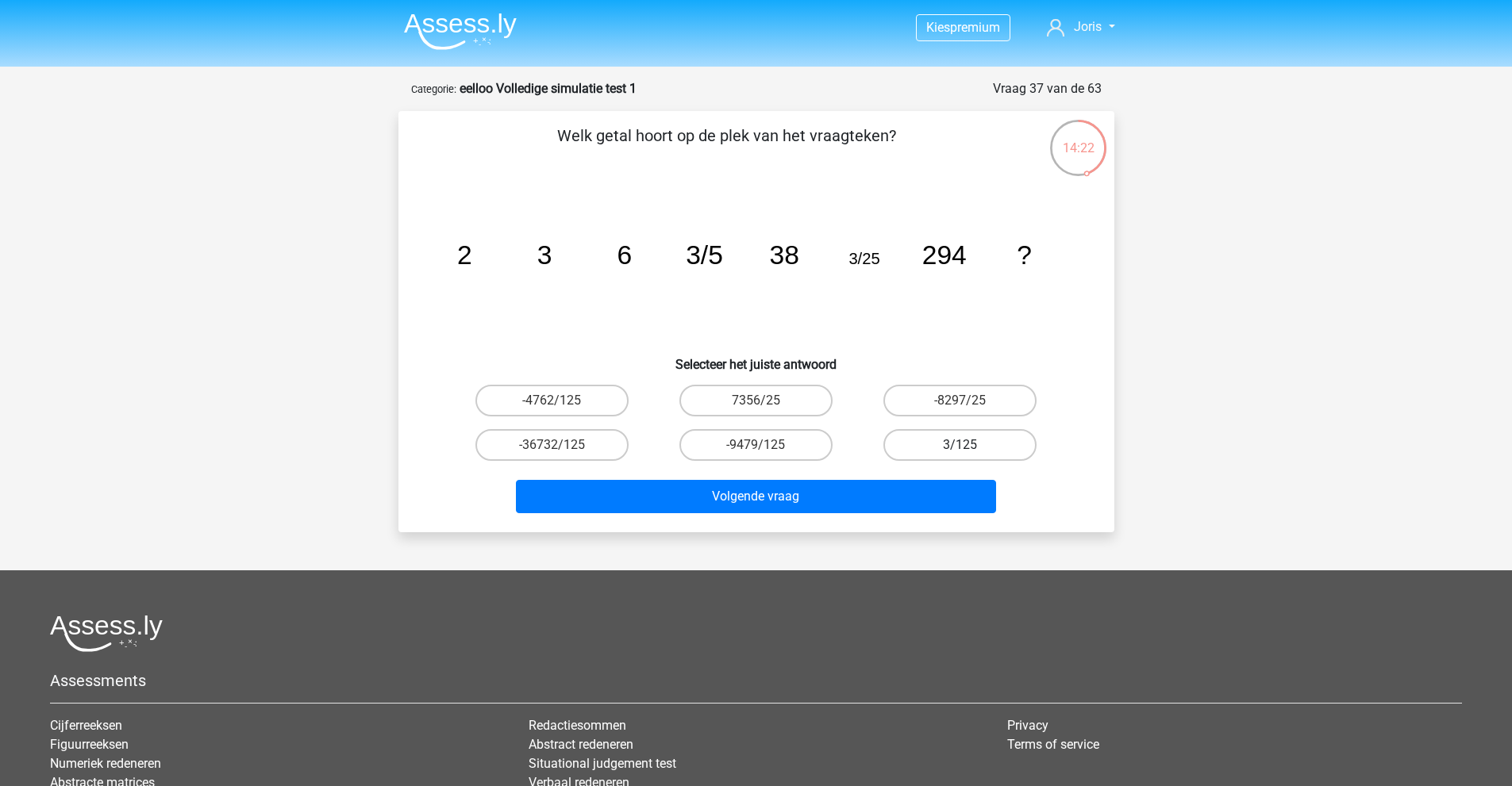
click at [907, 443] on label "3/125" at bounding box center [960, 445] width 153 height 32
click at [961, 445] on input "3/125" at bounding box center [965, 449] width 10 height 10
radio input "true"
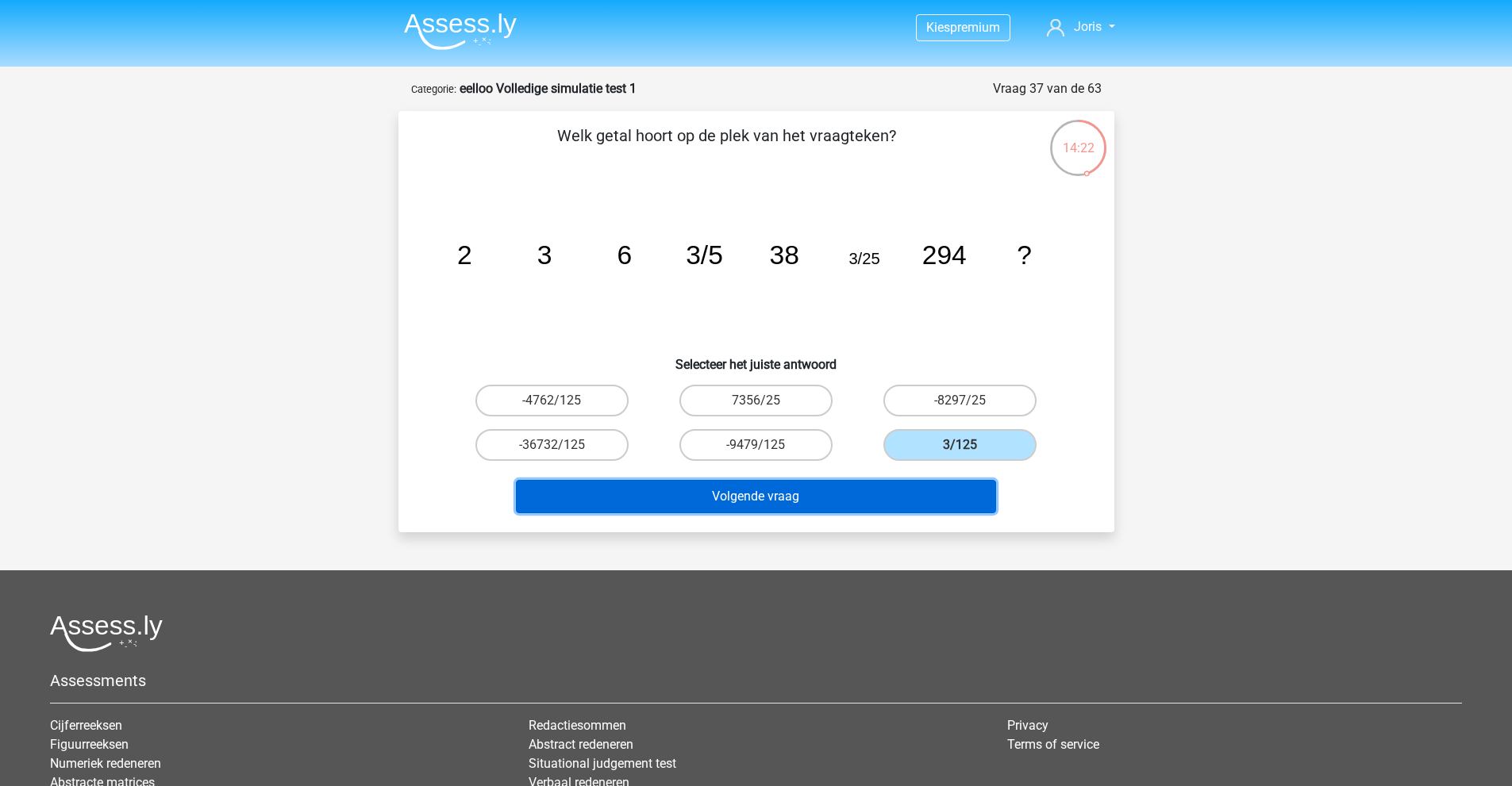
click at [884, 502] on button "Volgende vraag" at bounding box center [756, 496] width 480 height 34
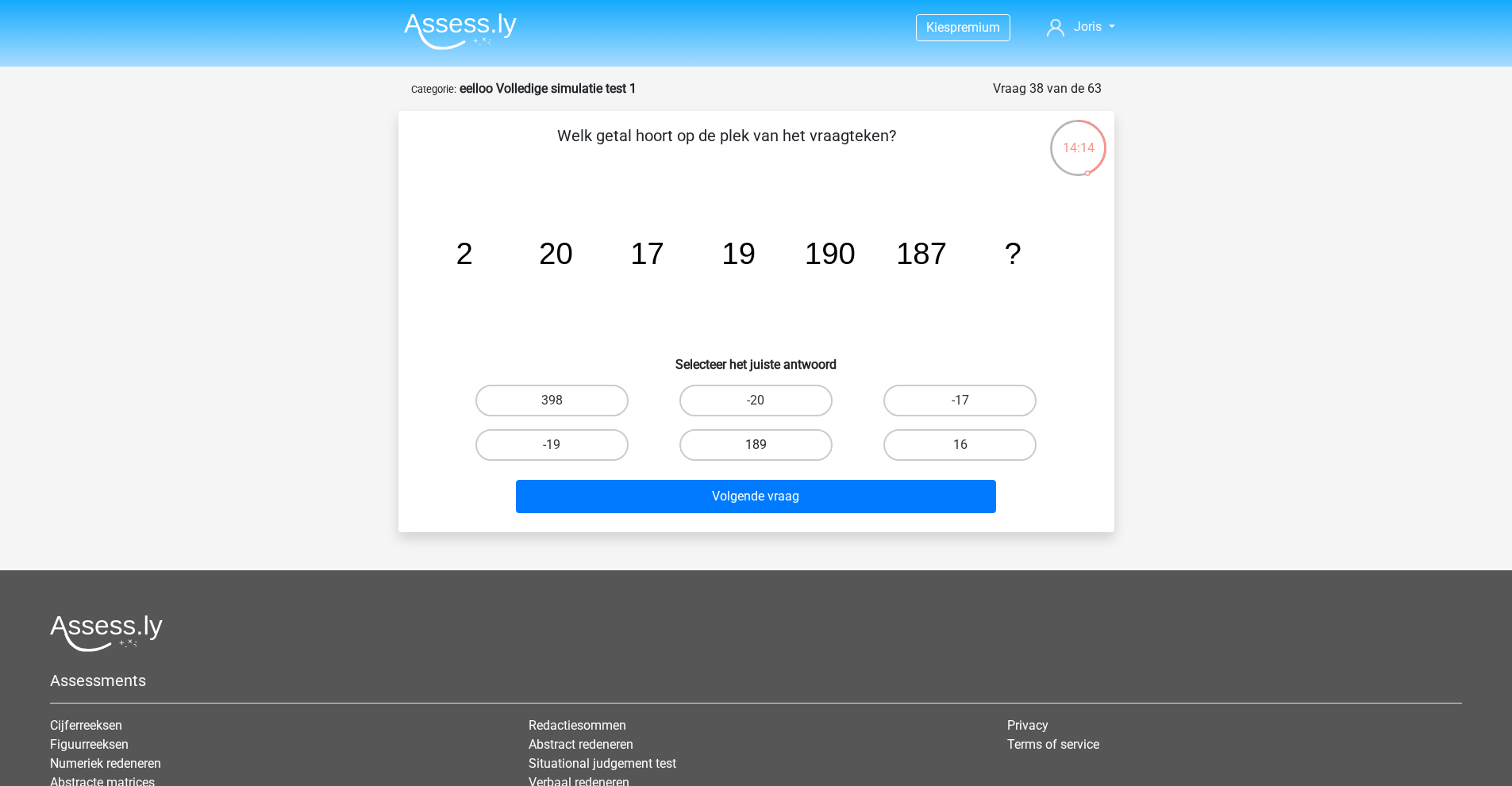
click at [733, 438] on label "189" at bounding box center [756, 445] width 153 height 32
click at [756, 445] on input "189" at bounding box center [760, 449] width 10 height 10
radio input "true"
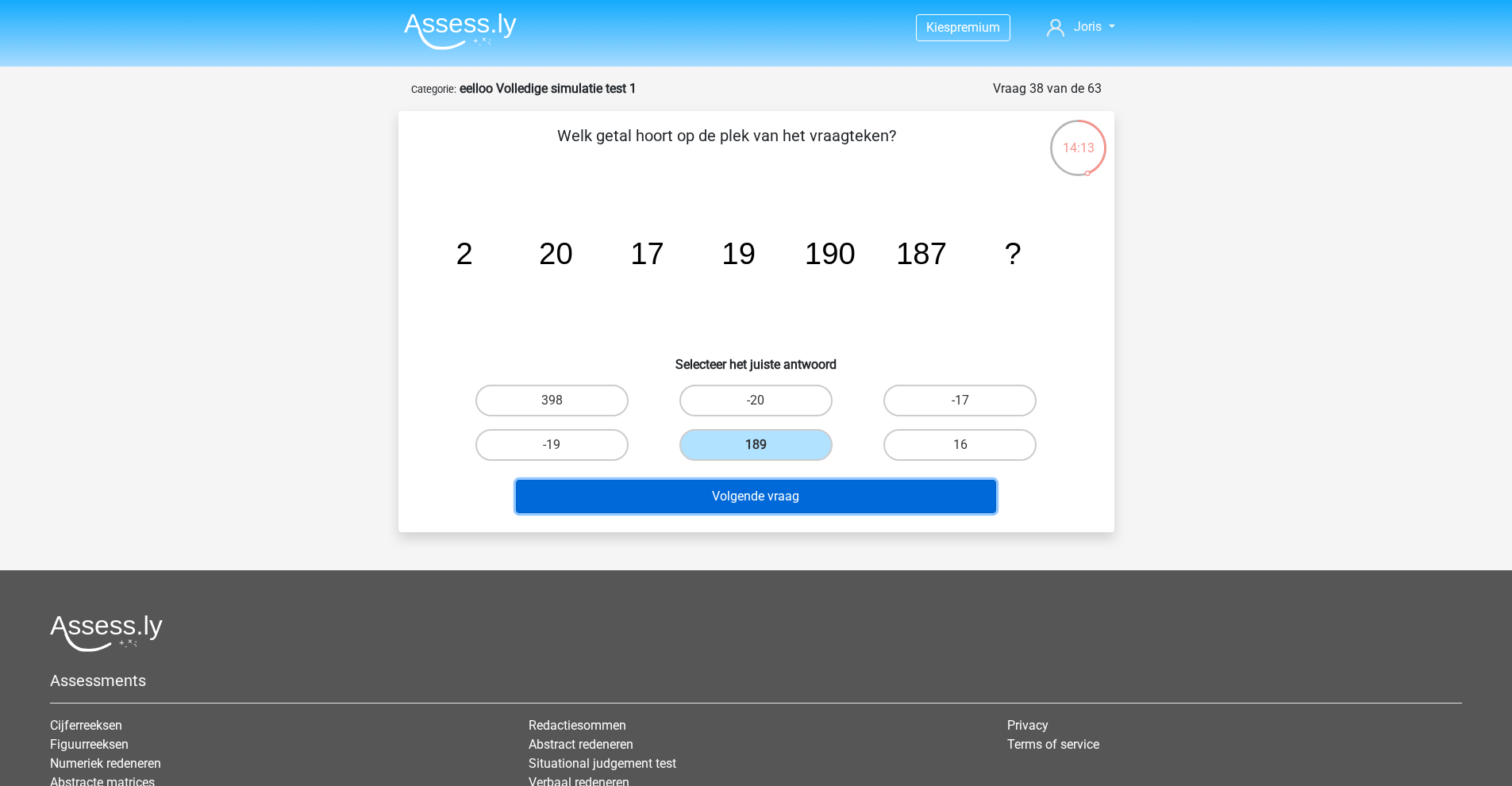
click at [762, 488] on button "Volgende vraag" at bounding box center [756, 496] width 480 height 34
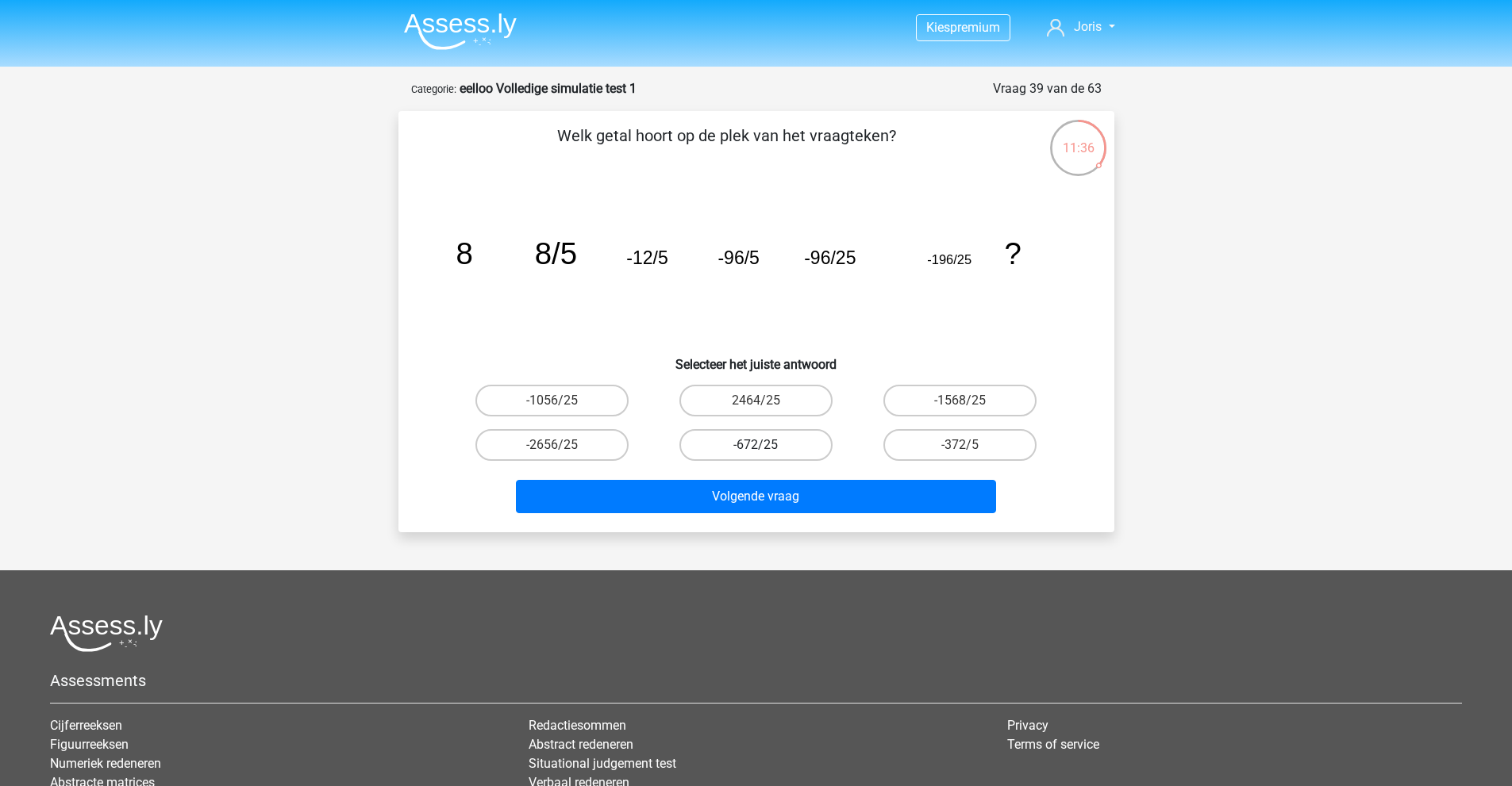
click at [815, 448] on label "-672/25" at bounding box center [756, 445] width 153 height 32
click at [766, 448] on input "-672/25" at bounding box center [760, 449] width 10 height 10
radio input "true"
click at [908, 448] on label "-372/5" at bounding box center [960, 445] width 153 height 32
click at [961, 448] on input "-372/5" at bounding box center [965, 449] width 10 height 10
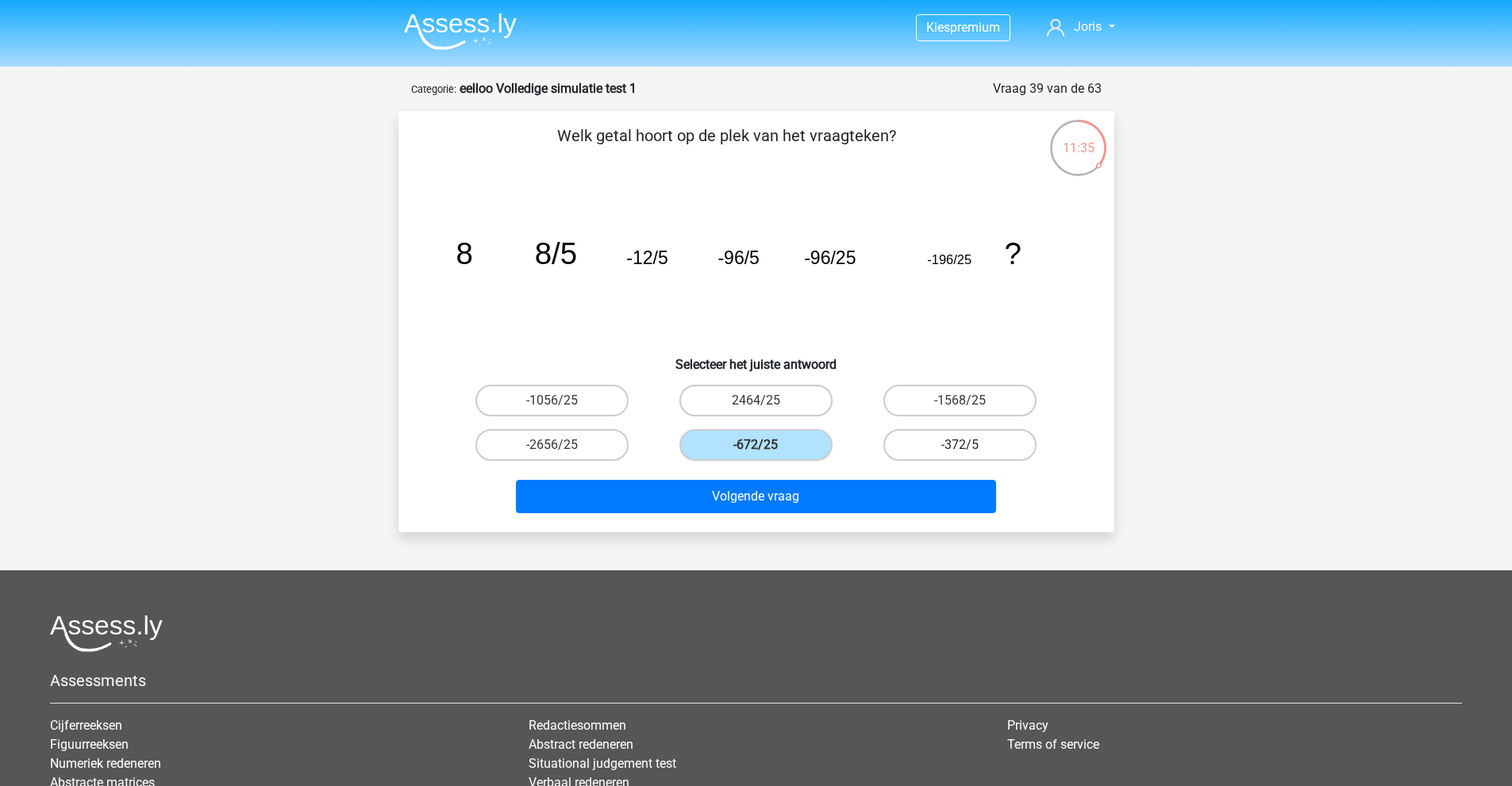
radio input "true"
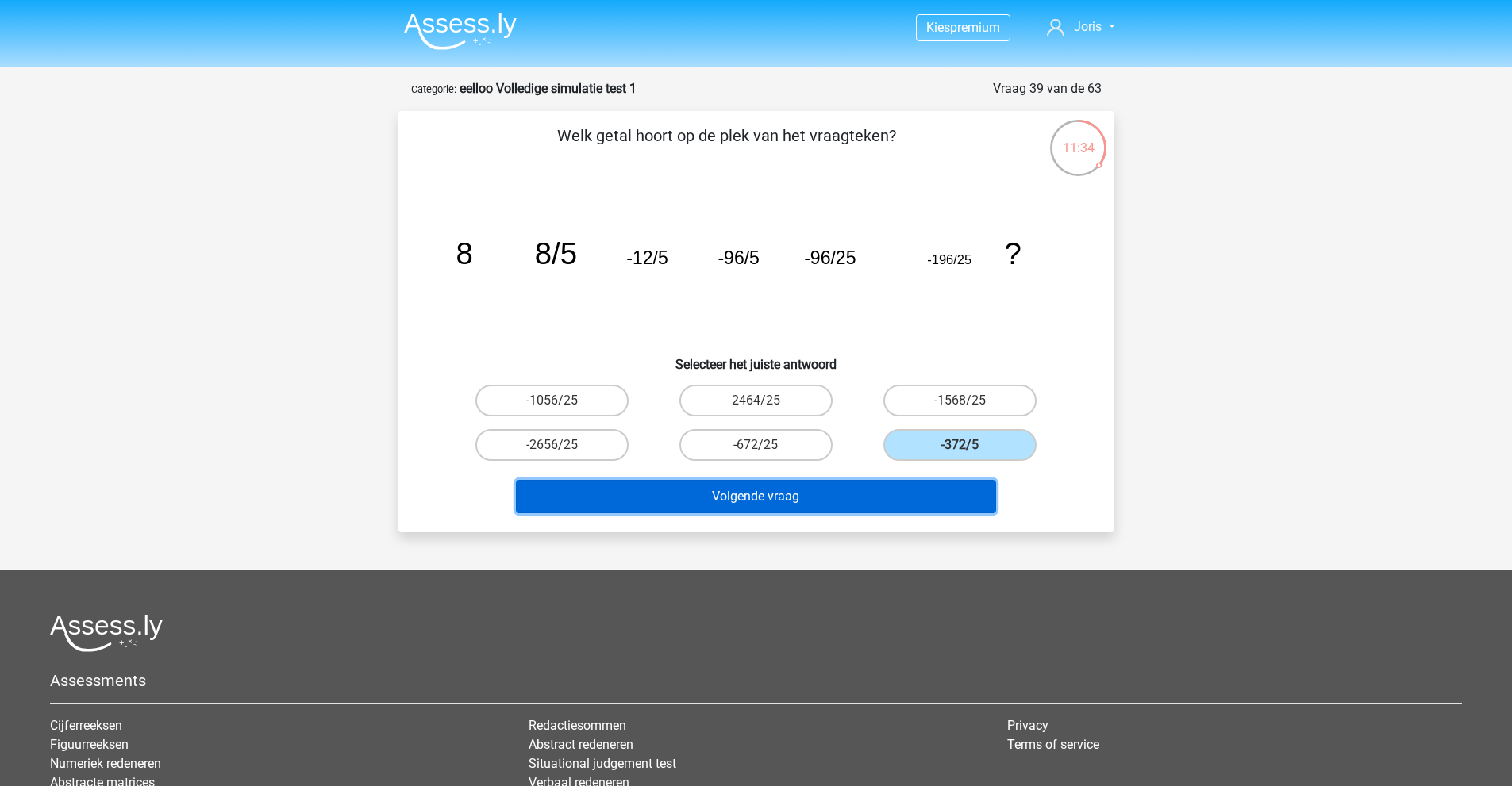
click at [904, 501] on button "Volgende vraag" at bounding box center [756, 496] width 480 height 34
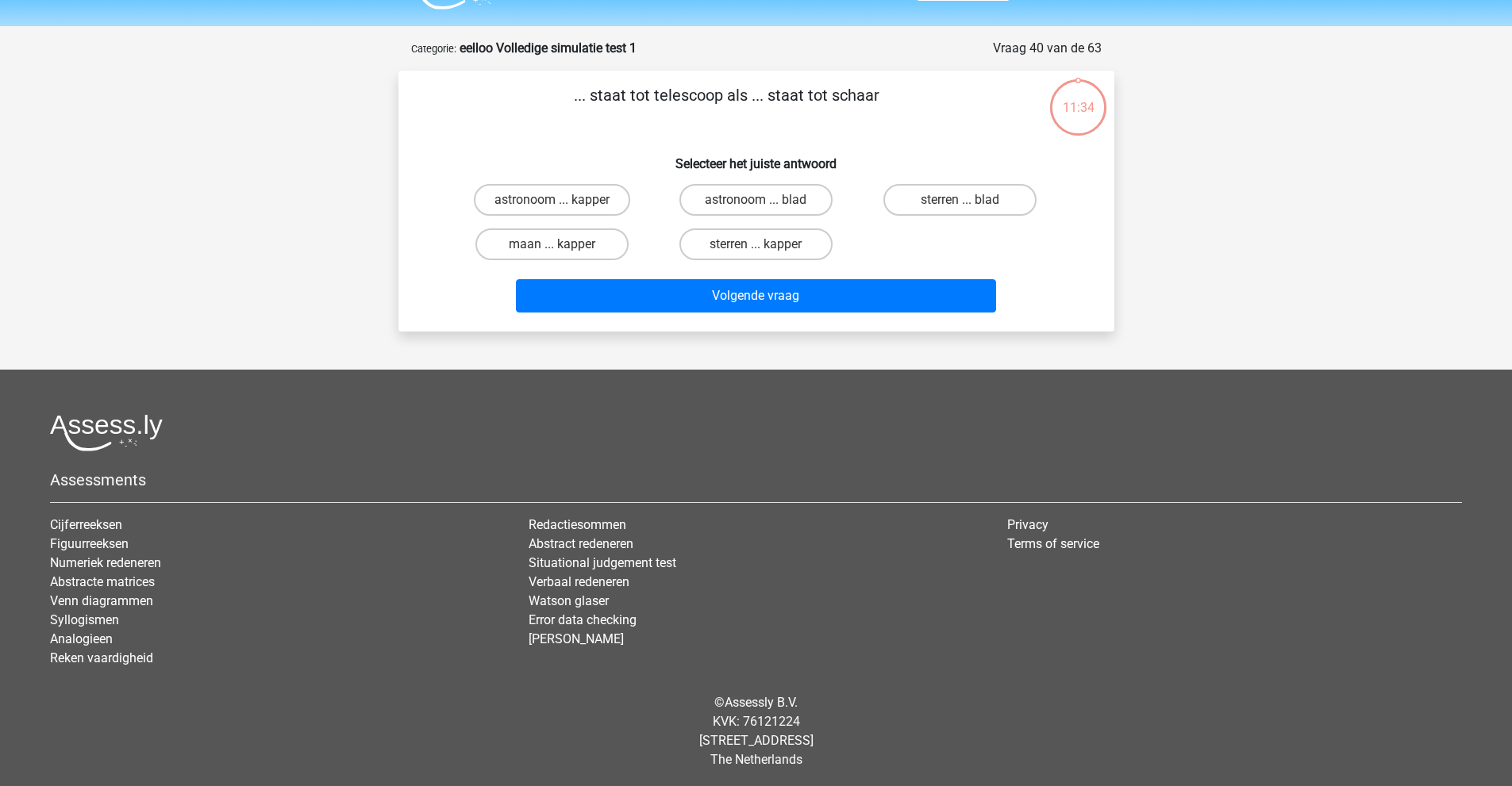
scroll to position [43, 0]
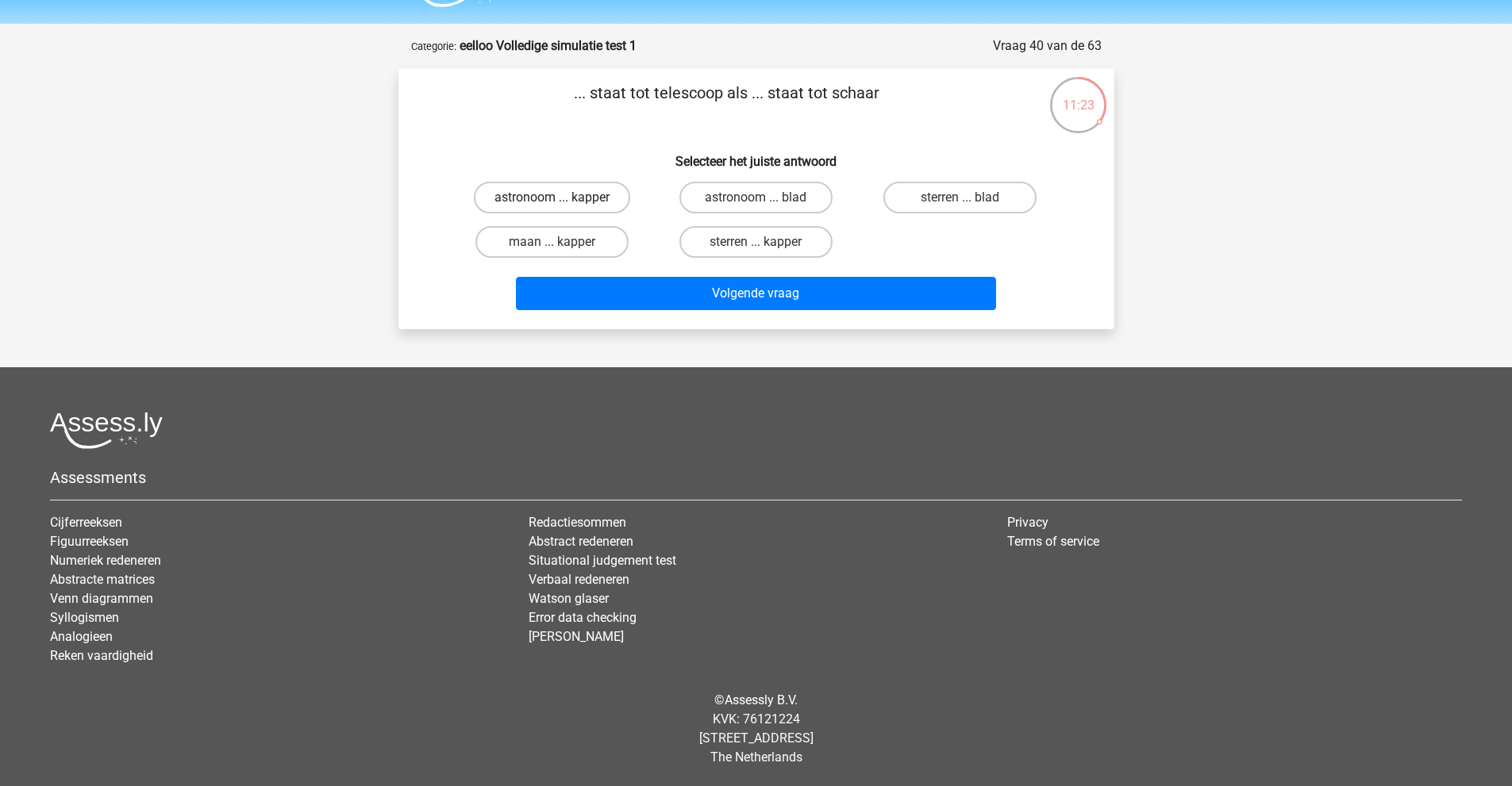
click at [598, 199] on label "astronoom ... kapper" at bounding box center [552, 197] width 156 height 32
click at [562, 199] on input "astronoom ... kapper" at bounding box center [557, 202] width 10 height 10
radio input "true"
click at [598, 199] on label "astronoom ... kapper" at bounding box center [552, 197] width 156 height 32
click at [562, 199] on input "astronoom ... kapper" at bounding box center [557, 202] width 10 height 10
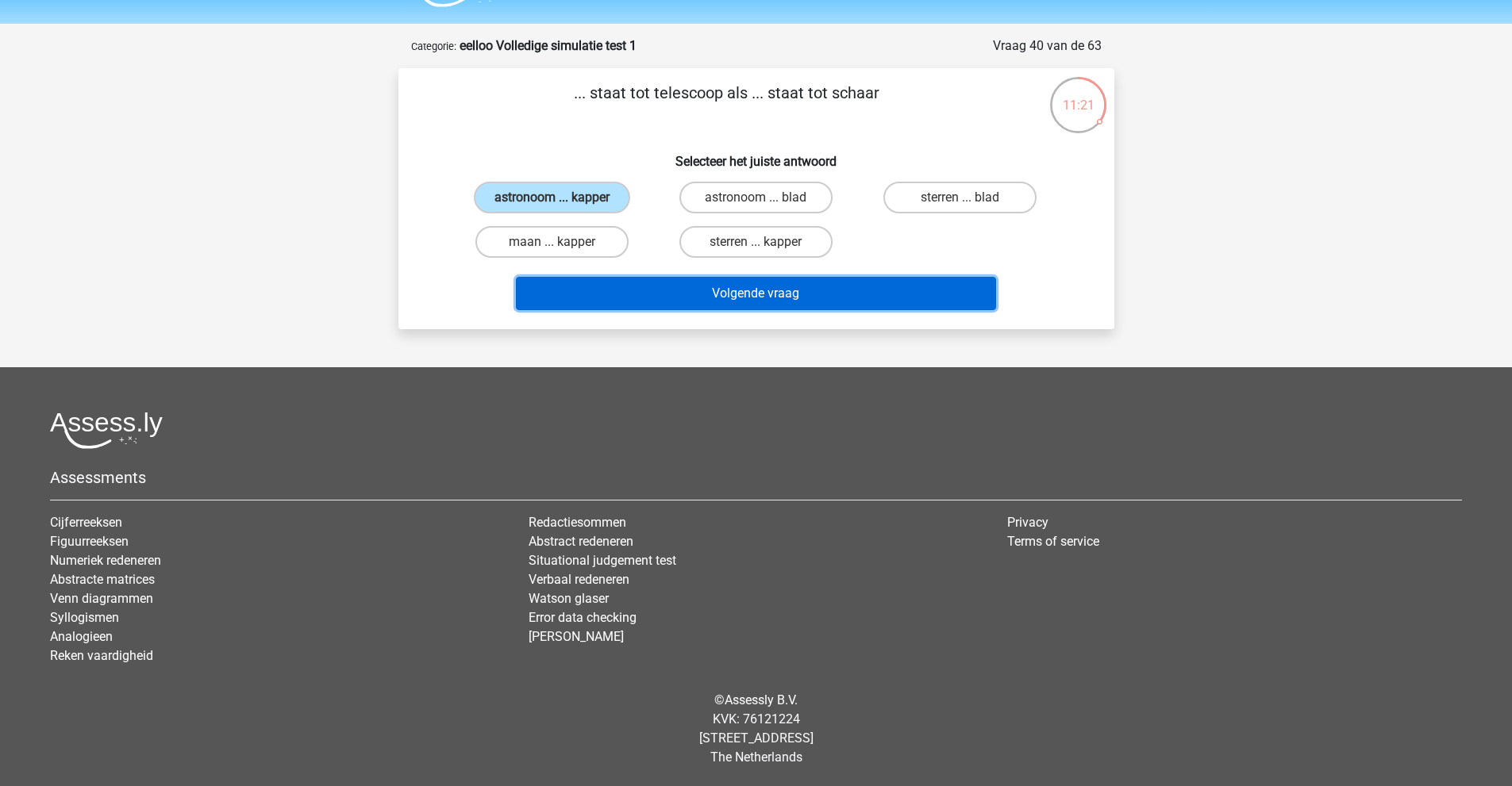
click at [668, 306] on button "Volgende vraag" at bounding box center [756, 293] width 480 height 34
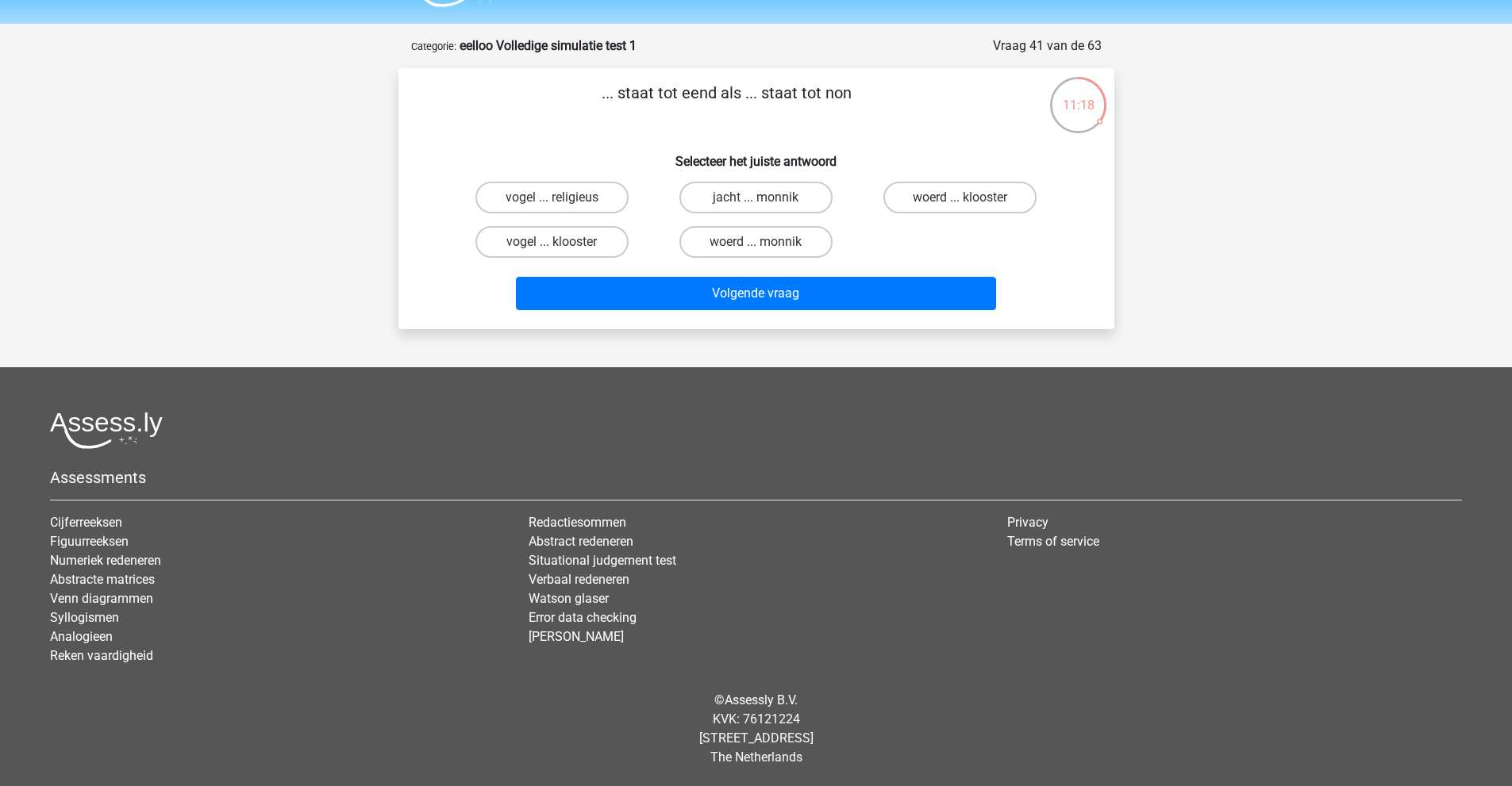
click at [651, 131] on div "... staat tot eend als ... staat tot non Selecteer het juiste antwoord vogel ..…" at bounding box center [756, 199] width 703 height 236
click at [640, 136] on div "... staat tot eend als ... staat tot non Selecteer het juiste antwoord vogel ..…" at bounding box center [756, 199] width 703 height 236
click at [636, 143] on h6 "Selecteer het juiste antwoord" at bounding box center [756, 155] width 666 height 28
click at [778, 236] on label "woerd ... monnik" at bounding box center [756, 241] width 153 height 32
click at [766, 242] on input "woerd ... monnik" at bounding box center [760, 247] width 10 height 10
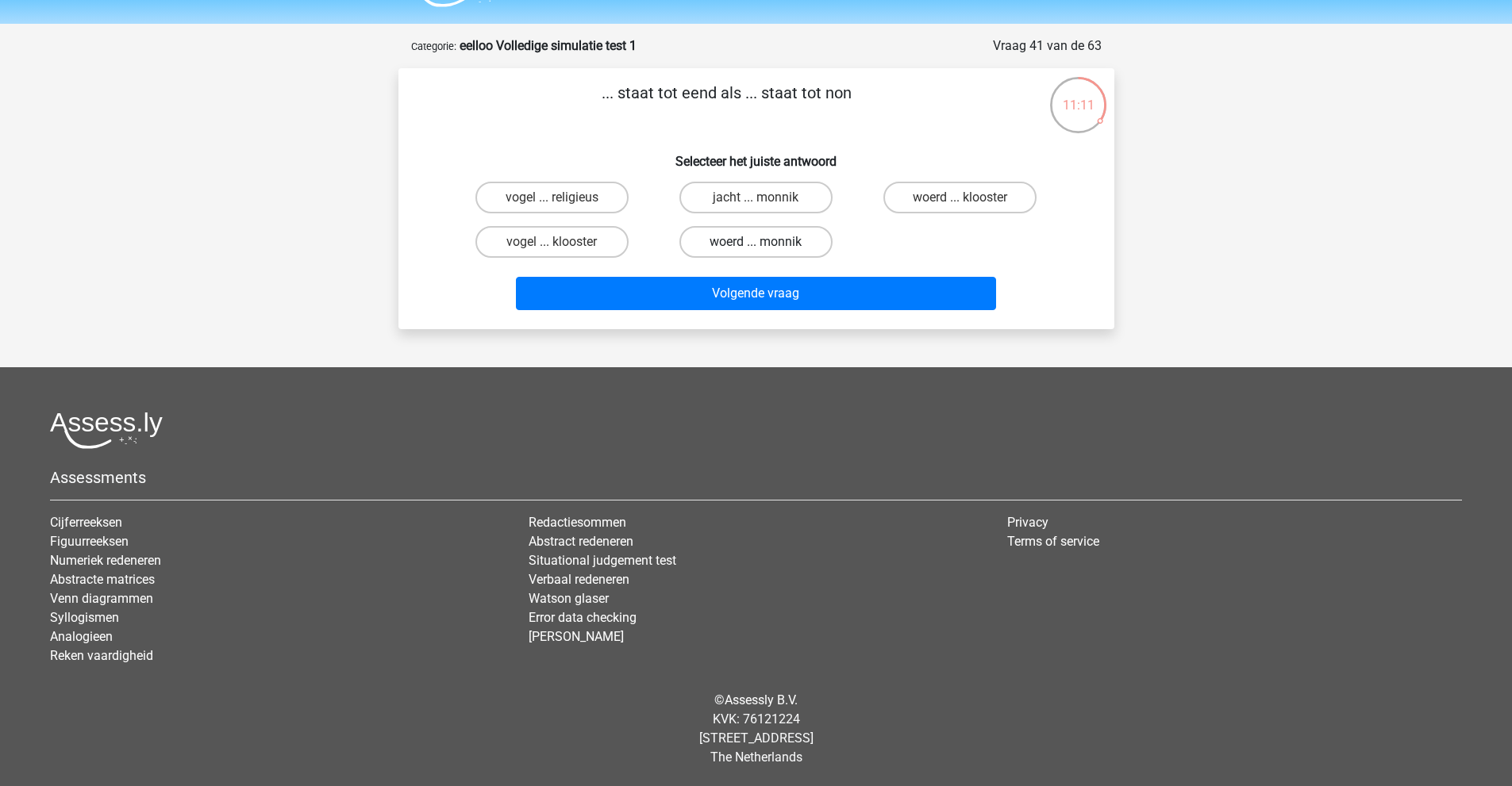
radio input "true"
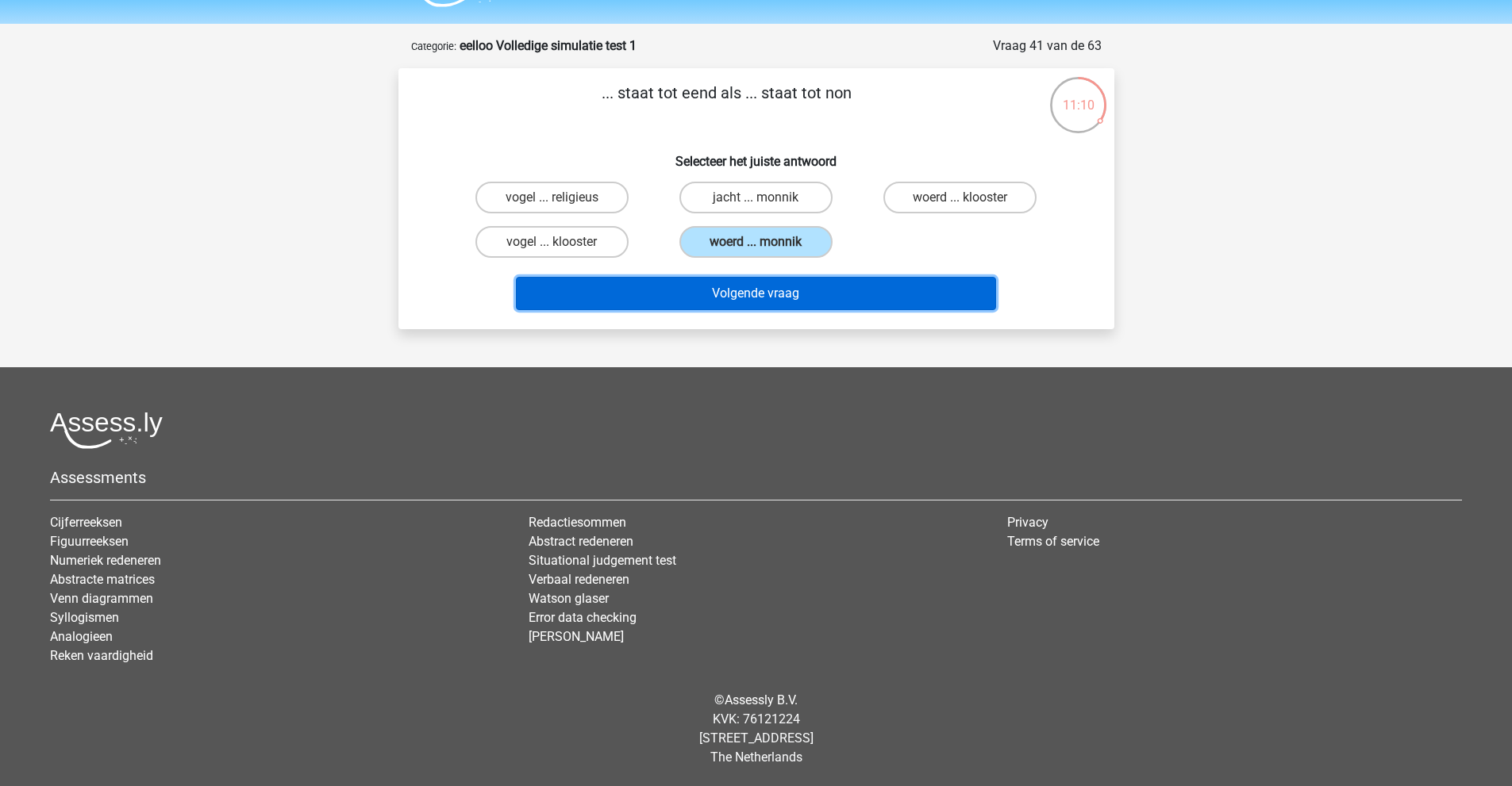
click at [761, 284] on button "Volgende vraag" at bounding box center [756, 293] width 480 height 34
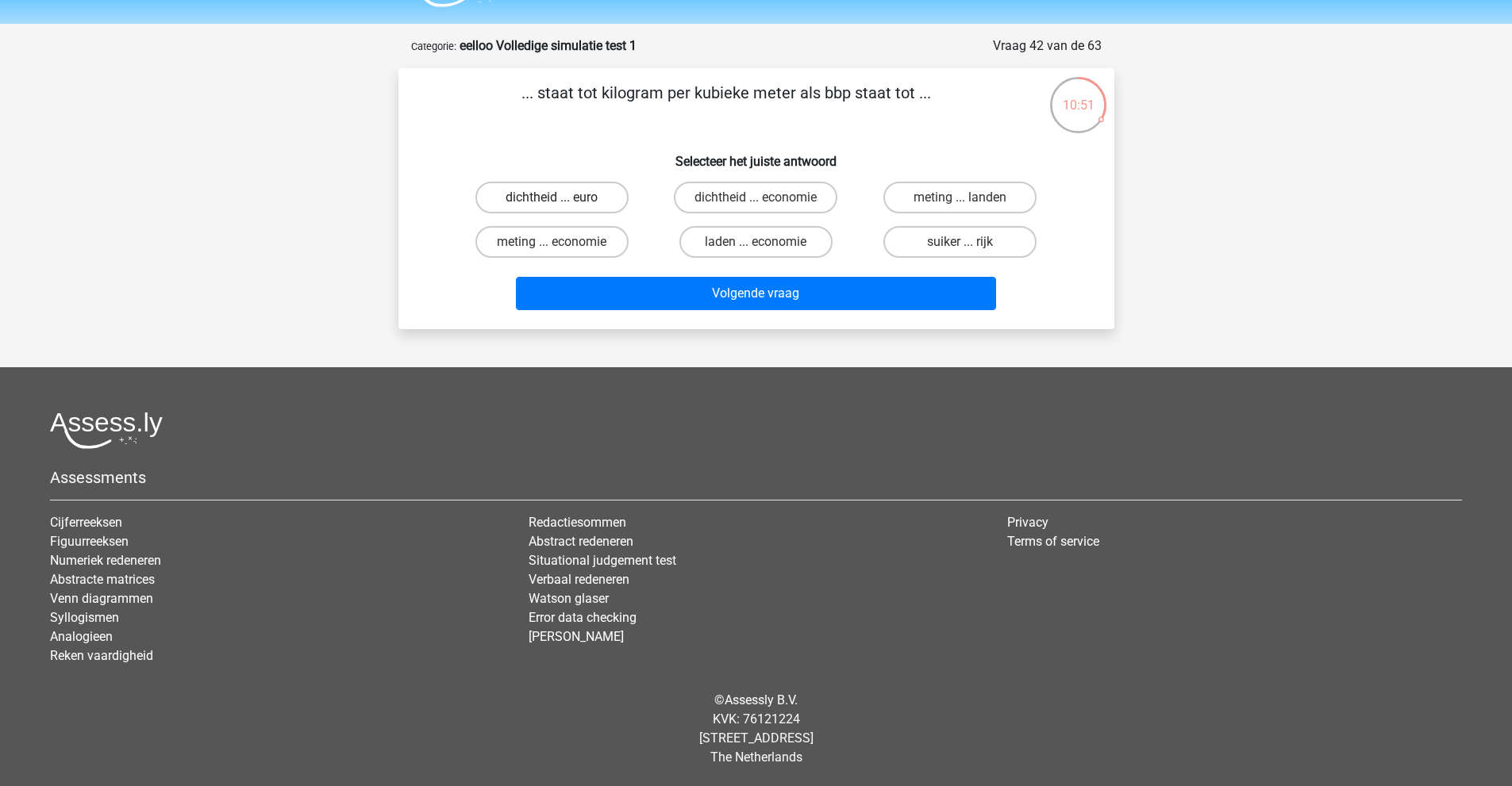
click at [576, 203] on label "dichtheid ... euro" at bounding box center [552, 197] width 153 height 32
click at [562, 203] on input "dichtheid ... euro" at bounding box center [557, 202] width 10 height 10
radio input "true"
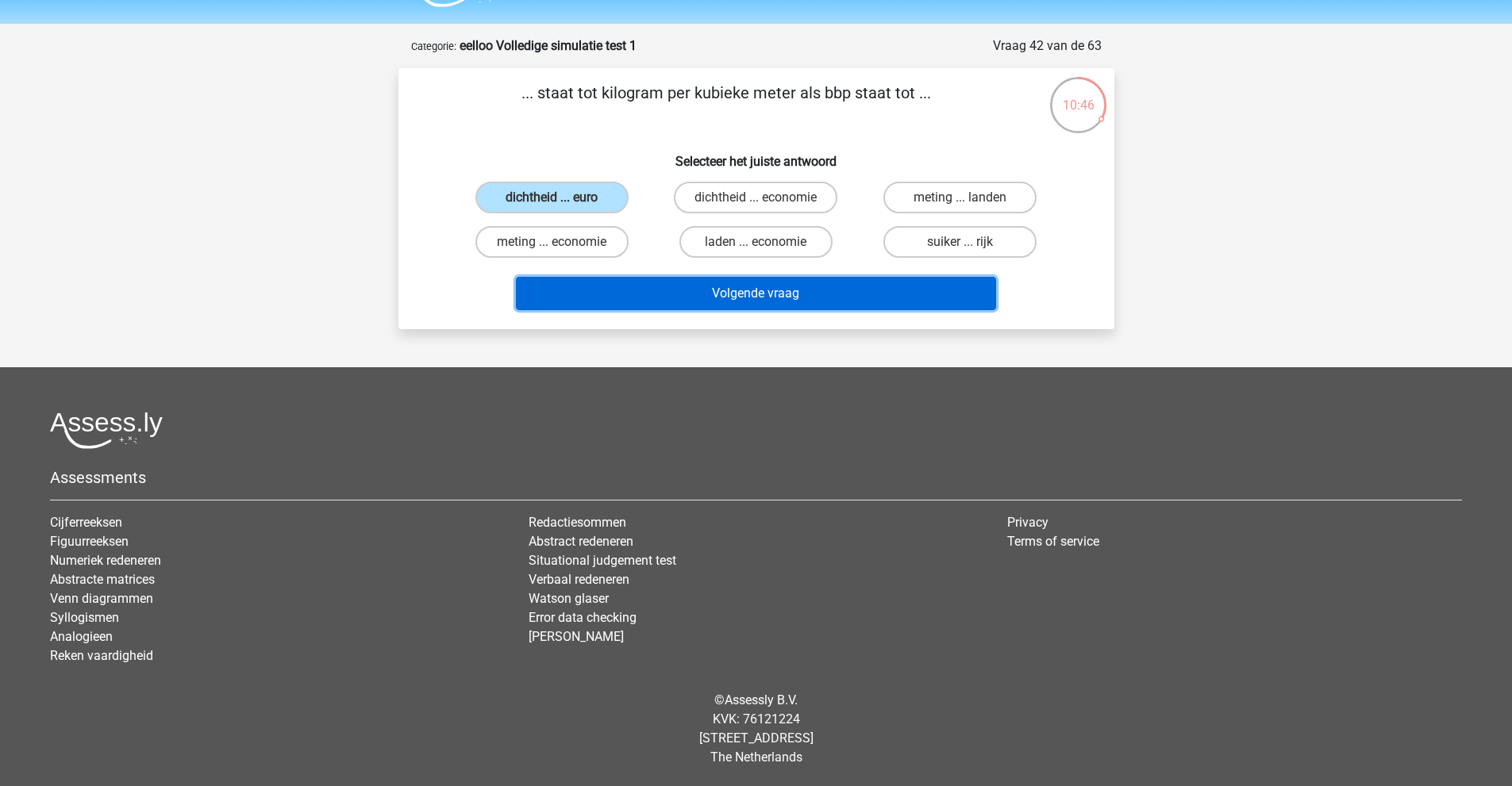
click at [656, 303] on button "Volgende vraag" at bounding box center [756, 293] width 480 height 34
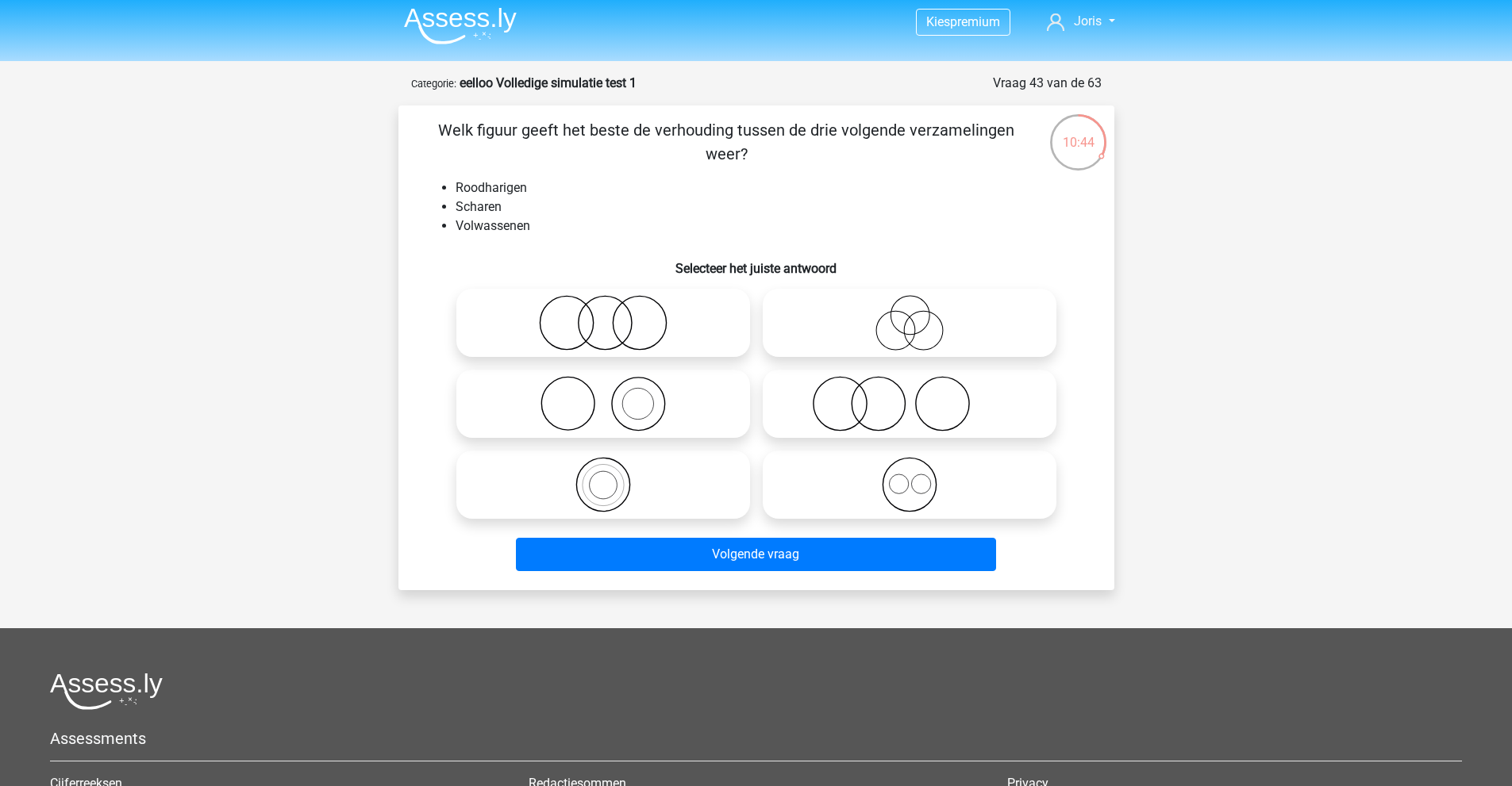
scroll to position [0, 0]
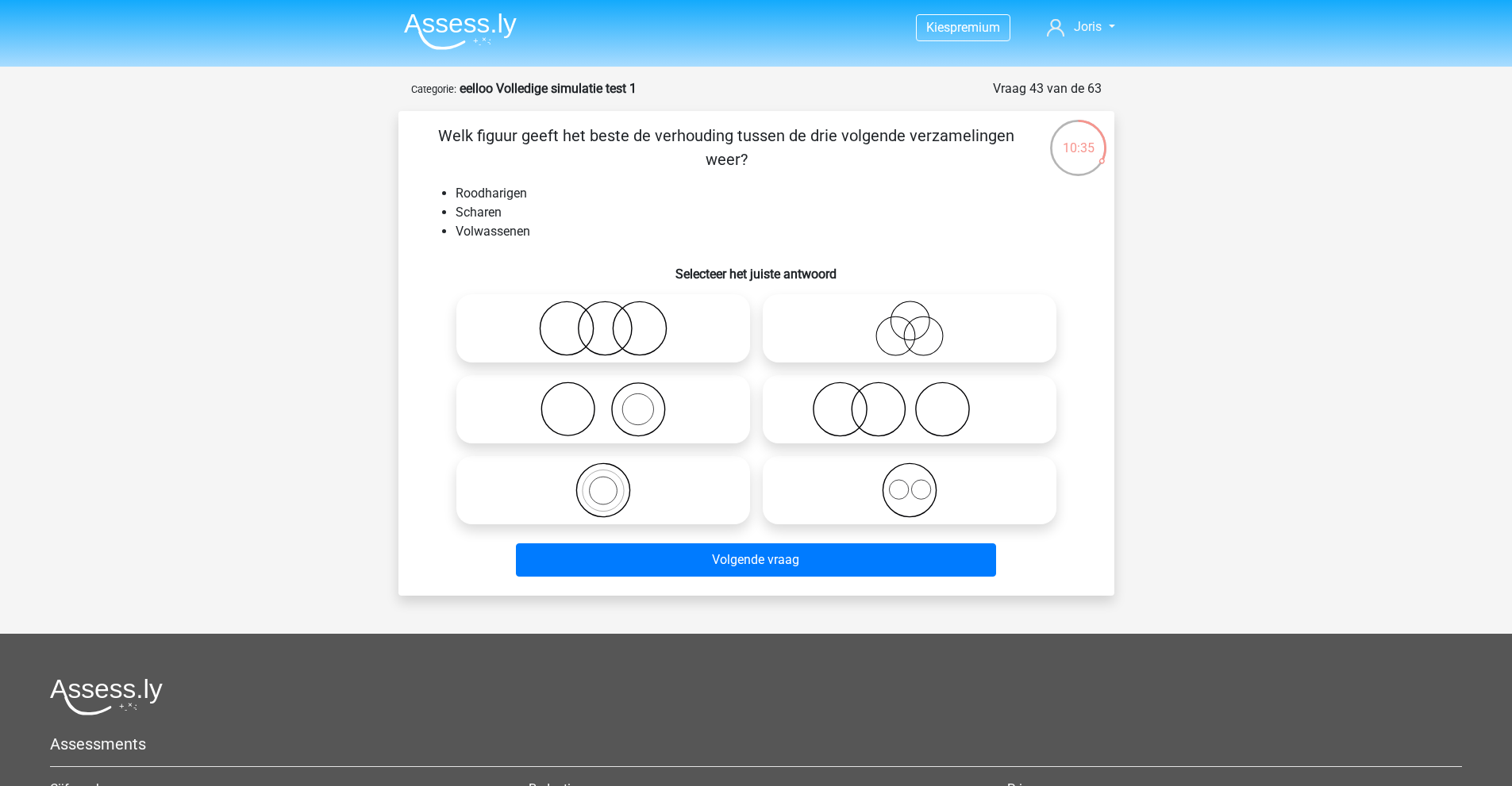
click at [860, 406] on icon at bounding box center [909, 408] width 281 height 55
click at [910, 401] on input "radio" at bounding box center [914, 396] width 10 height 10
radio input "true"
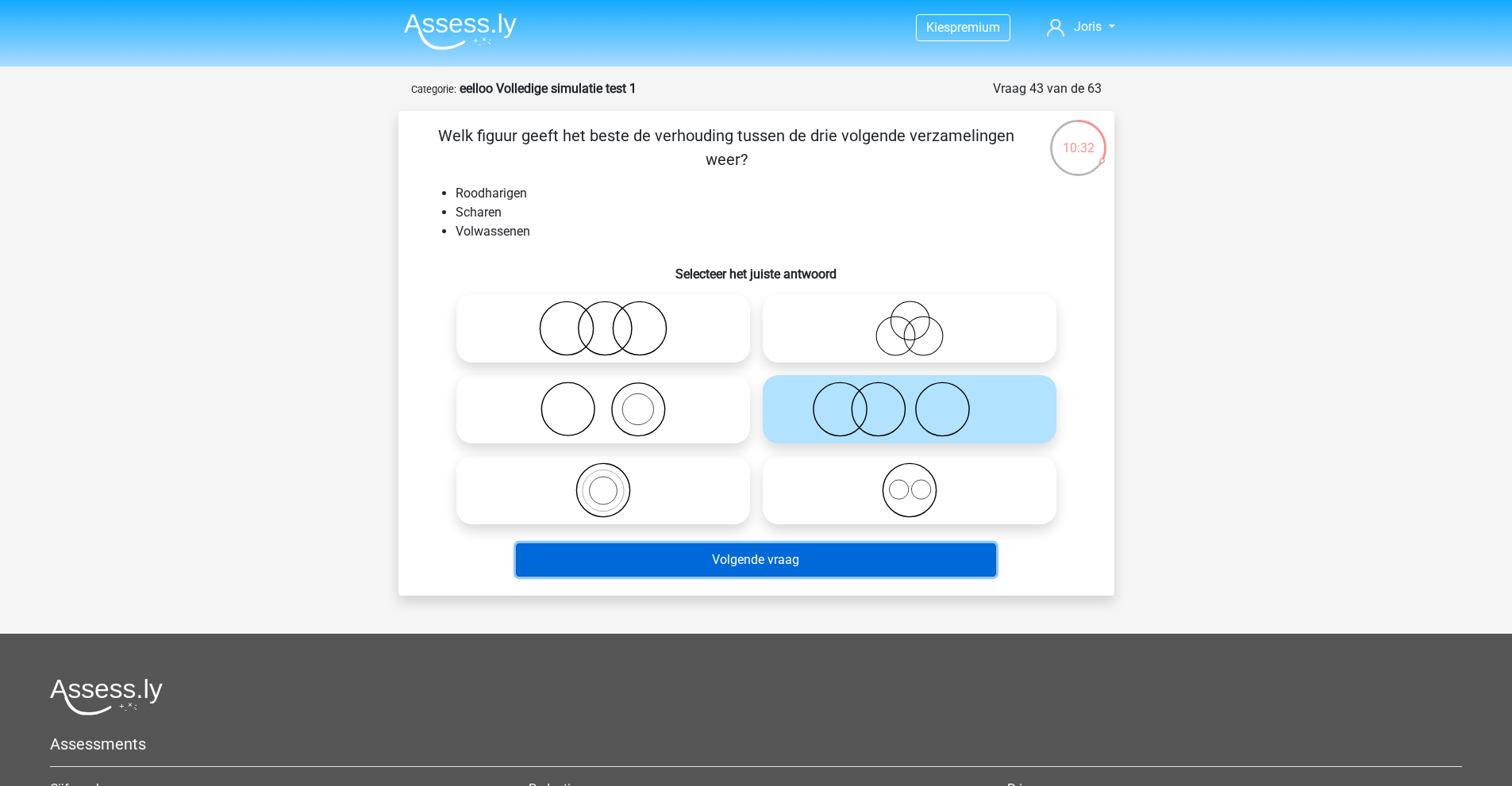
click at [742, 559] on button "Volgende vraag" at bounding box center [756, 560] width 480 height 34
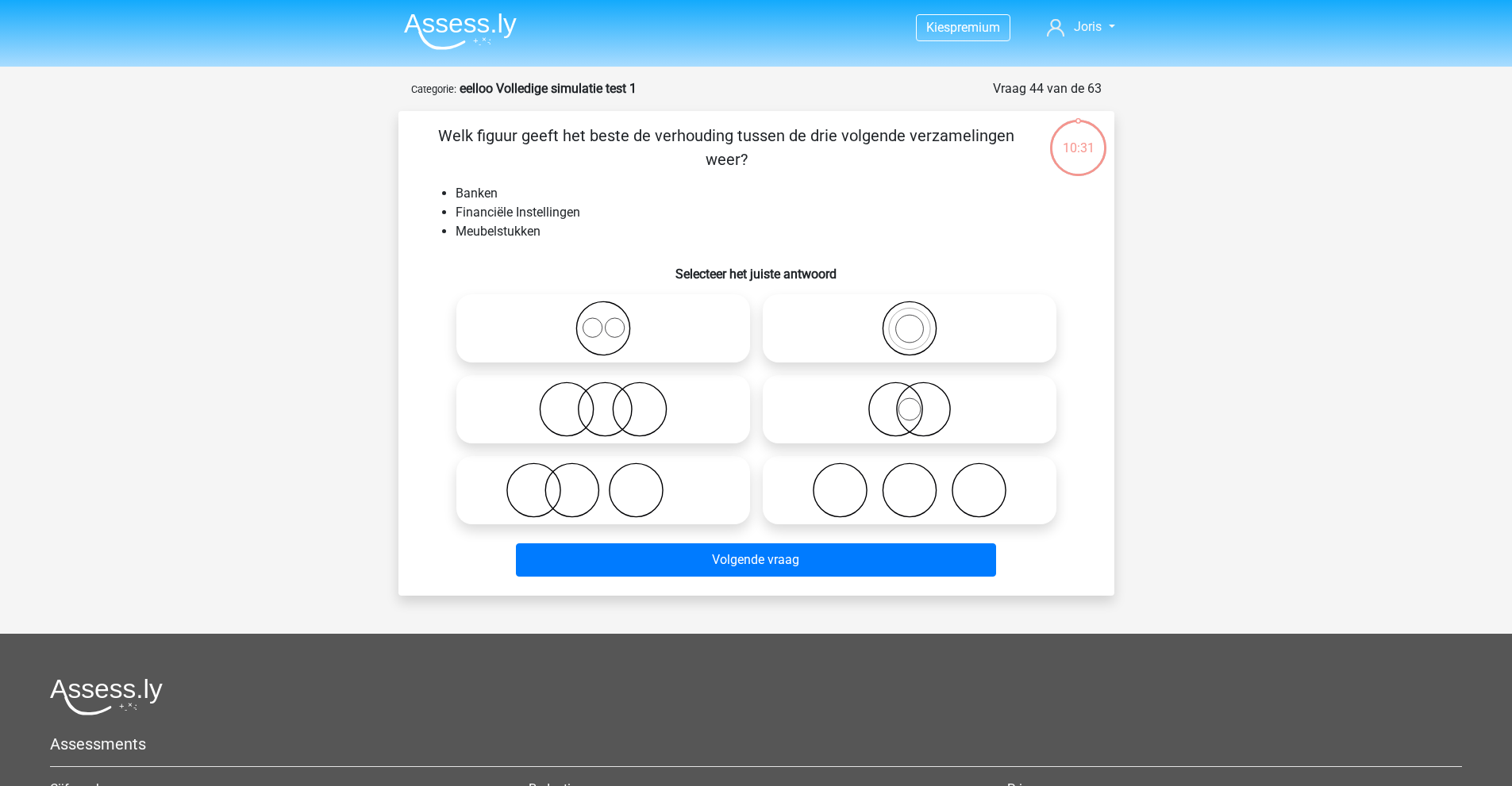
scroll to position [79, 0]
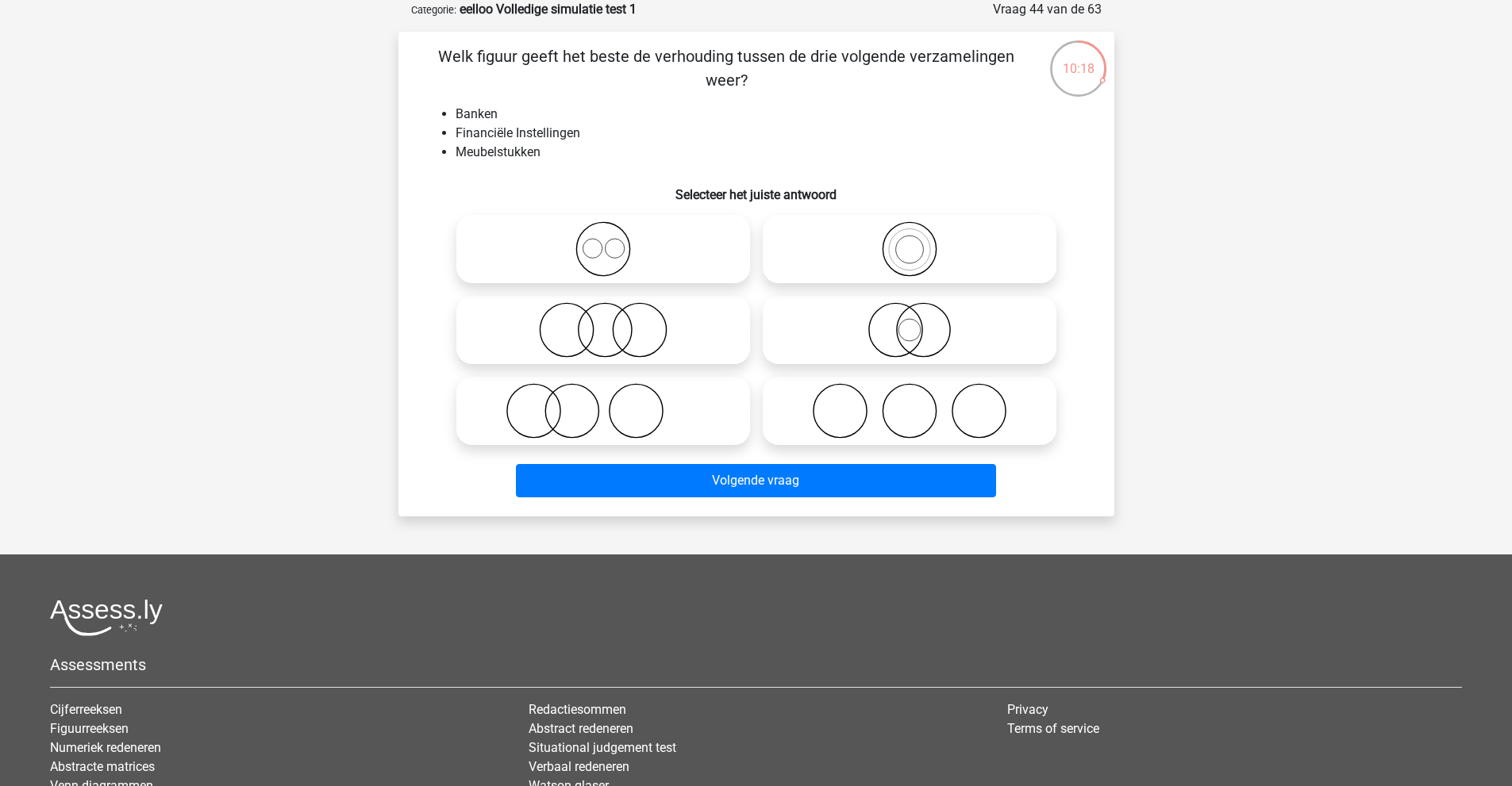
click at [647, 339] on icon at bounding box center [603, 329] width 281 height 55
click at [614, 322] on input "radio" at bounding box center [608, 317] width 10 height 10
radio input "true"
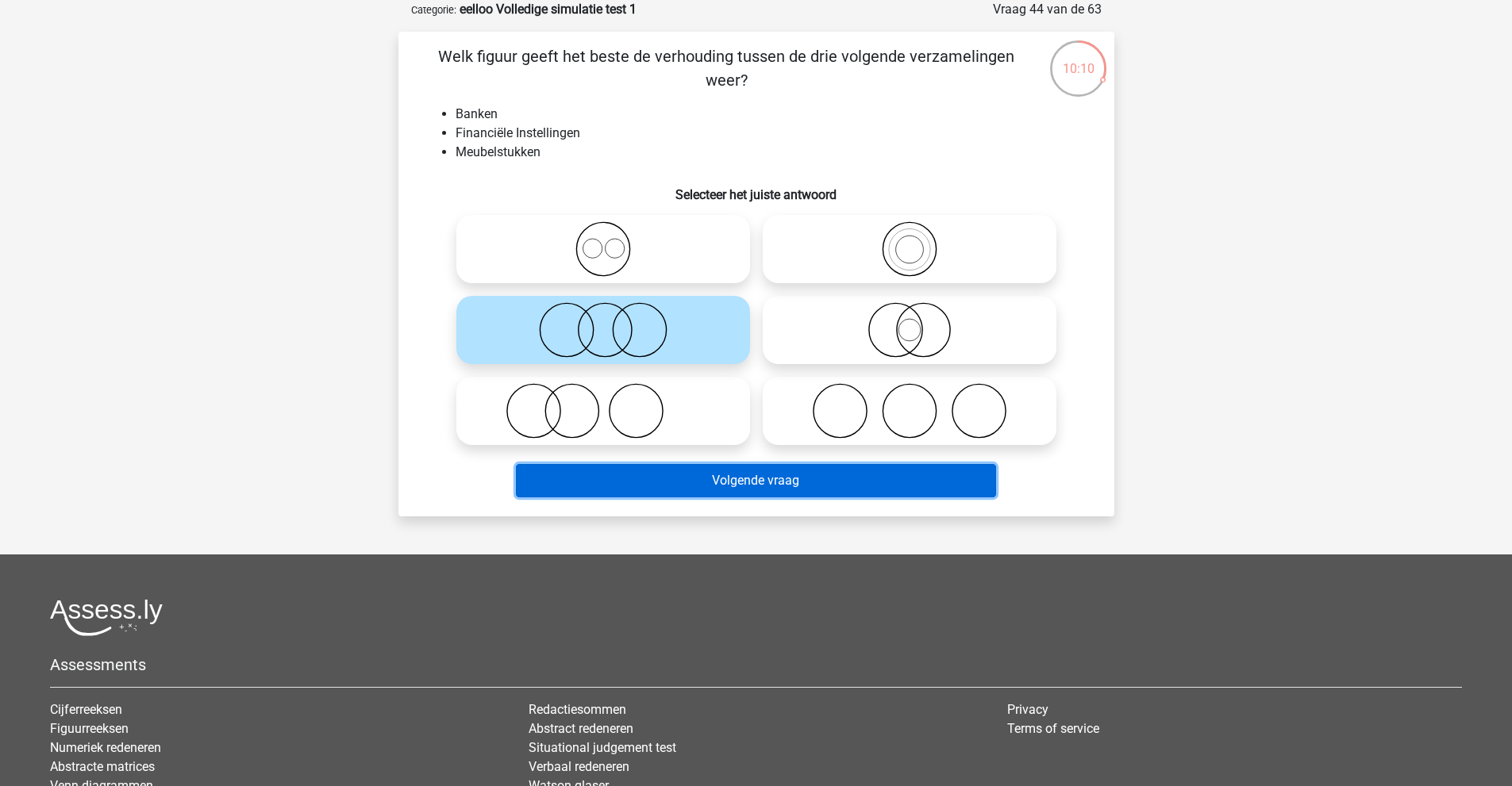
click at [729, 485] on button "Volgende vraag" at bounding box center [756, 480] width 480 height 34
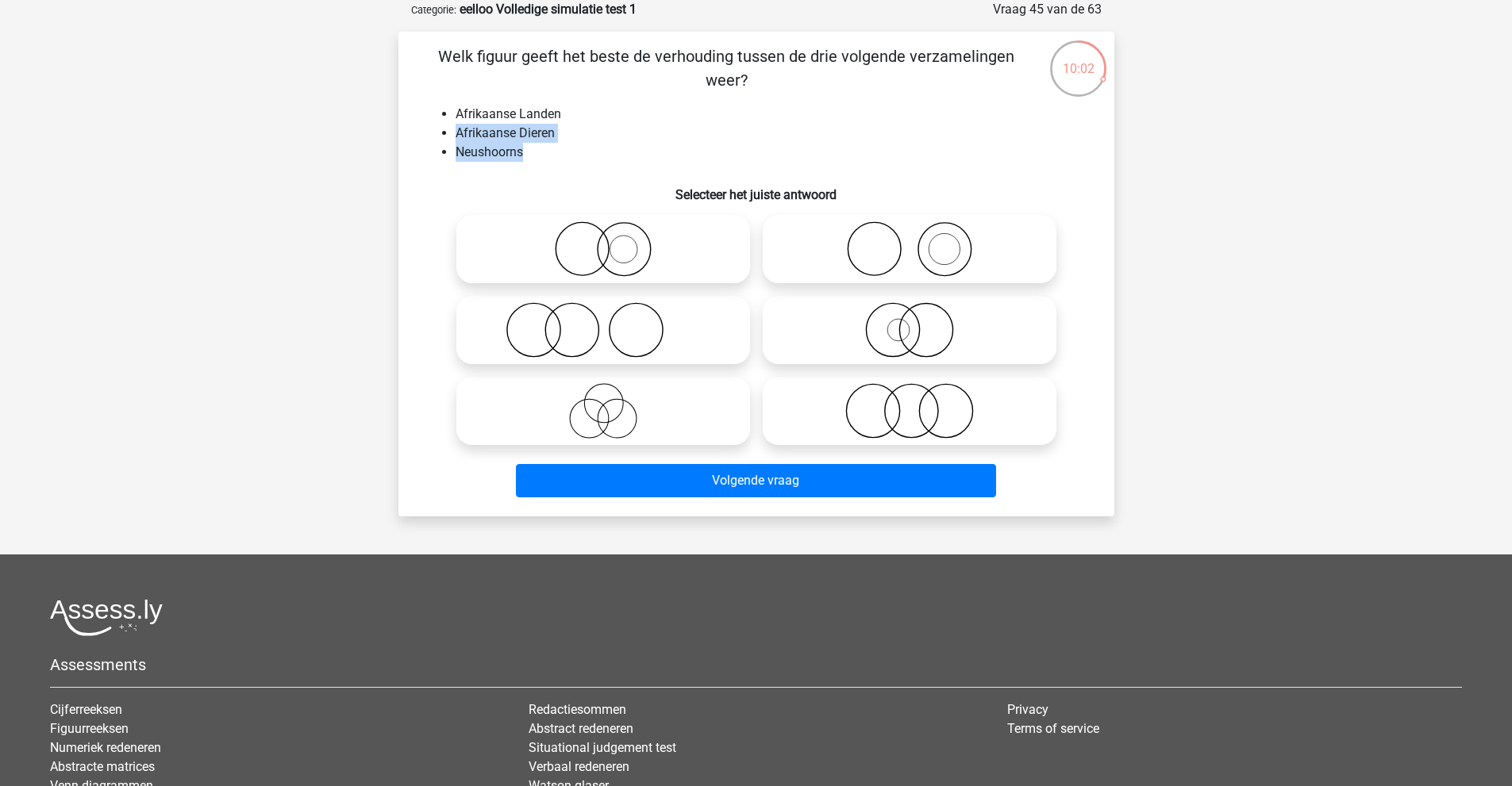
drag, startPoint x: 529, startPoint y: 152, endPoint x: 450, endPoint y: 125, distance: 83.5
click at [450, 124] on ul "Afrikaanse Landen Afrikaanse Dieren Neushoorns" at bounding box center [756, 133] width 666 height 57
click at [481, 136] on li "Afrikaanse Dieren" at bounding box center [773, 133] width 634 height 19
click at [534, 133] on li "Afrikaanse Dieren" at bounding box center [773, 133] width 634 height 19
click at [923, 309] on icon at bounding box center [909, 329] width 281 height 55
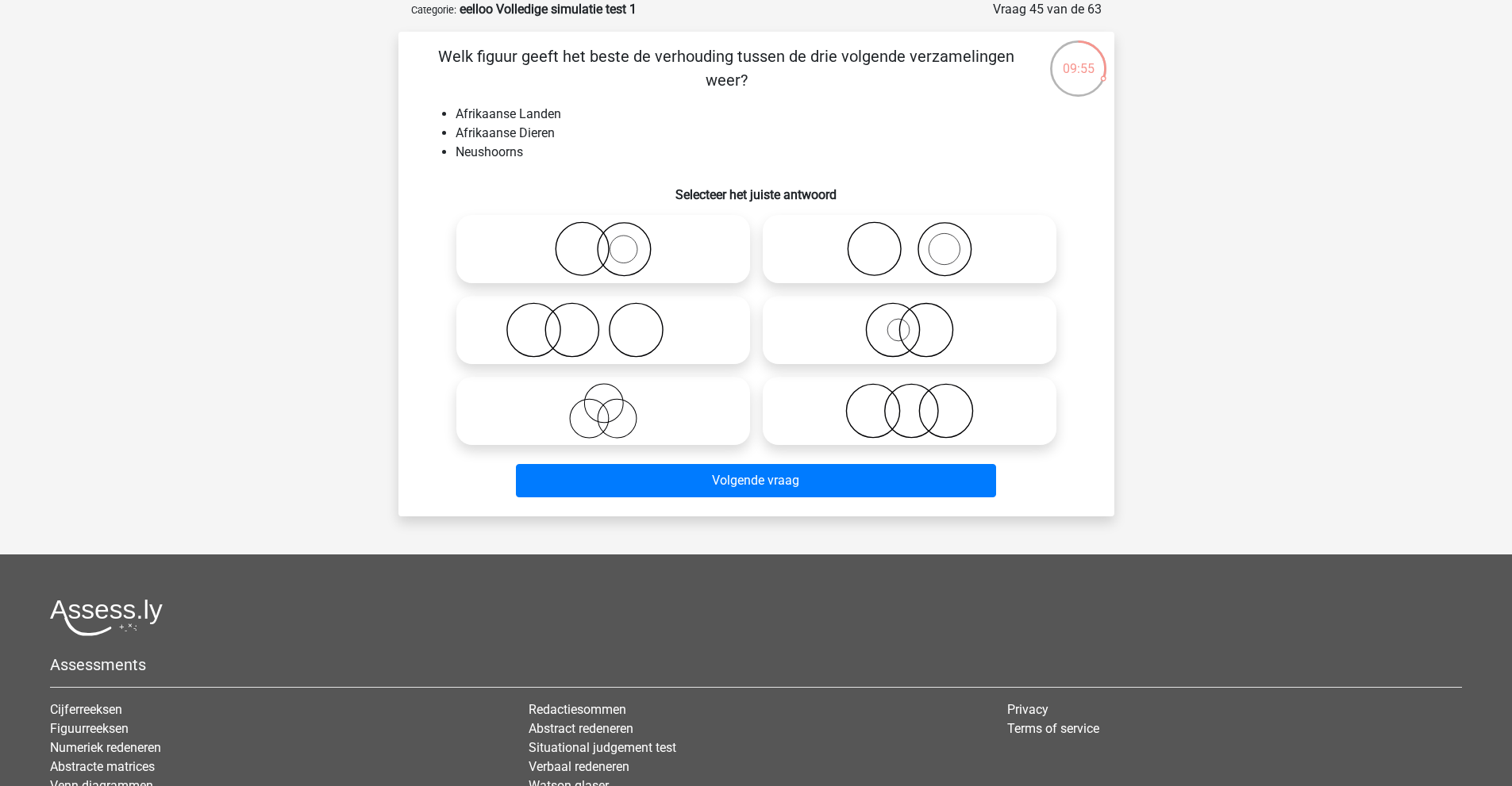
click at [920, 312] on input "radio" at bounding box center [914, 317] width 10 height 10
radio input "true"
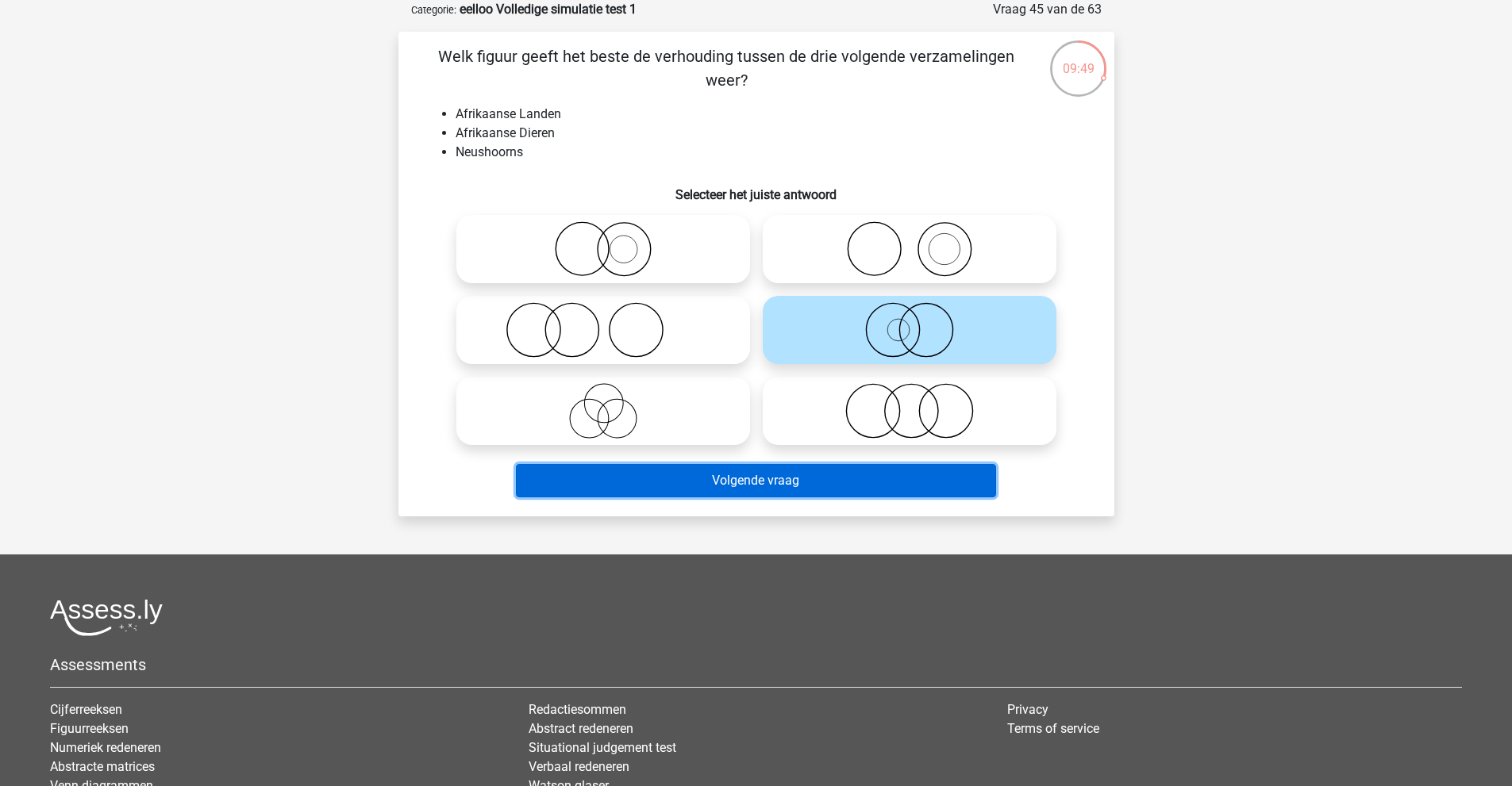
click at [895, 473] on button "Volgende vraag" at bounding box center [756, 480] width 480 height 34
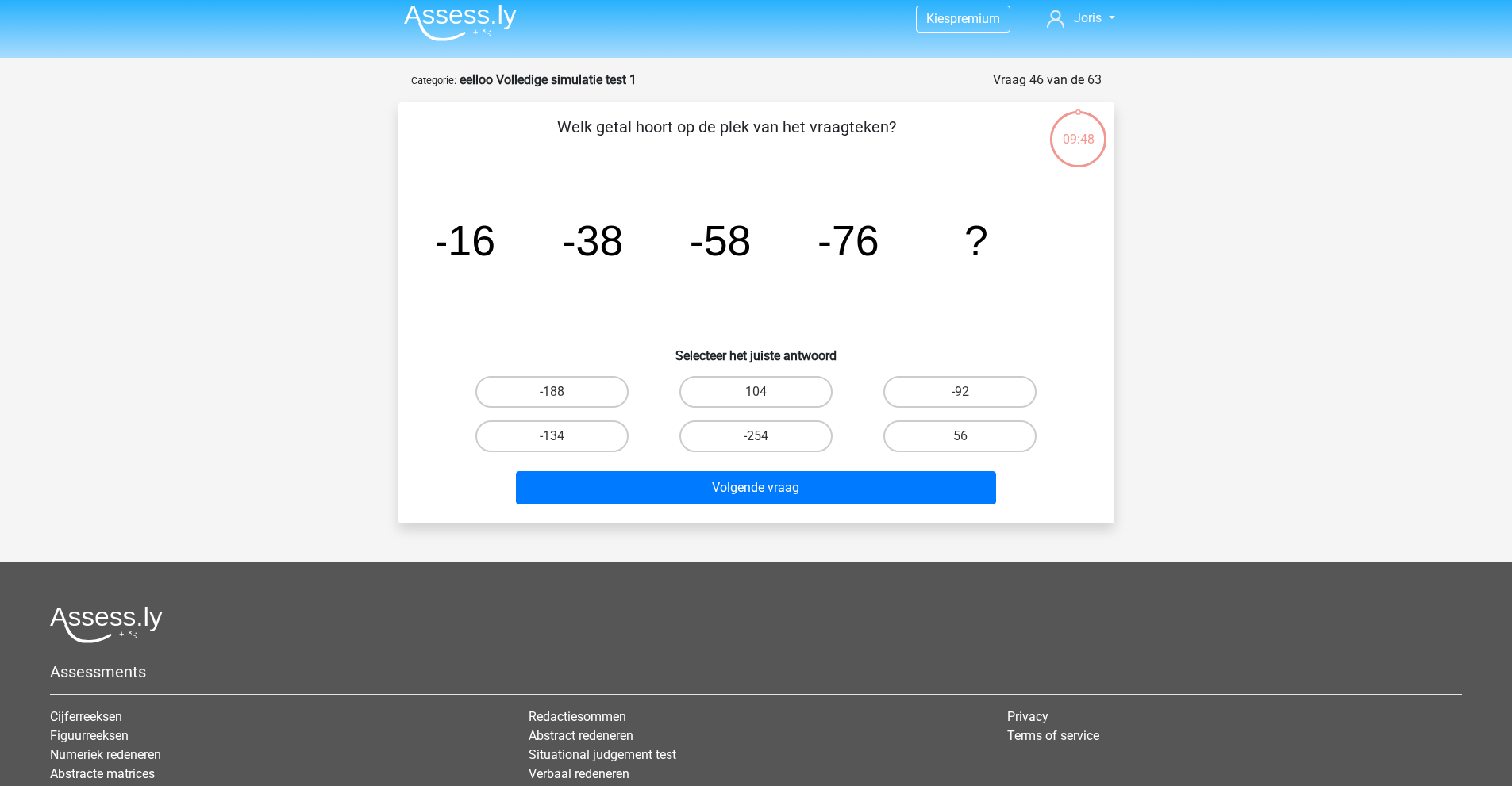
scroll to position [0, 0]
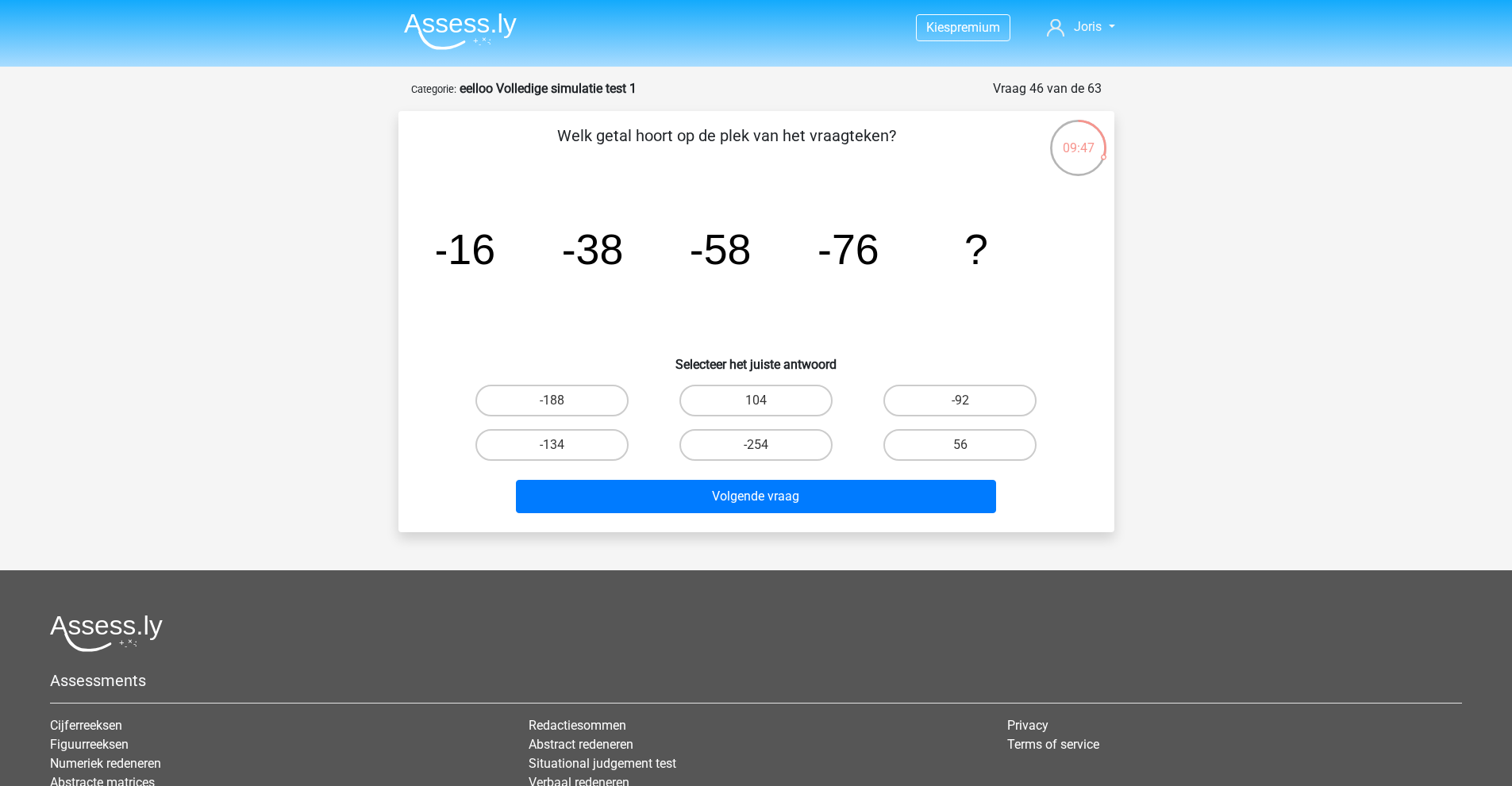
click at [499, 311] on icon "image/svg+xml -16 -38 -58 -76 ?" at bounding box center [756, 264] width 640 height 161
click at [550, 316] on icon "image/svg+xml -16 -38 -58 -76 ?" at bounding box center [756, 264] width 640 height 161
click at [534, 280] on icon "image/svg+xml -16 -38 -58 -76 ?" at bounding box center [756, 264] width 640 height 161
click at [451, 293] on icon "image/svg+xml -16 -38 -58 -76 ?" at bounding box center [756, 264] width 640 height 161
drag, startPoint x: 578, startPoint y: 256, endPoint x: 754, endPoint y: 247, distance: 176.2
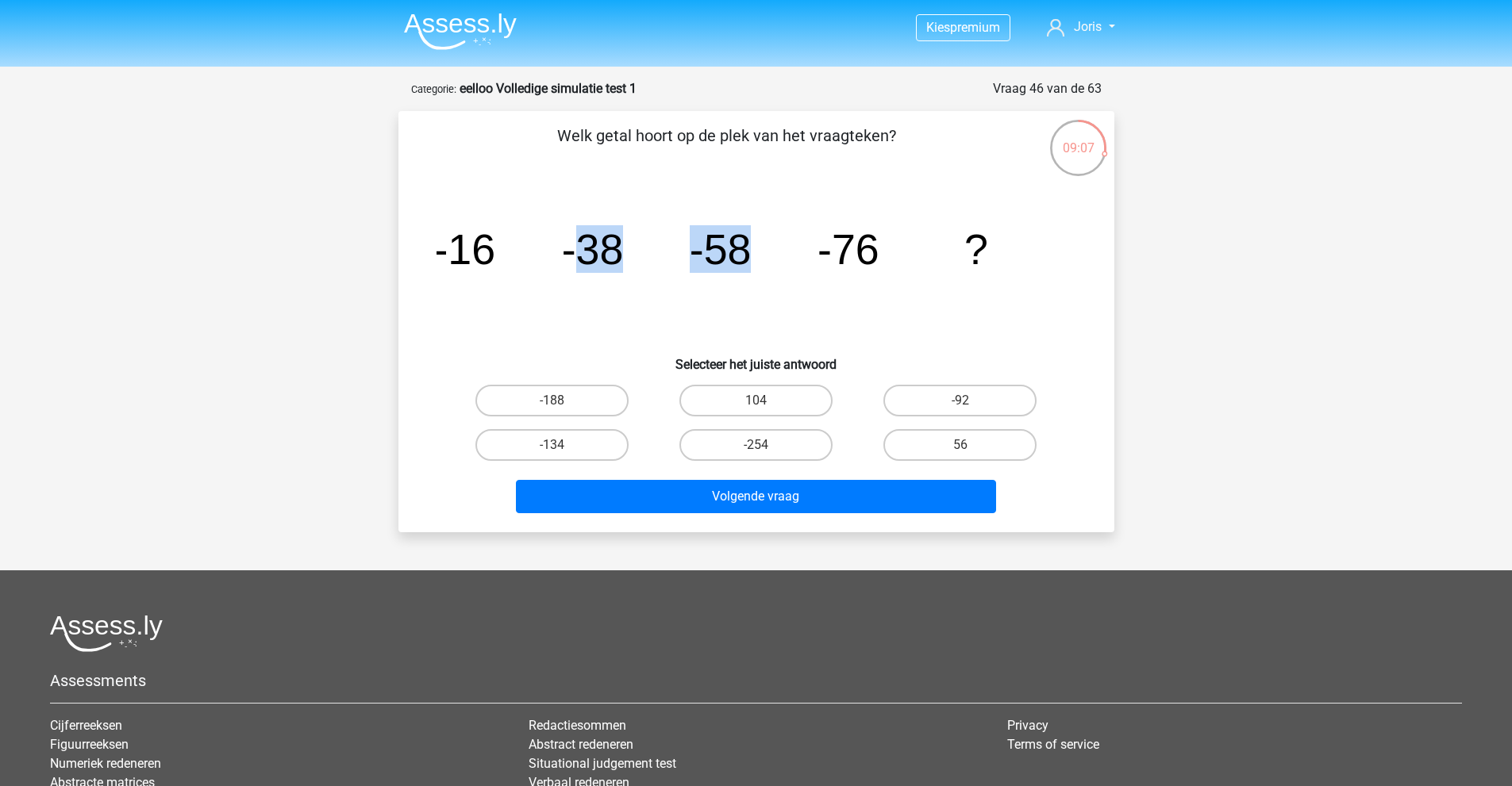
click at [747, 246] on g "-16 -38 -58 -76 ?" at bounding box center [710, 249] width 555 height 47
click at [719, 283] on icon "image/svg+xml -16 -38 -58 -76 ?" at bounding box center [756, 264] width 640 height 161
click at [977, 443] on label "56" at bounding box center [960, 445] width 153 height 32
click at [971, 445] on input "56" at bounding box center [965, 449] width 10 height 10
radio input "true"
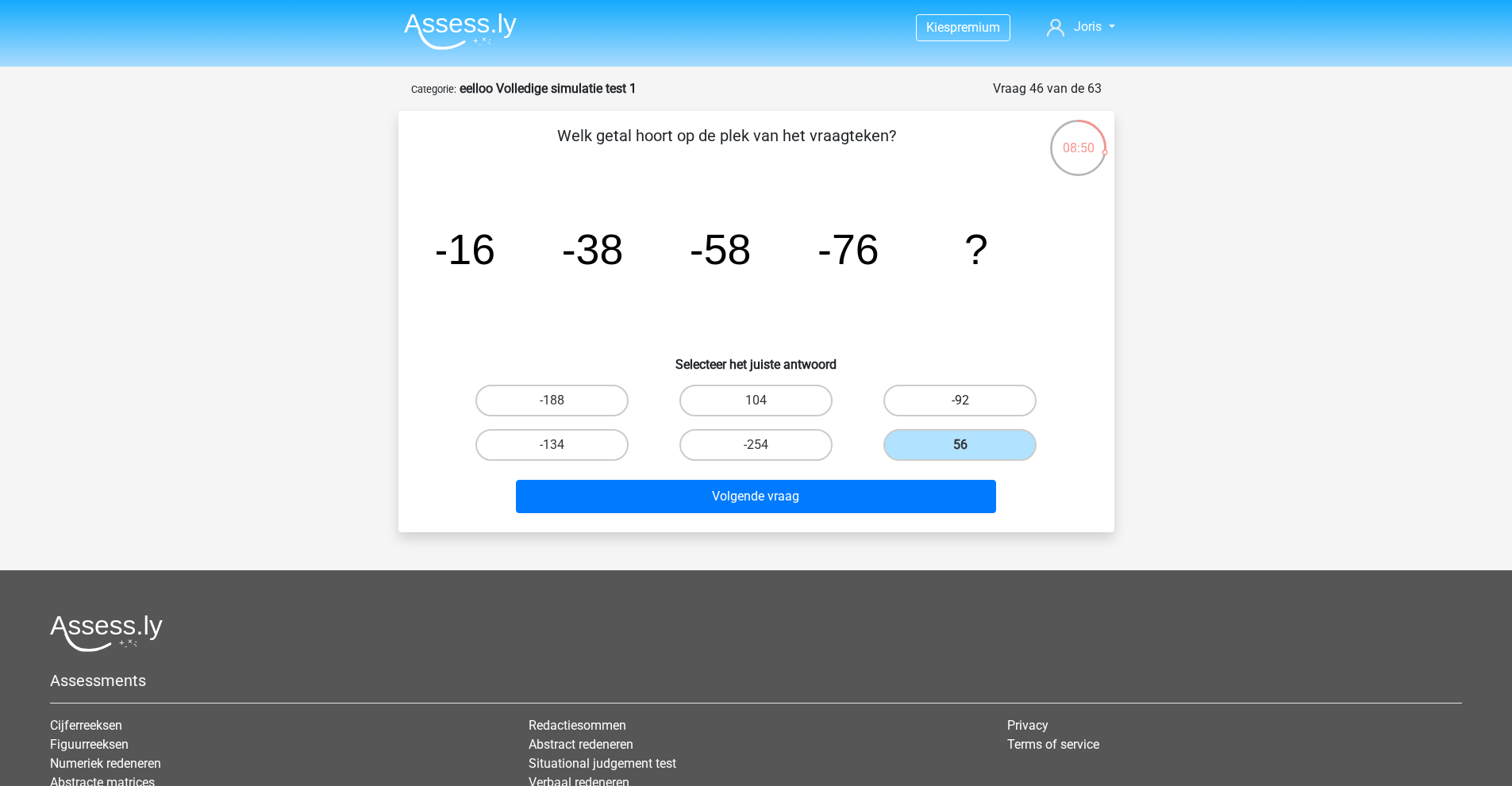
click at [973, 407] on label "-92" at bounding box center [960, 400] width 153 height 32
click at [971, 407] on input "-92" at bounding box center [965, 405] width 10 height 10
radio input "true"
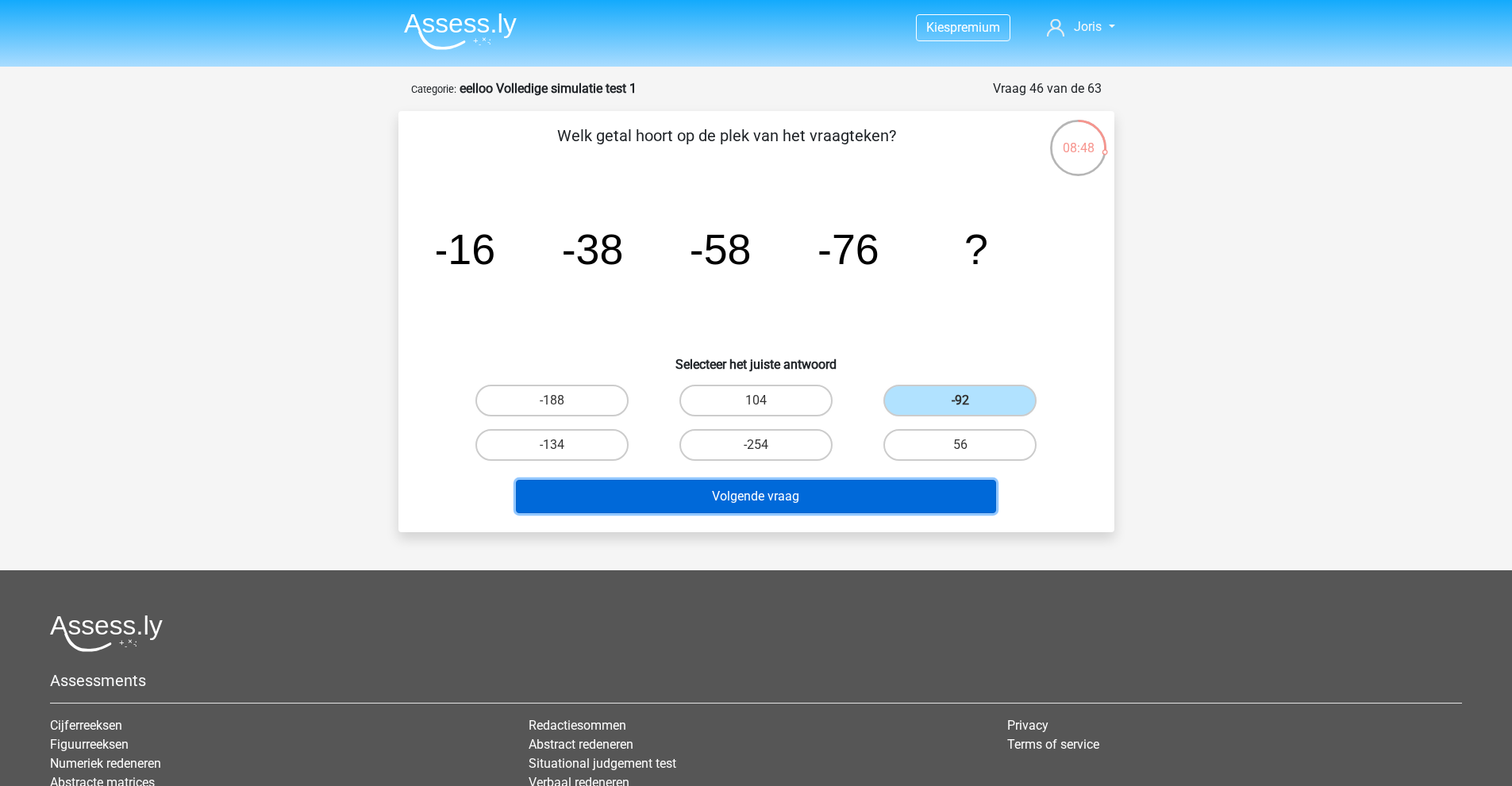
click at [807, 499] on button "Volgende vraag" at bounding box center [756, 496] width 480 height 34
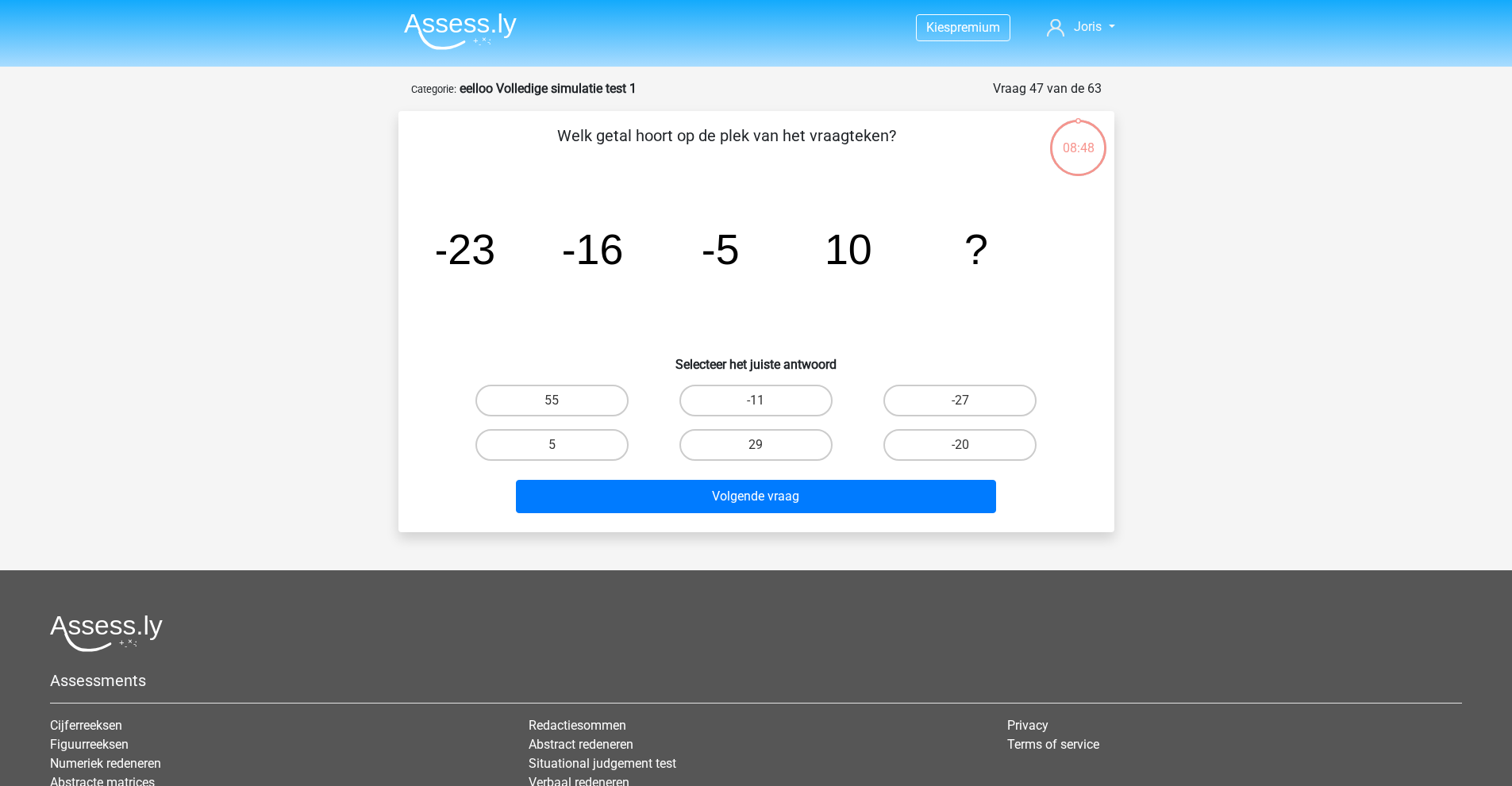
scroll to position [79, 0]
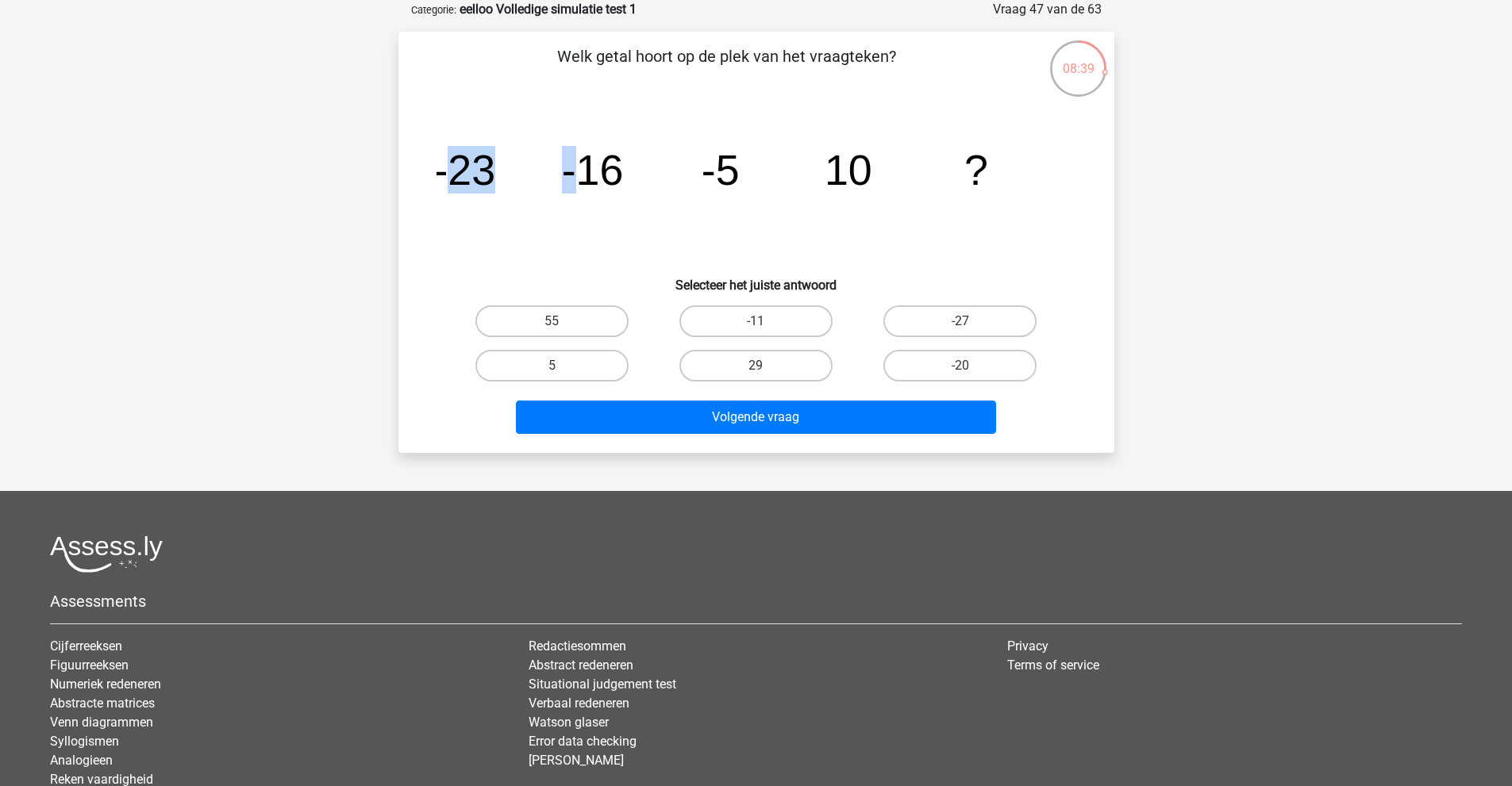
drag, startPoint x: 443, startPoint y: 177, endPoint x: 569, endPoint y: 165, distance: 126.6
click at [569, 165] on g "-23 -16 -5 10 ?" at bounding box center [710, 170] width 555 height 47
click at [564, 233] on icon "image/svg+xml -23 -16 -5 10 ?" at bounding box center [756, 184] width 640 height 161
drag, startPoint x: 452, startPoint y: 162, endPoint x: 577, endPoint y: 151, distance: 125.5
click at [577, 152] on g "-23 -16 -5 10 ?" at bounding box center [710, 170] width 555 height 47
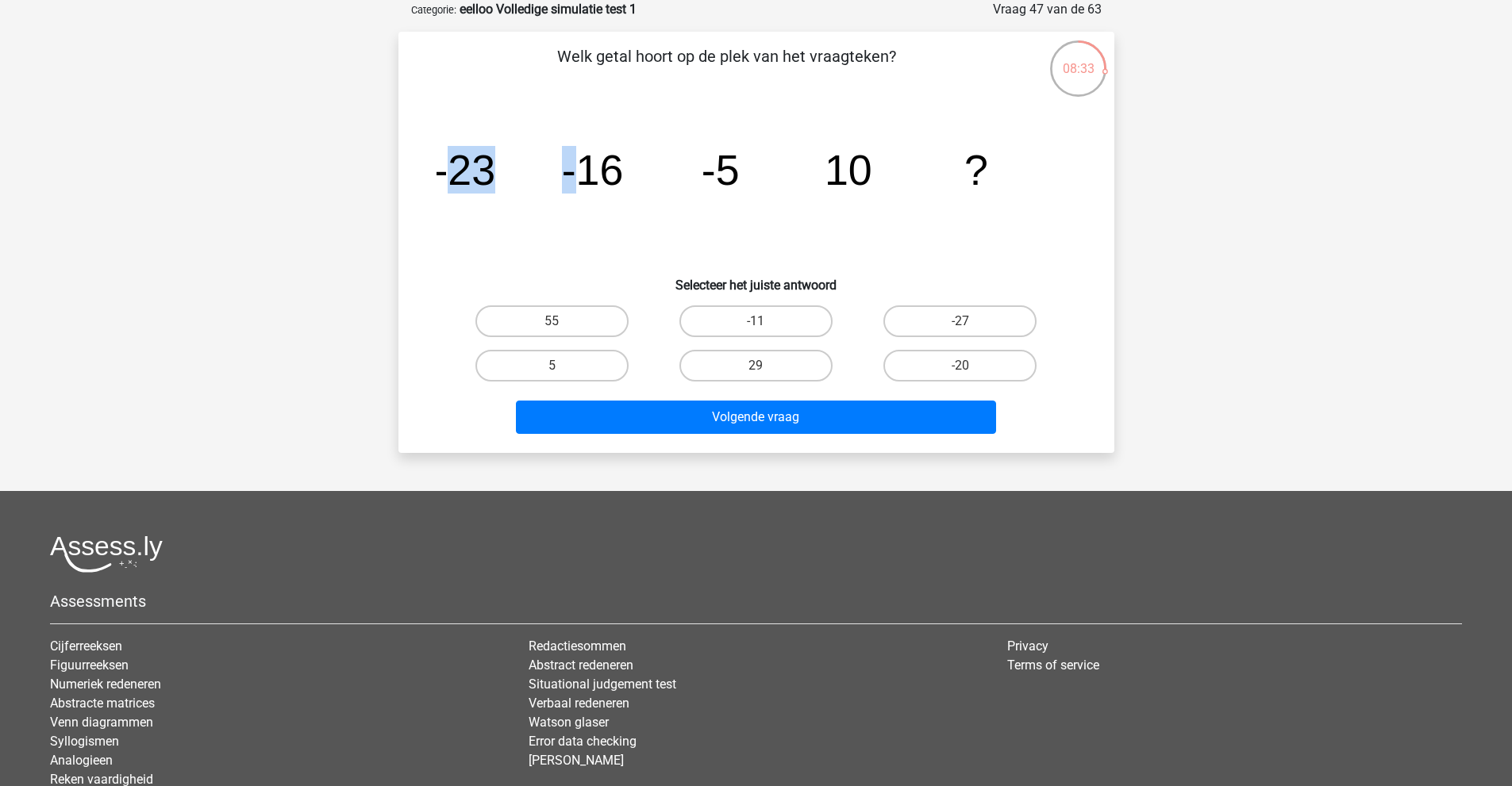
click at [568, 218] on icon "image/svg+xml -23 -16 -5 10 ?" at bounding box center [756, 184] width 640 height 161
drag, startPoint x: 584, startPoint y: 189, endPoint x: 758, endPoint y: 166, distance: 175.5
click at [757, 166] on icon "image/svg+xml -23 -16 -5 10 ?" at bounding box center [756, 184] width 640 height 161
click at [723, 224] on icon "image/svg+xml -23 -16 -5 10 ?" at bounding box center [756, 184] width 640 height 161
drag, startPoint x: 748, startPoint y: 182, endPoint x: 887, endPoint y: 171, distance: 139.4
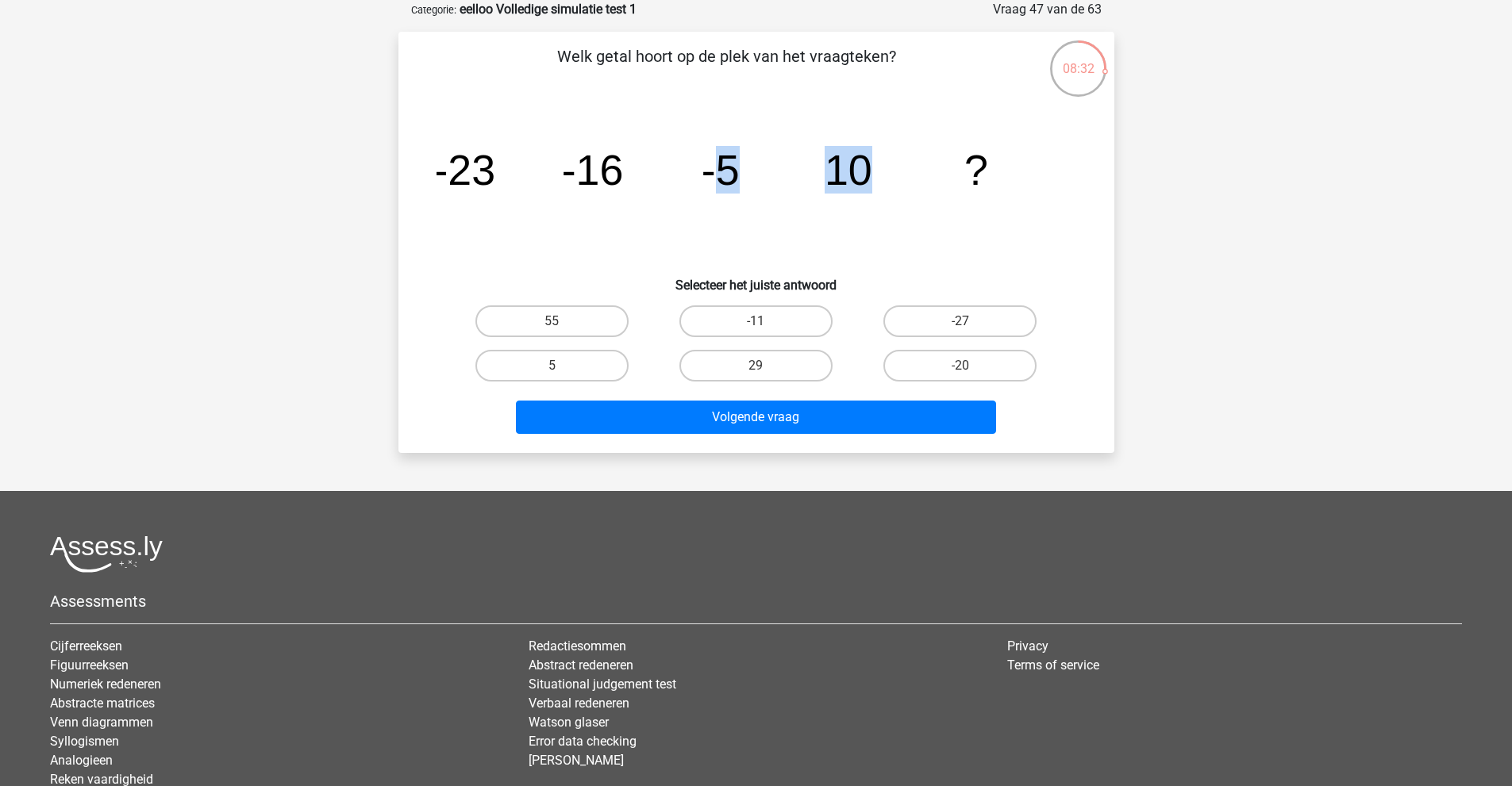
click at [887, 172] on icon "image/svg+xml -23 -16 -5 10 ?" at bounding box center [756, 184] width 640 height 161
click at [796, 235] on icon "image/svg+xml -23 -16 -5 10 ?" at bounding box center [756, 184] width 640 height 161
click at [774, 356] on label "29" at bounding box center [756, 365] width 153 height 32
click at [766, 366] on input "29" at bounding box center [760, 370] width 10 height 10
radio input "true"
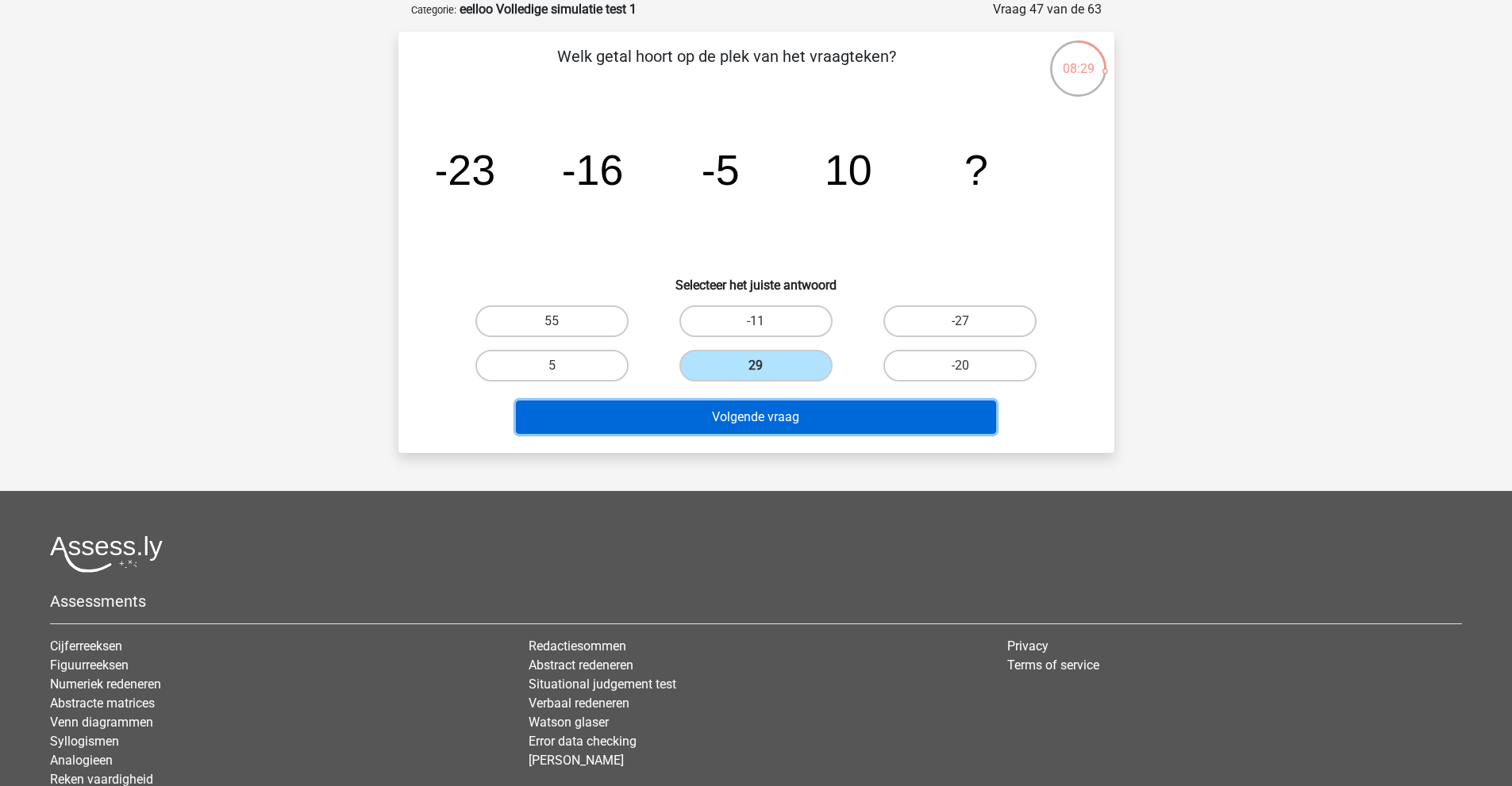
click at [772, 431] on button "Volgende vraag" at bounding box center [756, 417] width 480 height 34
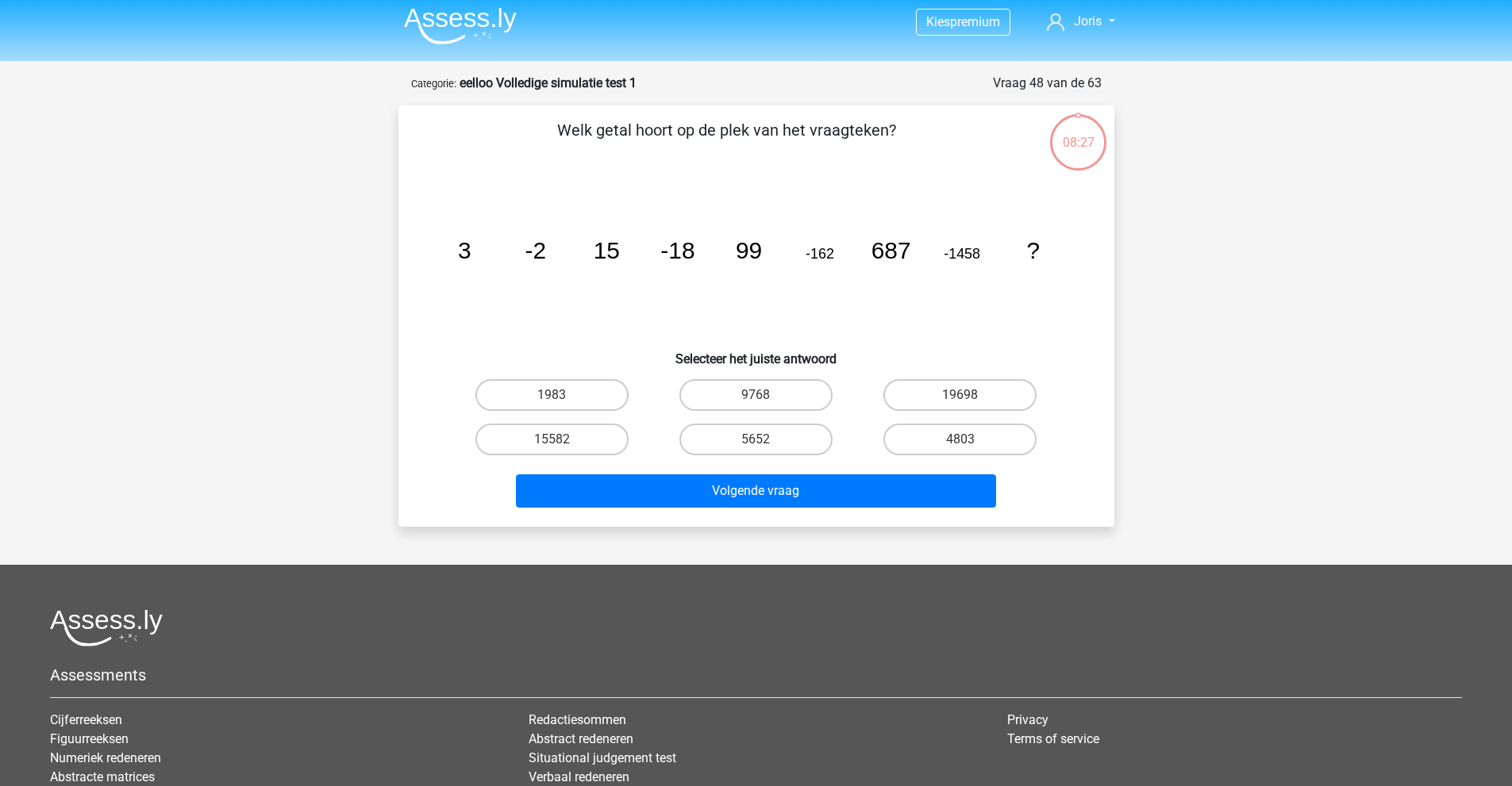
scroll to position [0, 0]
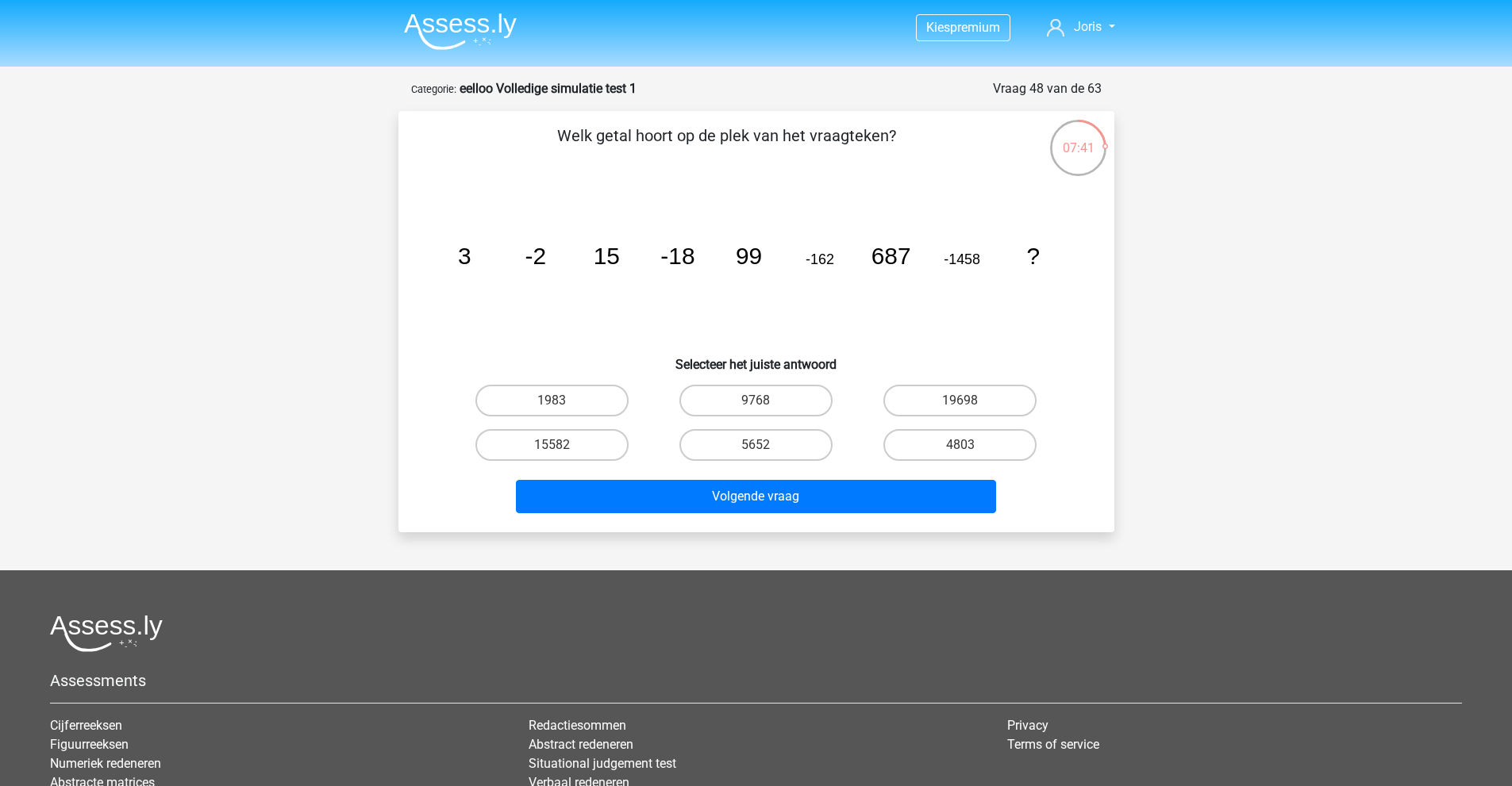
click at [600, 308] on icon "image/svg+xml 3 -2 15 -18 99 -162 687 -1458 ?" at bounding box center [756, 264] width 640 height 161
click at [597, 308] on icon "image/svg+xml 3 -2 15 -18 99 -162 687 -1458 ?" at bounding box center [756, 264] width 640 height 161
click at [815, 302] on icon "image/svg+xml 3 -2 15 -18 99 -162 687 -1458 ?" at bounding box center [756, 264] width 640 height 161
drag, startPoint x: 668, startPoint y: 254, endPoint x: 778, endPoint y: 259, distance: 110.1
click at [778, 259] on icon "image/svg+xml 3 -2 15 -18 99 -162 687 -1458 ?" at bounding box center [756, 264] width 640 height 161
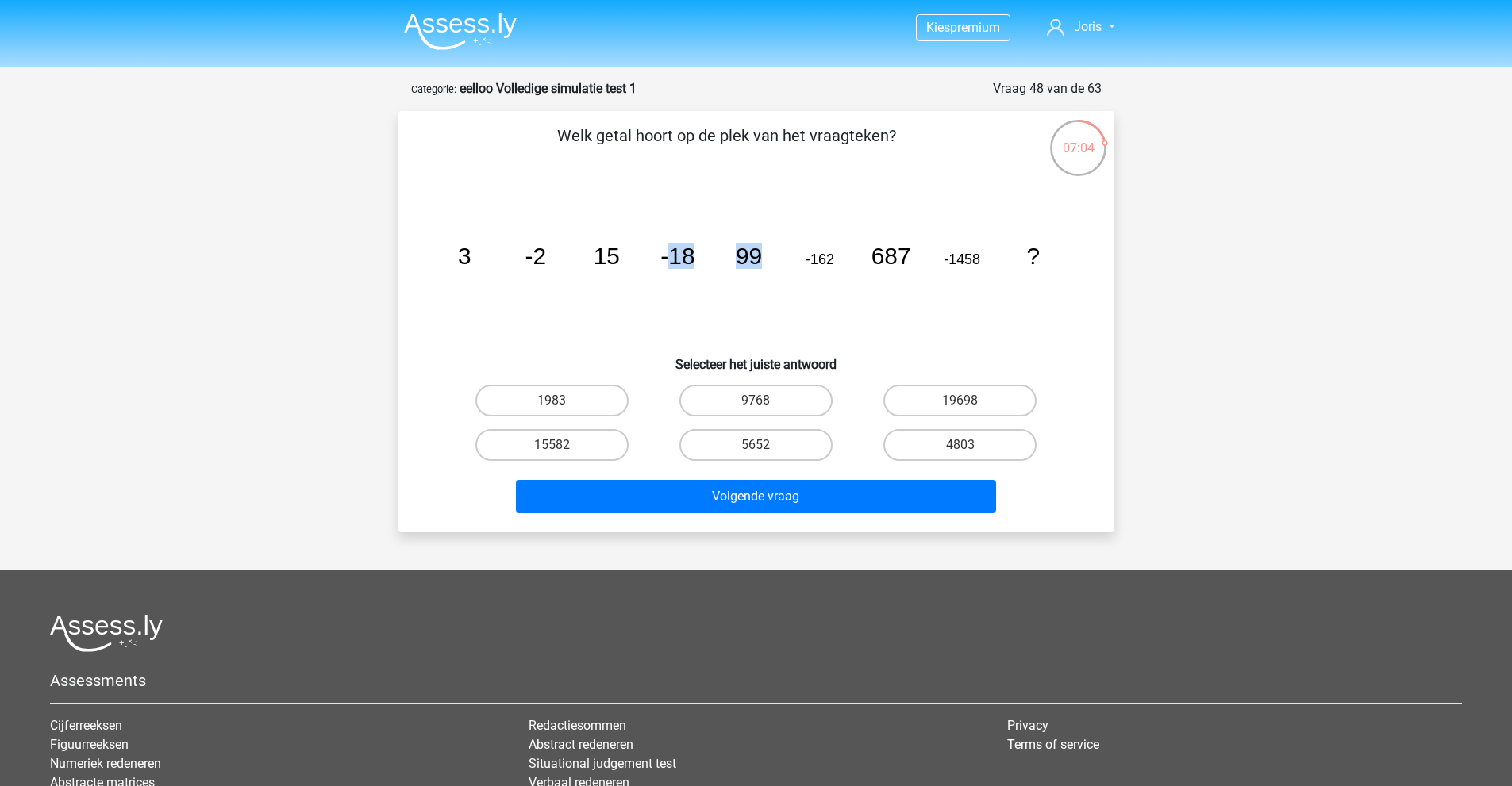
click at [729, 285] on icon "image/svg+xml 3 -2 15 -18 99 -162 687 -1458 ?" at bounding box center [756, 264] width 640 height 161
drag, startPoint x: 716, startPoint y: 260, endPoint x: 823, endPoint y: 255, distance: 107.1
click at [823, 255] on icon "image/svg+xml 3 -2 15 -18 99 -162 687 -1458 ?" at bounding box center [756, 264] width 640 height 161
click at [842, 289] on icon "image/svg+xml 3 -2 15 -18 99 -162 687 -1458 ?" at bounding box center [756, 264] width 640 height 161
drag, startPoint x: 525, startPoint y: 260, endPoint x: 644, endPoint y: 249, distance: 119.5
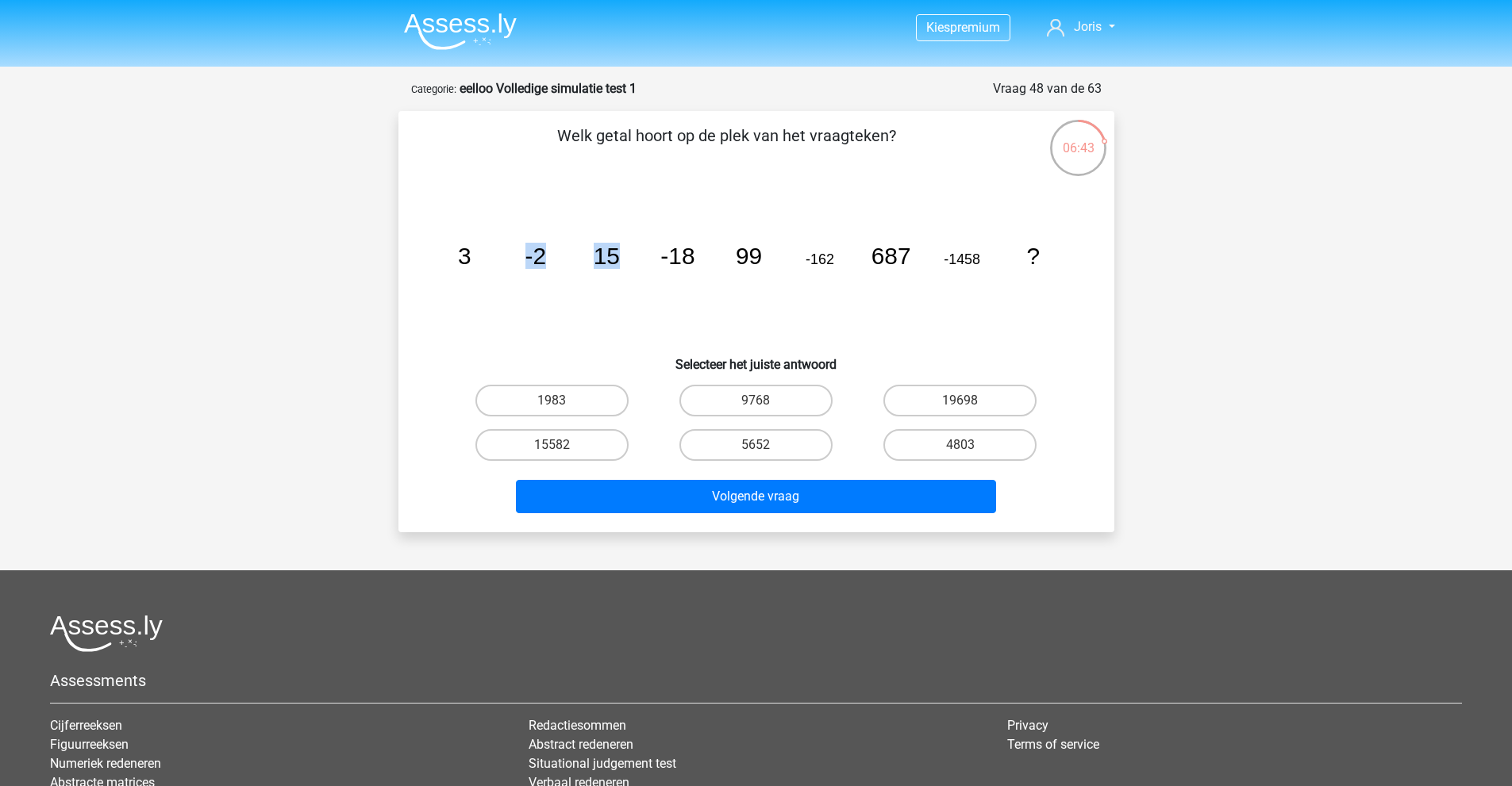
click at [644, 249] on icon "image/svg+xml 3 -2 15 -18 99 -162 687 -1458 ?" at bounding box center [756, 264] width 640 height 161
click at [620, 286] on icon "image/svg+xml 3 -2 15 -18 99 -162 687 -1458 ?" at bounding box center [756, 264] width 640 height 161
click at [609, 336] on icon "image/svg+xml 3 -2 15 -18 99 -162 687 -1458 ?" at bounding box center [756, 264] width 640 height 161
click at [529, 306] on icon "image/svg+xml 3 -2 15 -18 99 -162 687 -1458 ?" at bounding box center [756, 264] width 640 height 161
drag, startPoint x: 442, startPoint y: 249, endPoint x: 554, endPoint y: 247, distance: 112.0
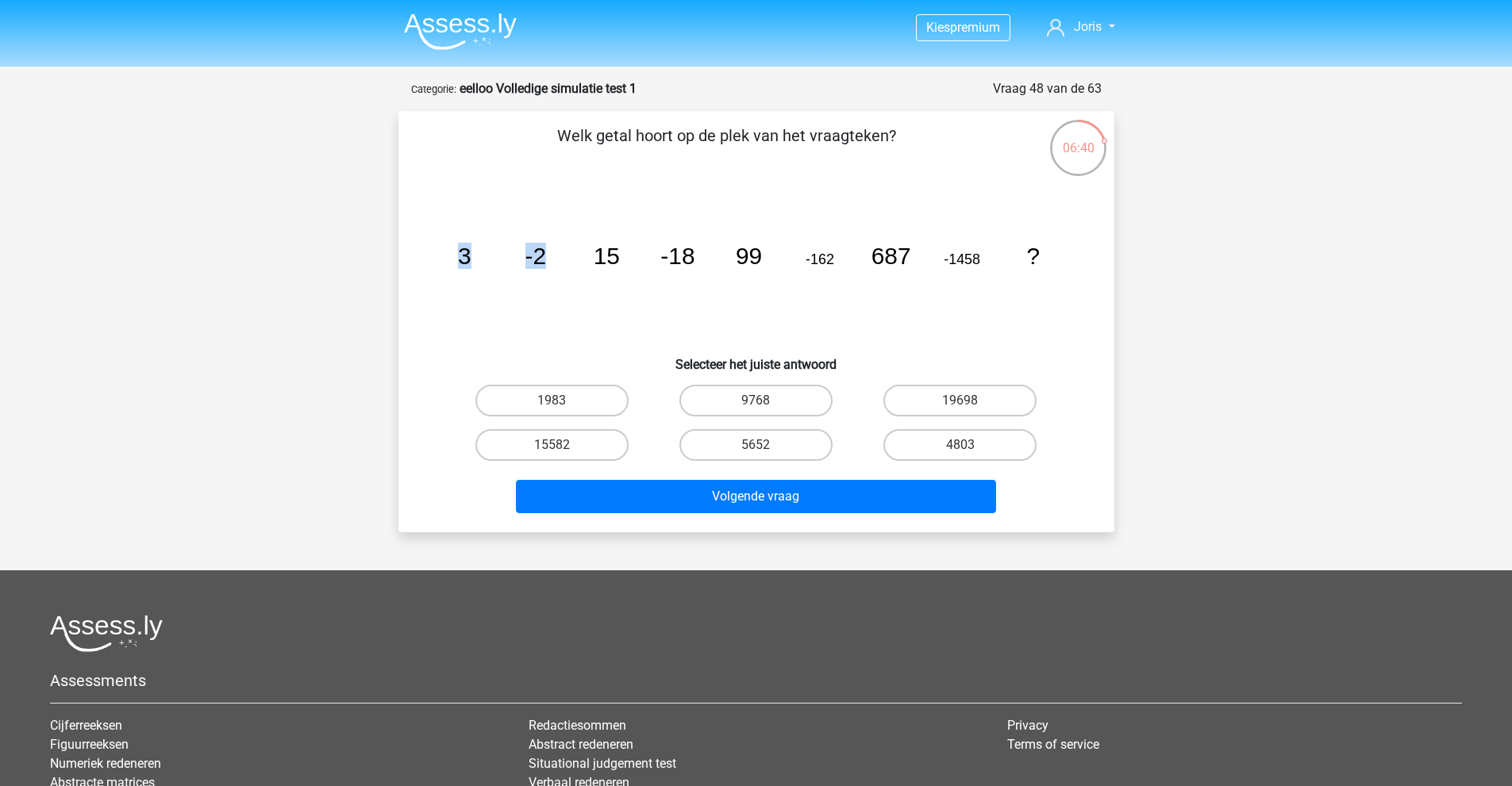
click at [554, 247] on icon "image/svg+xml 3 -2 15 -18 99 -162 687 -1458 ?" at bounding box center [756, 264] width 640 height 161
click at [536, 289] on icon "image/svg+xml 3 -2 15 -18 99 -162 687 -1458 ?" at bounding box center [756, 264] width 640 height 161
click at [544, 314] on icon "image/svg+xml 3 -2 15 -18 99 -162 687 -1458 ?" at bounding box center [756, 264] width 640 height 161
click at [575, 359] on h6 "Selecteer het juiste antwoord" at bounding box center [756, 358] width 666 height 28
click at [939, 441] on label "4803" at bounding box center [960, 445] width 153 height 32
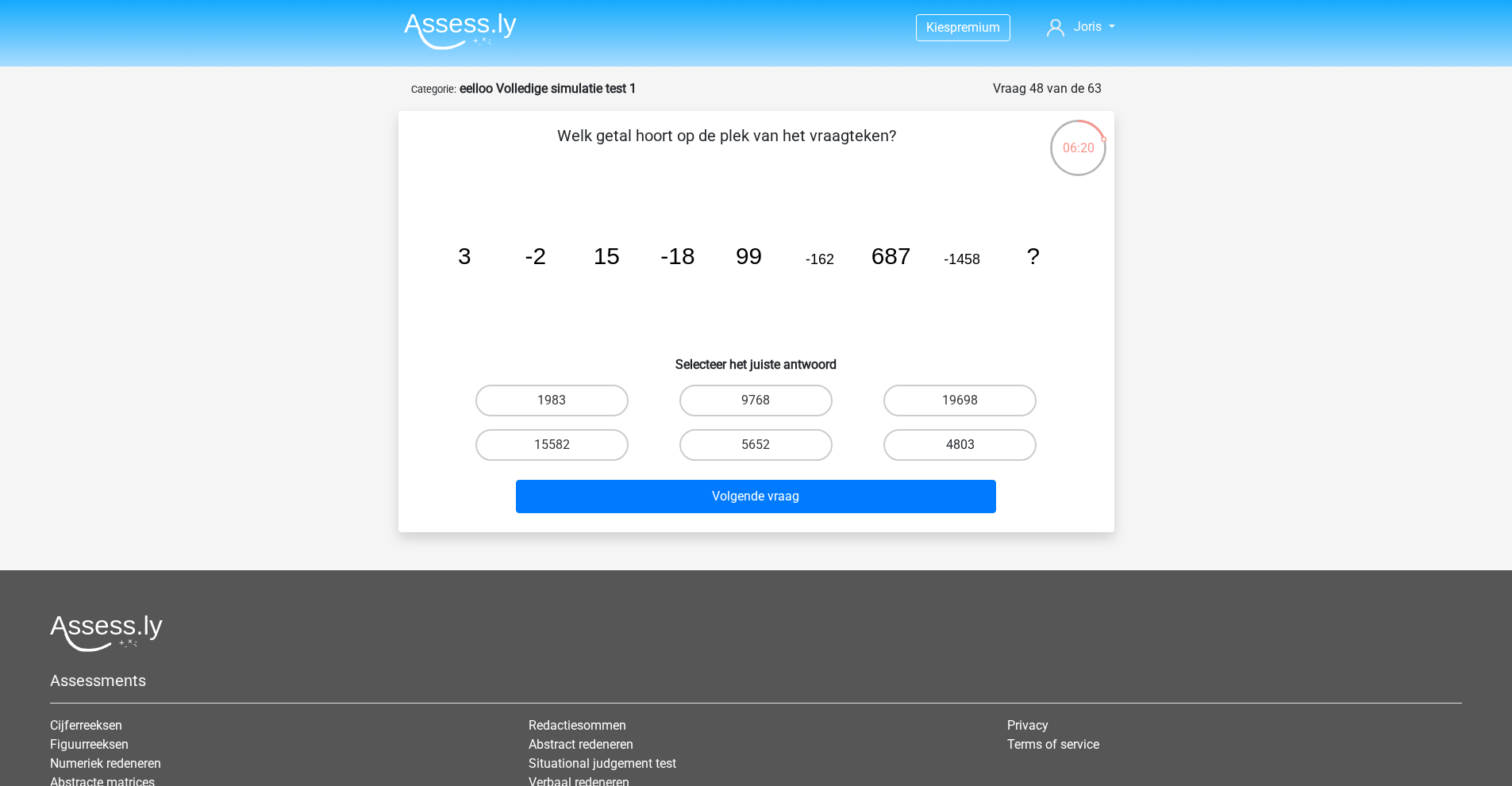
click at [961, 445] on input "4803" at bounding box center [965, 449] width 10 height 10
radio input "true"
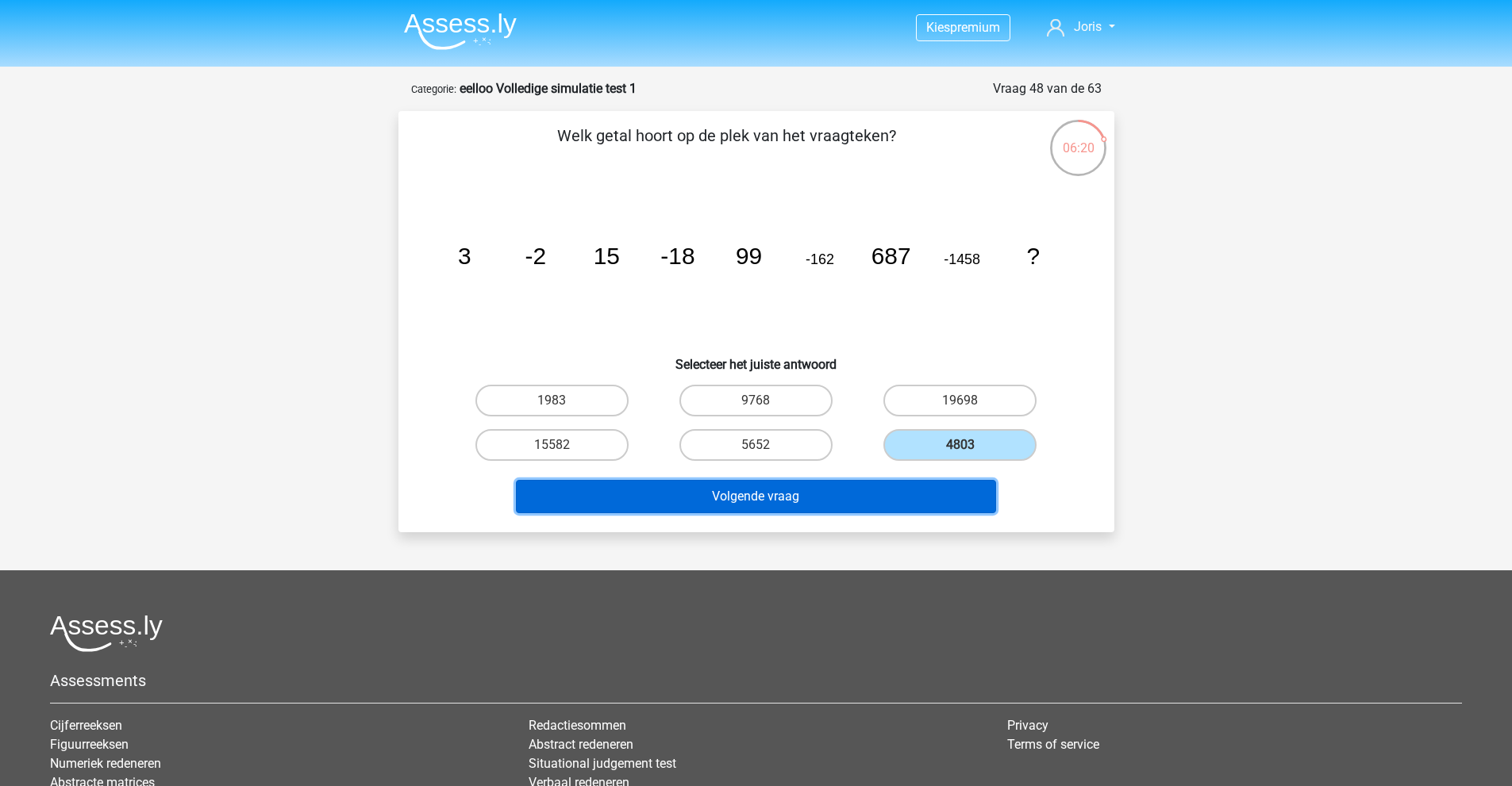
click at [860, 502] on button "Volgende vraag" at bounding box center [756, 496] width 480 height 34
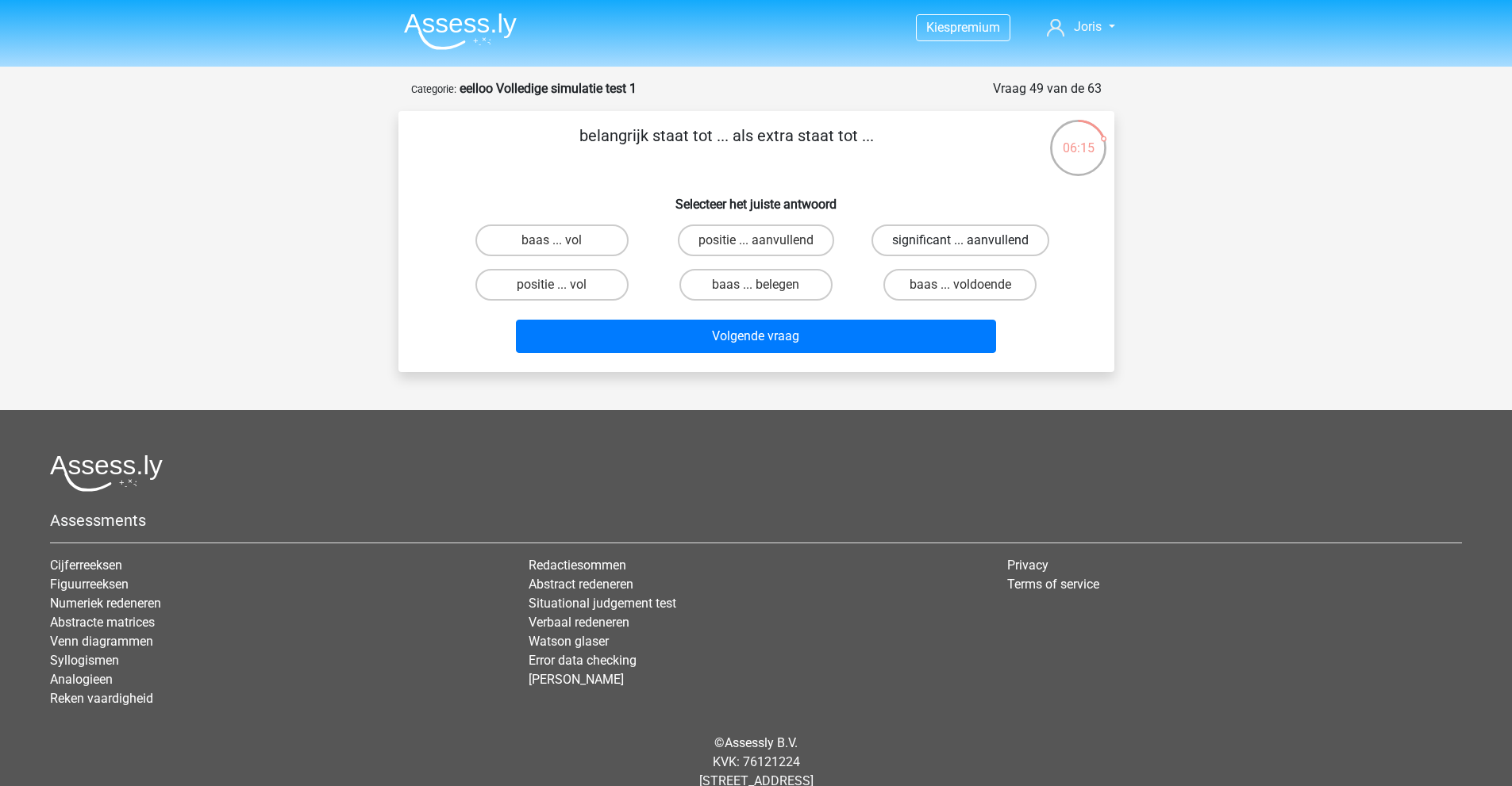
click at [931, 236] on label "significant ... aanvullend" at bounding box center [961, 240] width 178 height 32
click at [961, 241] on input "significant ... aanvullend" at bounding box center [965, 245] width 10 height 10
radio input "true"
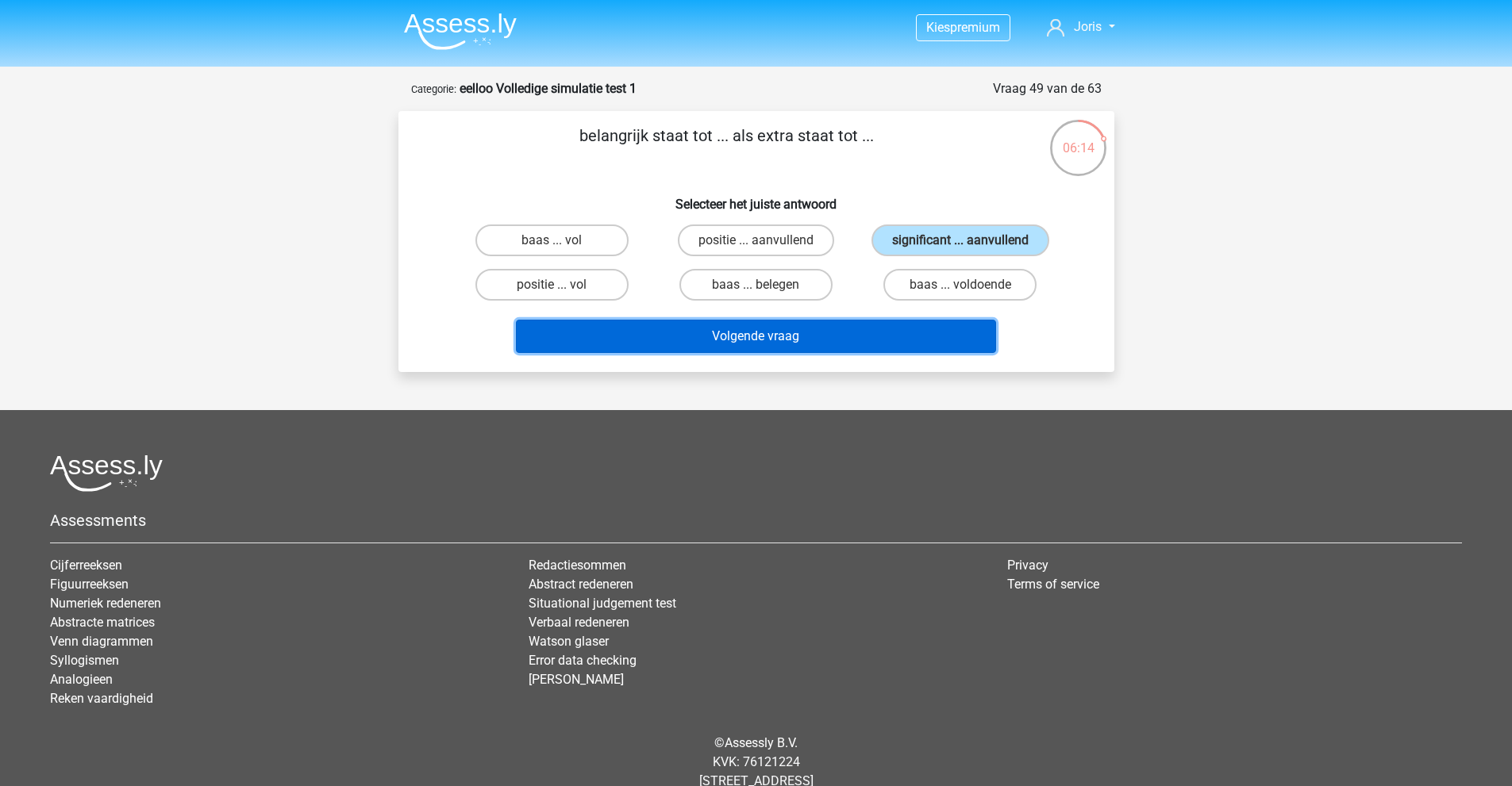
click at [820, 343] on button "Volgende vraag" at bounding box center [756, 336] width 480 height 34
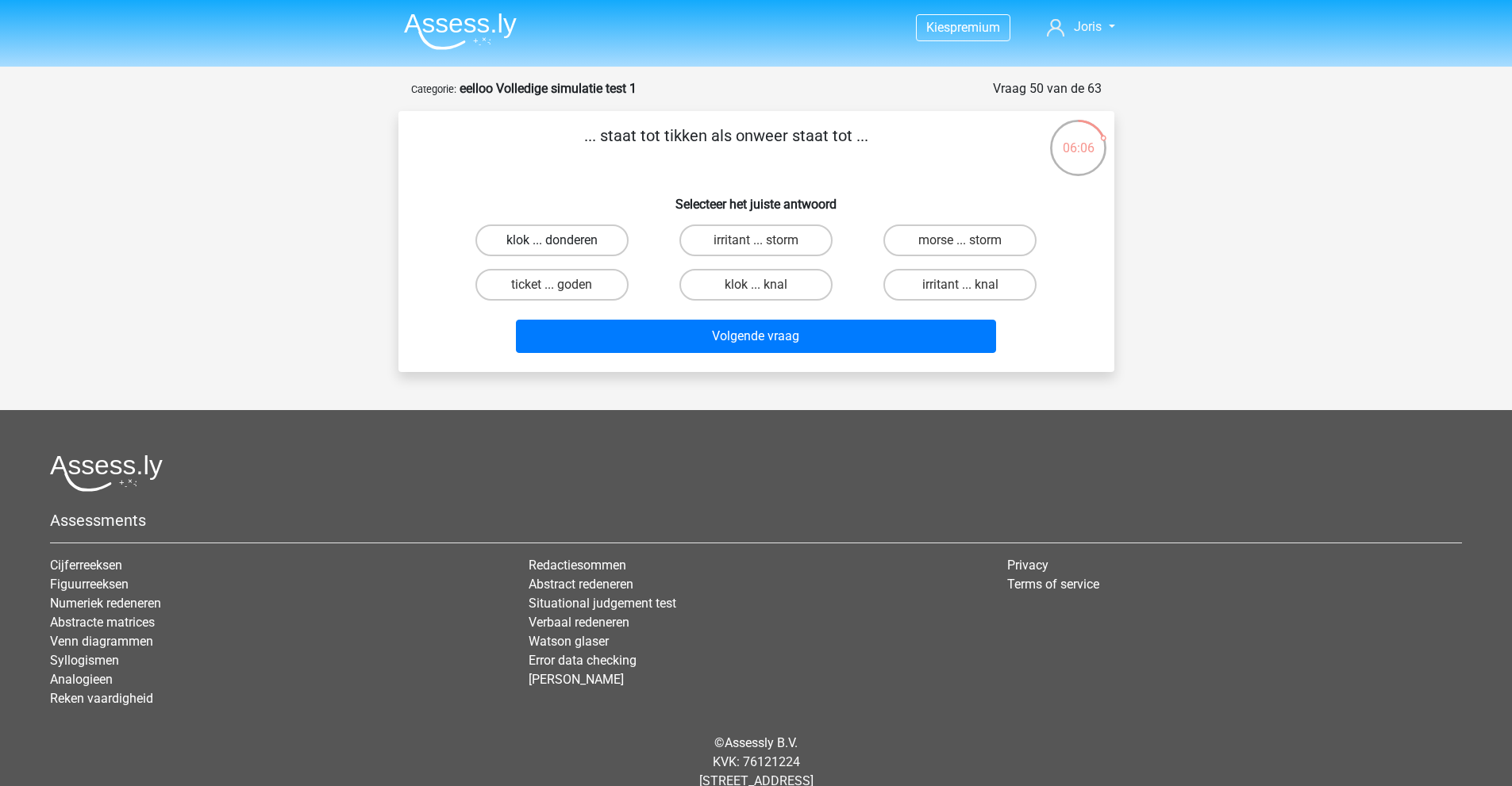
click at [547, 241] on label "klok ... donderen" at bounding box center [552, 240] width 153 height 32
click at [552, 241] on input "klok ... donderen" at bounding box center [557, 245] width 10 height 10
radio input "true"
click at [937, 243] on label "morse ... storm" at bounding box center [960, 240] width 153 height 32
click at [961, 243] on input "morse ... storm" at bounding box center [965, 245] width 10 height 10
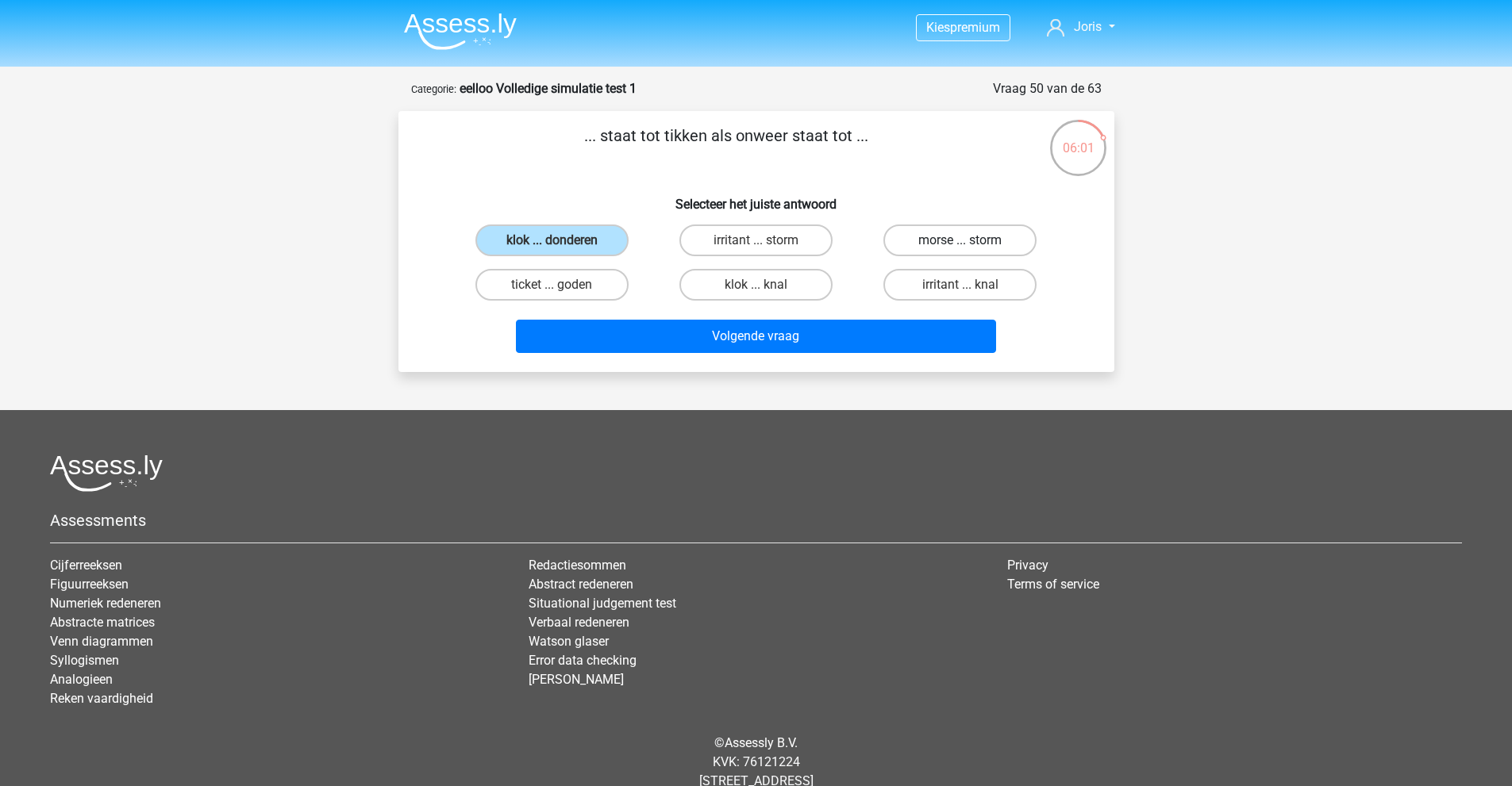
radio input "true"
click at [527, 235] on label "klok ... donderen" at bounding box center [552, 240] width 153 height 32
click at [552, 241] on input "klok ... donderen" at bounding box center [557, 245] width 10 height 10
radio input "true"
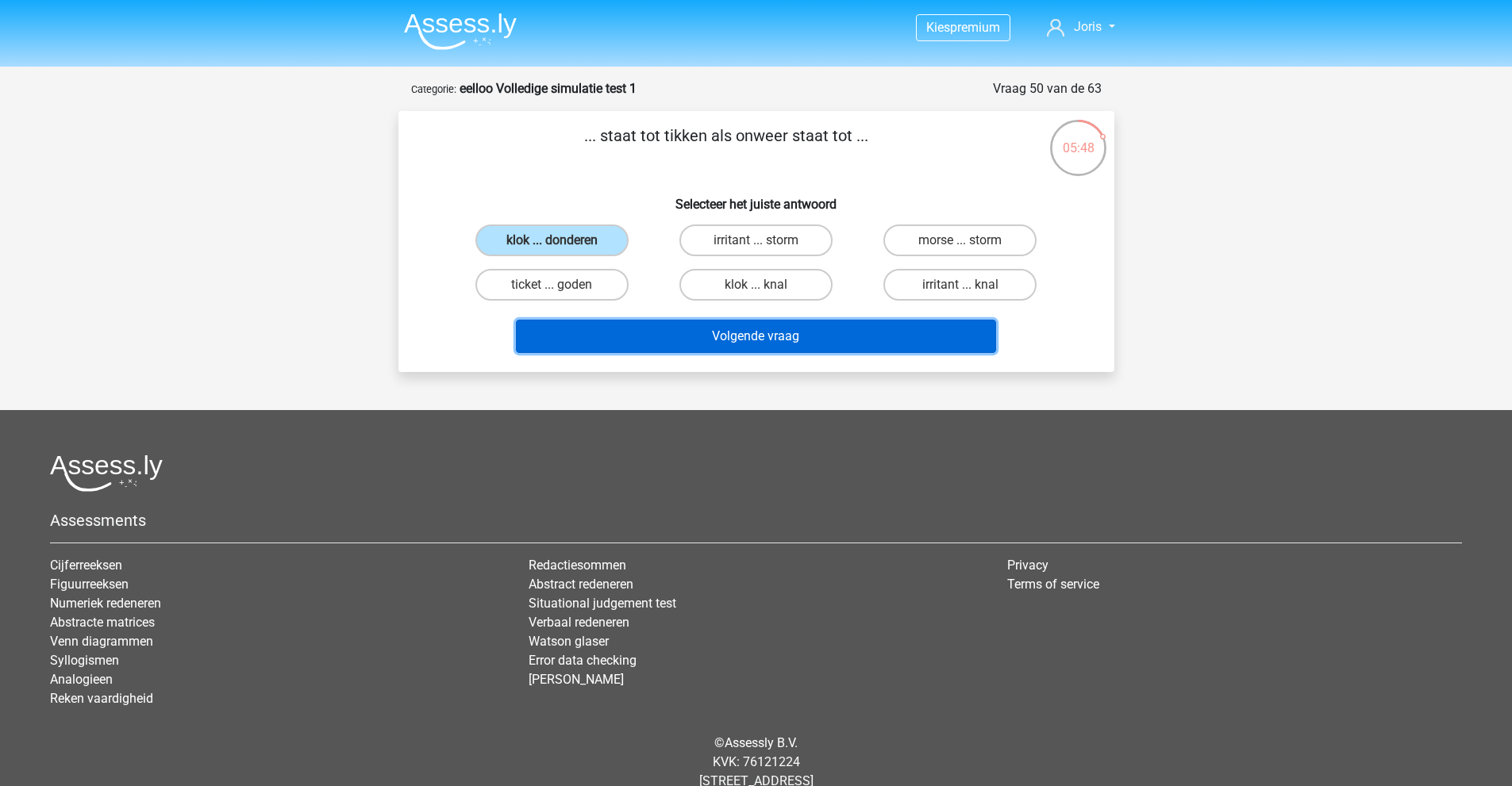
click at [681, 337] on button "Volgende vraag" at bounding box center [756, 336] width 480 height 34
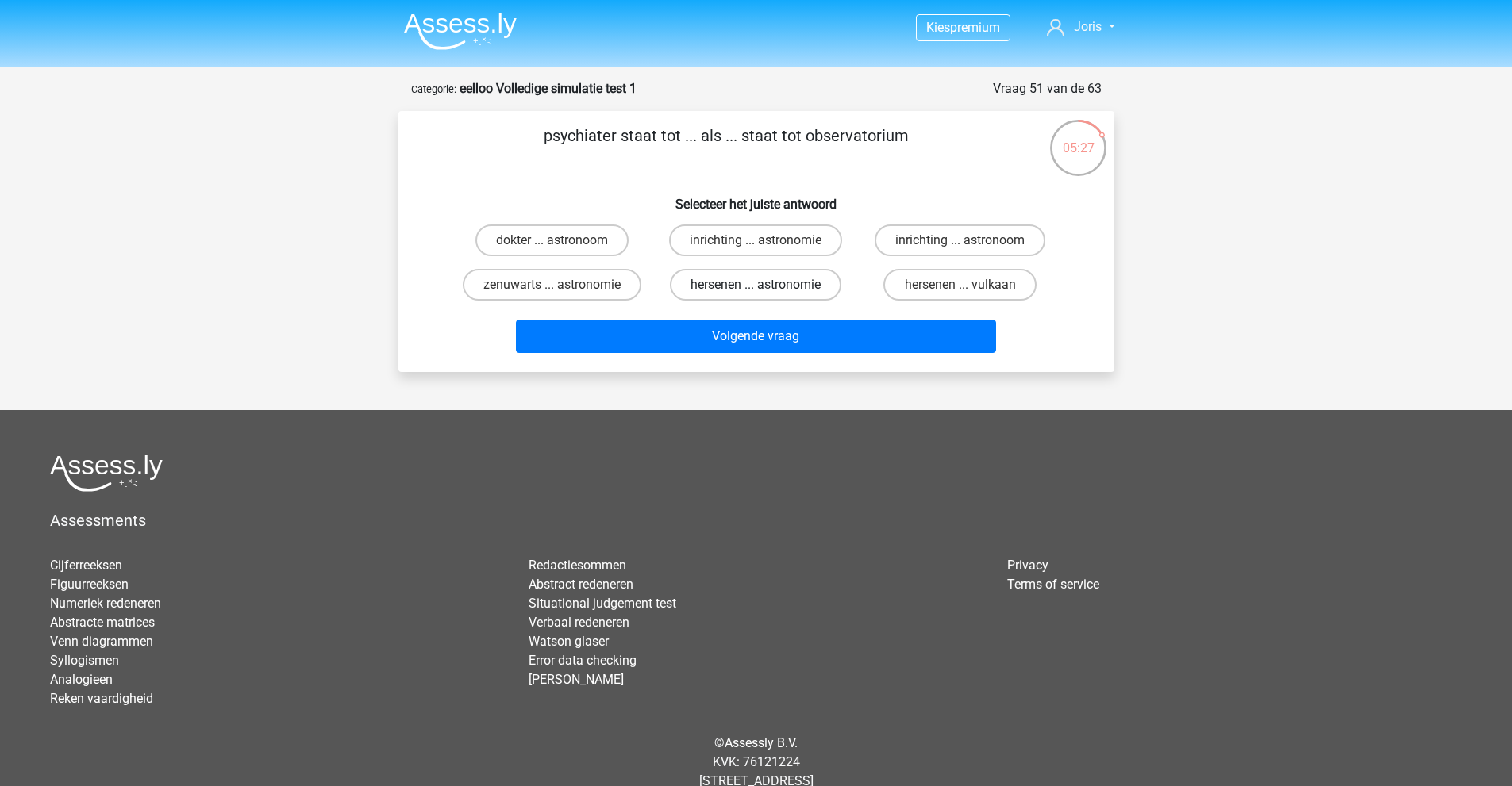
click at [753, 286] on label "hersenen ... astronomie" at bounding box center [756, 284] width 172 height 32
click at [756, 286] on input "hersenen ... astronomie" at bounding box center [760, 290] width 10 height 10
radio input "true"
click at [983, 242] on label "inrichting ... astronoom" at bounding box center [960, 240] width 171 height 32
click at [971, 242] on input "inrichting ... astronoom" at bounding box center [965, 245] width 10 height 10
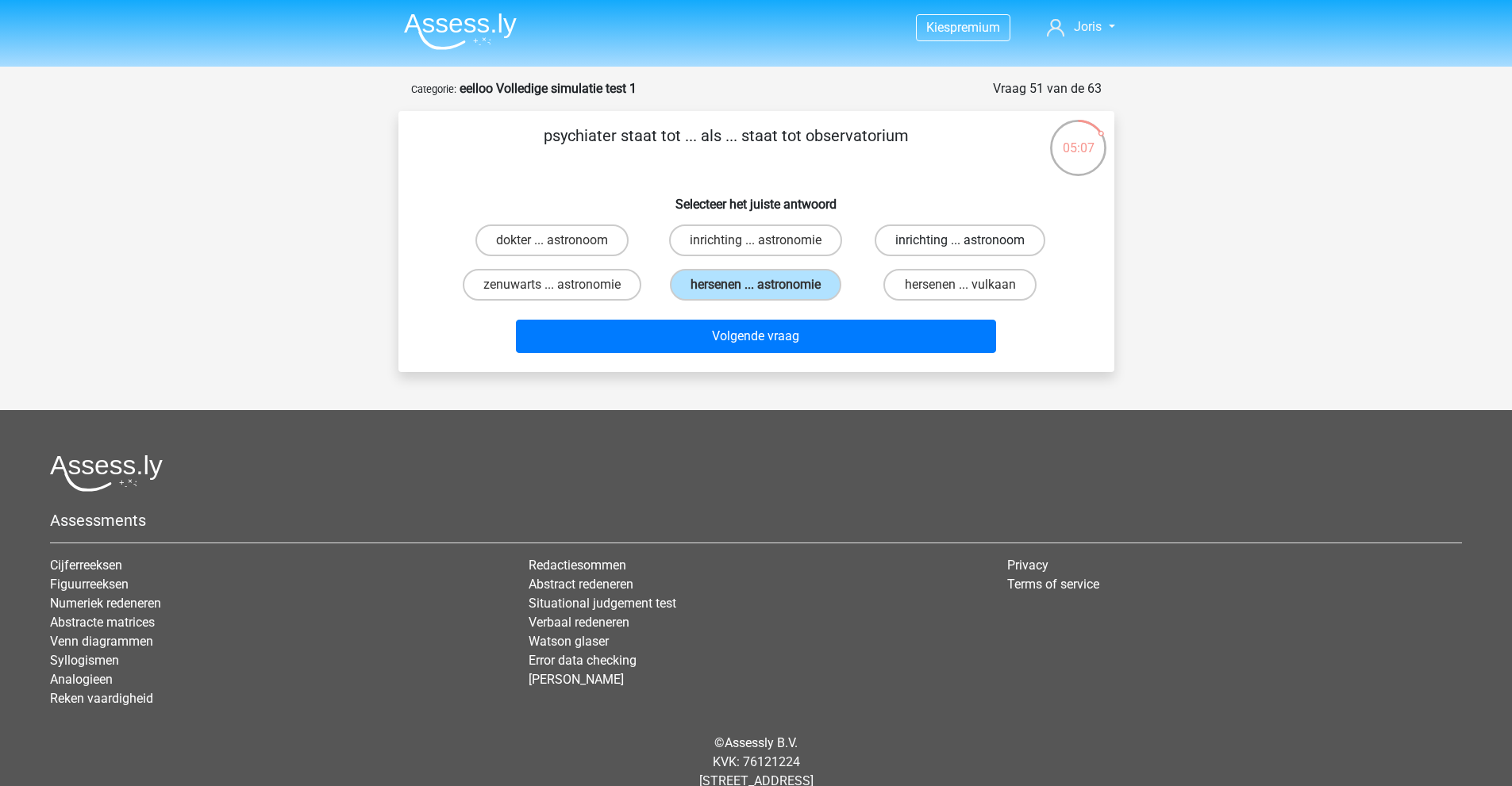
radio input "true"
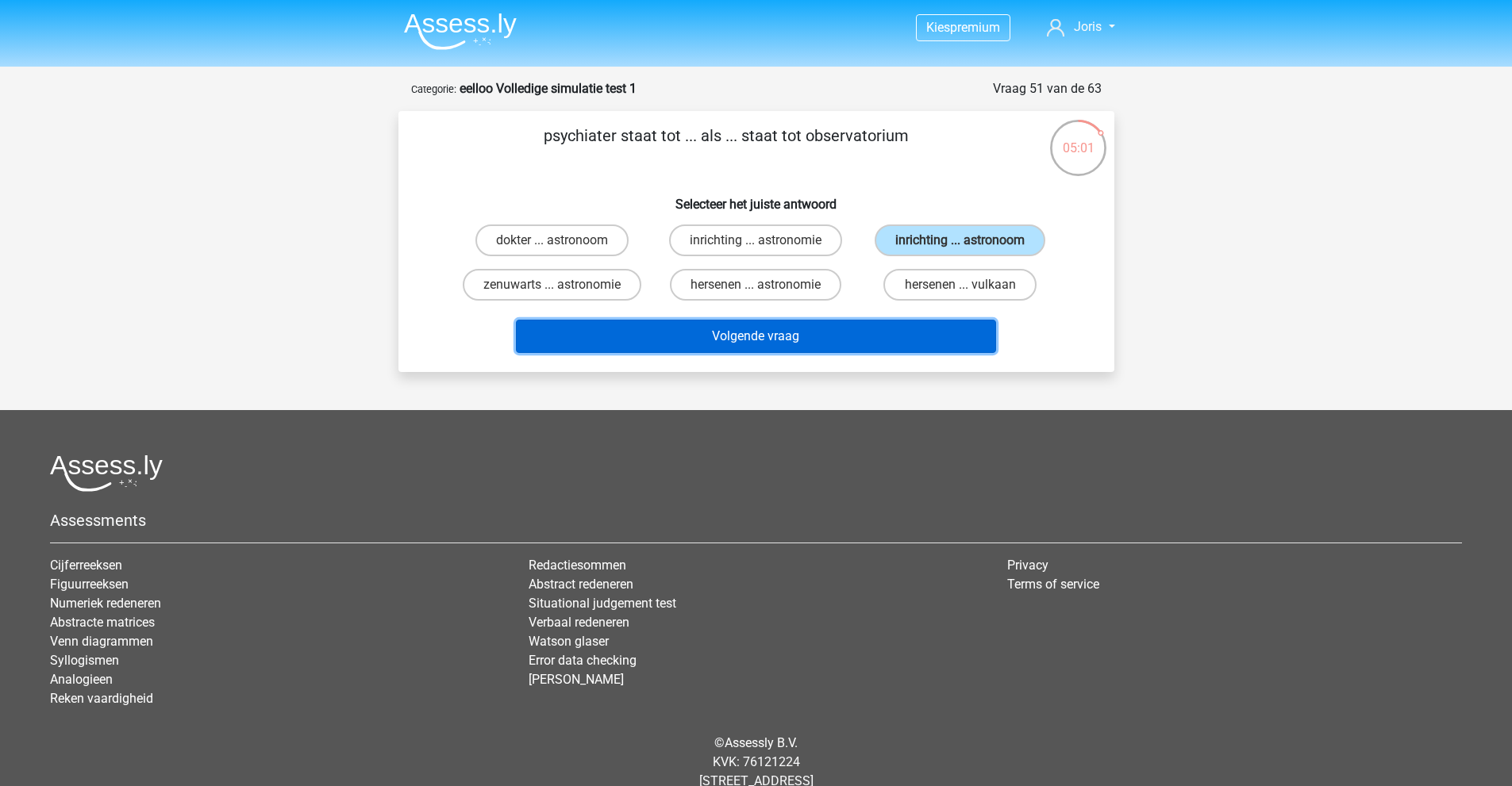
click at [921, 329] on button "Volgende vraag" at bounding box center [756, 336] width 480 height 34
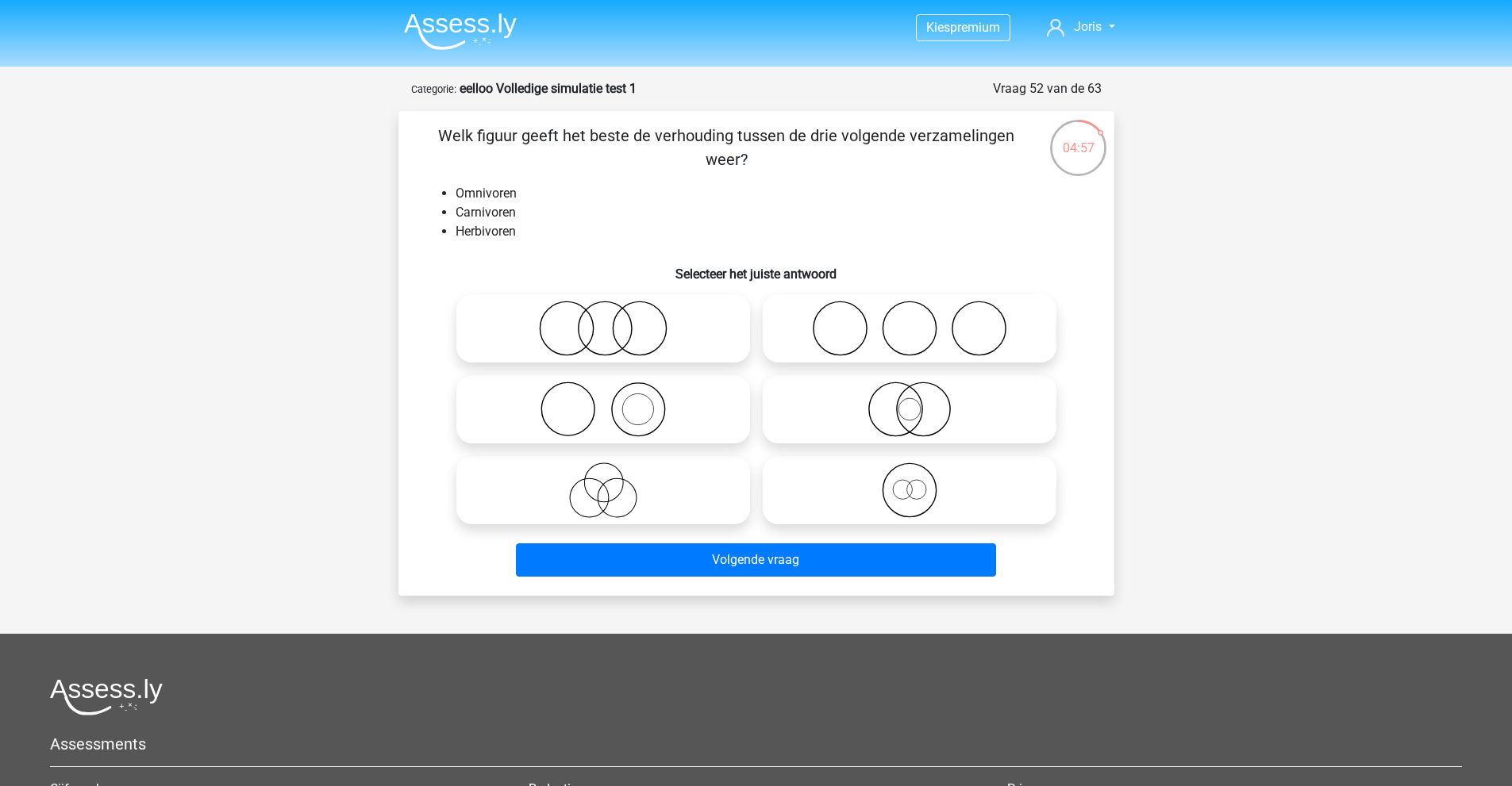
click at [621, 507] on icon at bounding box center [603, 490] width 281 height 55
click at [614, 482] on input "radio" at bounding box center [608, 477] width 10 height 10
radio input "true"
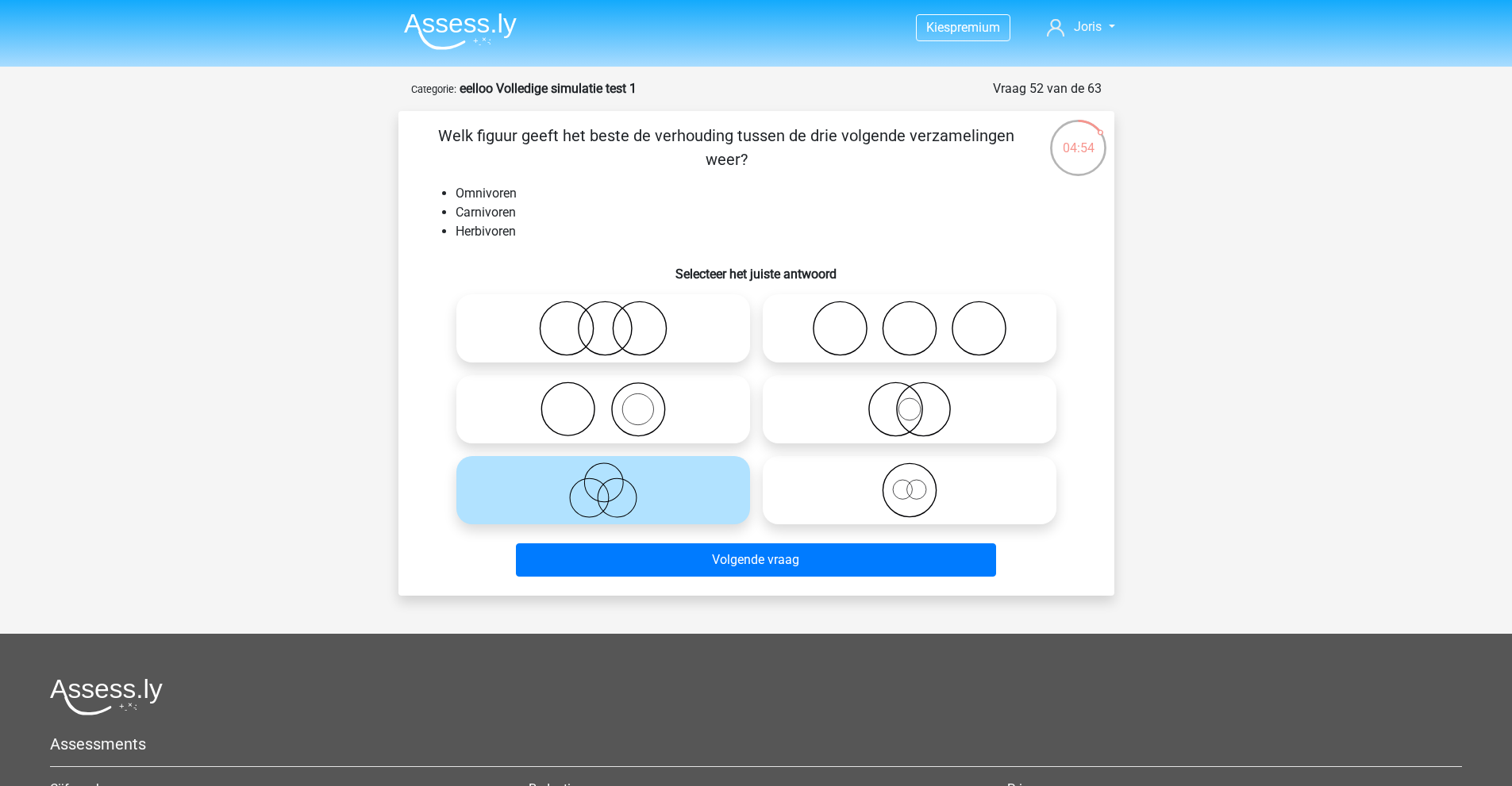
click at [904, 400] on icon at bounding box center [909, 408] width 281 height 55
click at [910, 400] on input "radio" at bounding box center [914, 396] width 10 height 10
radio input "true"
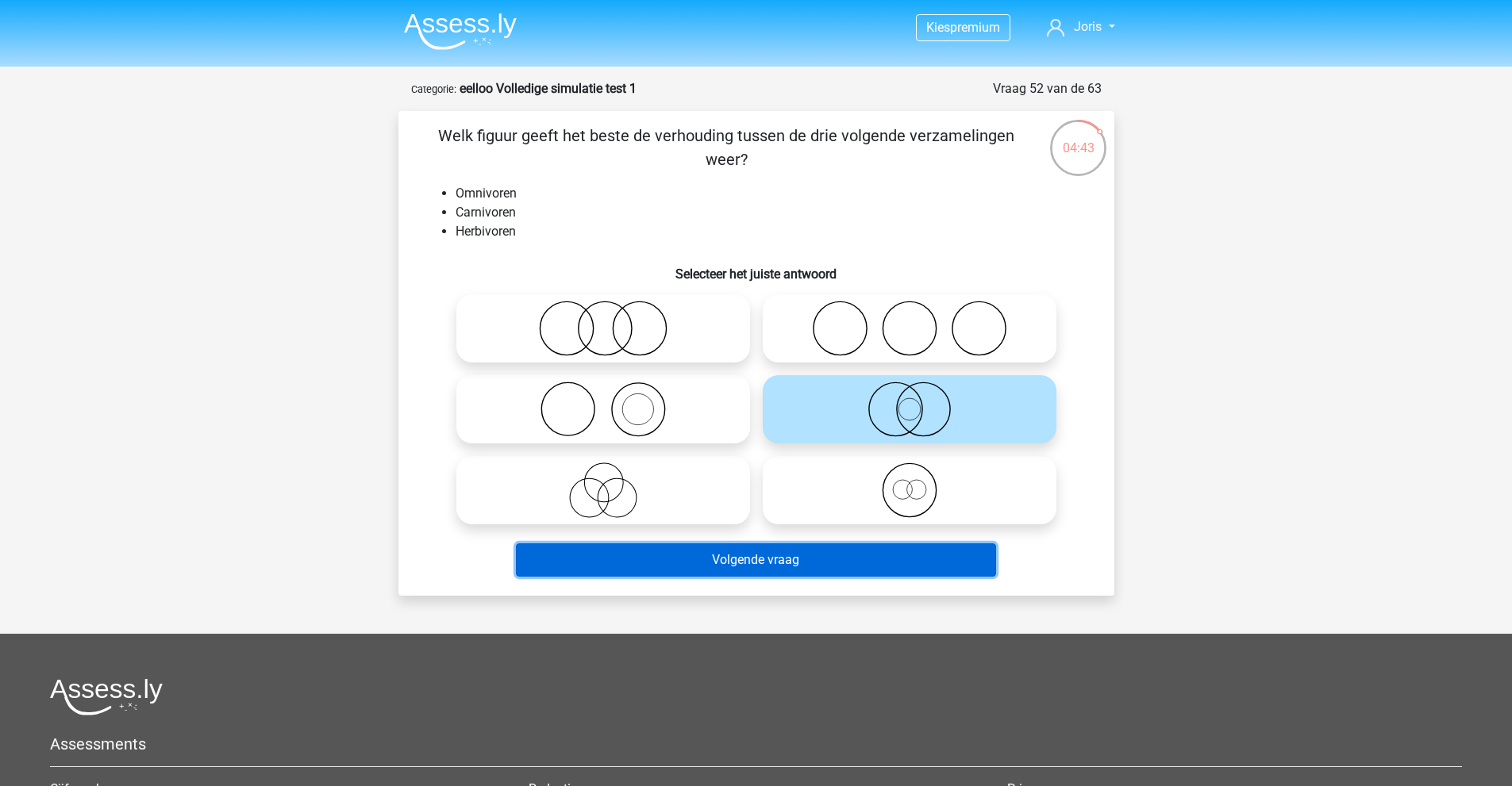
click at [816, 556] on button "Volgende vraag" at bounding box center [756, 560] width 480 height 34
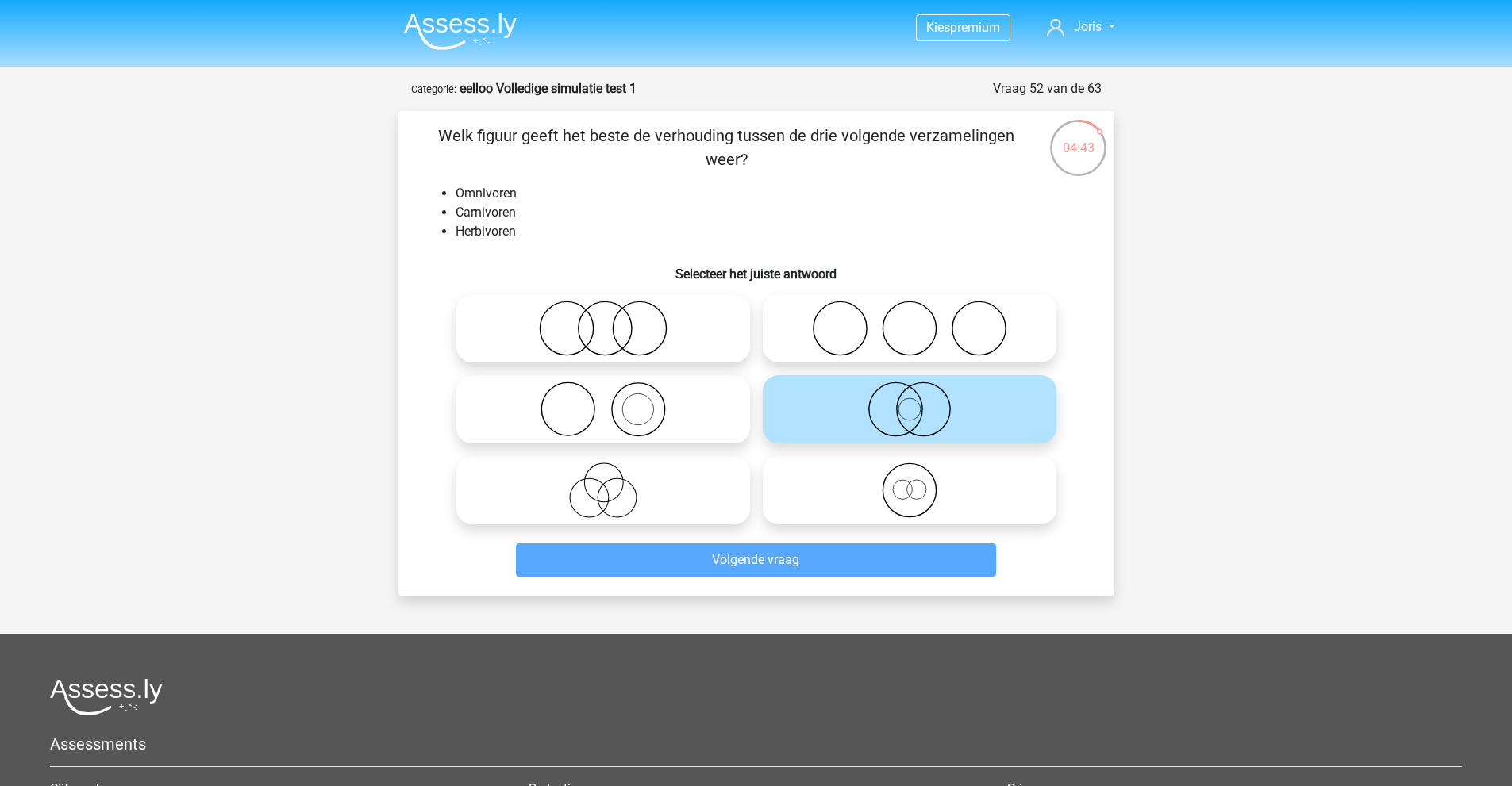
scroll to position [79, 0]
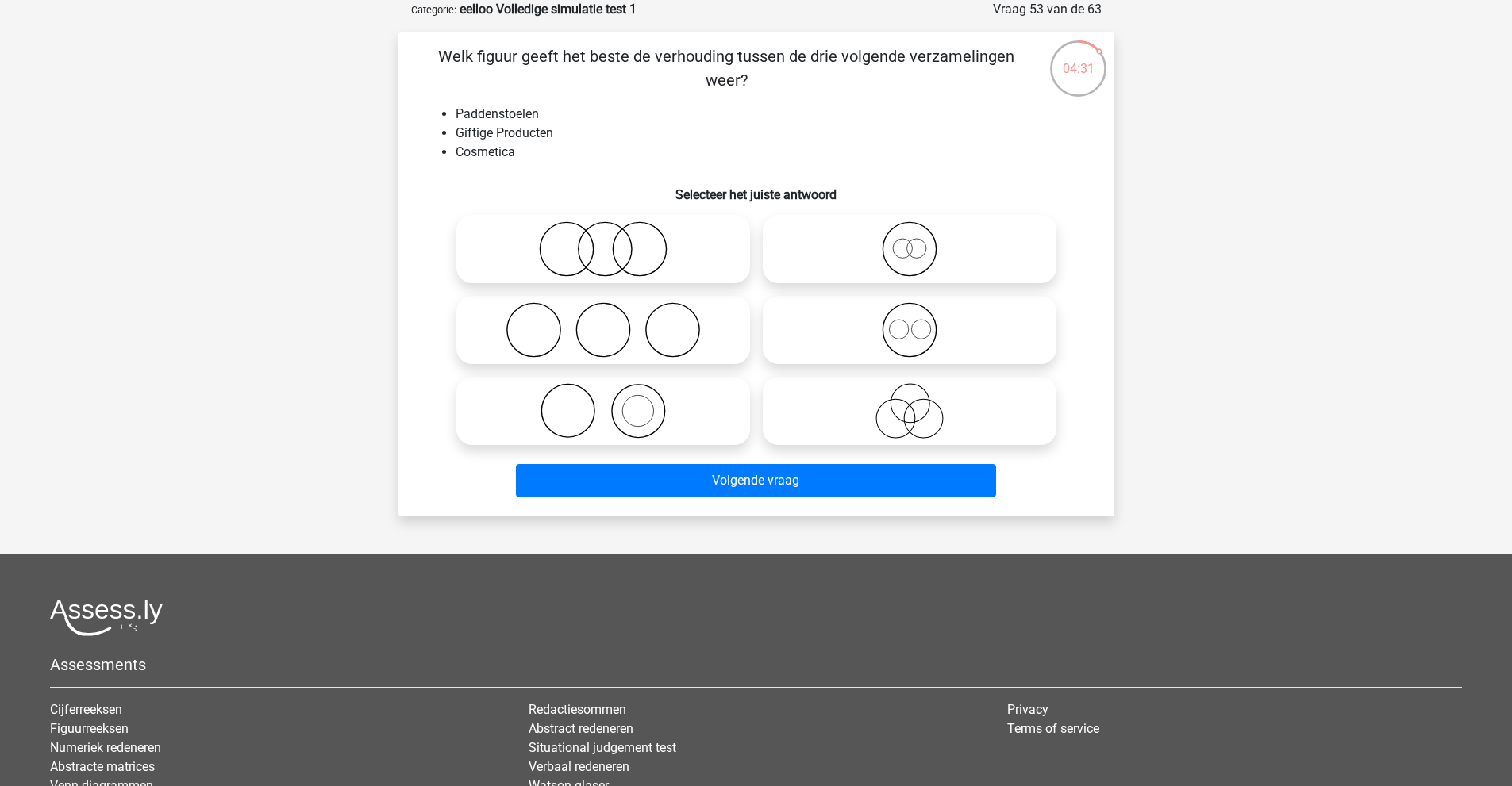
click at [608, 261] on icon at bounding box center [603, 249] width 281 height 55
click at [608, 241] on input "radio" at bounding box center [608, 235] width 10 height 10
radio input "true"
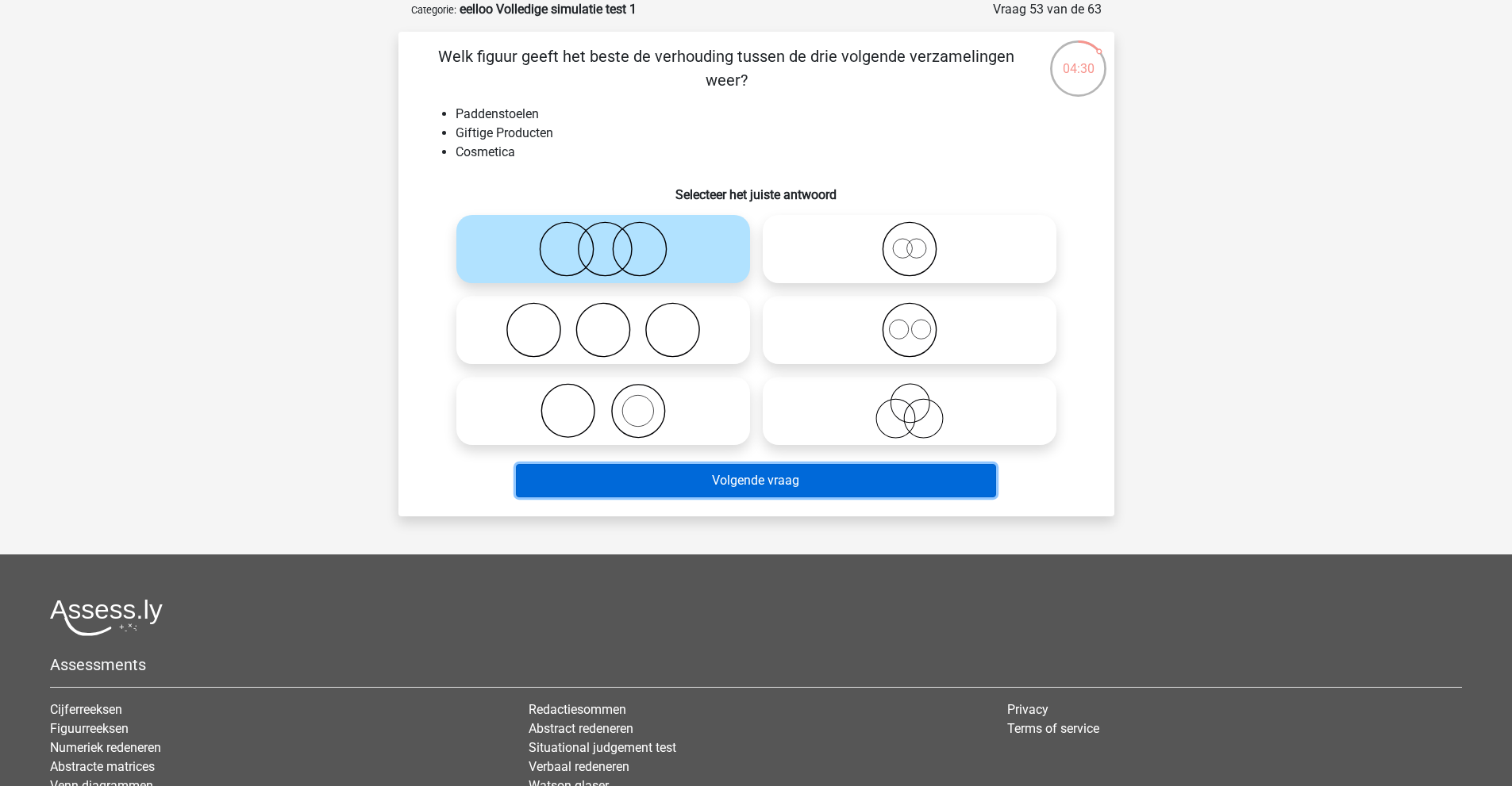
click at [728, 488] on button "Volgende vraag" at bounding box center [756, 480] width 480 height 34
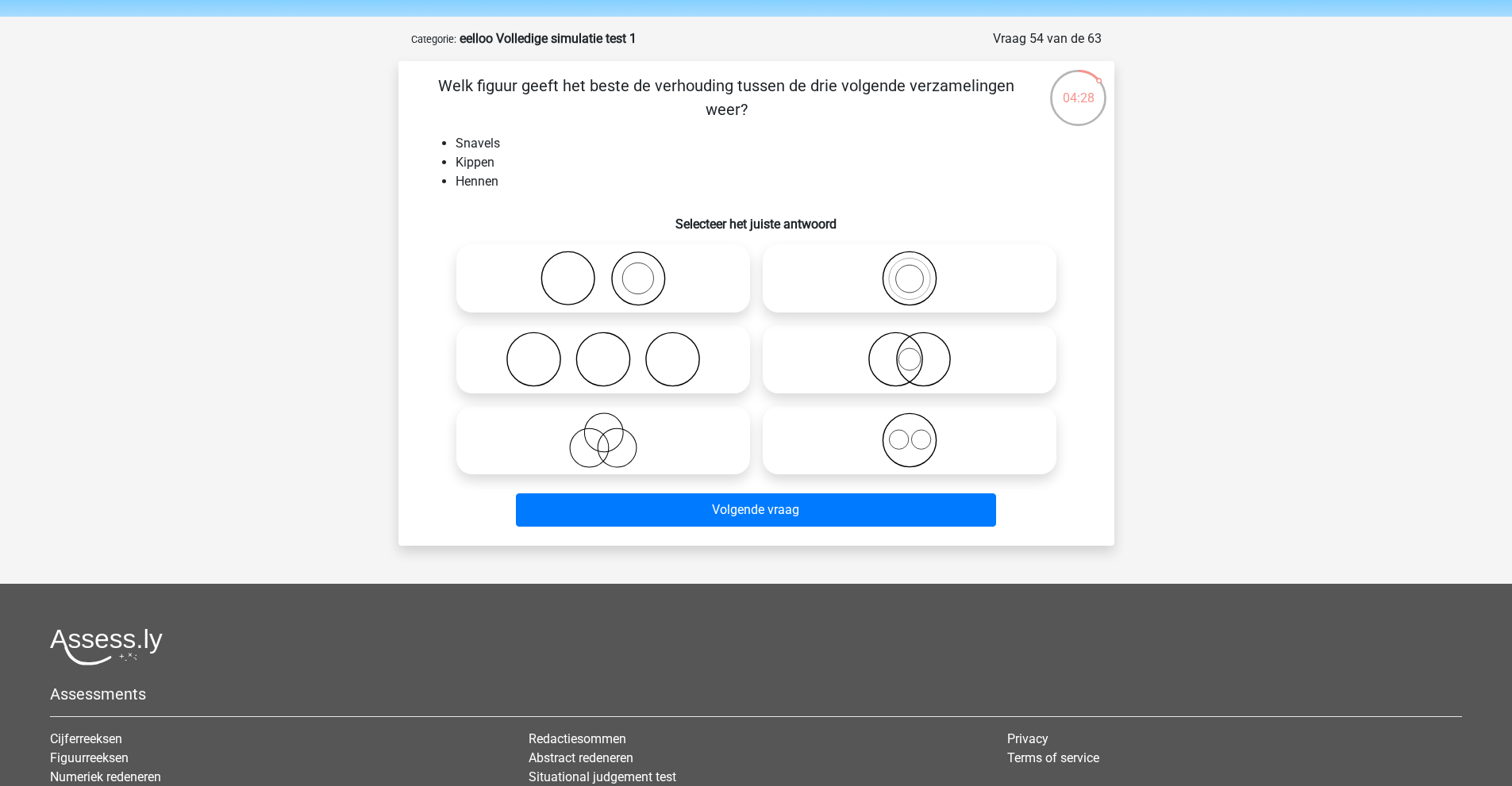
scroll to position [0, 0]
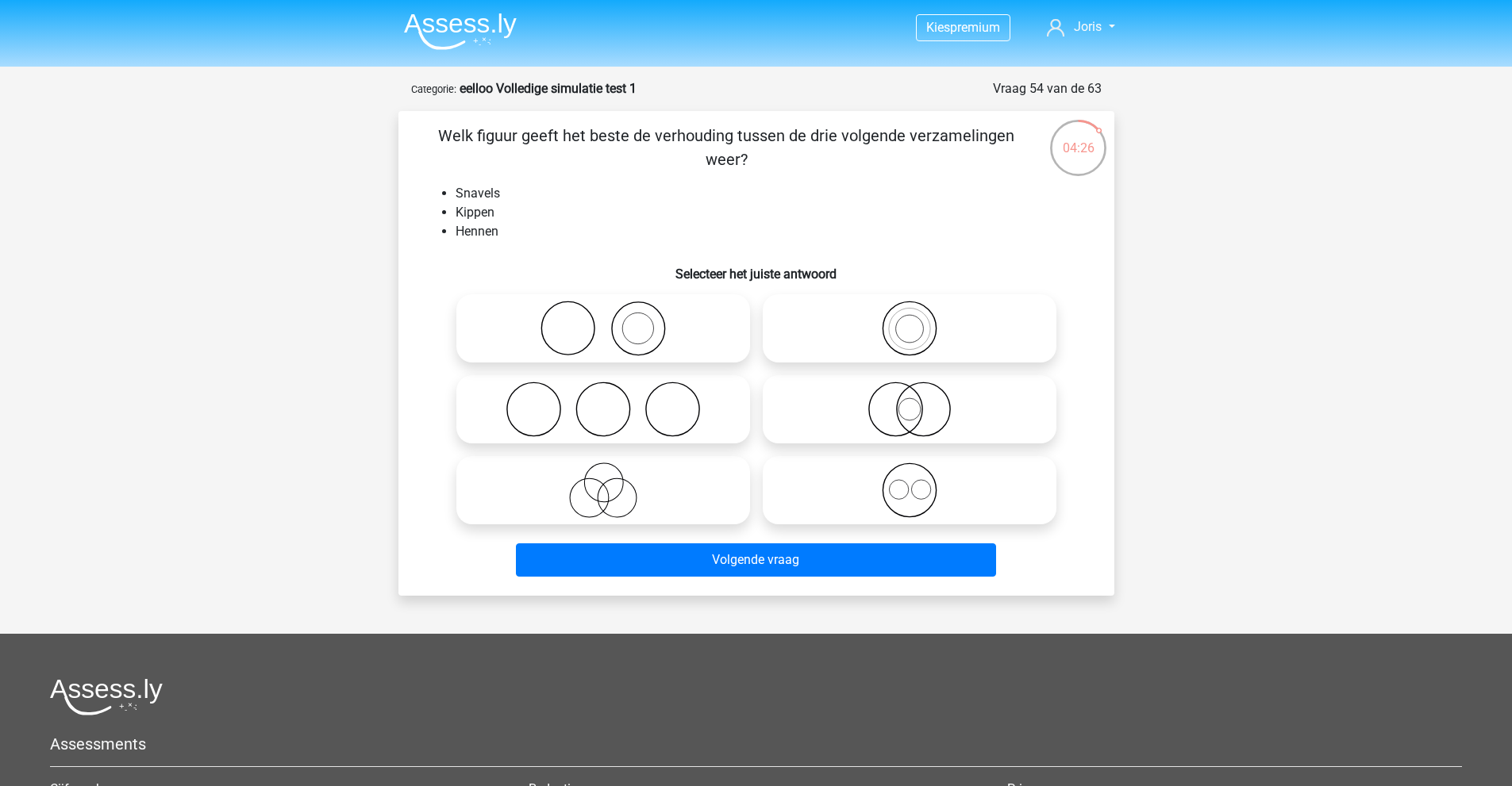
click at [545, 215] on li "Kippen" at bounding box center [773, 212] width 634 height 19
click at [889, 418] on icon at bounding box center [909, 408] width 281 height 55
click at [910, 401] on input "radio" at bounding box center [914, 396] width 10 height 10
radio input "true"
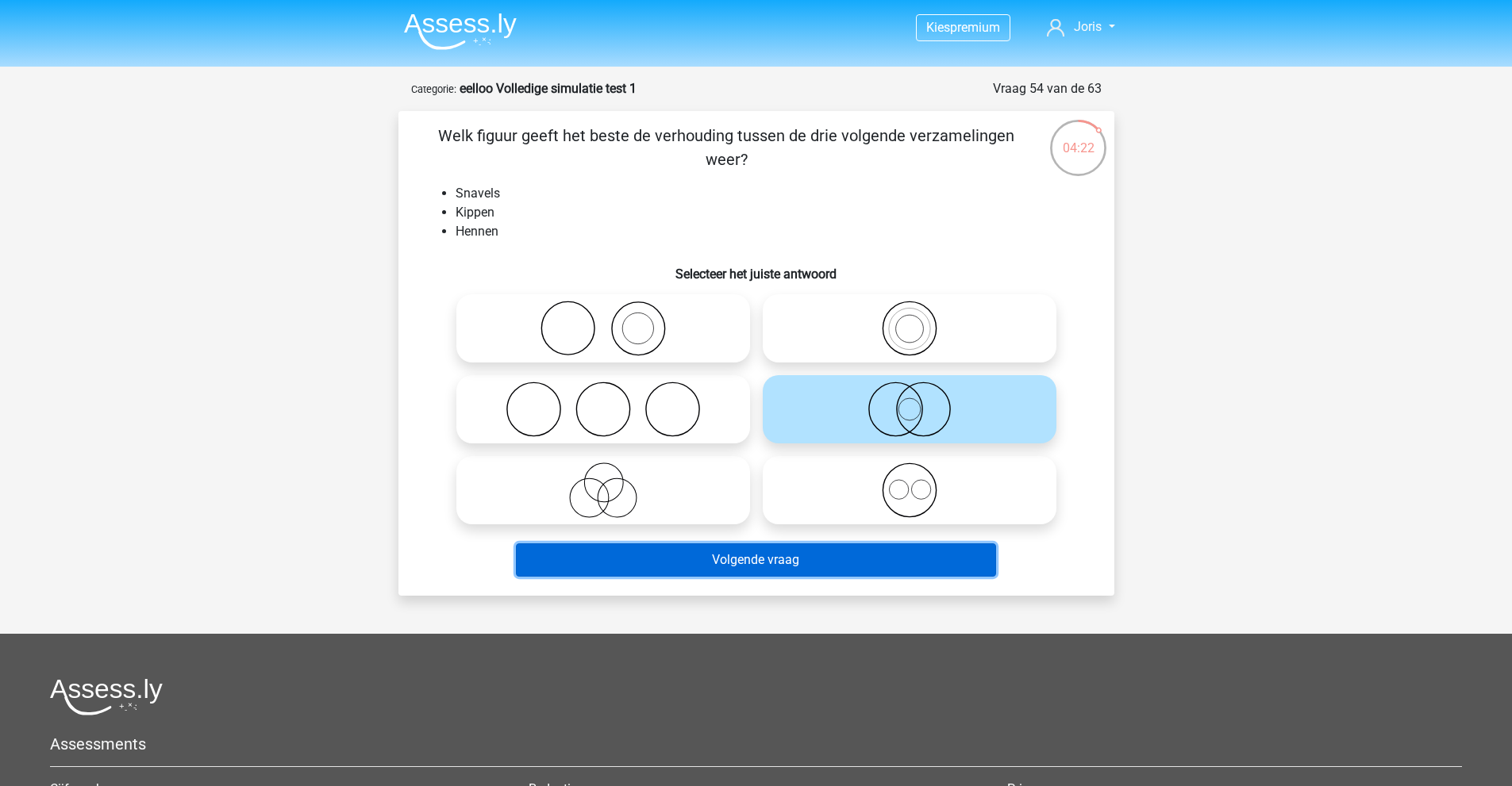
click at [658, 561] on button "Volgende vraag" at bounding box center [756, 560] width 480 height 34
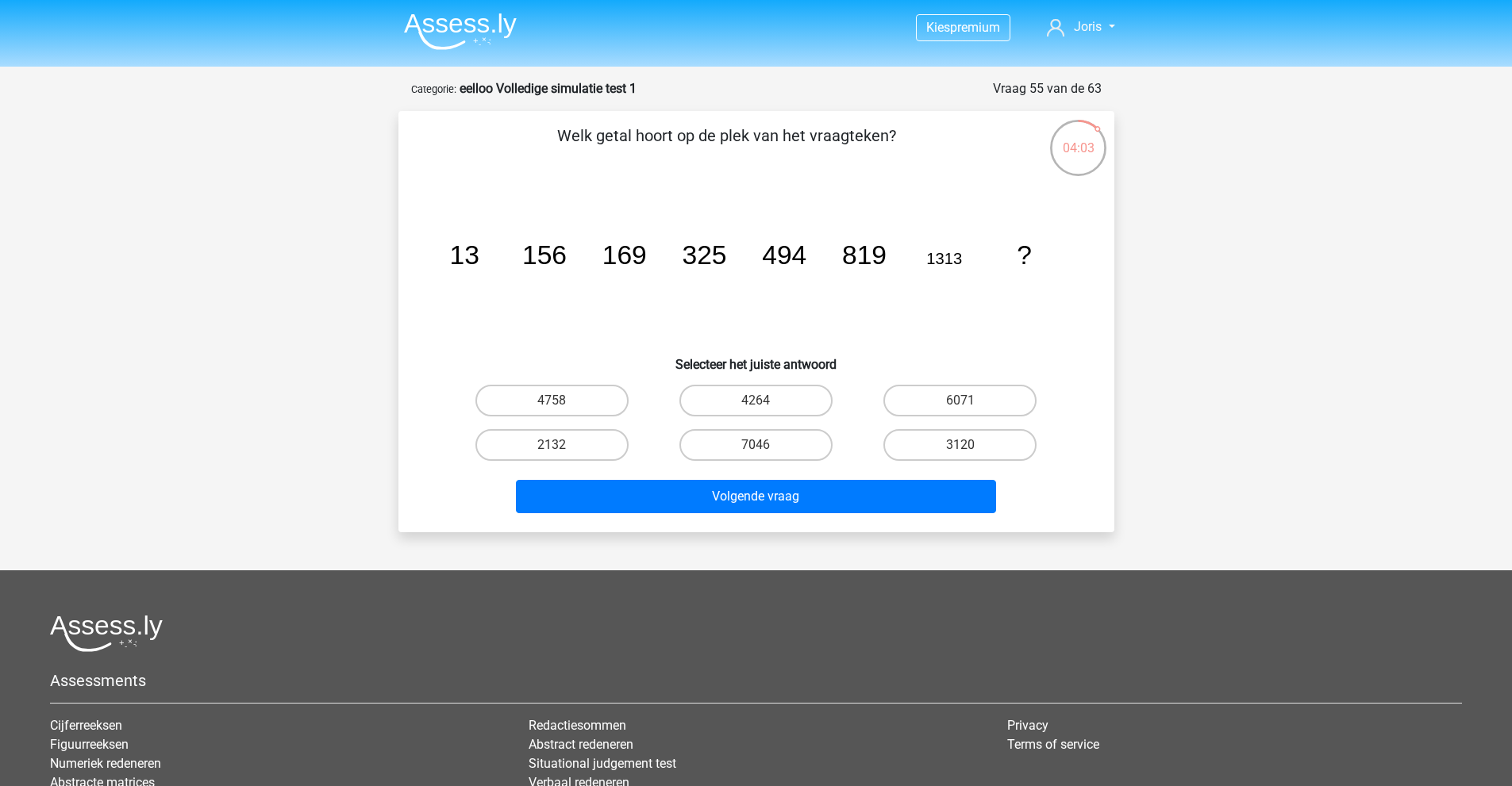
click at [920, 293] on icon "image/svg+xml 13 156 169 325 494 819 1313 ?" at bounding box center [756, 264] width 640 height 161
click at [899, 315] on icon "image/svg+xml 13 156 169 325 494 819 1313 ?" at bounding box center [756, 264] width 640 height 161
click at [588, 444] on label "2132" at bounding box center [552, 445] width 153 height 32
click at [562, 445] on input "2132" at bounding box center [557, 449] width 10 height 10
radio input "true"
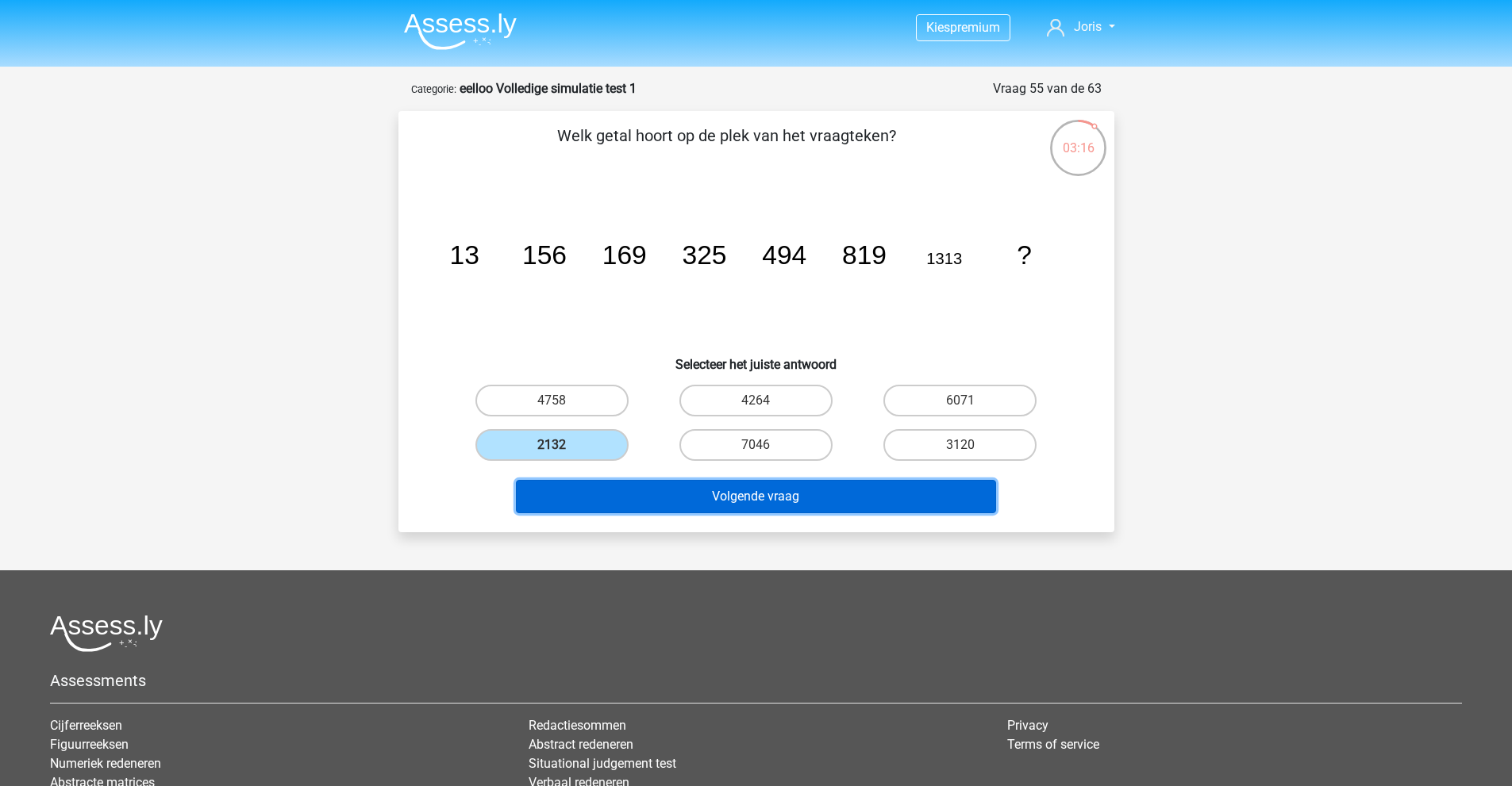
click at [710, 497] on button "Volgende vraag" at bounding box center [756, 496] width 480 height 34
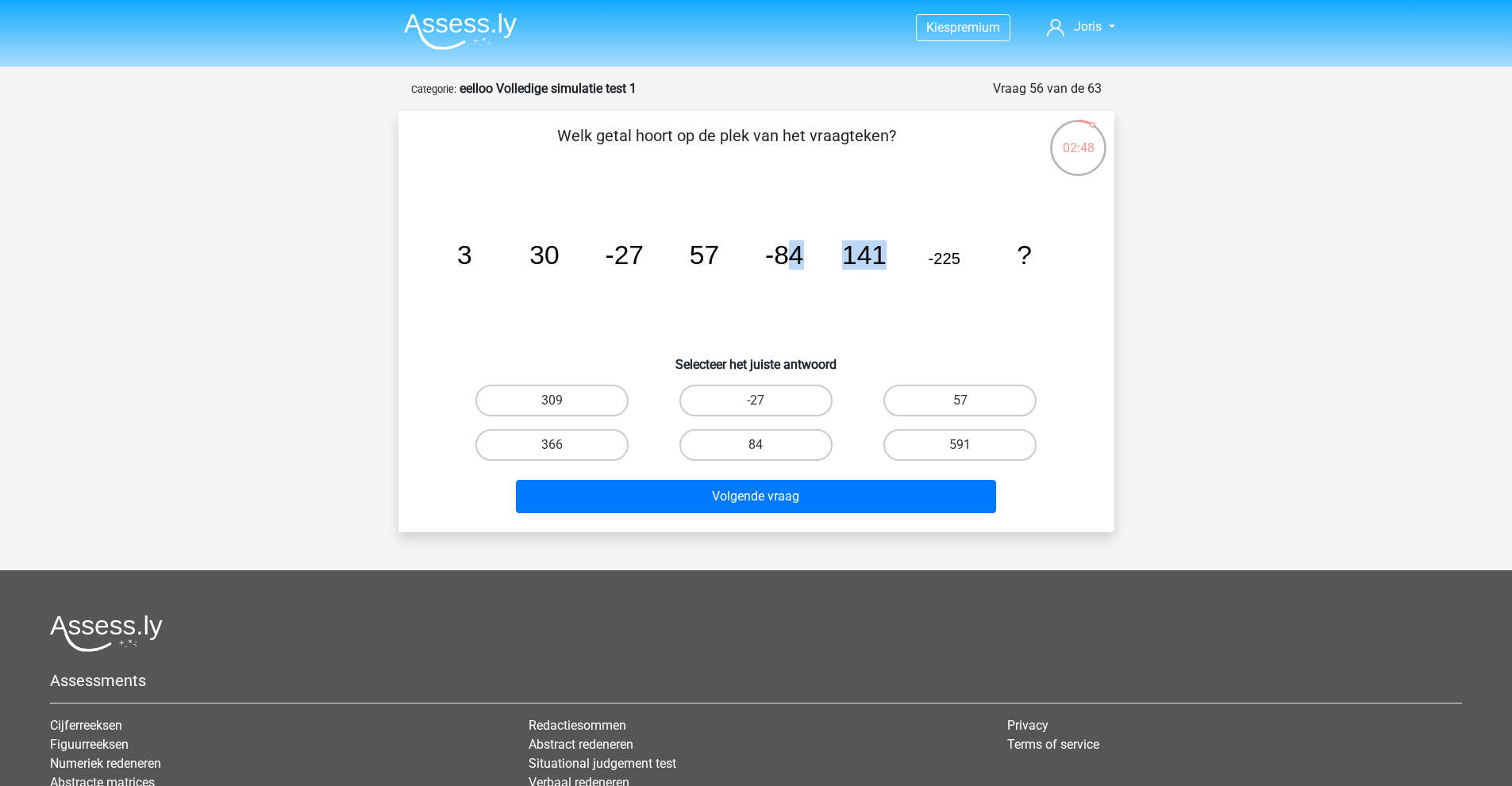
drag, startPoint x: 805, startPoint y: 256, endPoint x: 892, endPoint y: 247, distance: 87.5
click at [892, 247] on icon "image/svg+xml 3 30 -27 57 -84 141 -225 ?" at bounding box center [756, 264] width 640 height 161
click at [861, 247] on tspan "141" at bounding box center [864, 255] width 44 height 29
click at [842, 264] on tspan "141" at bounding box center [864, 255] width 44 height 29
drag, startPoint x: 833, startPoint y: 260, endPoint x: 983, endPoint y: 260, distance: 150.0
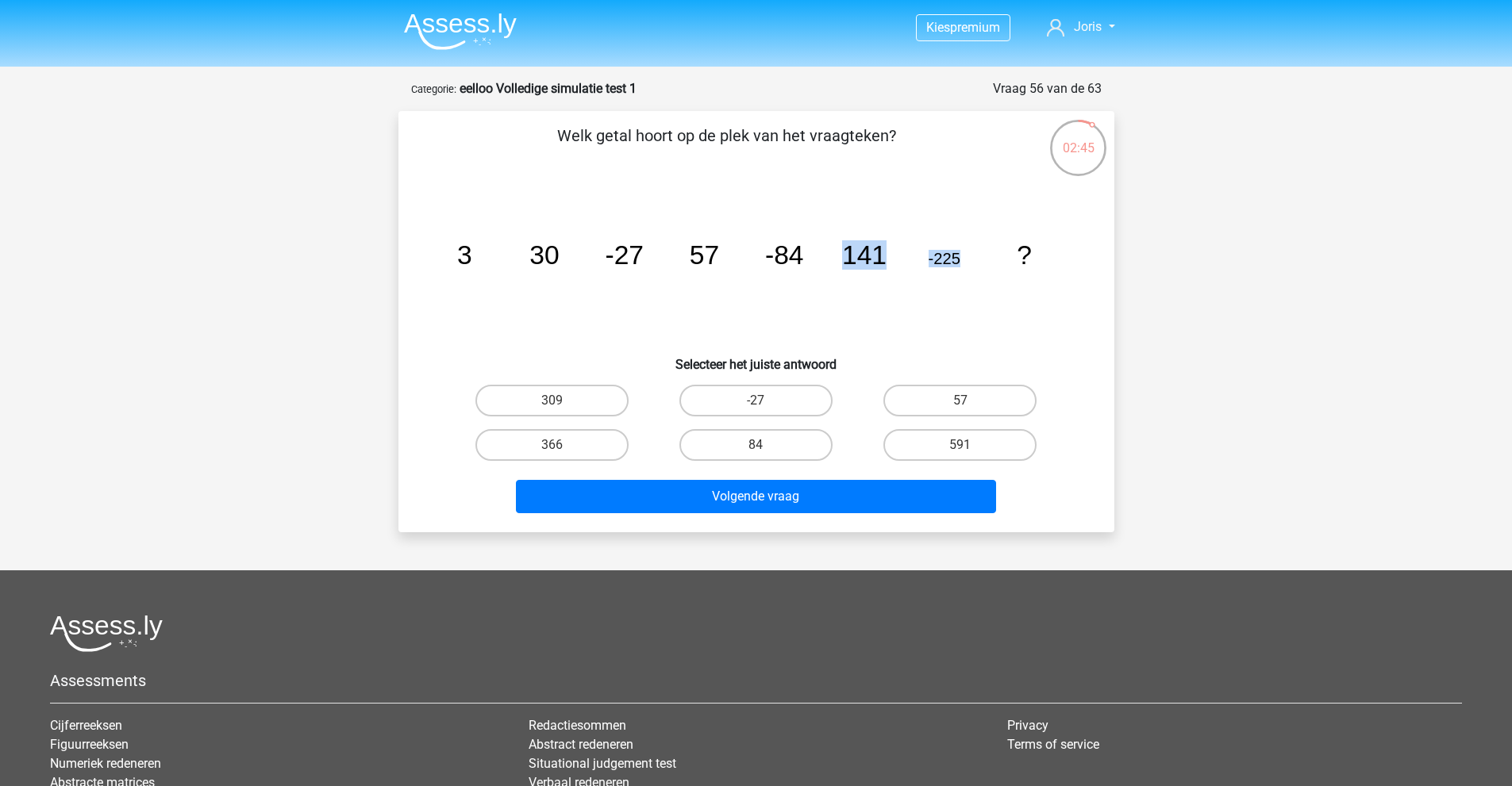
click at [984, 260] on icon "image/svg+xml 3 30 -27 57 -84 141 -225 ?" at bounding box center [756, 264] width 640 height 161
click at [895, 258] on icon "image/svg+xml 3 30 -27 57 -84 141 -225 ?" at bounding box center [756, 264] width 640 height 161
drag, startPoint x: 842, startPoint y: 254, endPoint x: 955, endPoint y: 261, distance: 113.2
click at [955, 261] on g "3 30 -27 57 -84 141 -225 ?" at bounding box center [744, 255] width 575 height 29
click at [867, 268] on tspan "141" at bounding box center [864, 255] width 44 height 29
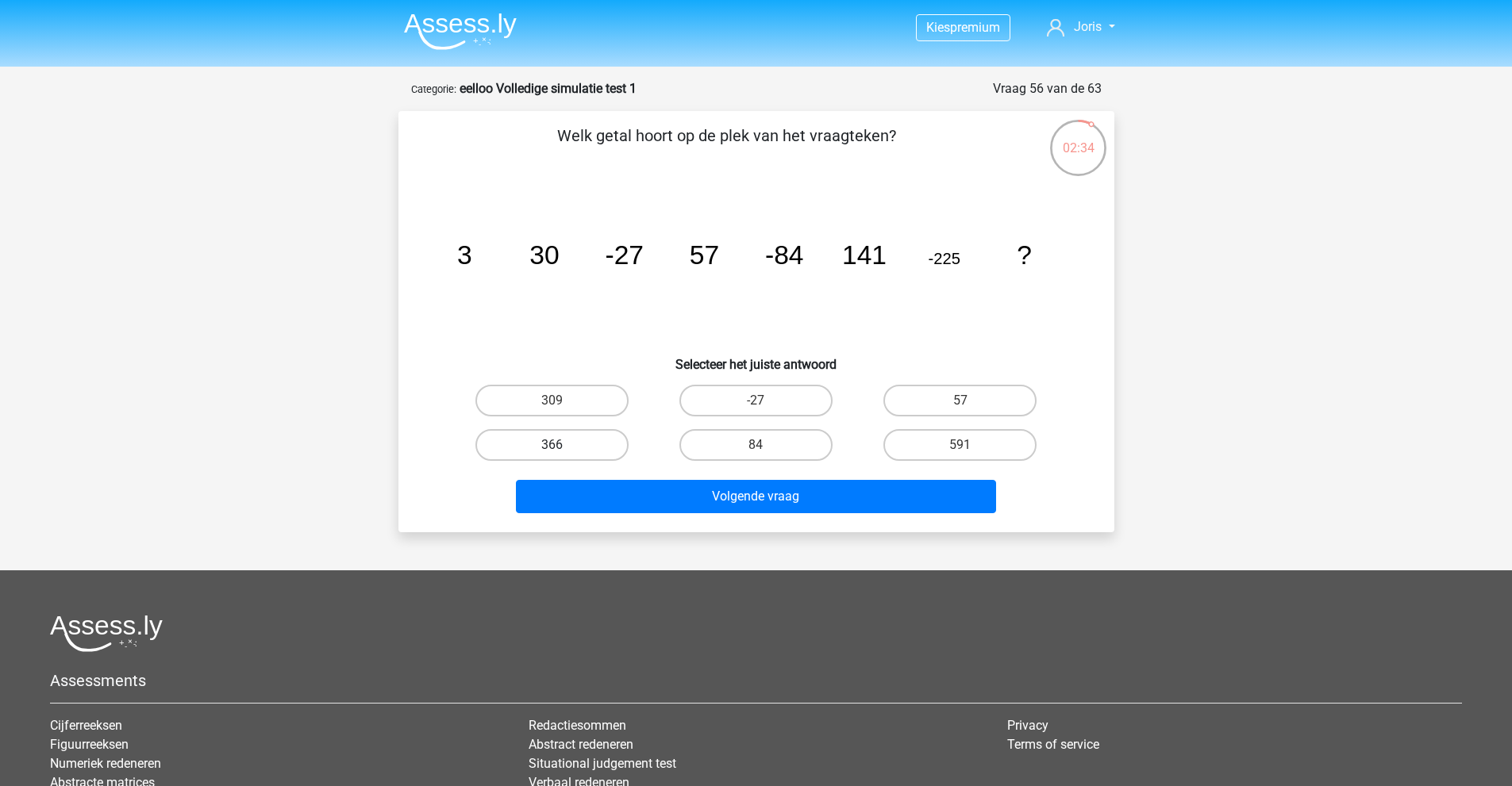
click at [587, 442] on label "366" at bounding box center [552, 445] width 153 height 32
click at [562, 445] on input "366" at bounding box center [557, 449] width 10 height 10
radio input "true"
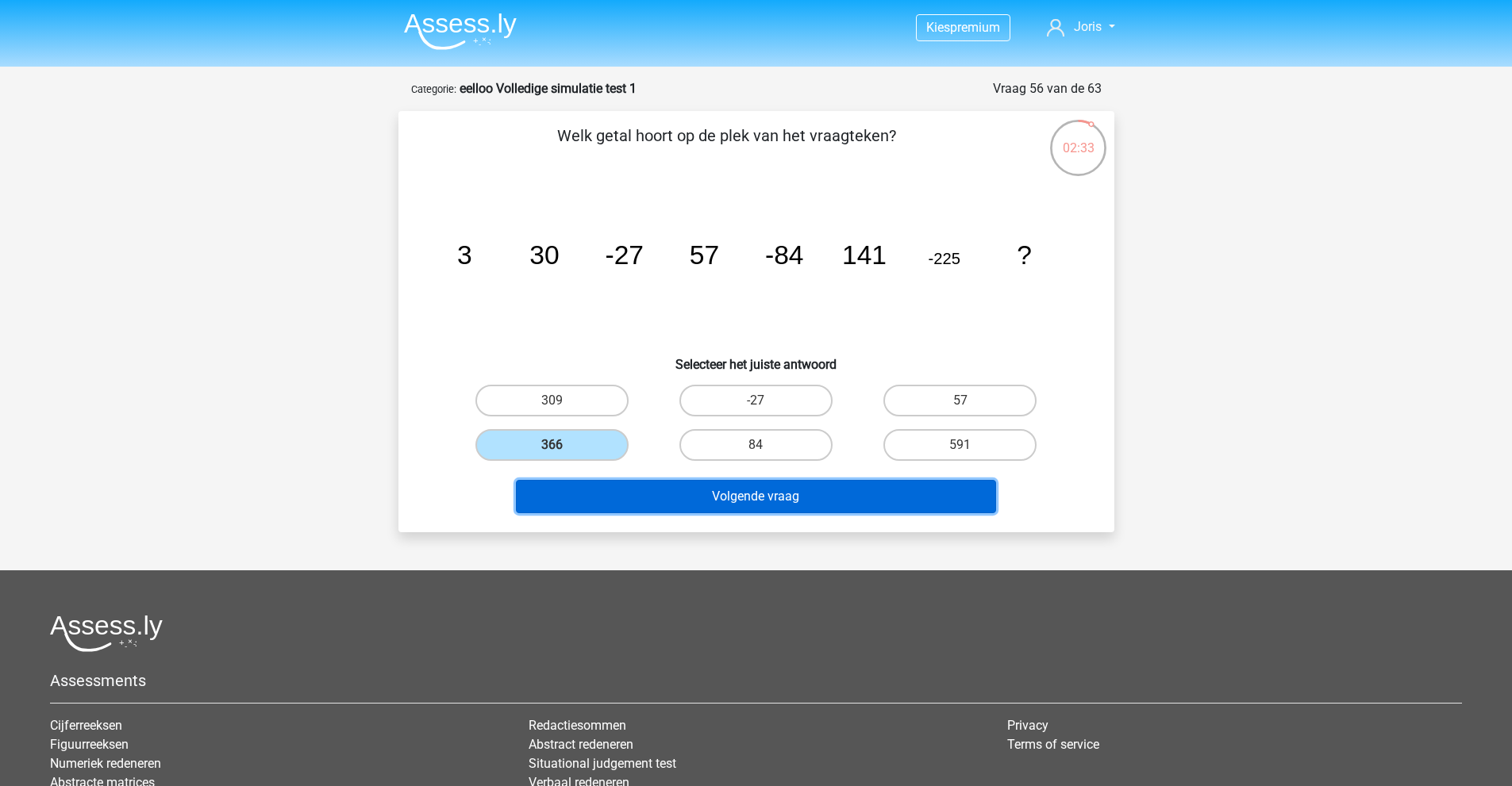
click at [624, 499] on button "Volgende vraag" at bounding box center [756, 496] width 480 height 34
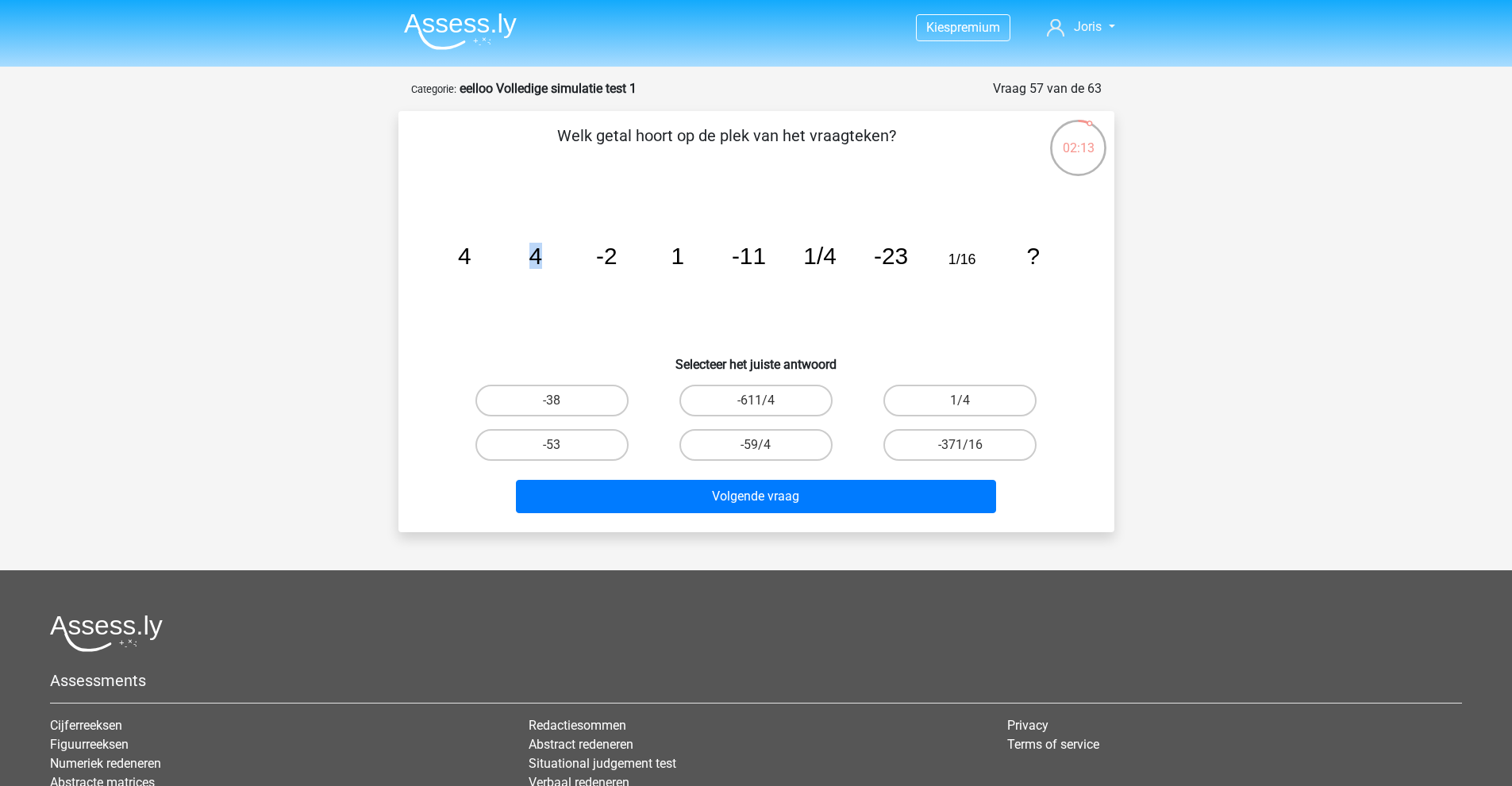
drag, startPoint x: 465, startPoint y: 261, endPoint x: 570, endPoint y: 237, distance: 107.7
click at [570, 237] on icon "image/svg+xml 4 4 -2 1 -11 1/4 -23 1/16 ?" at bounding box center [756, 264] width 640 height 161
click at [556, 326] on icon "image/svg+xml 4 4 -2 1 -11 1/4 -23 1/16 ?" at bounding box center [756, 264] width 640 height 161
click at [559, 408] on input "-38" at bounding box center [557, 405] width 10 height 10
radio input "true"
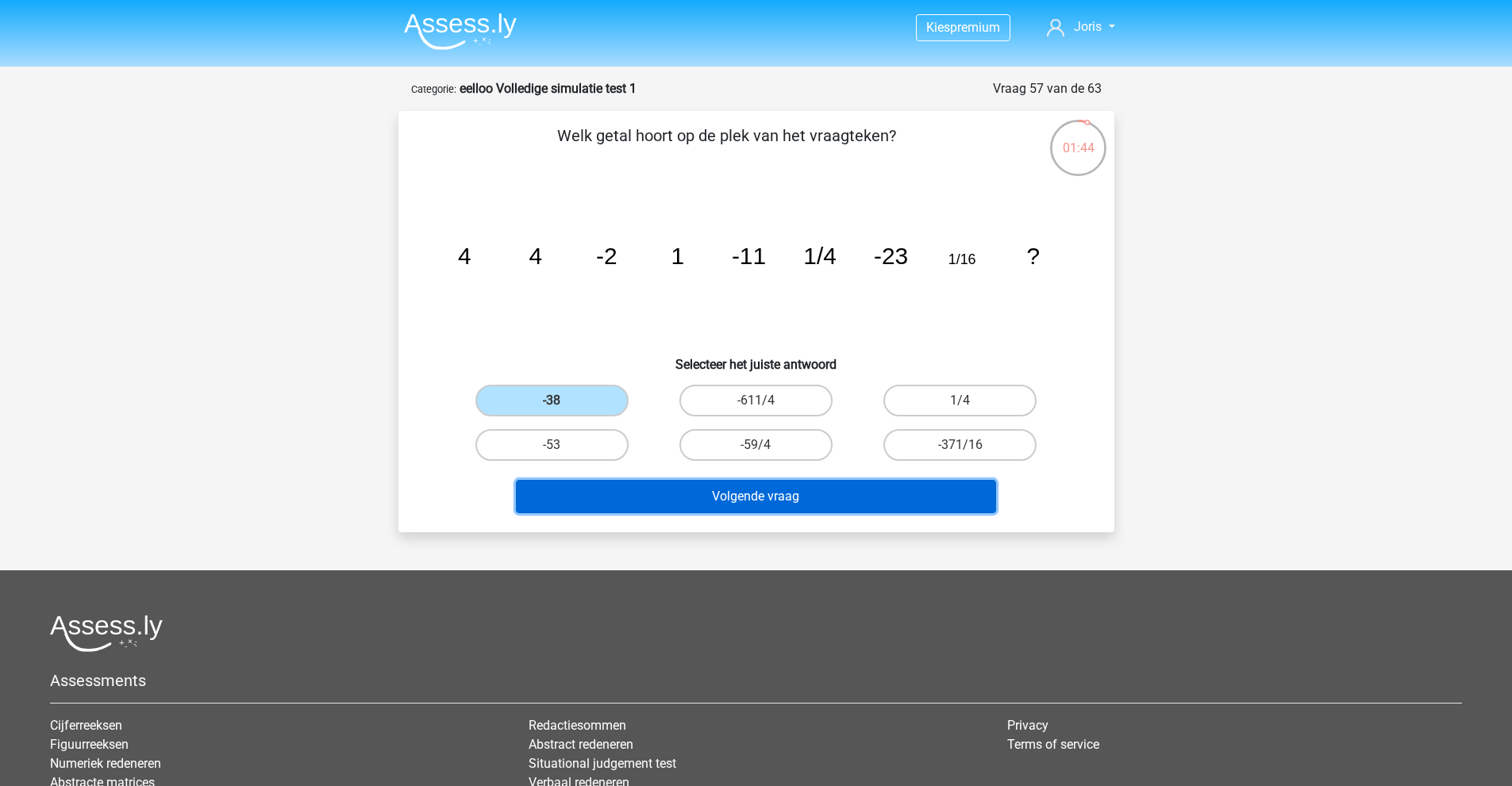
click at [621, 513] on button "Volgende vraag" at bounding box center [756, 496] width 480 height 34
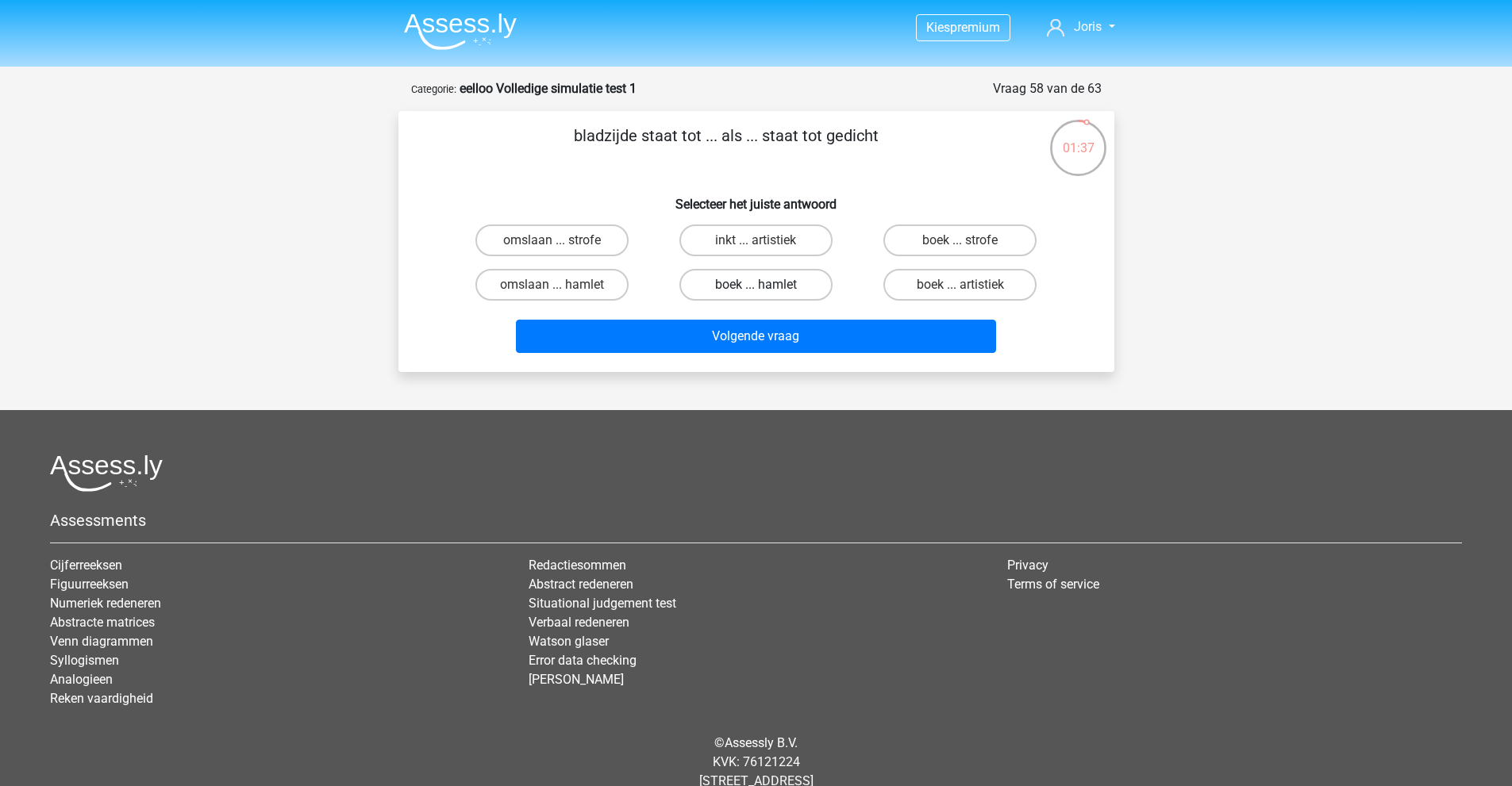
click at [778, 286] on label "boek ... hamlet" at bounding box center [756, 284] width 153 height 32
click at [766, 286] on input "boek ... hamlet" at bounding box center [760, 290] width 10 height 10
radio input "true"
click at [964, 242] on input "boek ... strofe" at bounding box center [965, 245] width 10 height 10
radio input "true"
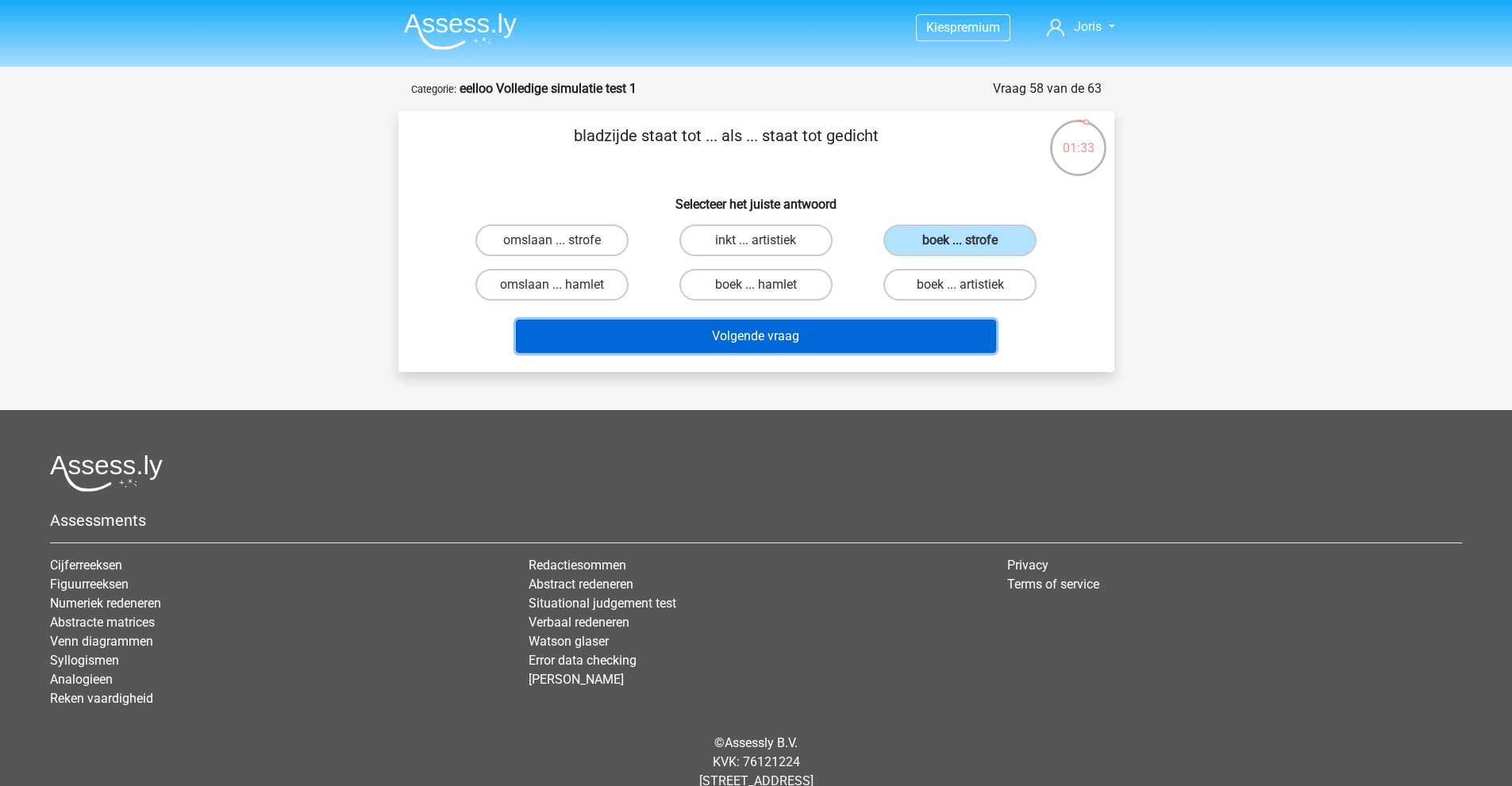
click at [815, 338] on button "Volgende vraag" at bounding box center [756, 336] width 480 height 34
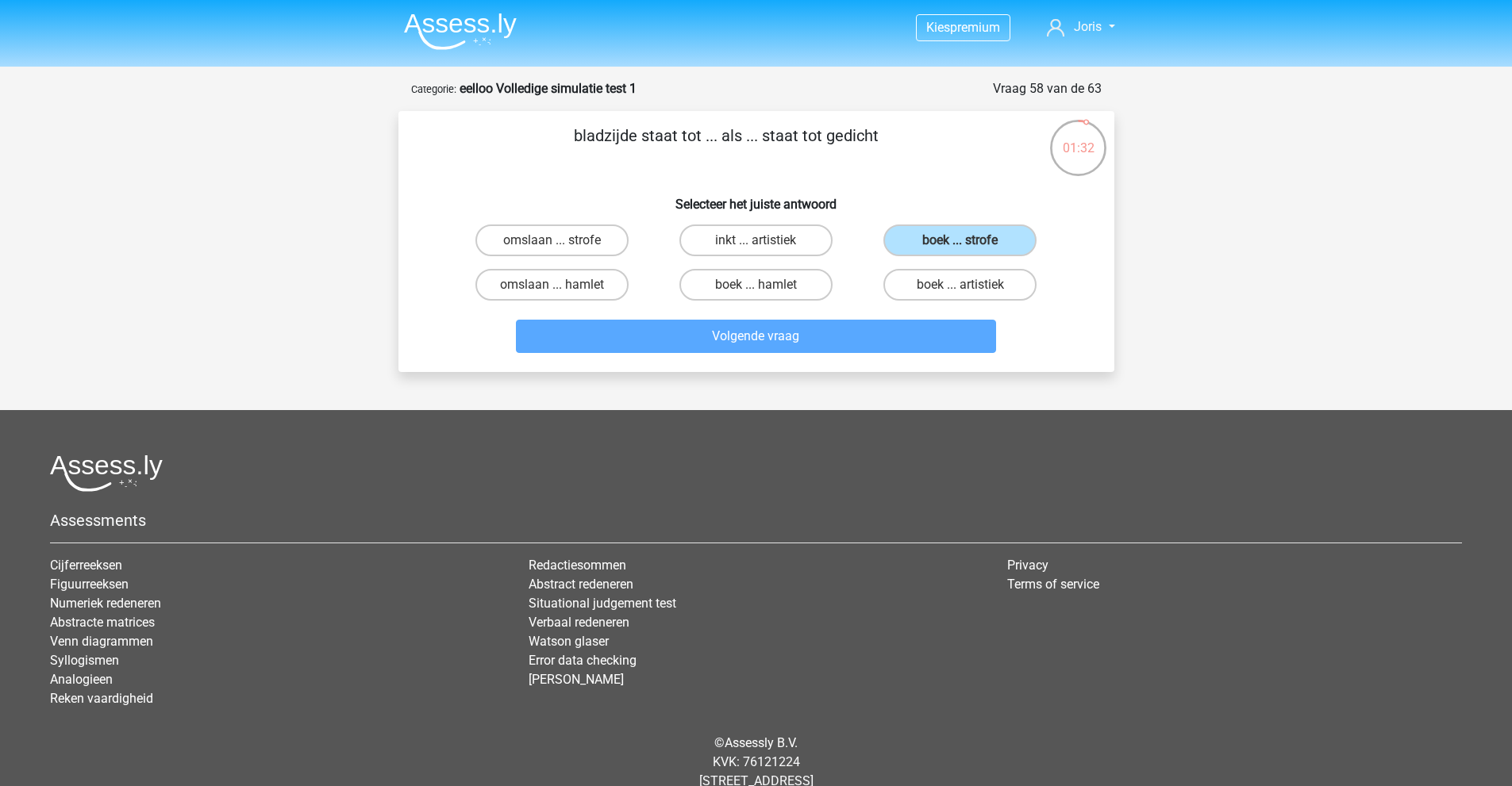
scroll to position [43, 0]
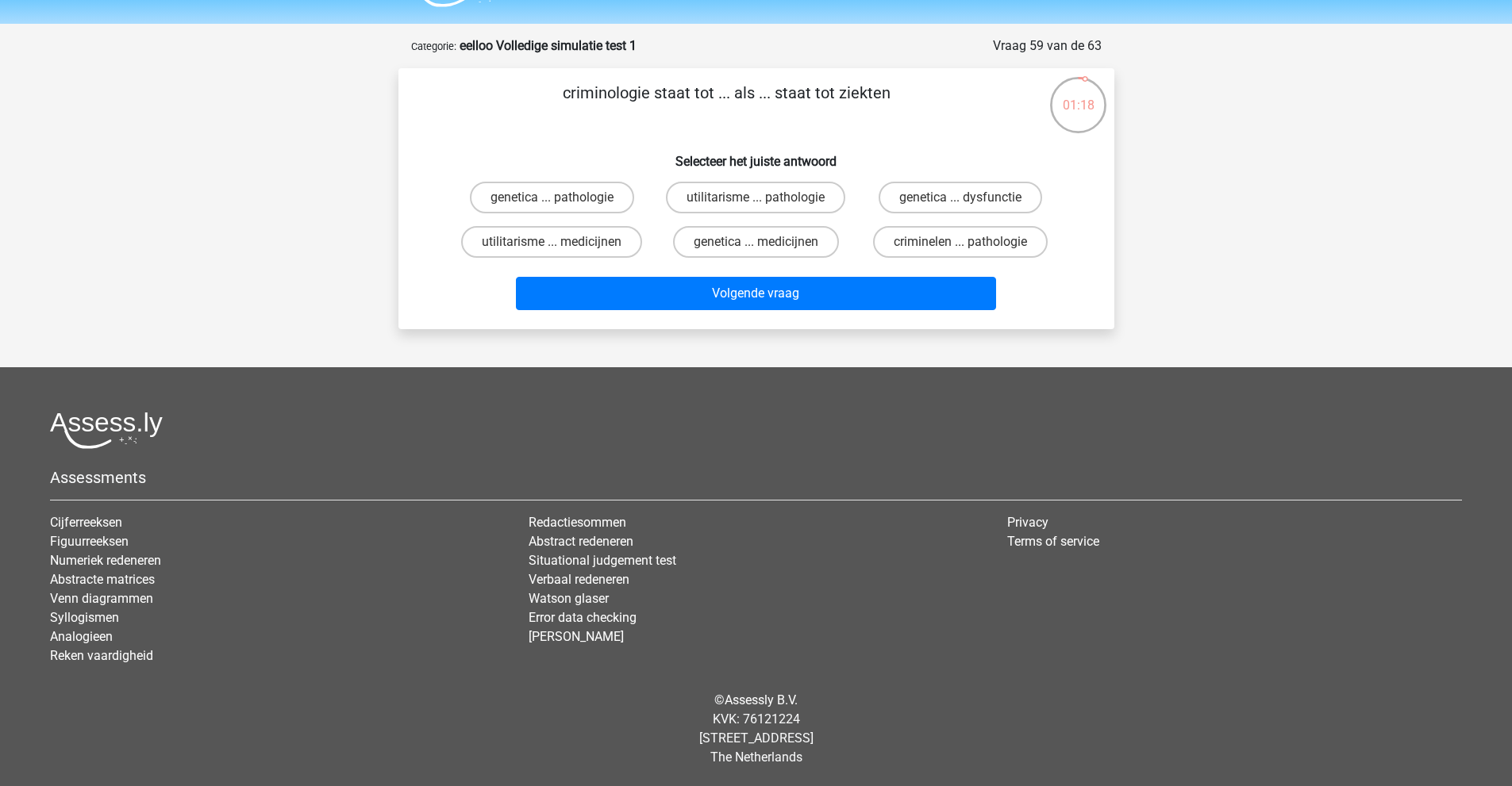
click at [967, 249] on input "criminelen ... pathologie" at bounding box center [965, 247] width 10 height 10
radio input "true"
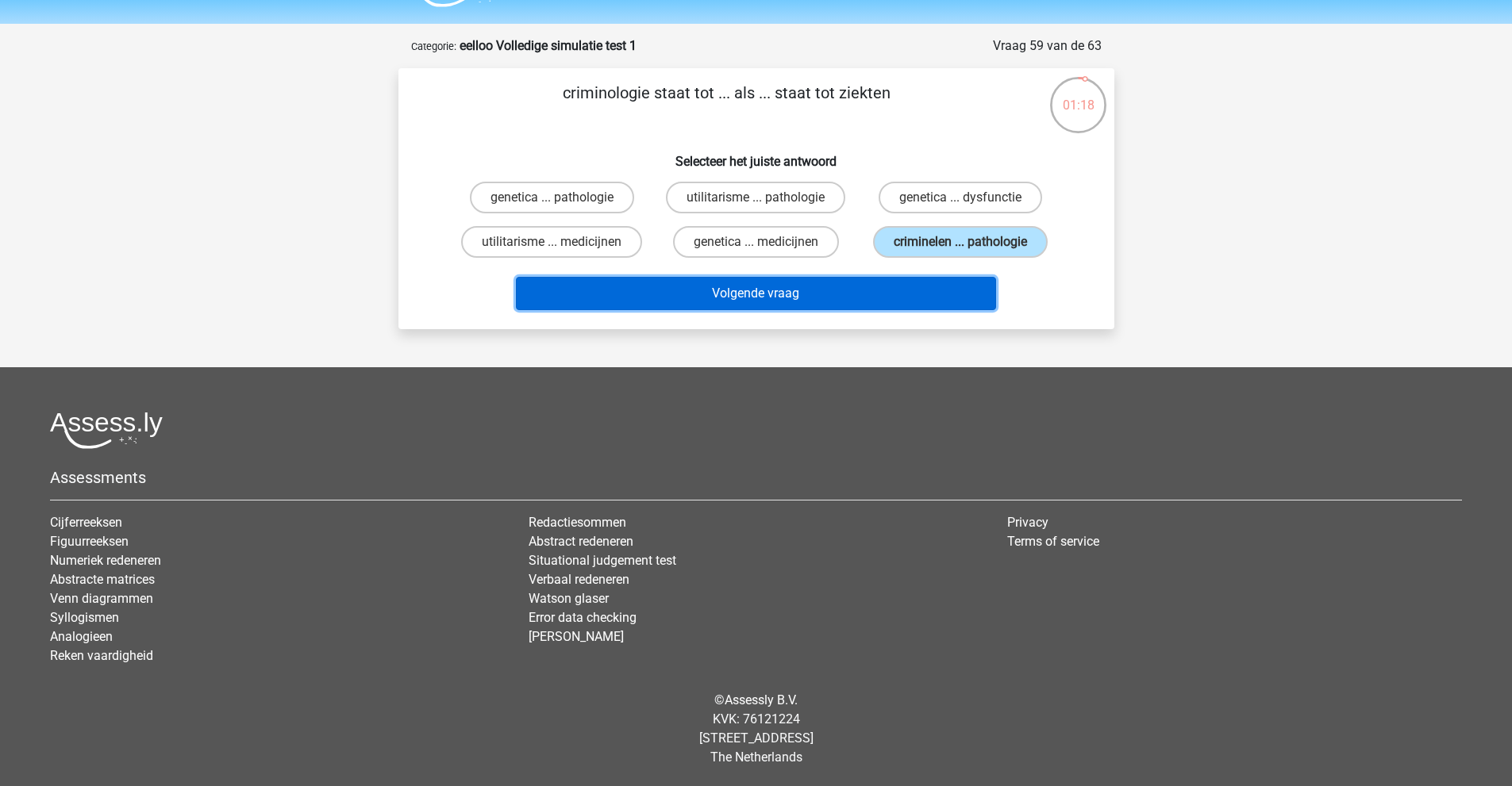
click at [920, 296] on button "Volgende vraag" at bounding box center [756, 293] width 480 height 34
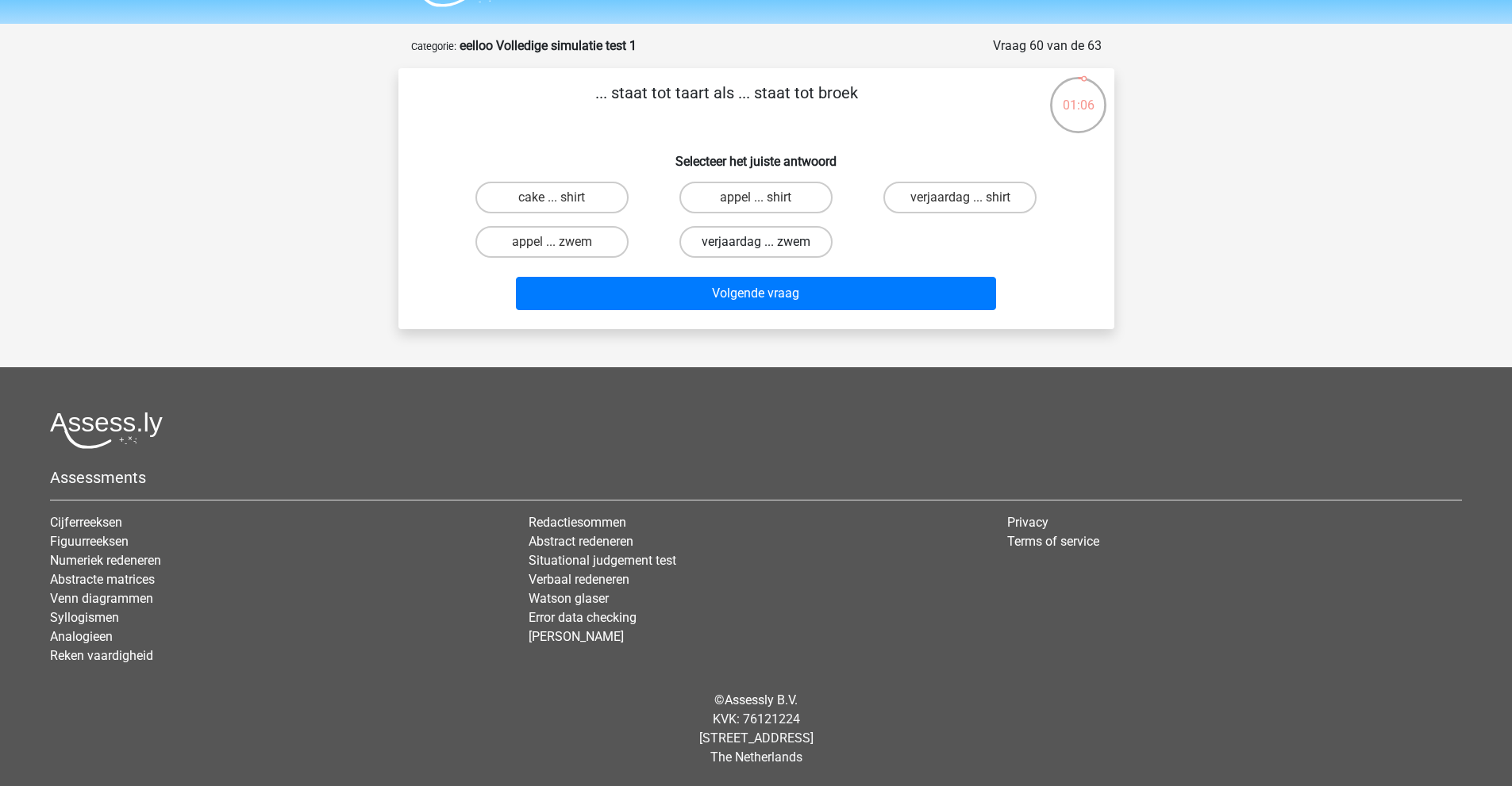
click at [735, 249] on label "verjaardag ... zwem" at bounding box center [756, 241] width 153 height 32
click at [756, 249] on input "verjaardag ... zwem" at bounding box center [760, 247] width 10 height 10
radio input "true"
click at [751, 188] on label "appel ... shirt" at bounding box center [756, 197] width 153 height 32
click at [756, 198] on input "appel ... shirt" at bounding box center [760, 202] width 10 height 10
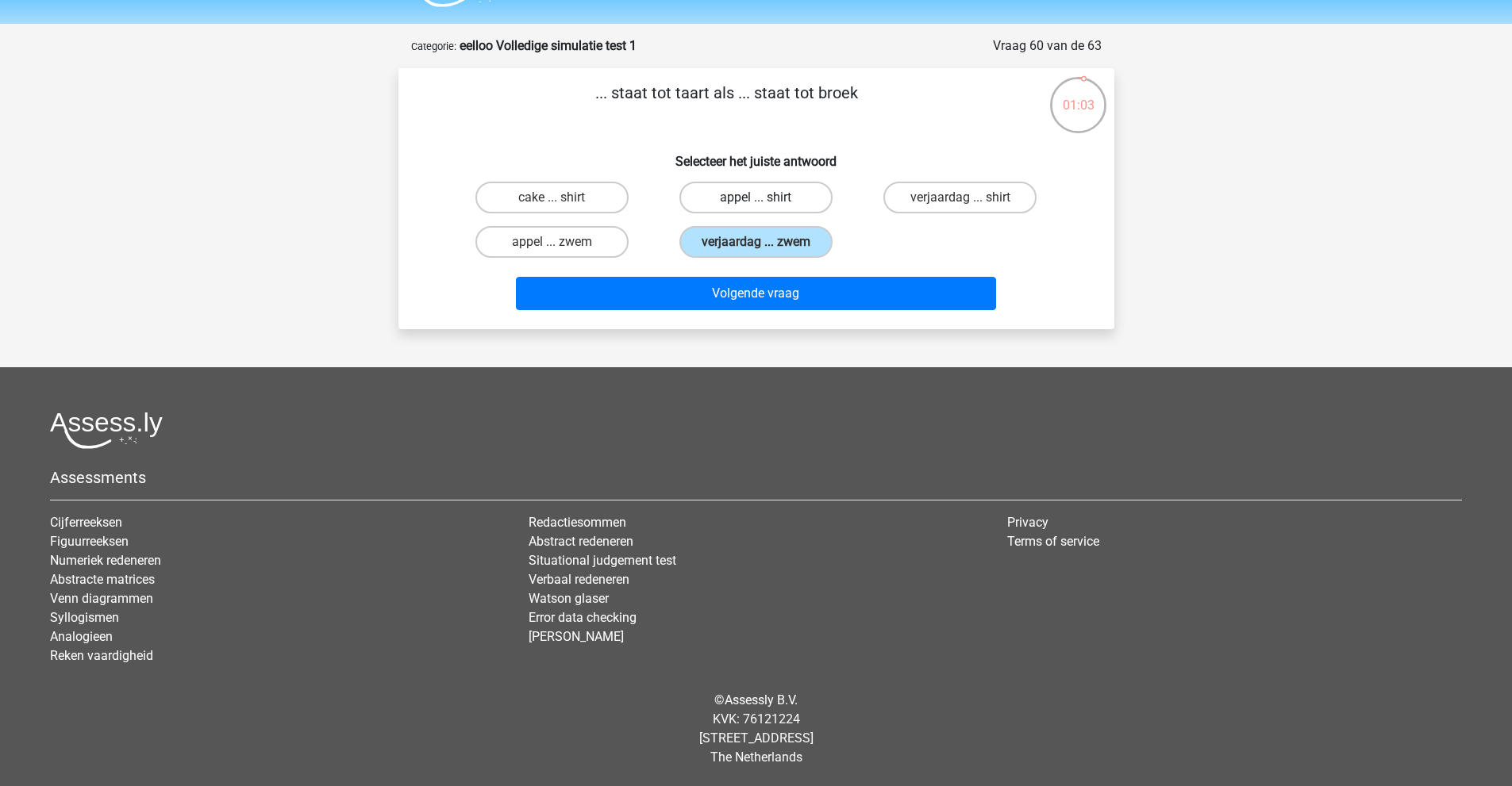
radio input "true"
click at [589, 244] on label "appel ... zwem" at bounding box center [552, 241] width 153 height 32
click at [562, 244] on input "appel ... zwem" at bounding box center [557, 247] width 10 height 10
radio input "true"
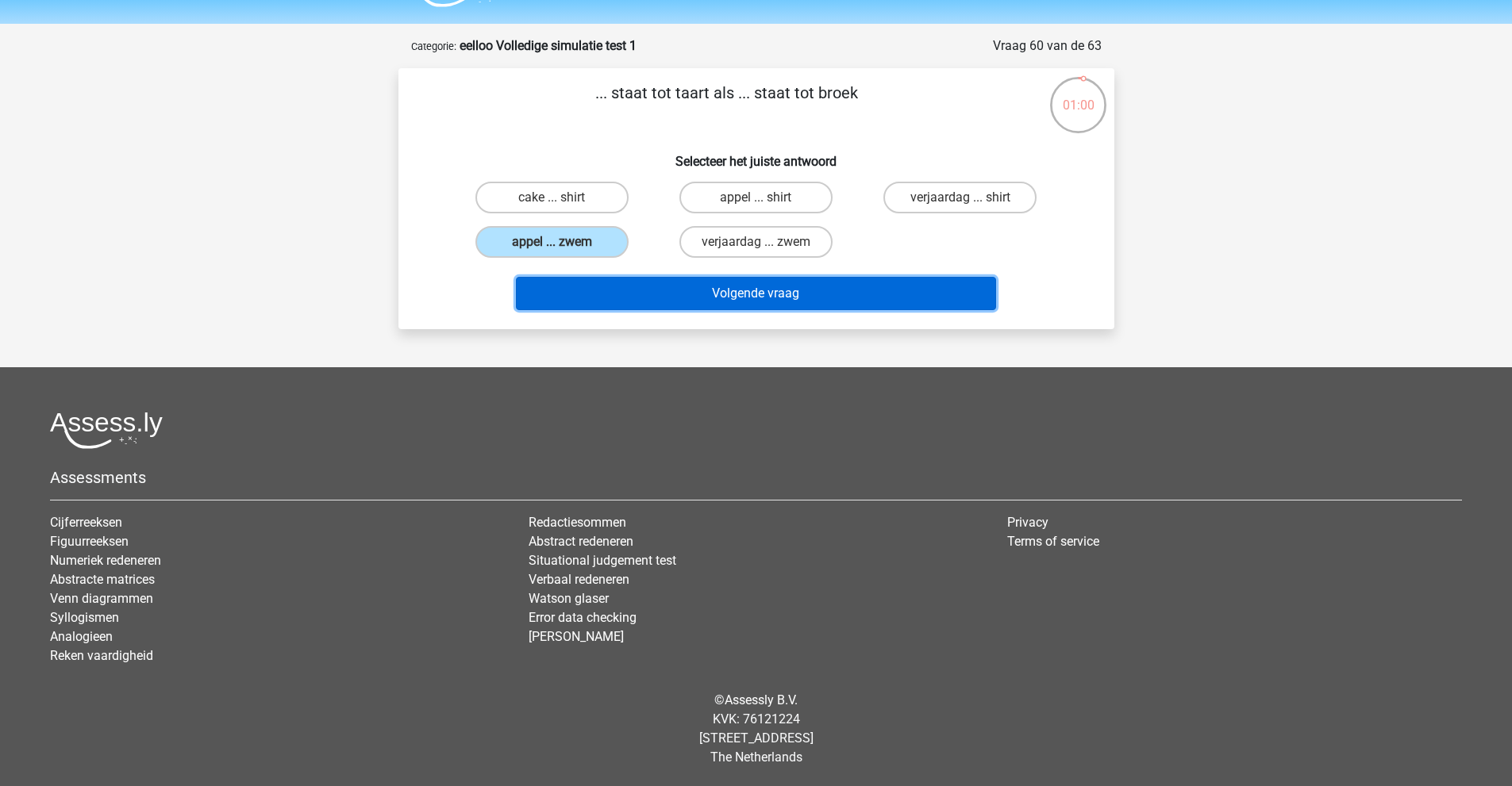
click at [652, 290] on button "Volgende vraag" at bounding box center [756, 293] width 480 height 34
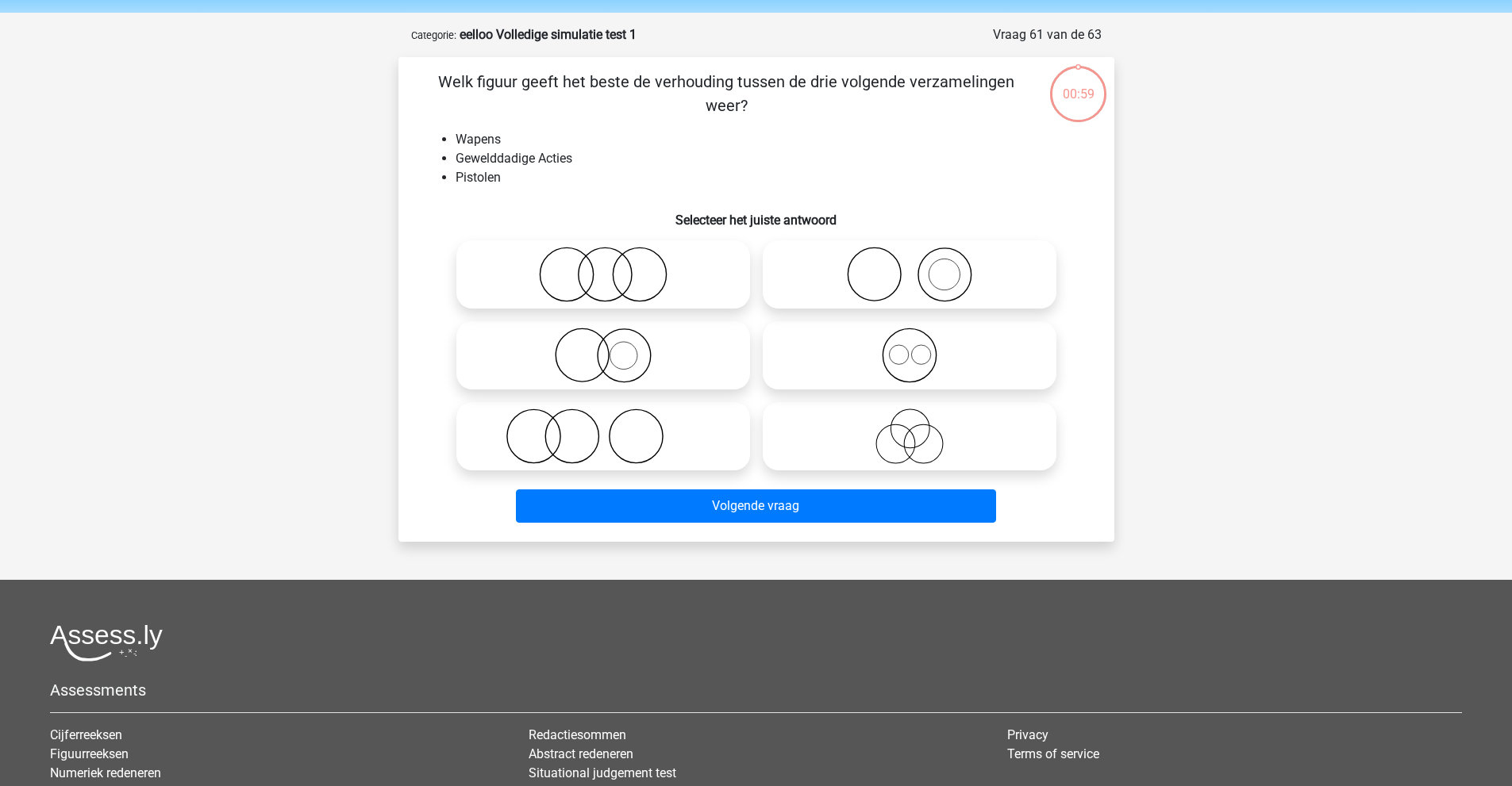
scroll to position [0, 0]
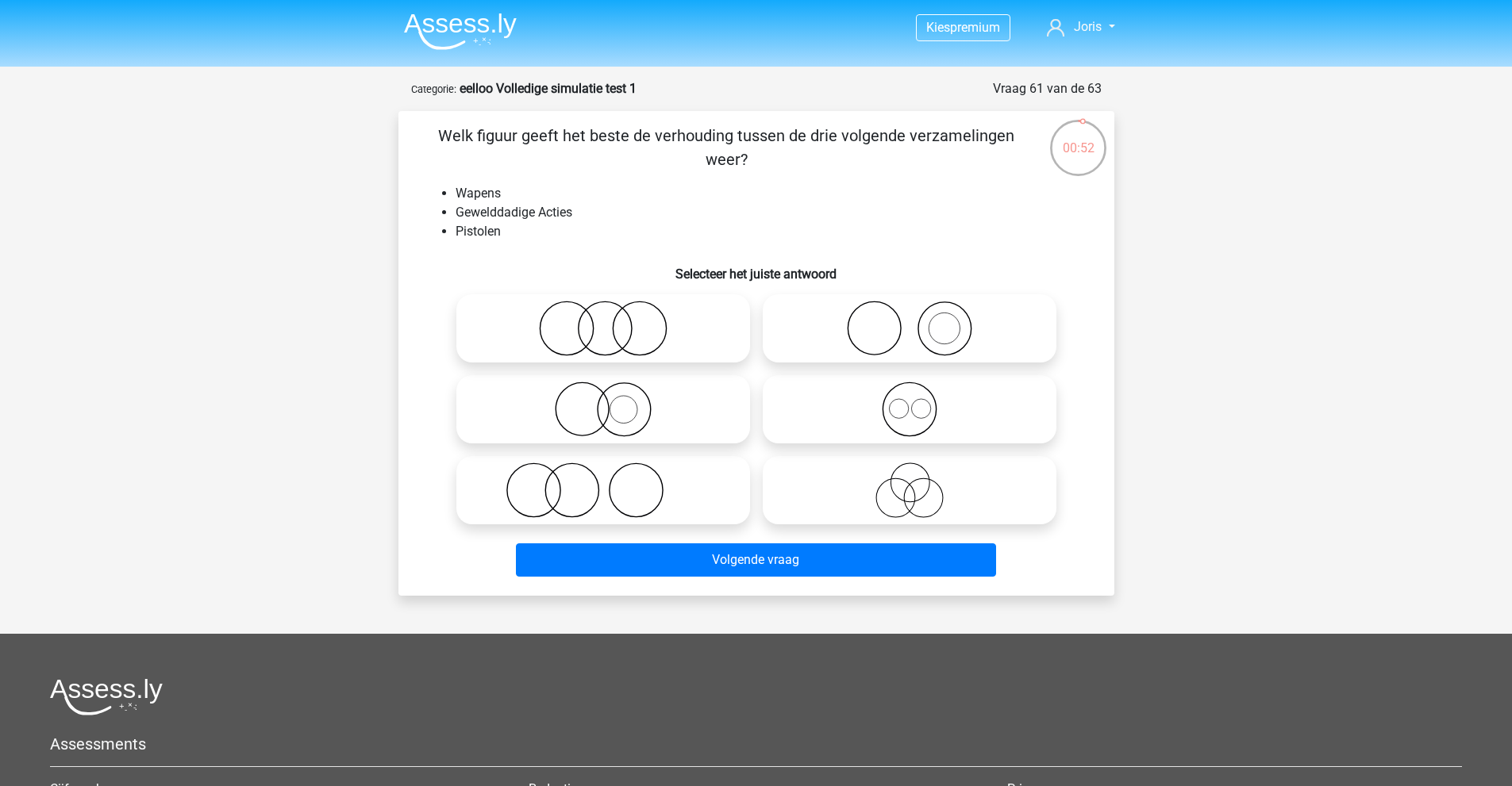
click at [617, 411] on icon at bounding box center [603, 408] width 281 height 55
click at [614, 401] on input "radio" at bounding box center [608, 396] width 10 height 10
radio input "true"
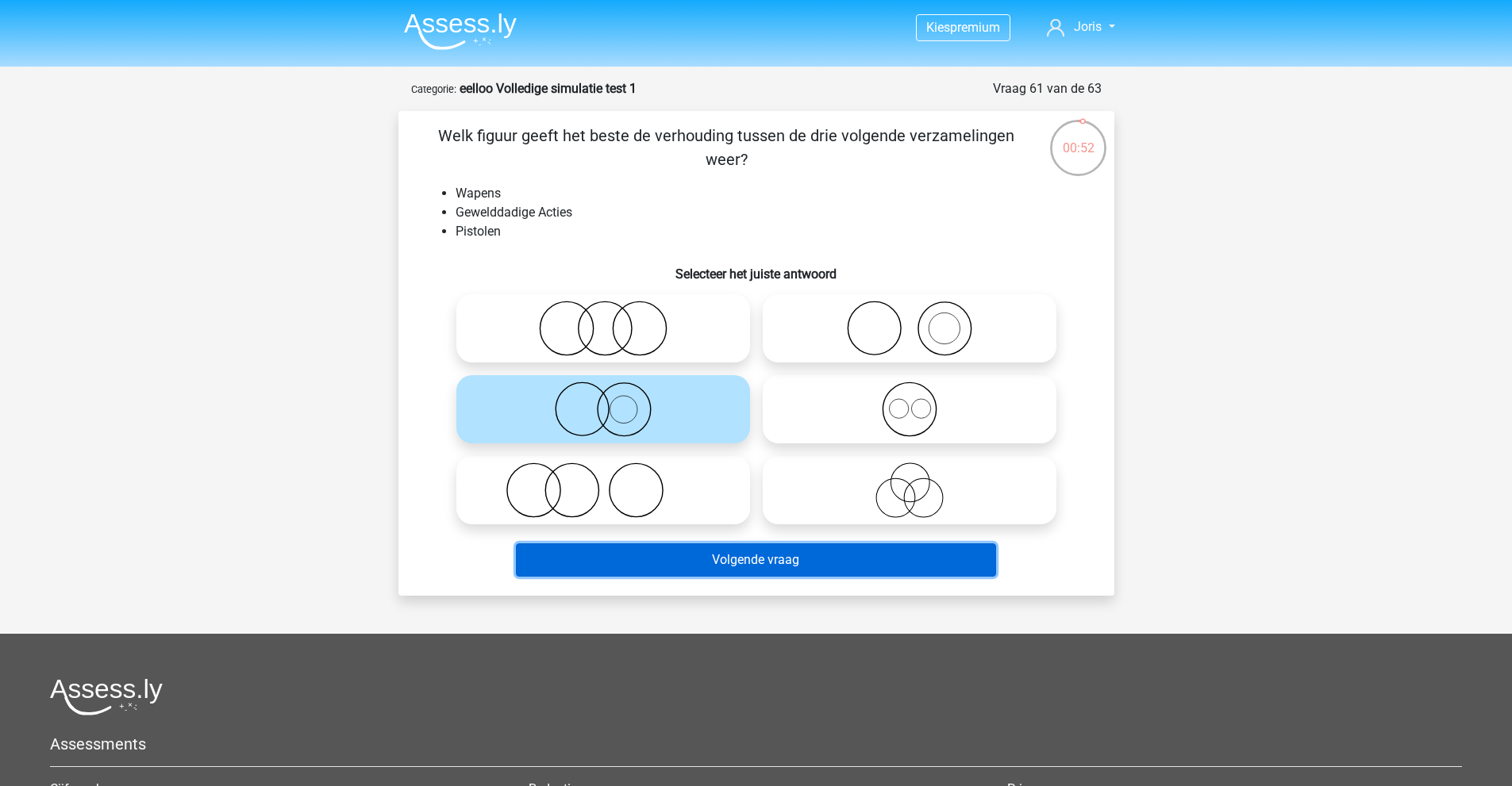
click at [717, 561] on button "Volgende vraag" at bounding box center [756, 560] width 480 height 34
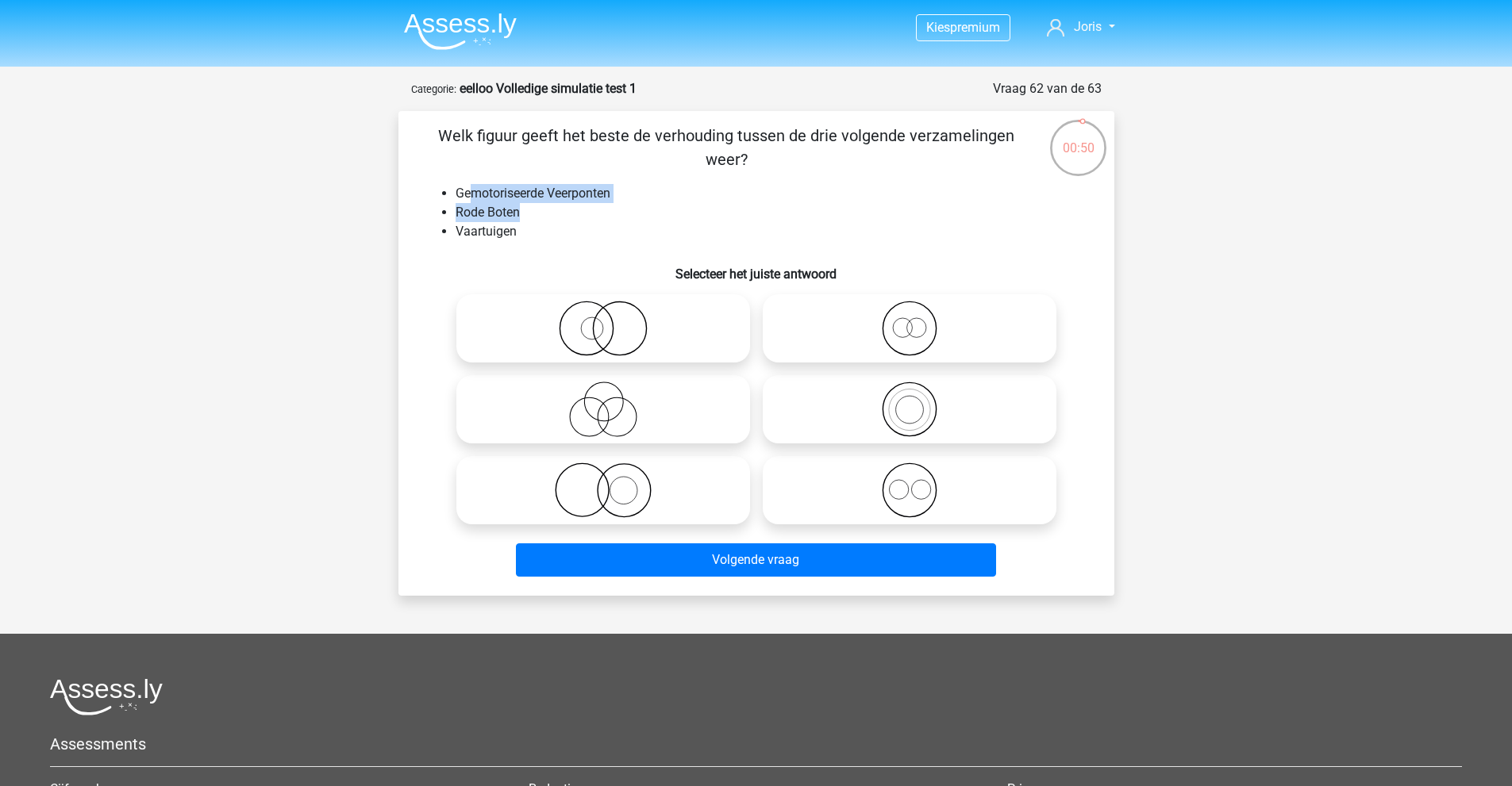
drag, startPoint x: 550, startPoint y: 219, endPoint x: 469, endPoint y: 185, distance: 87.8
click at [469, 186] on ul "Gemotoriseerde Veerponten Rode Boten Vaartuigen" at bounding box center [756, 212] width 666 height 57
click at [524, 223] on li "Vaartuigen" at bounding box center [773, 231] width 634 height 19
click at [916, 339] on icon at bounding box center [909, 328] width 281 height 55
click at [916, 320] on input "radio" at bounding box center [914, 315] width 10 height 10
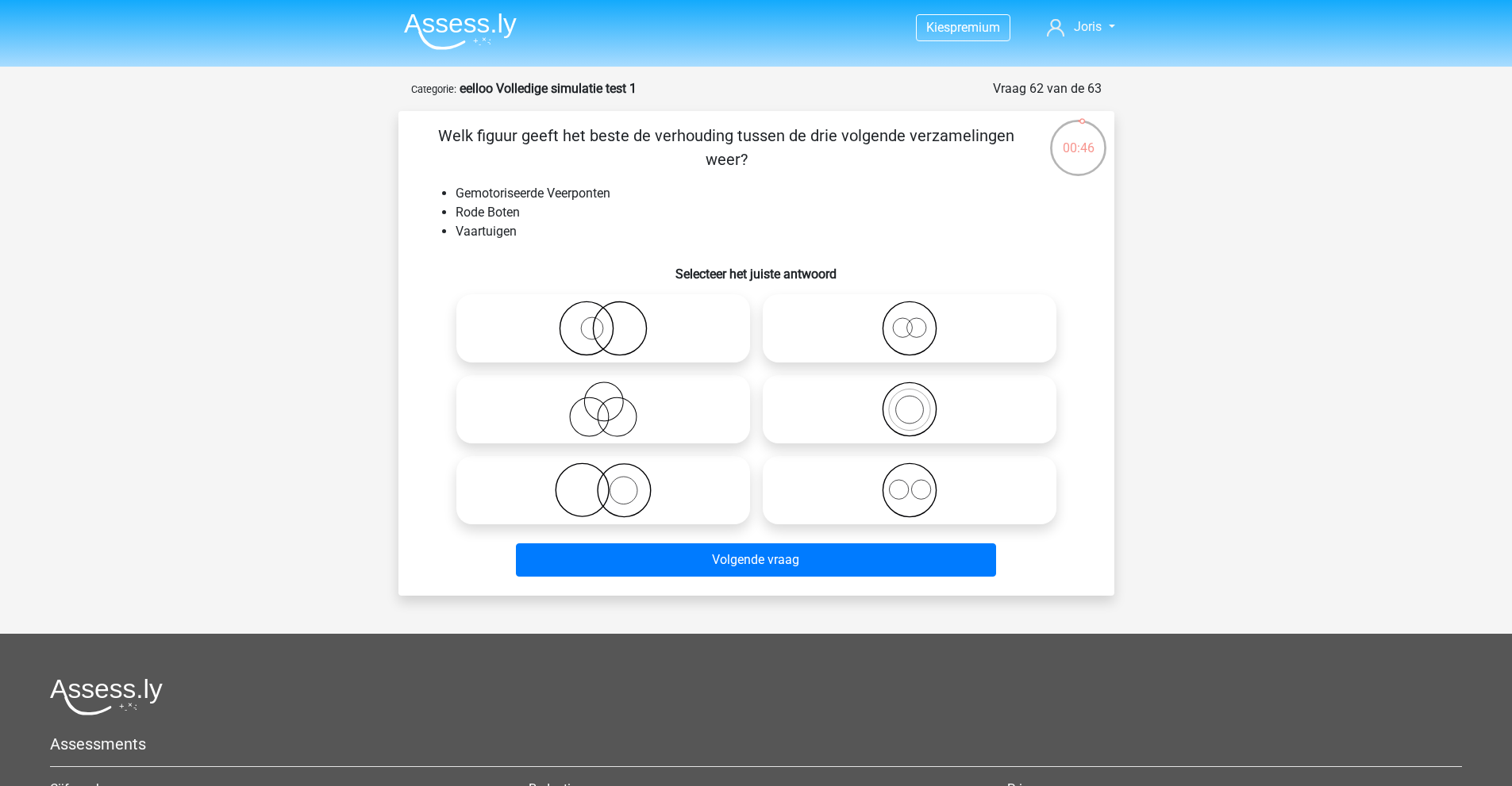
radio input "true"
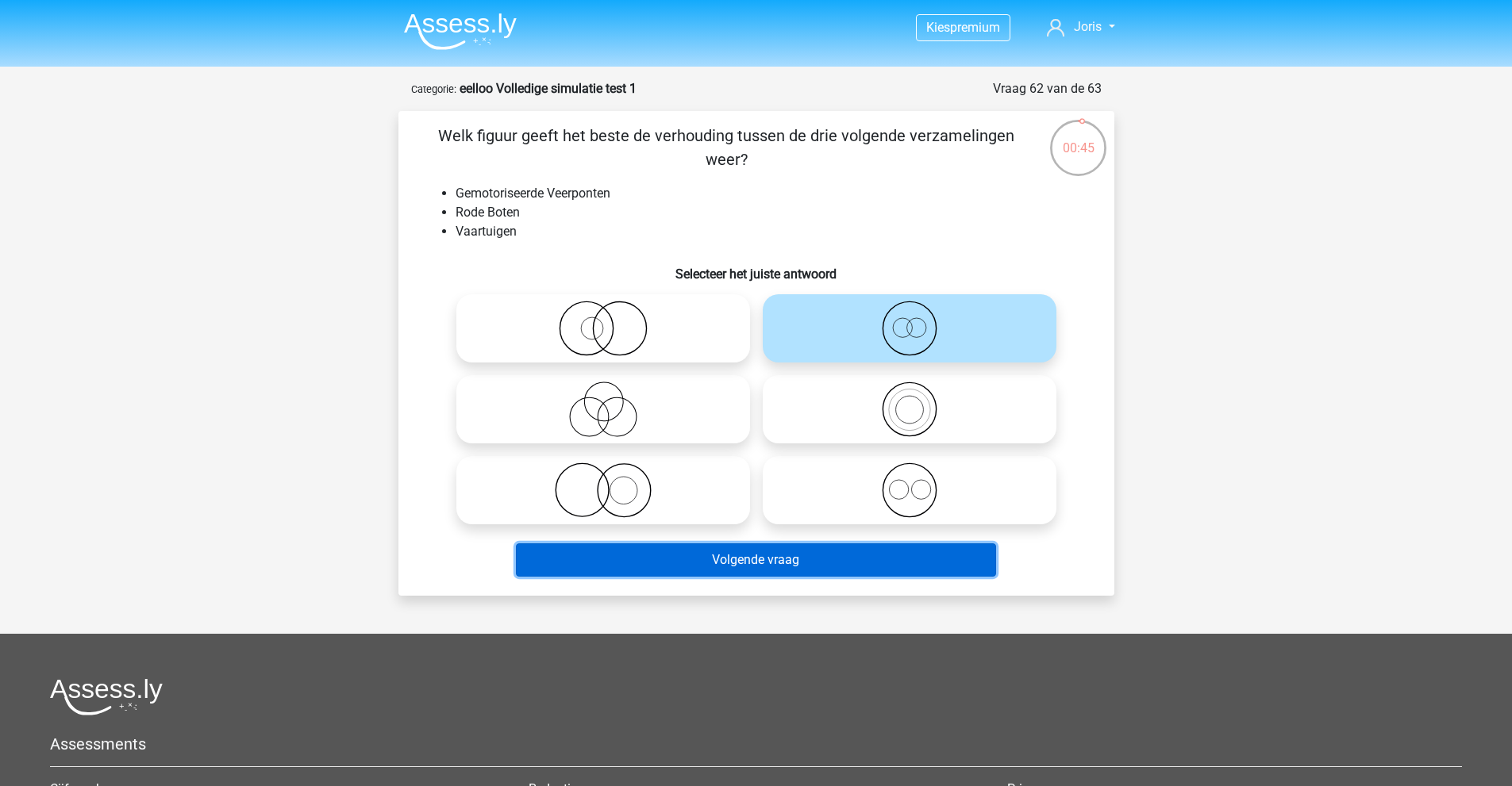
click at [867, 565] on button "Volgende vraag" at bounding box center [756, 560] width 480 height 34
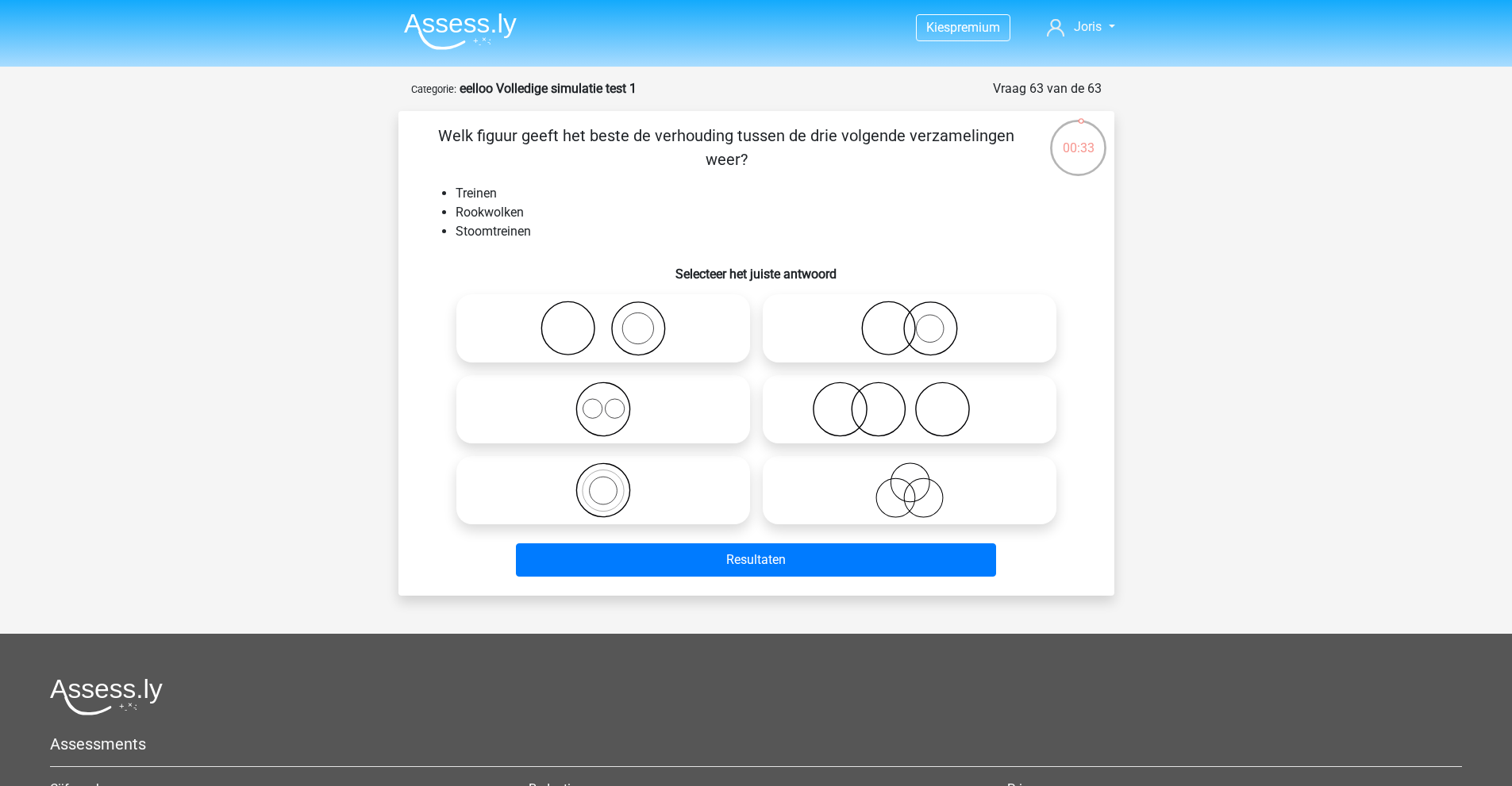
click at [867, 330] on icon at bounding box center [909, 328] width 281 height 55
click at [910, 320] on input "radio" at bounding box center [914, 315] width 10 height 10
radio input "true"
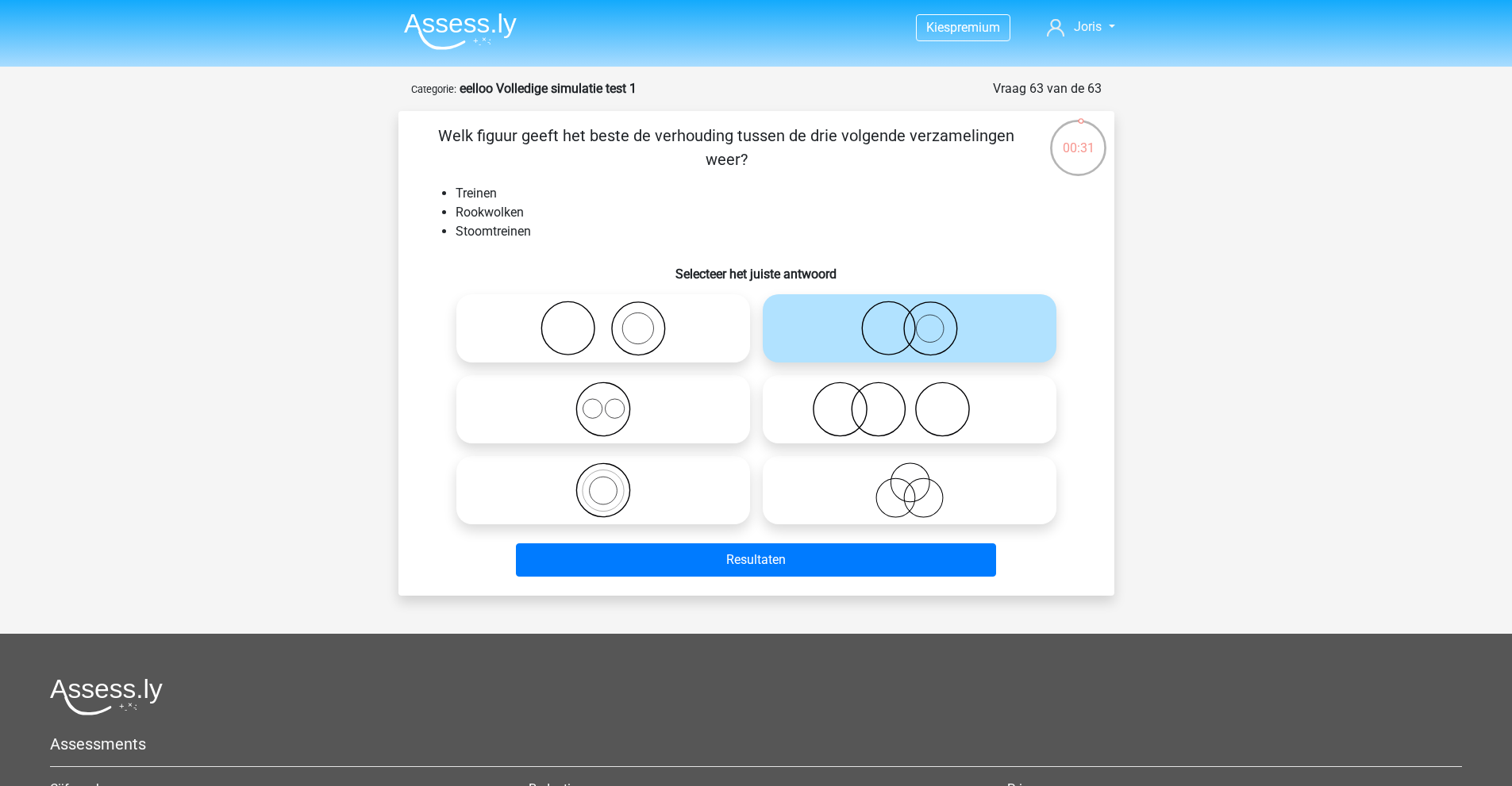
click at [617, 321] on icon at bounding box center [603, 328] width 281 height 55
click at [614, 320] on input "radio" at bounding box center [608, 315] width 10 height 10
radio input "true"
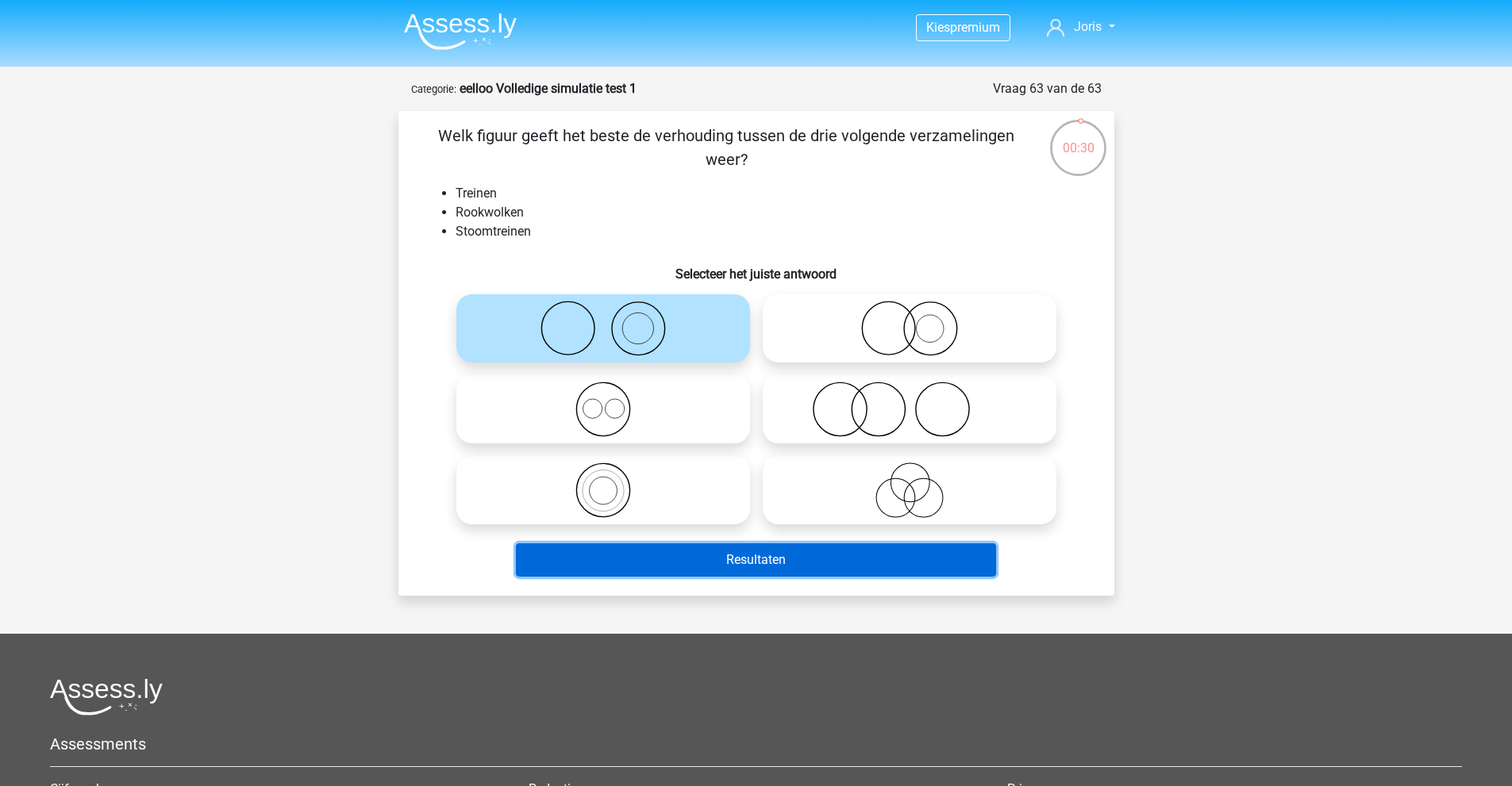
click at [614, 561] on button "Resultaten" at bounding box center [756, 560] width 480 height 34
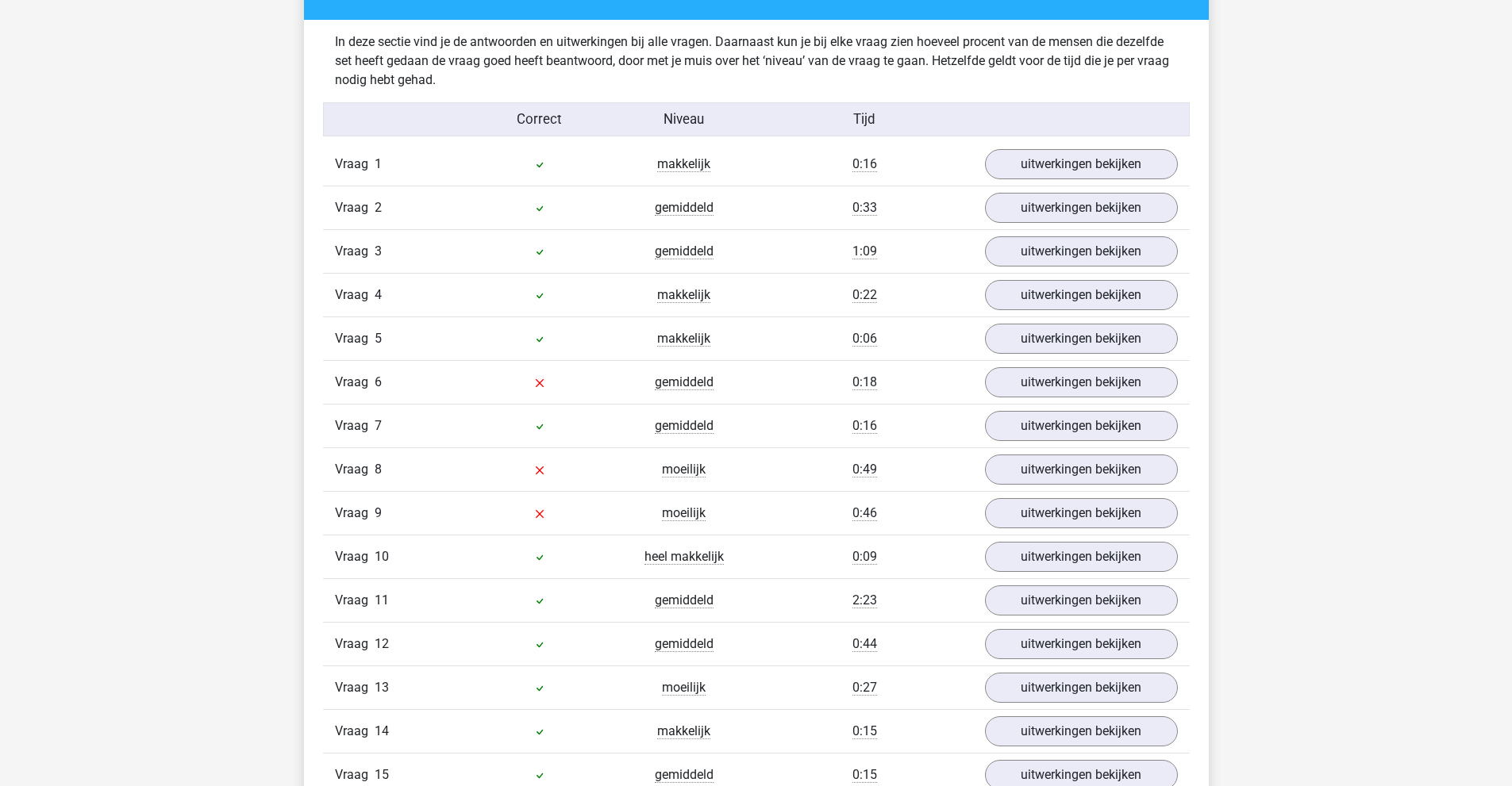
scroll to position [1666, 0]
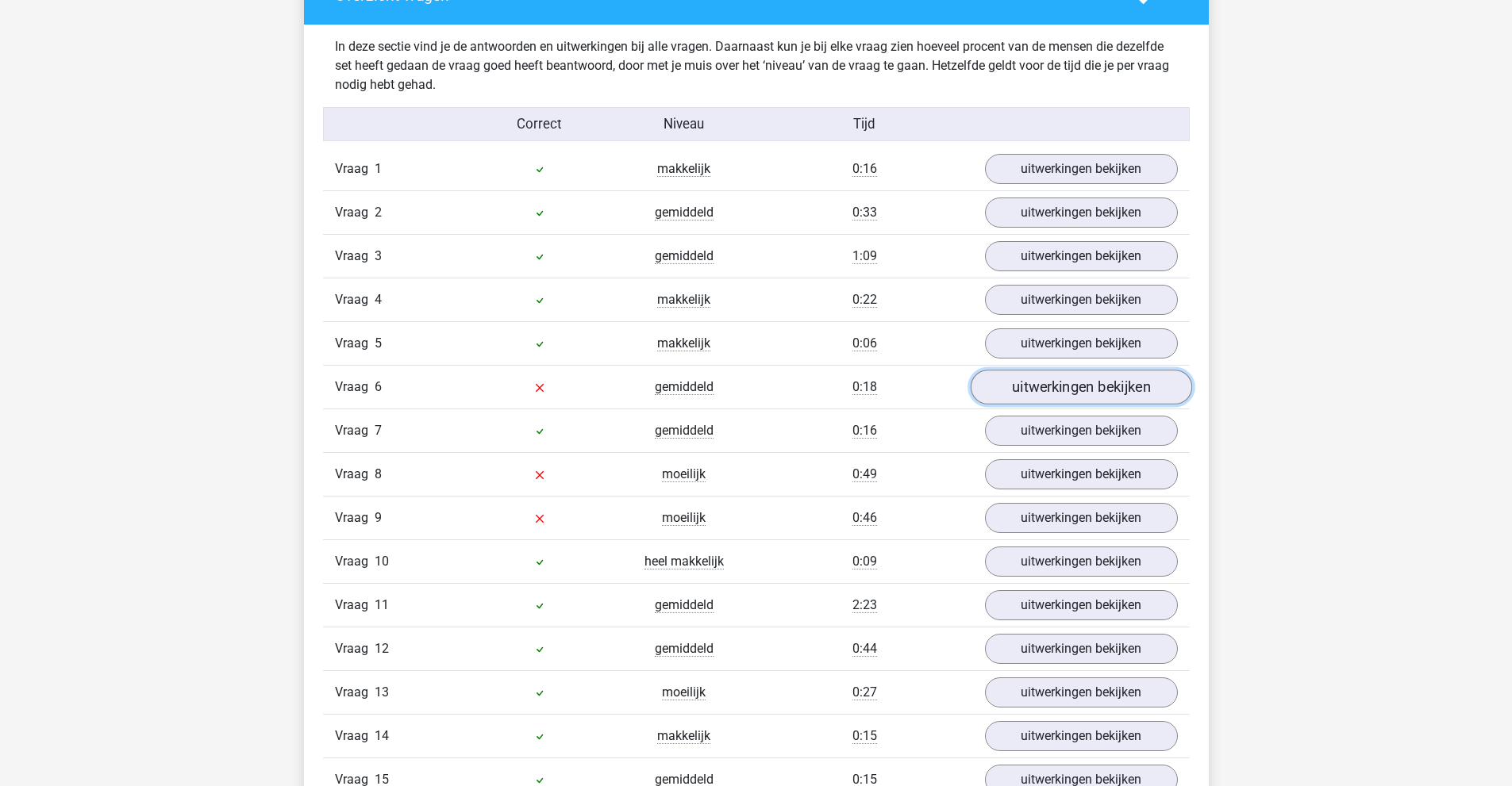
click at [1040, 376] on link "uitwerkingen bekijken" at bounding box center [1081, 387] width 222 height 34
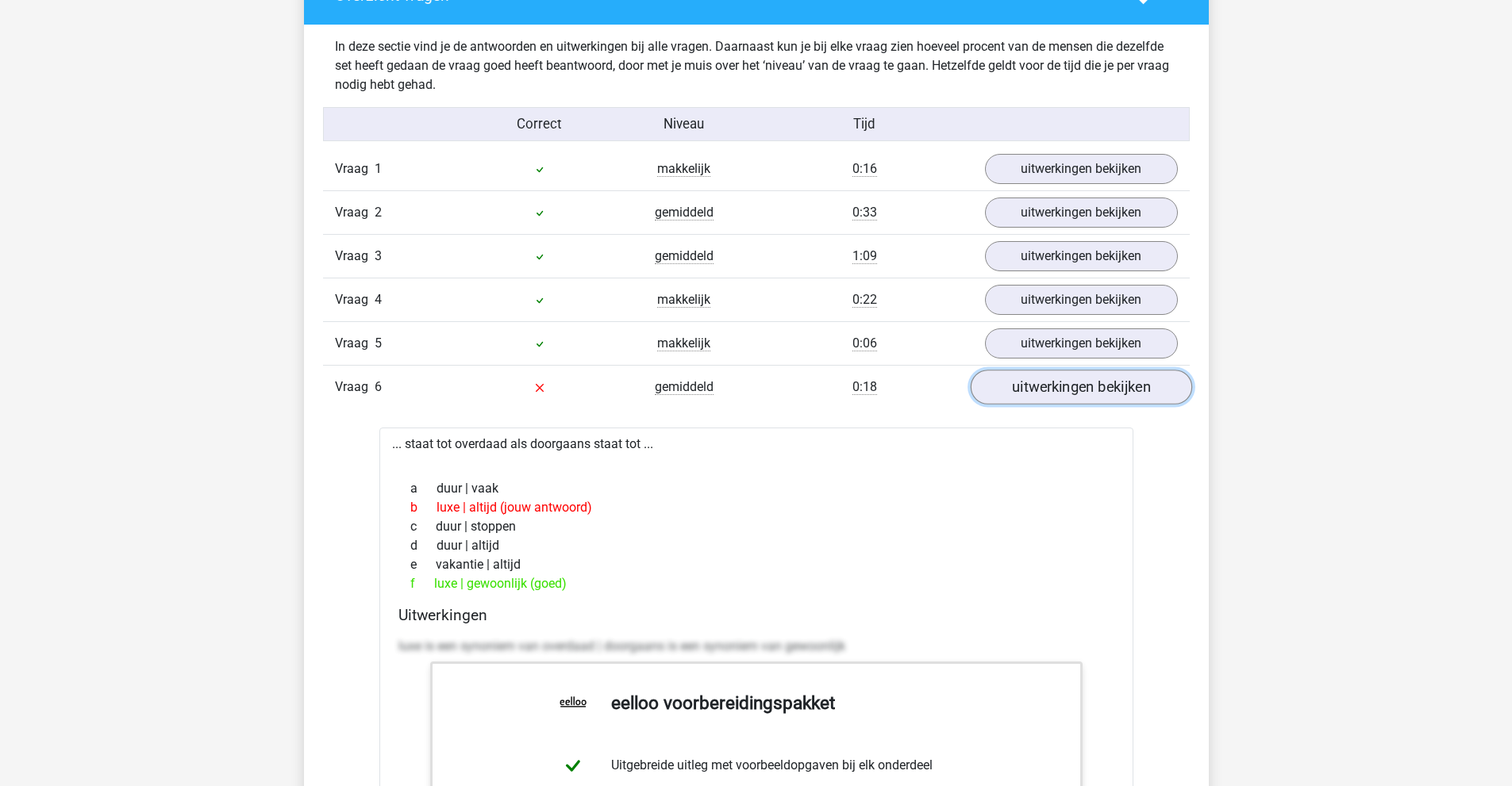
click at [1040, 376] on link "uitwerkingen bekijken" at bounding box center [1081, 387] width 222 height 34
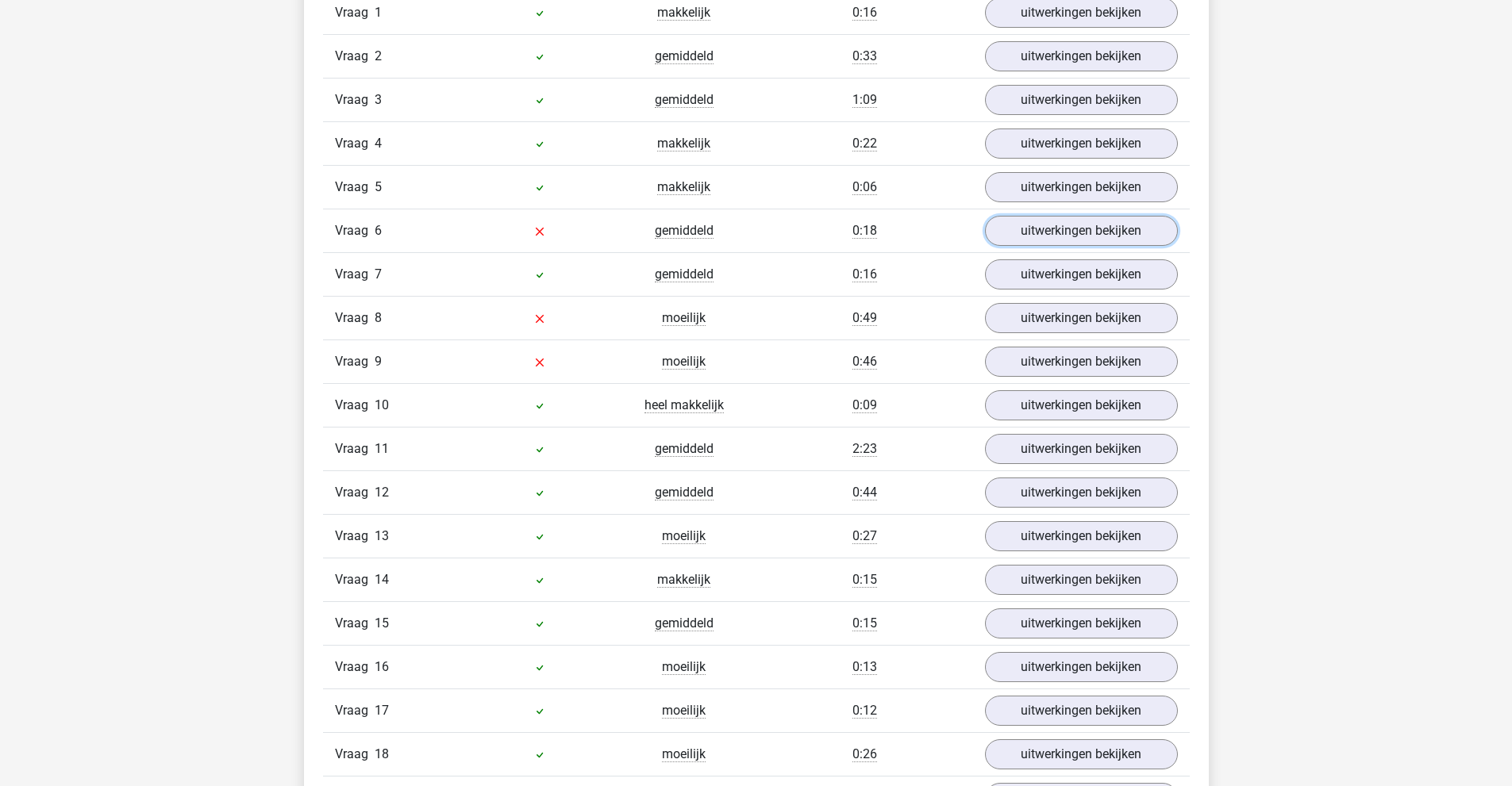
scroll to position [1824, 0]
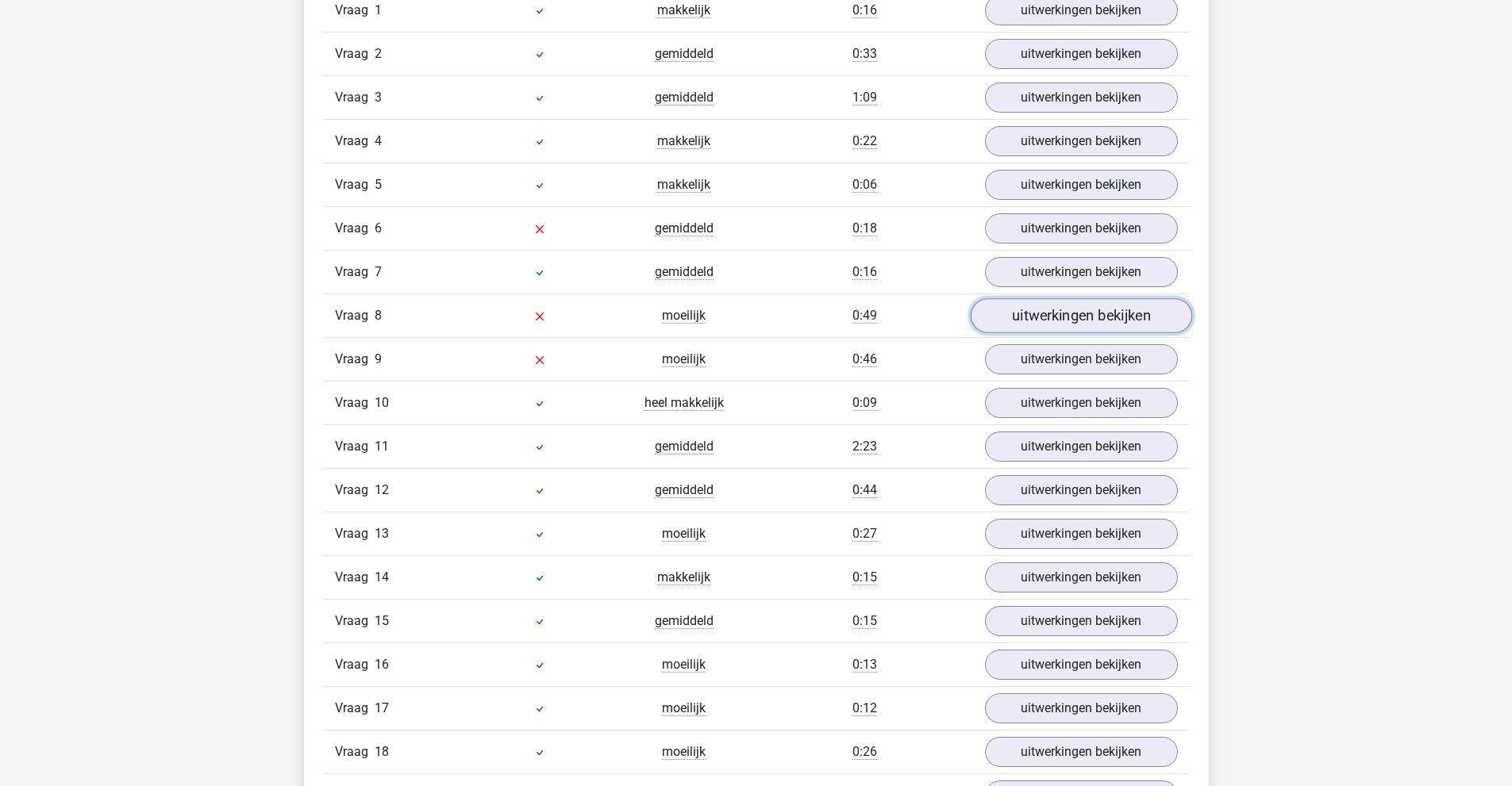
click at [1101, 325] on link "uitwerkingen bekijken" at bounding box center [1081, 316] width 222 height 34
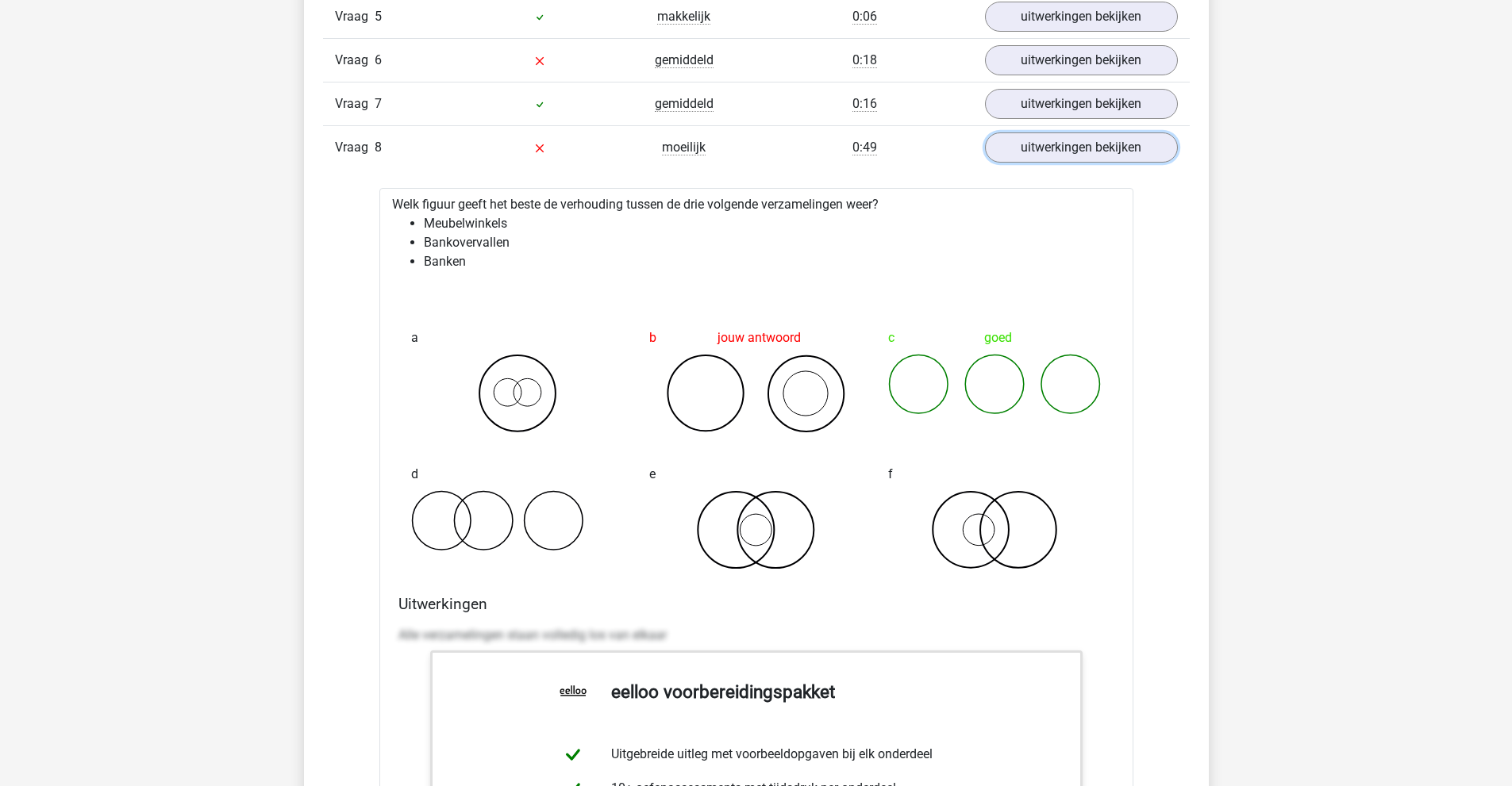
scroll to position [1983, 0]
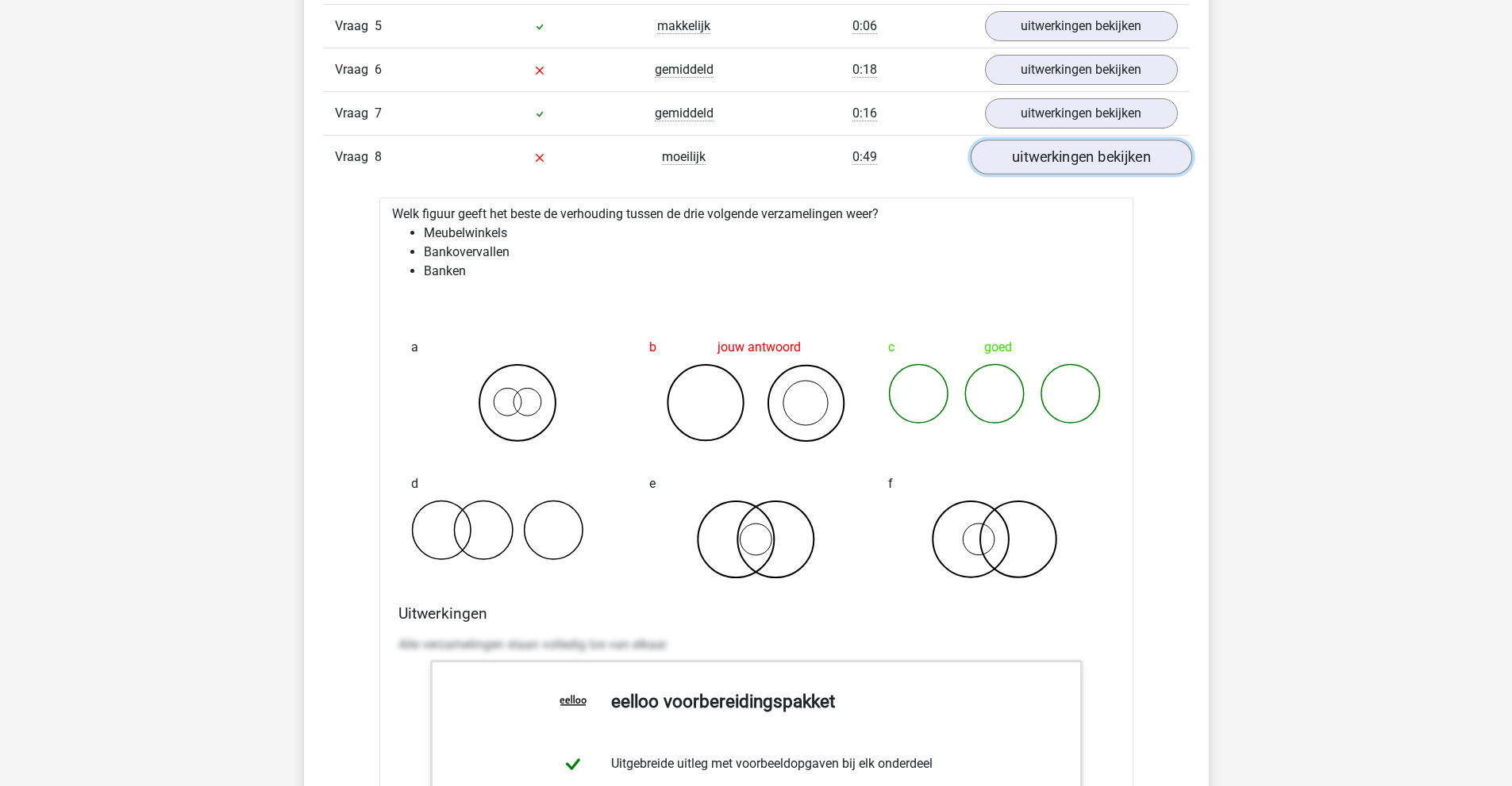
click at [1062, 162] on link "uitwerkingen bekijken" at bounding box center [1081, 157] width 222 height 34
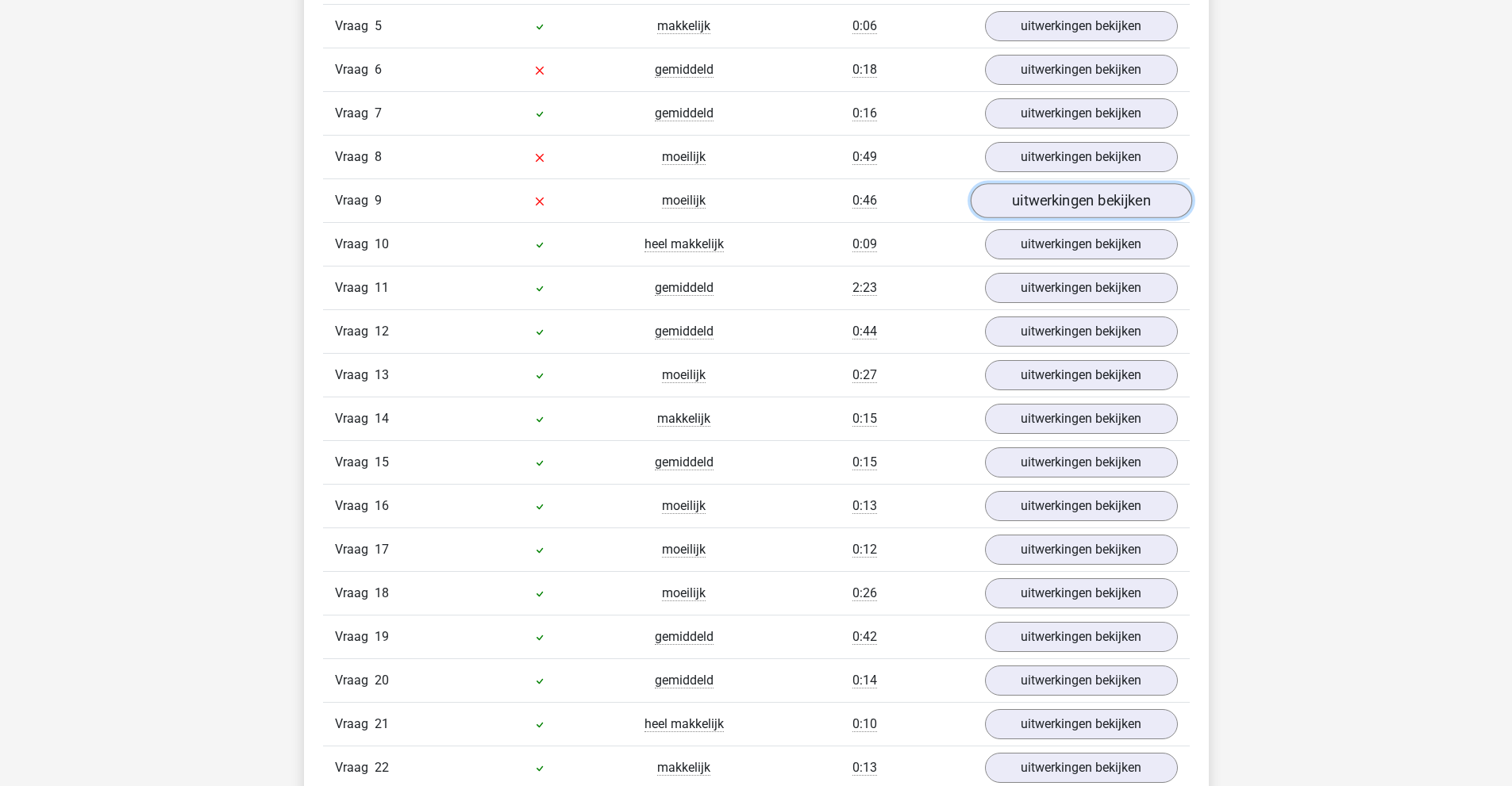
click at [1098, 194] on link "uitwerkingen bekijken" at bounding box center [1081, 201] width 222 height 34
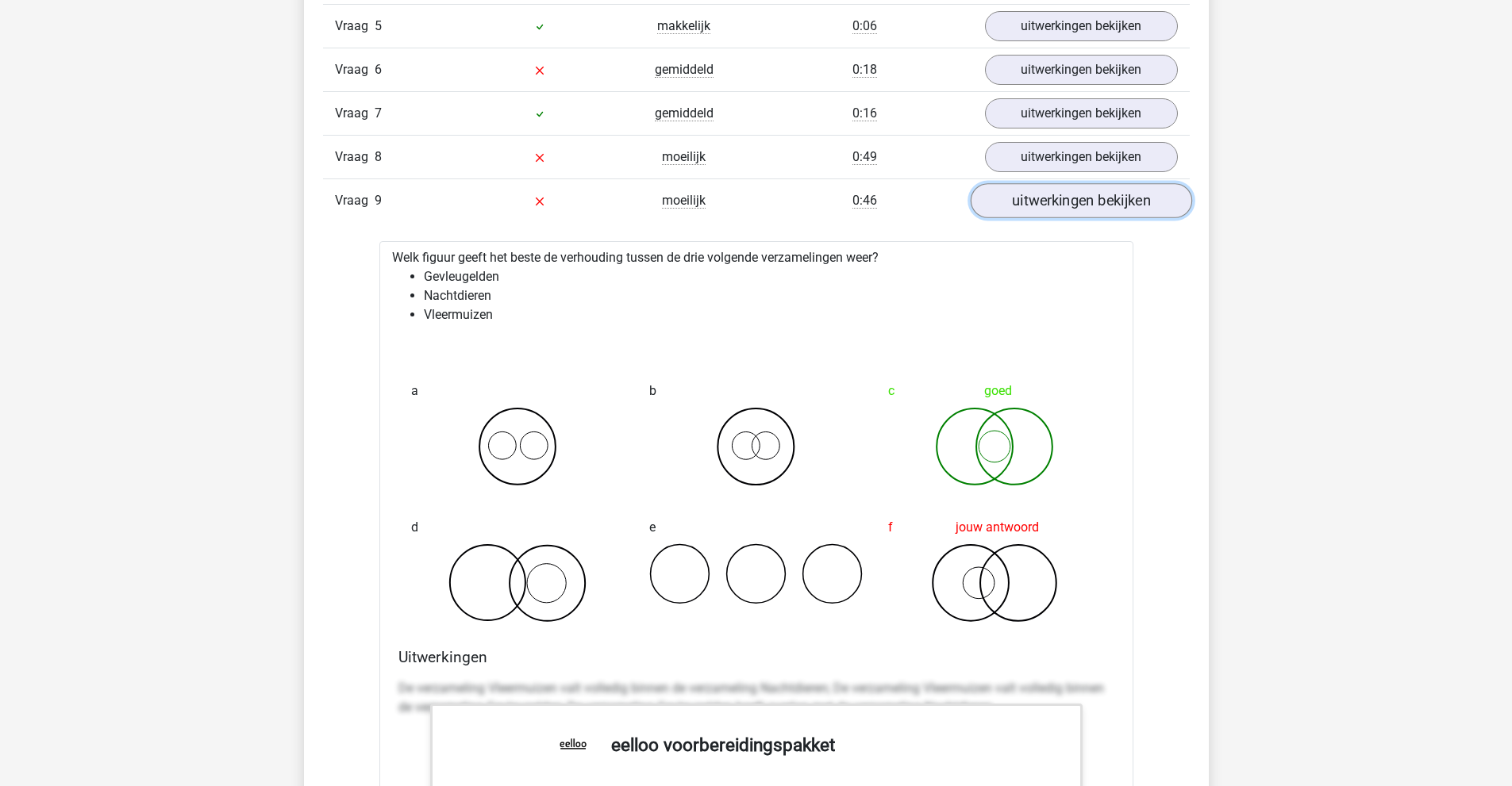
click at [1098, 194] on link "uitwerkingen bekijken" at bounding box center [1081, 201] width 222 height 34
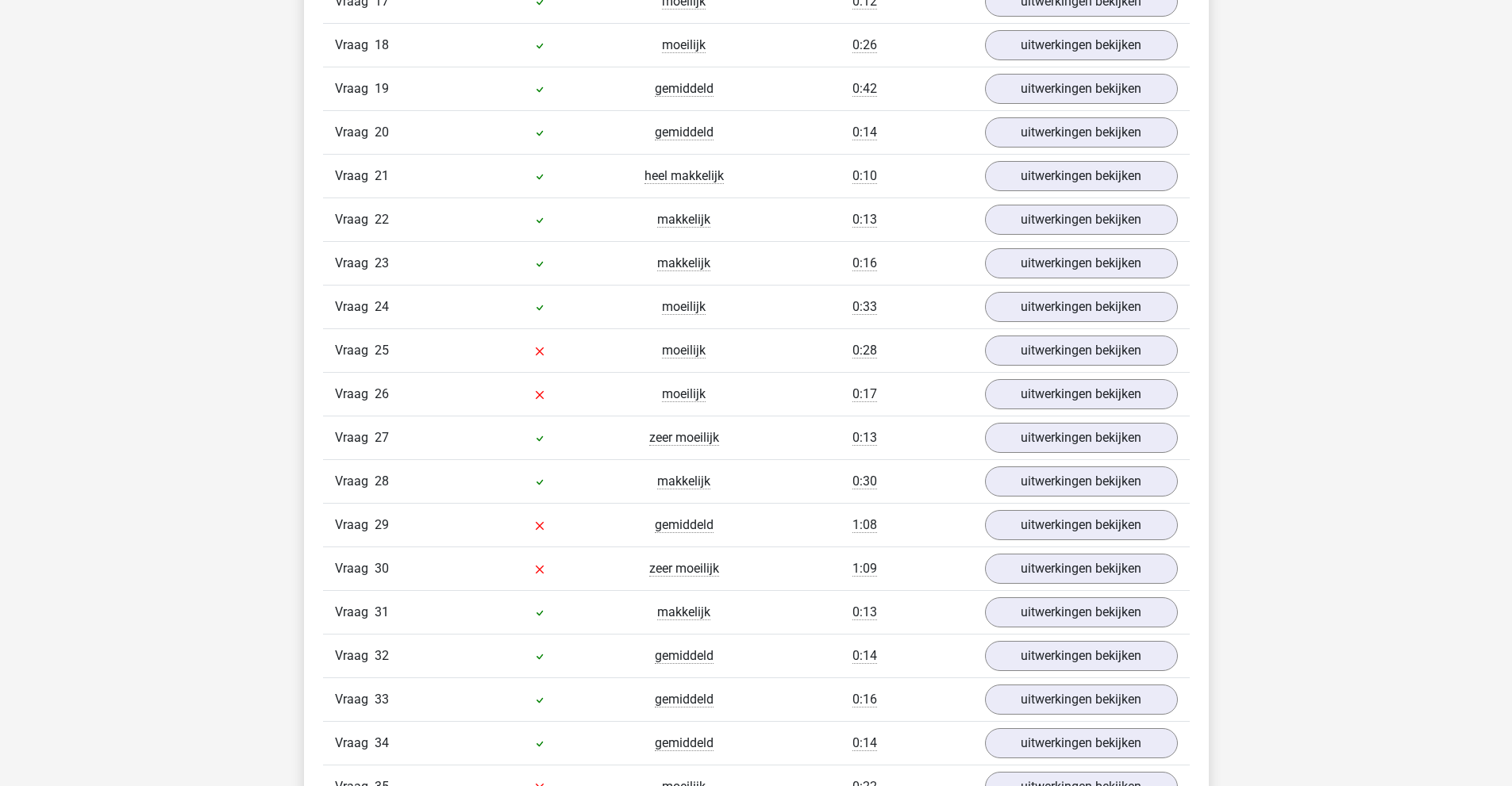
scroll to position [2539, 0]
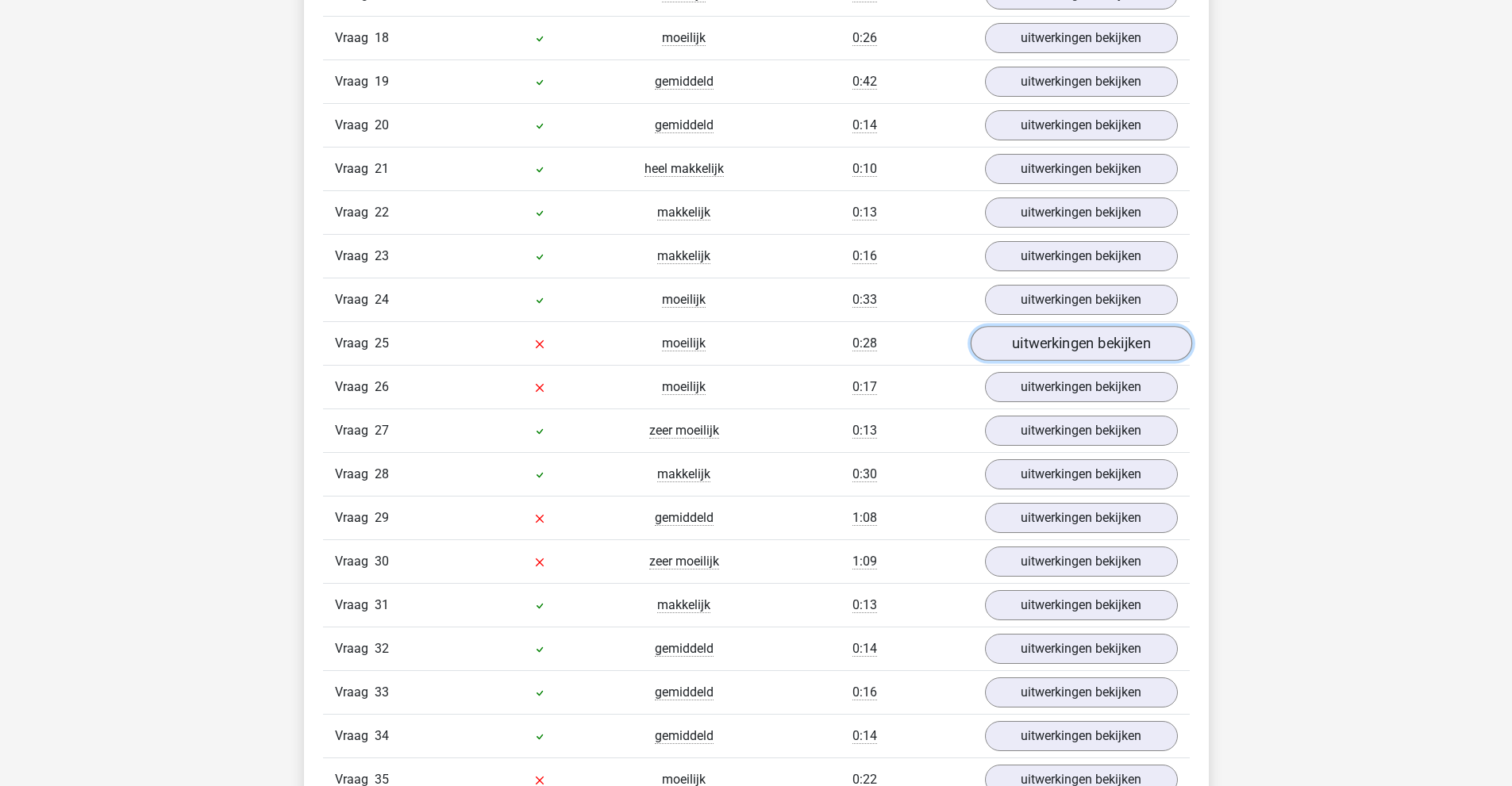
click at [1065, 337] on link "uitwerkingen bekijken" at bounding box center [1081, 343] width 222 height 34
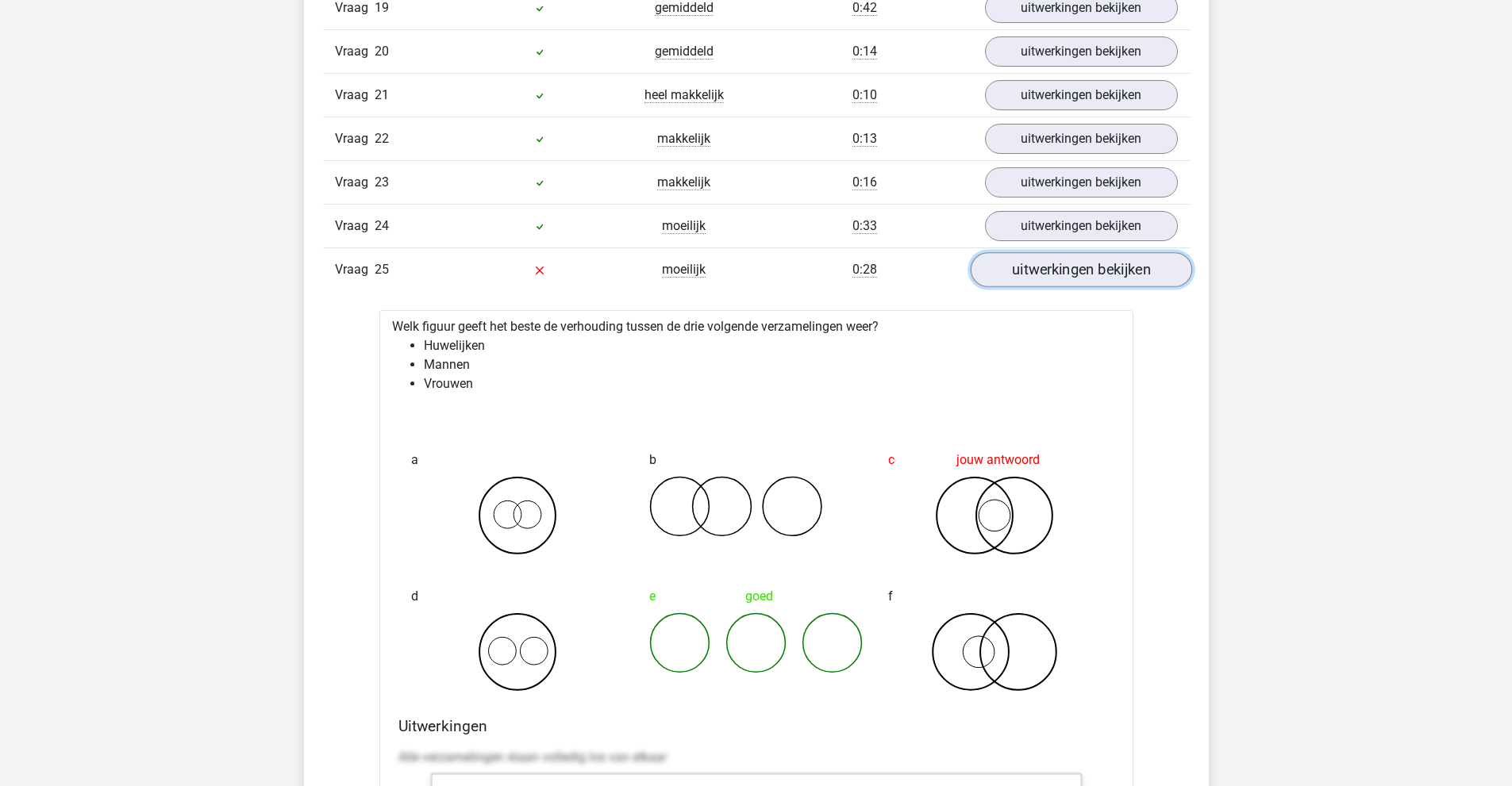
scroll to position [2618, 0]
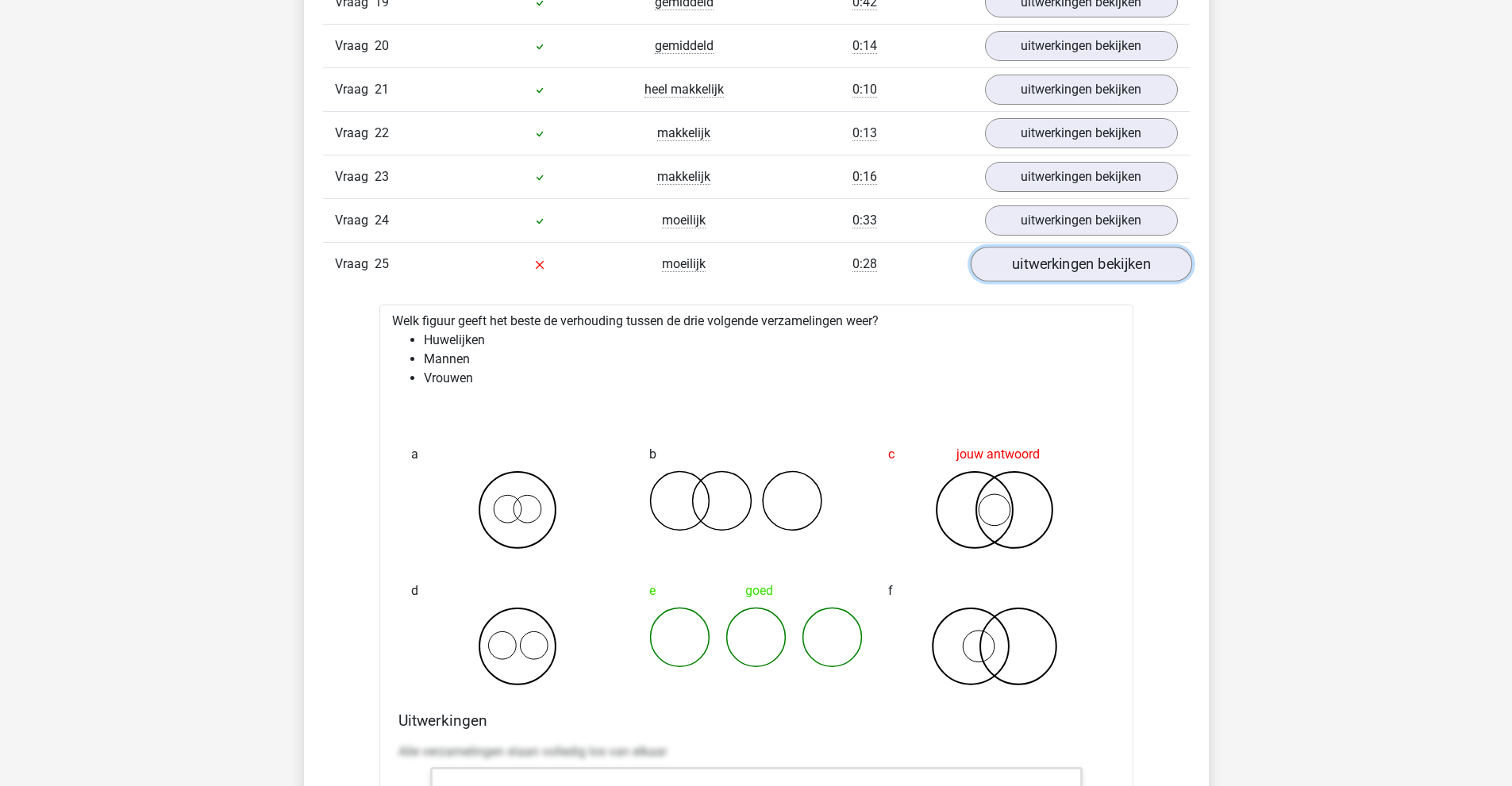
click at [1088, 269] on link "uitwerkingen bekijken" at bounding box center [1081, 264] width 222 height 34
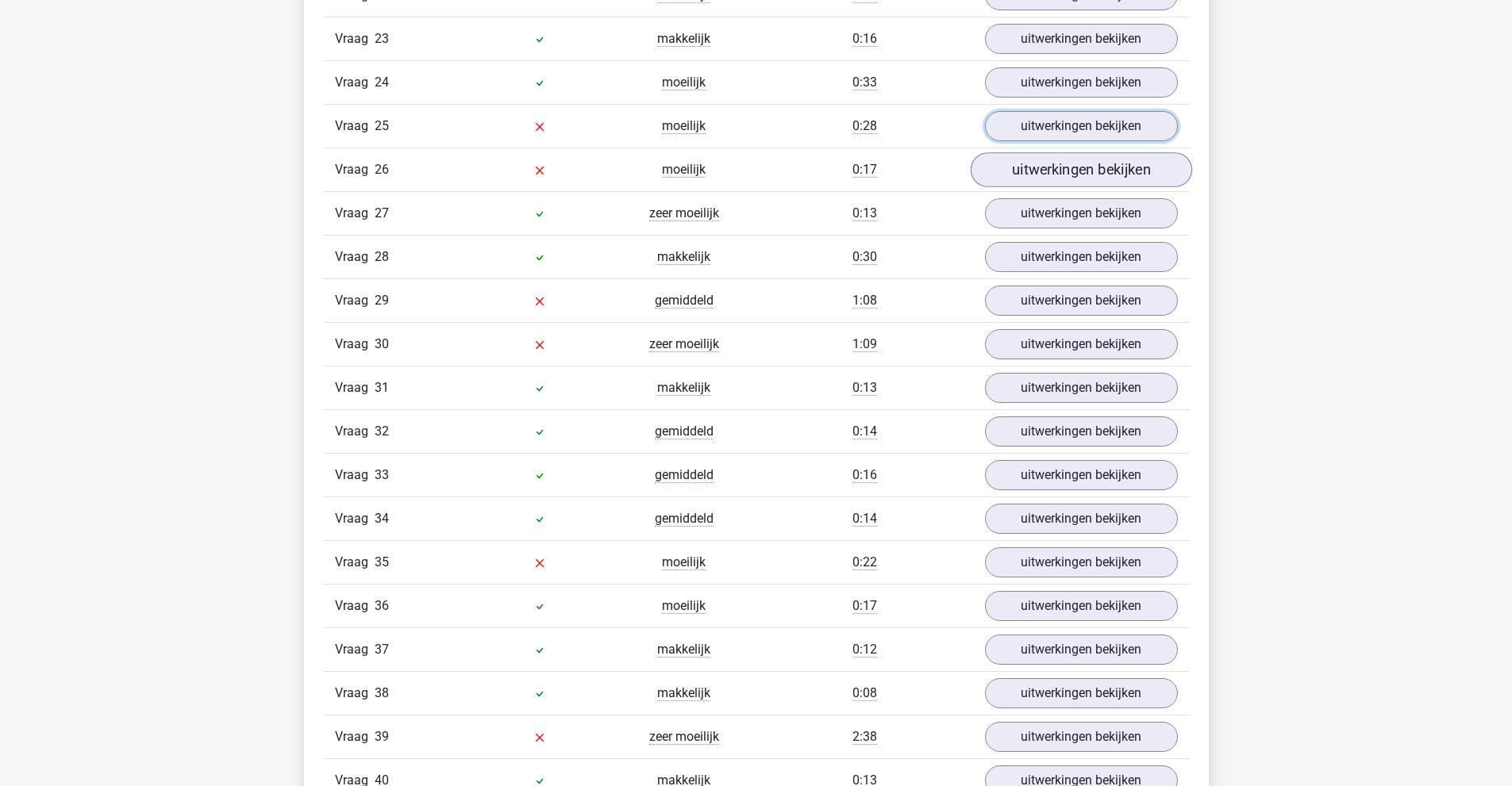
scroll to position [2776, 0]
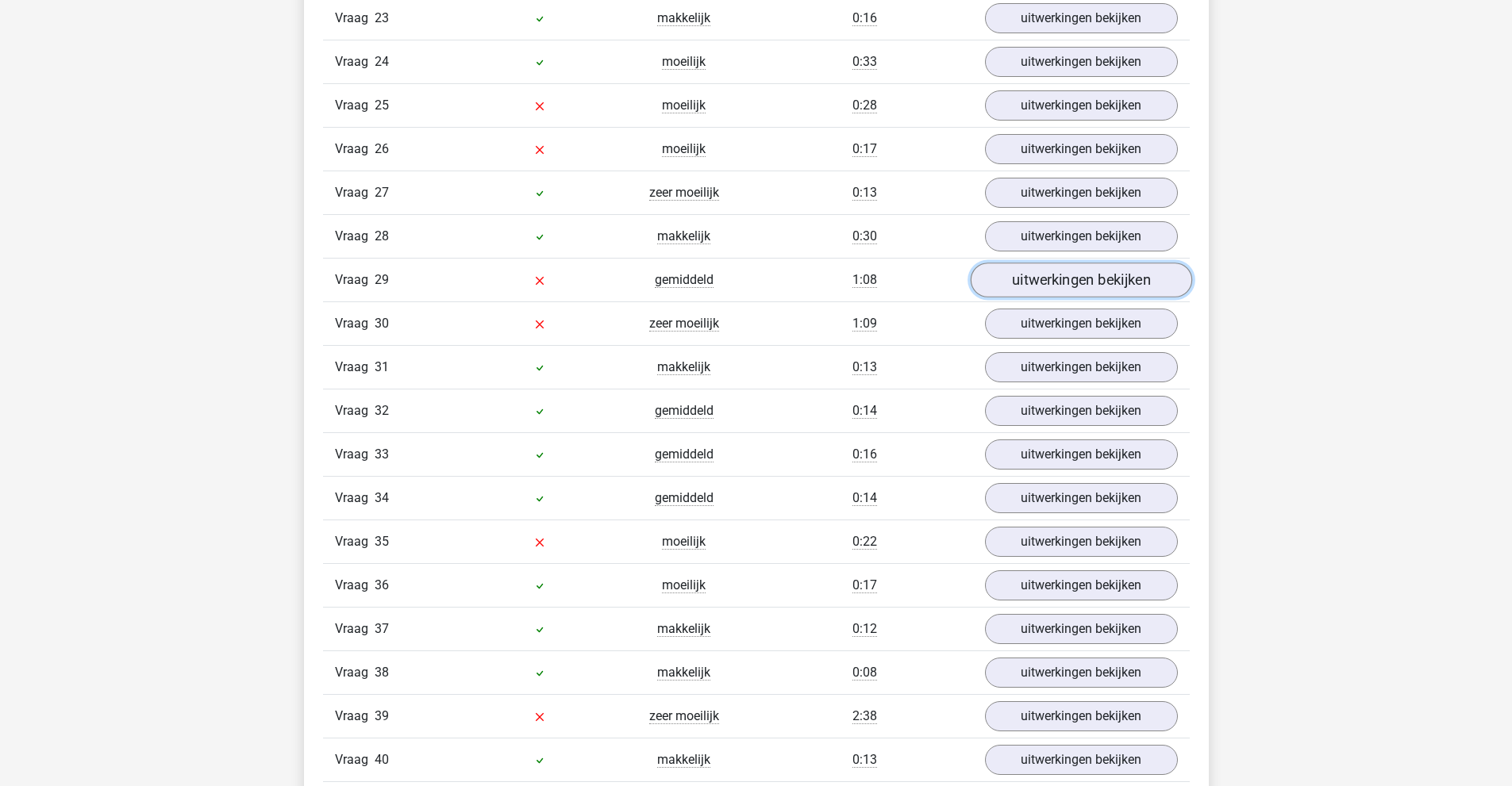
click at [1061, 285] on link "uitwerkingen bekijken" at bounding box center [1081, 280] width 222 height 34
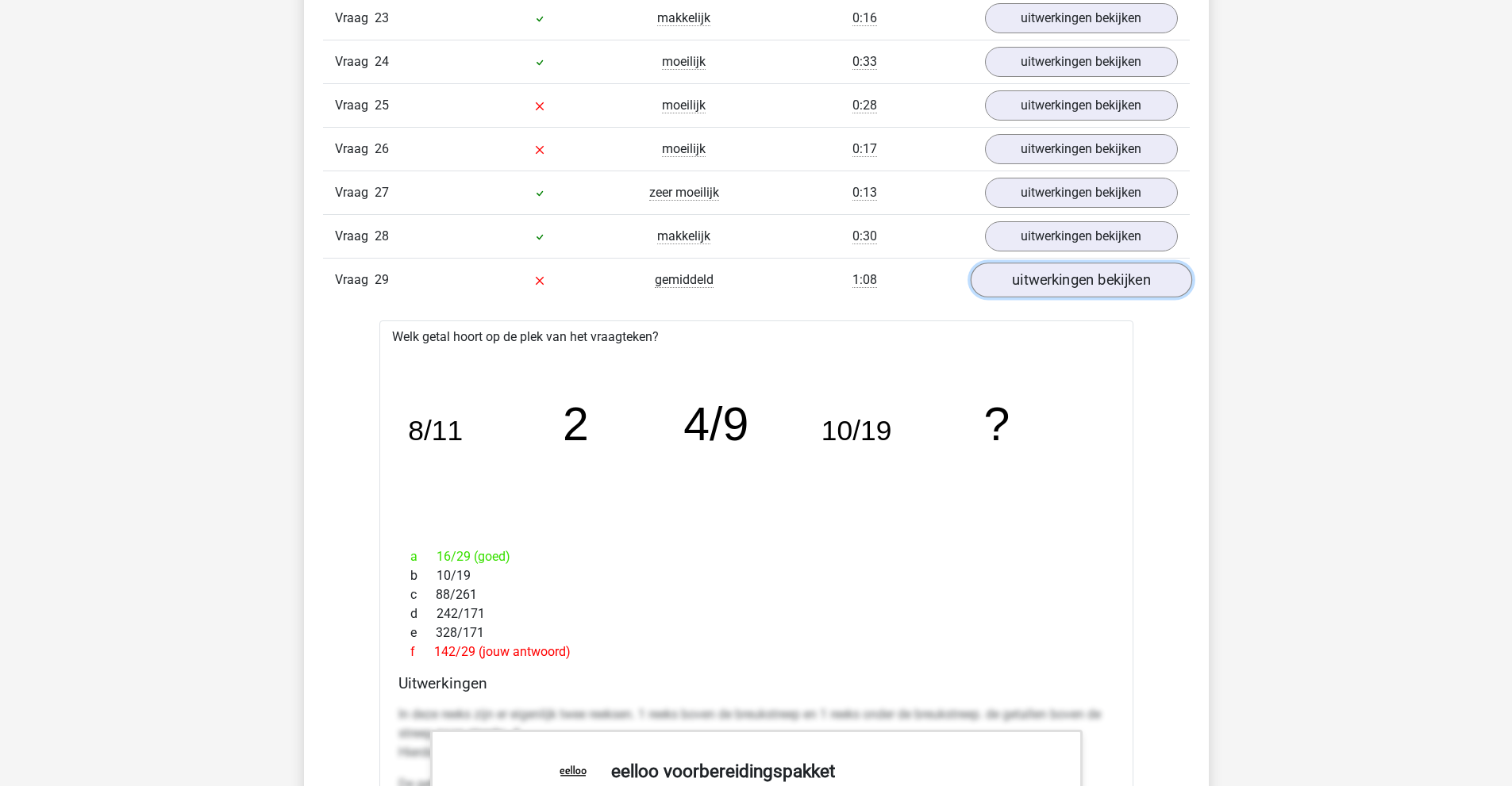
click at [1061, 285] on link "uitwerkingen bekijken" at bounding box center [1081, 280] width 222 height 34
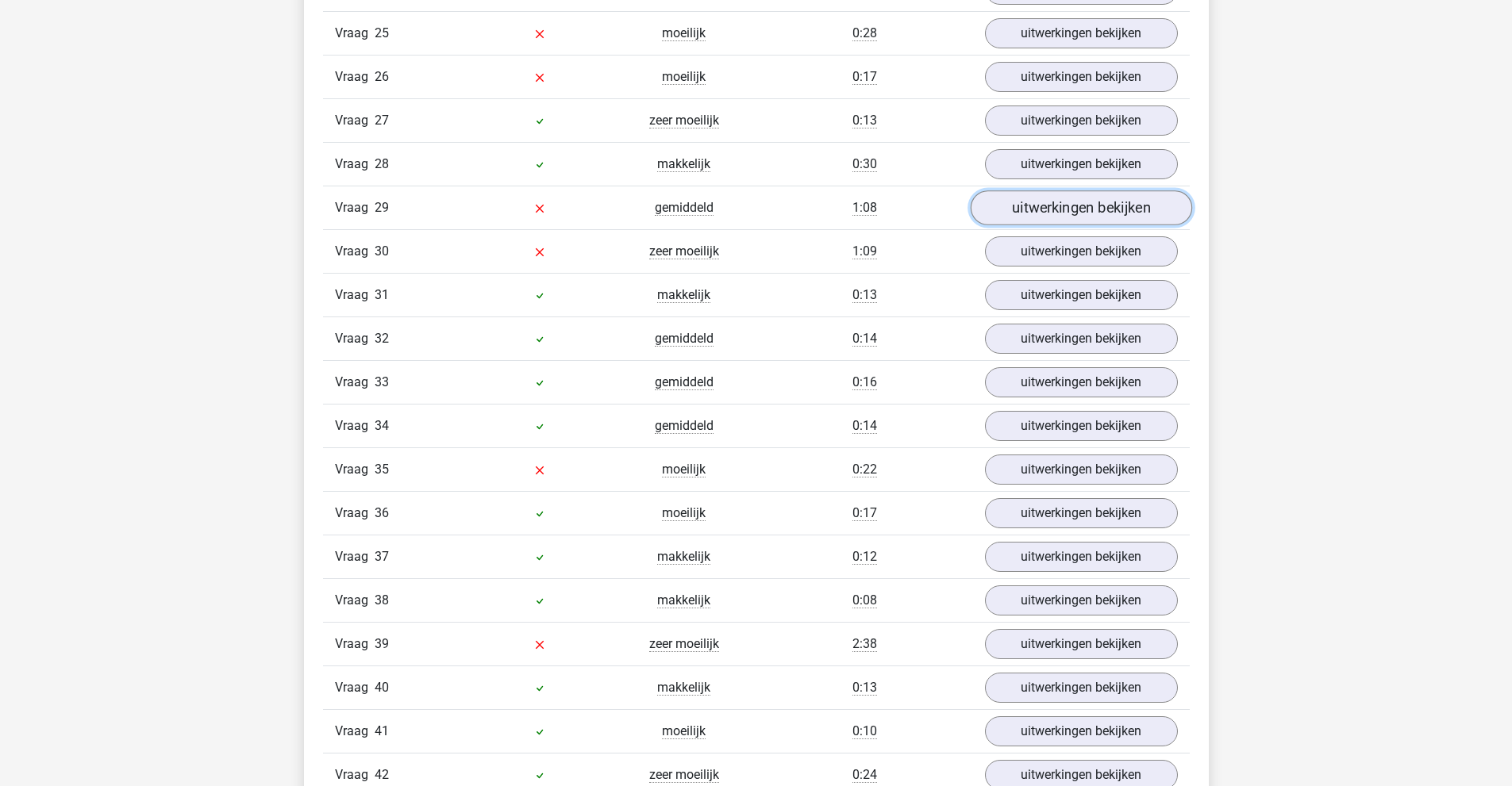
scroll to position [2856, 0]
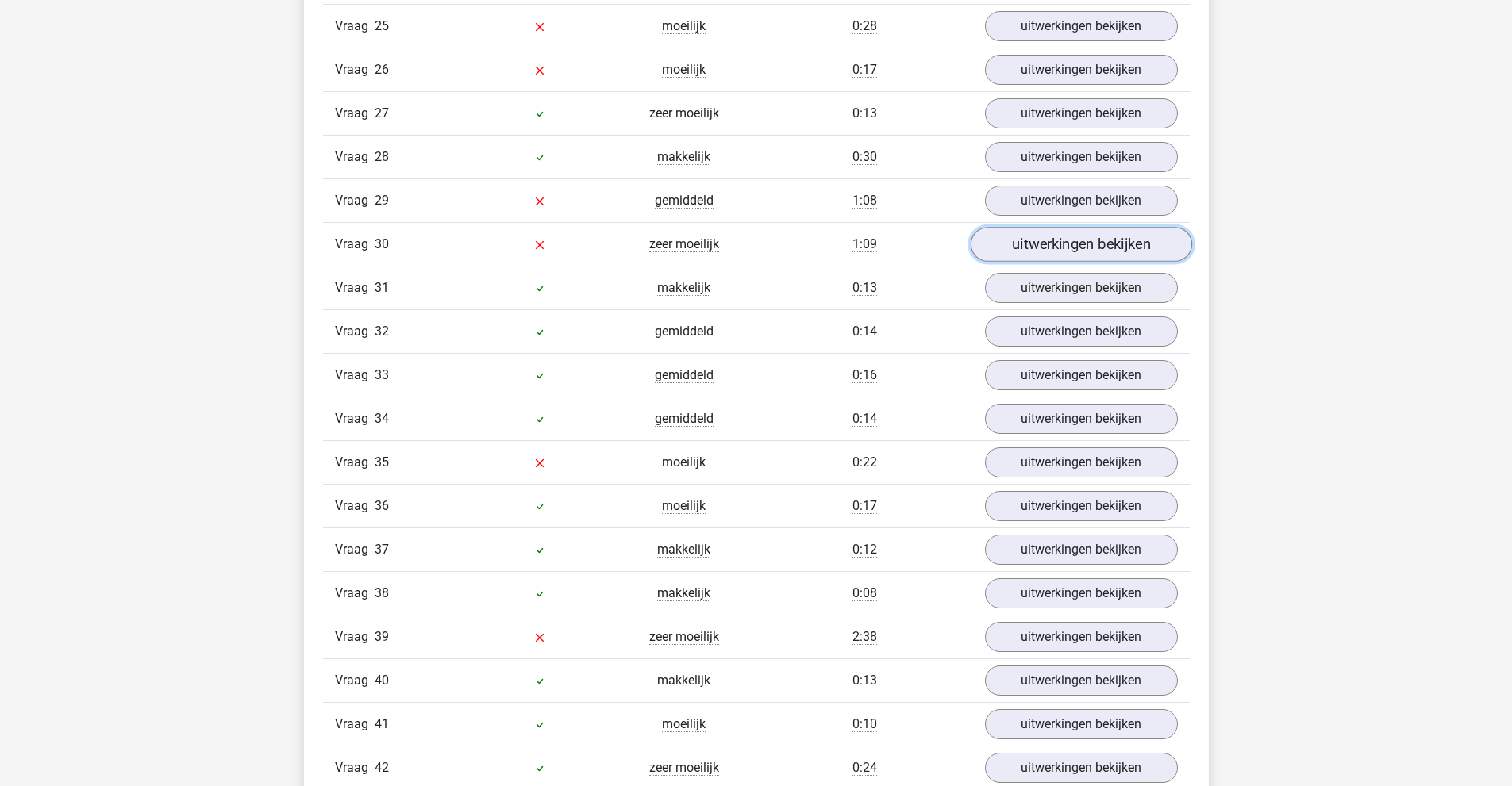
click at [1046, 239] on link "uitwerkingen bekijken" at bounding box center [1081, 244] width 222 height 34
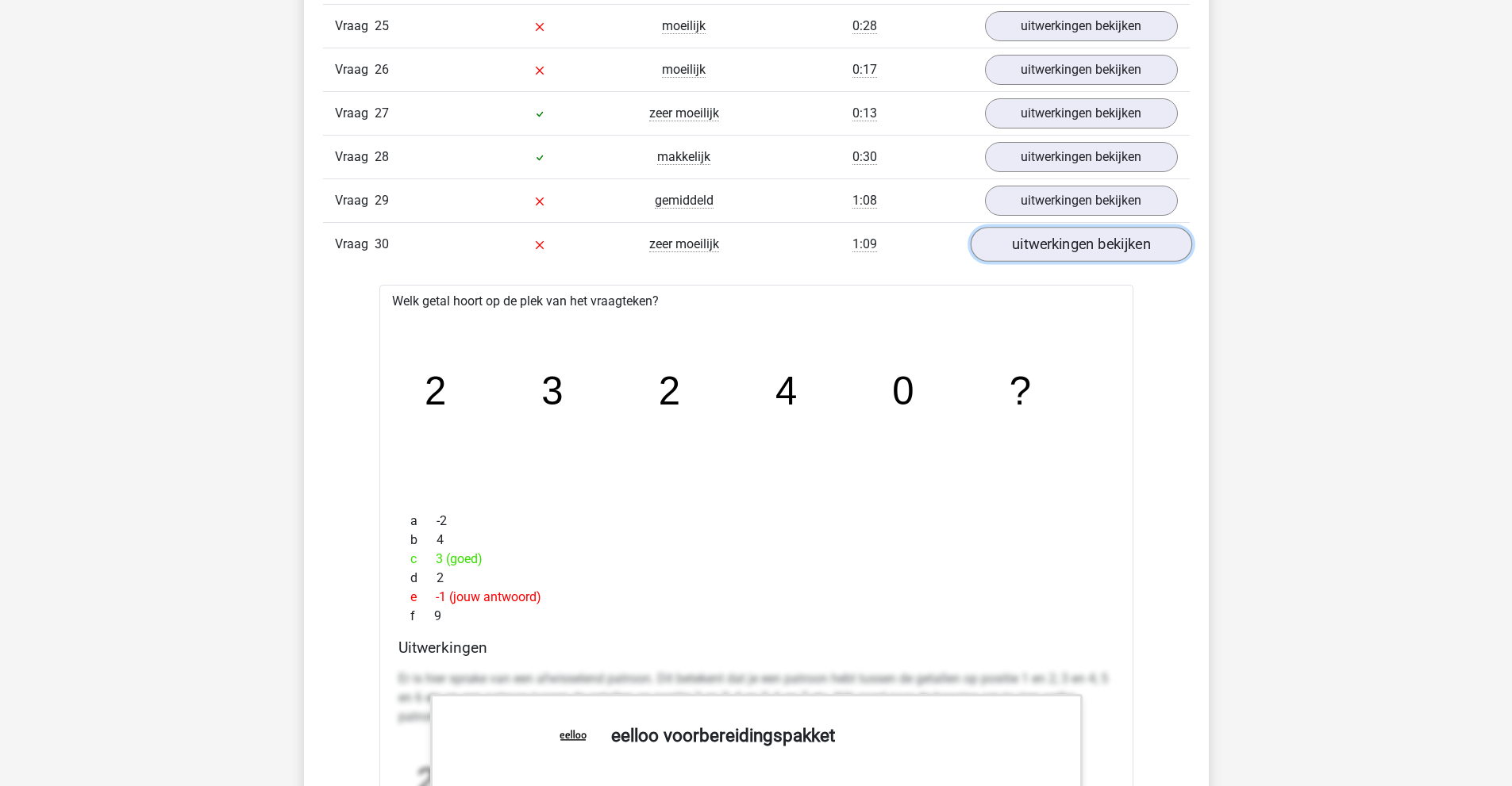
click at [1046, 239] on link "uitwerkingen bekijken" at bounding box center [1081, 244] width 222 height 34
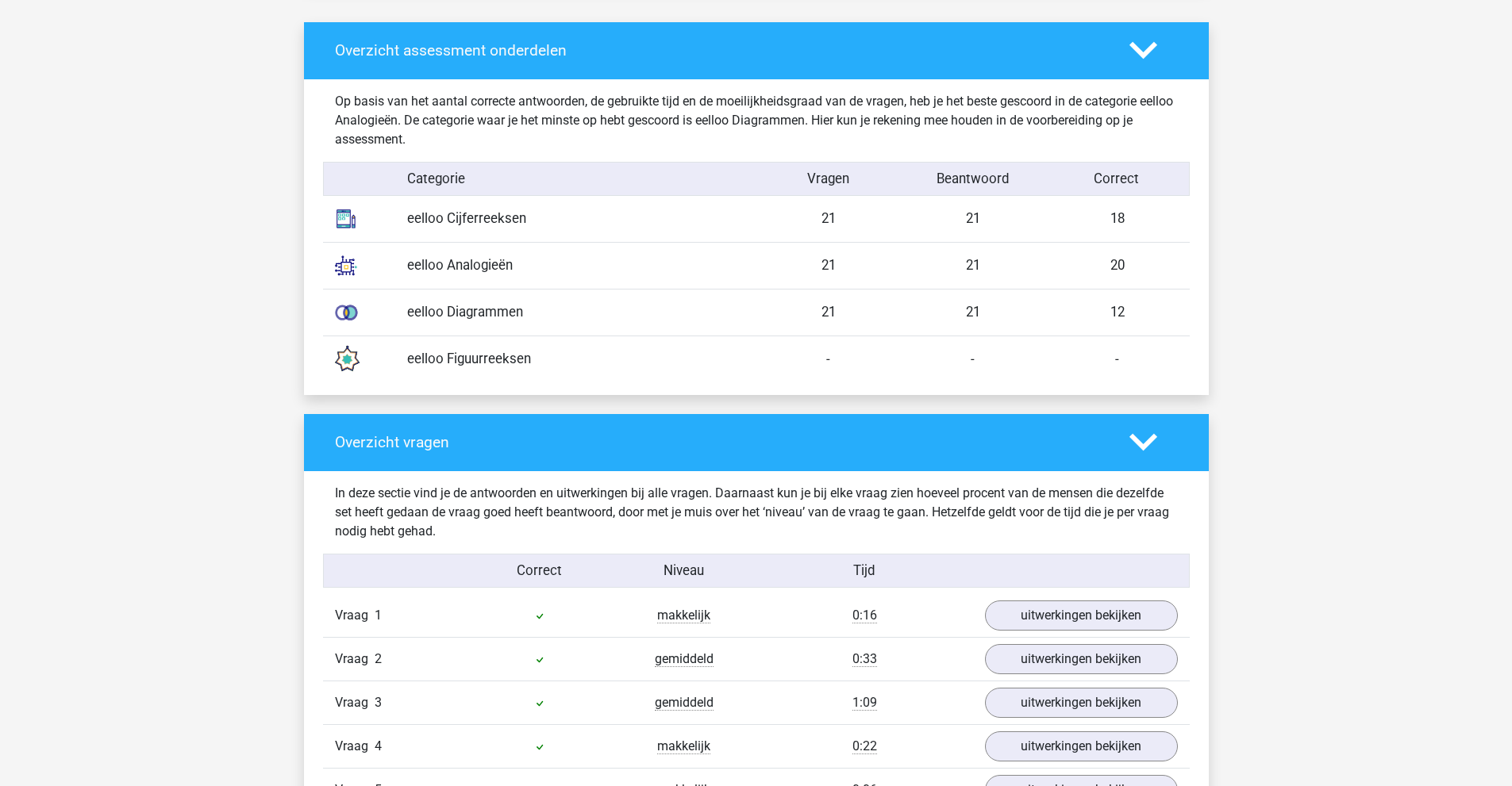
scroll to position [1270, 0]
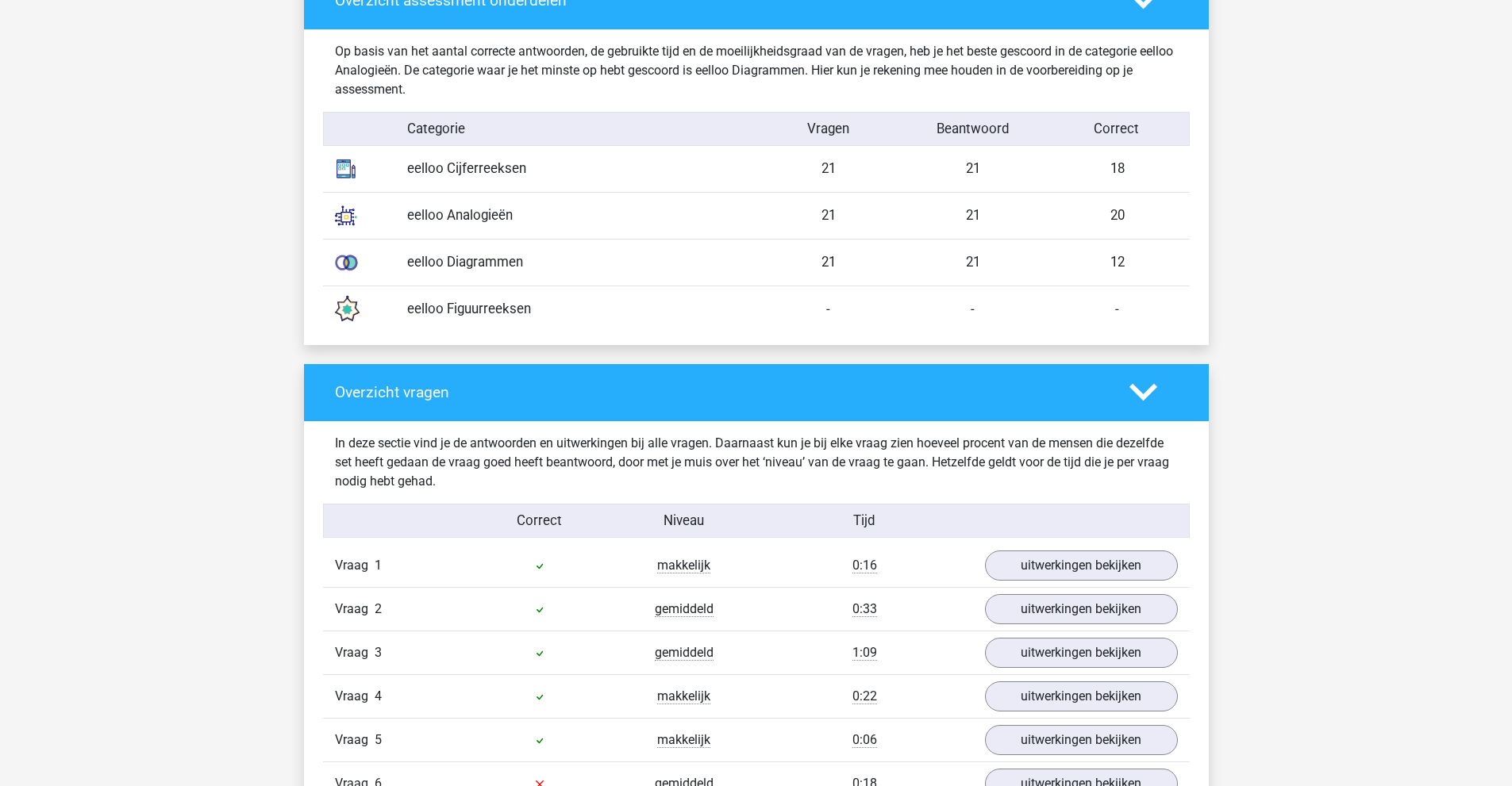
click at [1144, 392] on icon at bounding box center [1143, 392] width 28 height 28
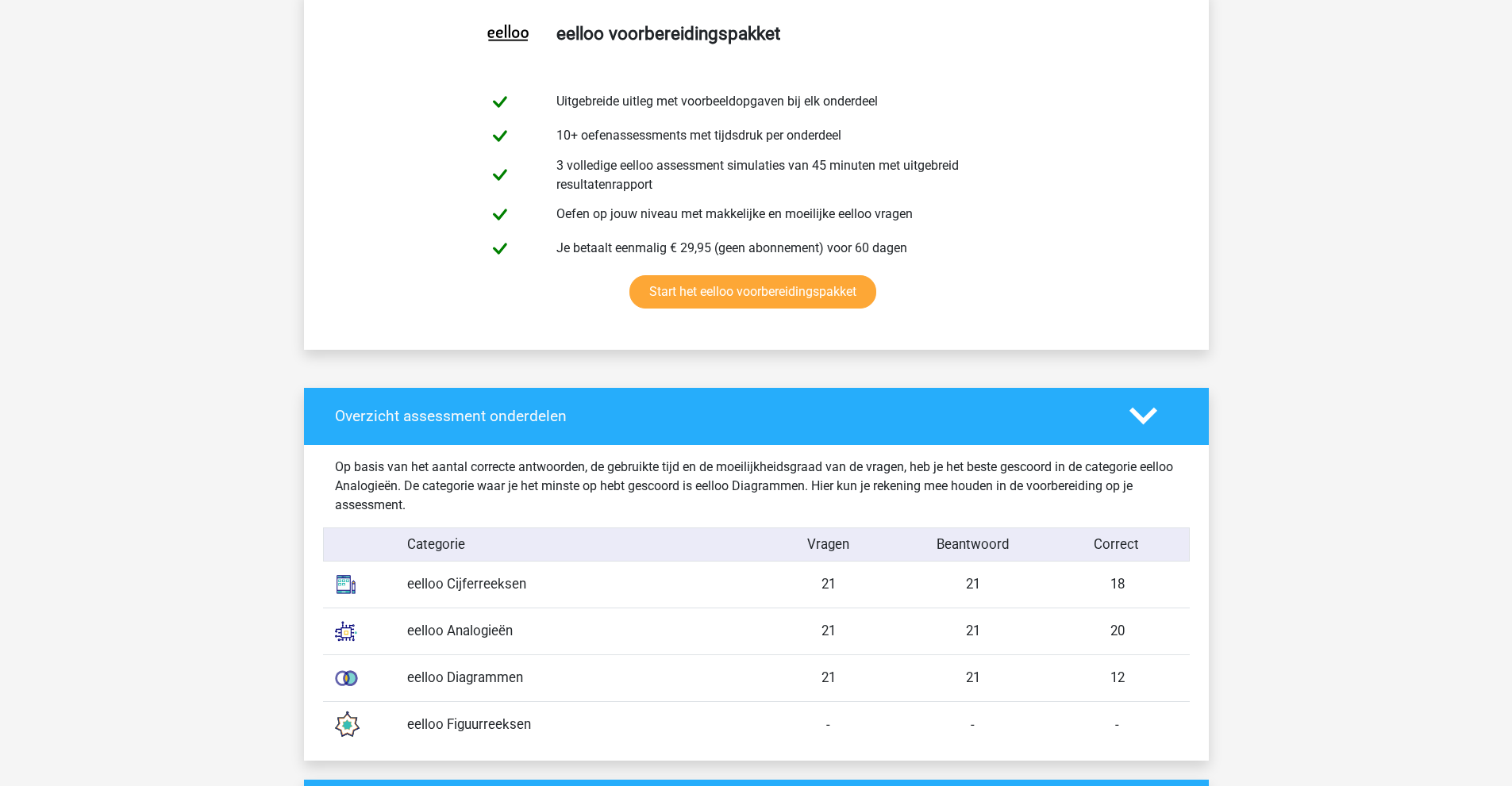
scroll to position [952, 0]
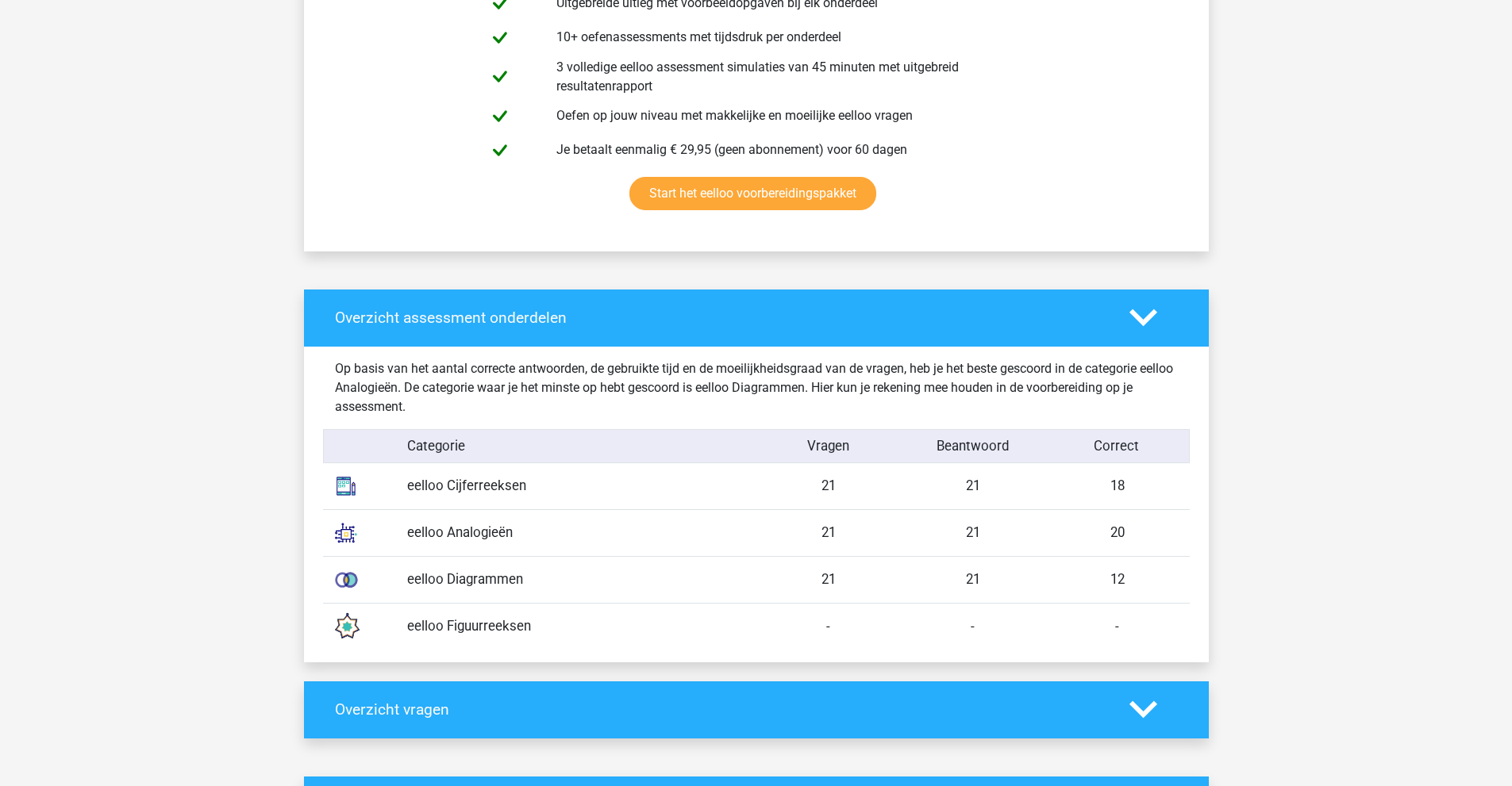
click at [905, 500] on div "eelloo Cijferreeksen 21 21 18" at bounding box center [756, 486] width 867 height 46
drag, startPoint x: 808, startPoint y: 478, endPoint x: 870, endPoint y: 594, distance: 131.5
click at [870, 594] on div "Op basis van het aantal correcte antwoorden, de gebruikte tijd en de moeilijkhe…" at bounding box center [756, 505] width 843 height 316
click at [855, 520] on div "eelloo Analogieën 21 21 20" at bounding box center [756, 533] width 867 height 47
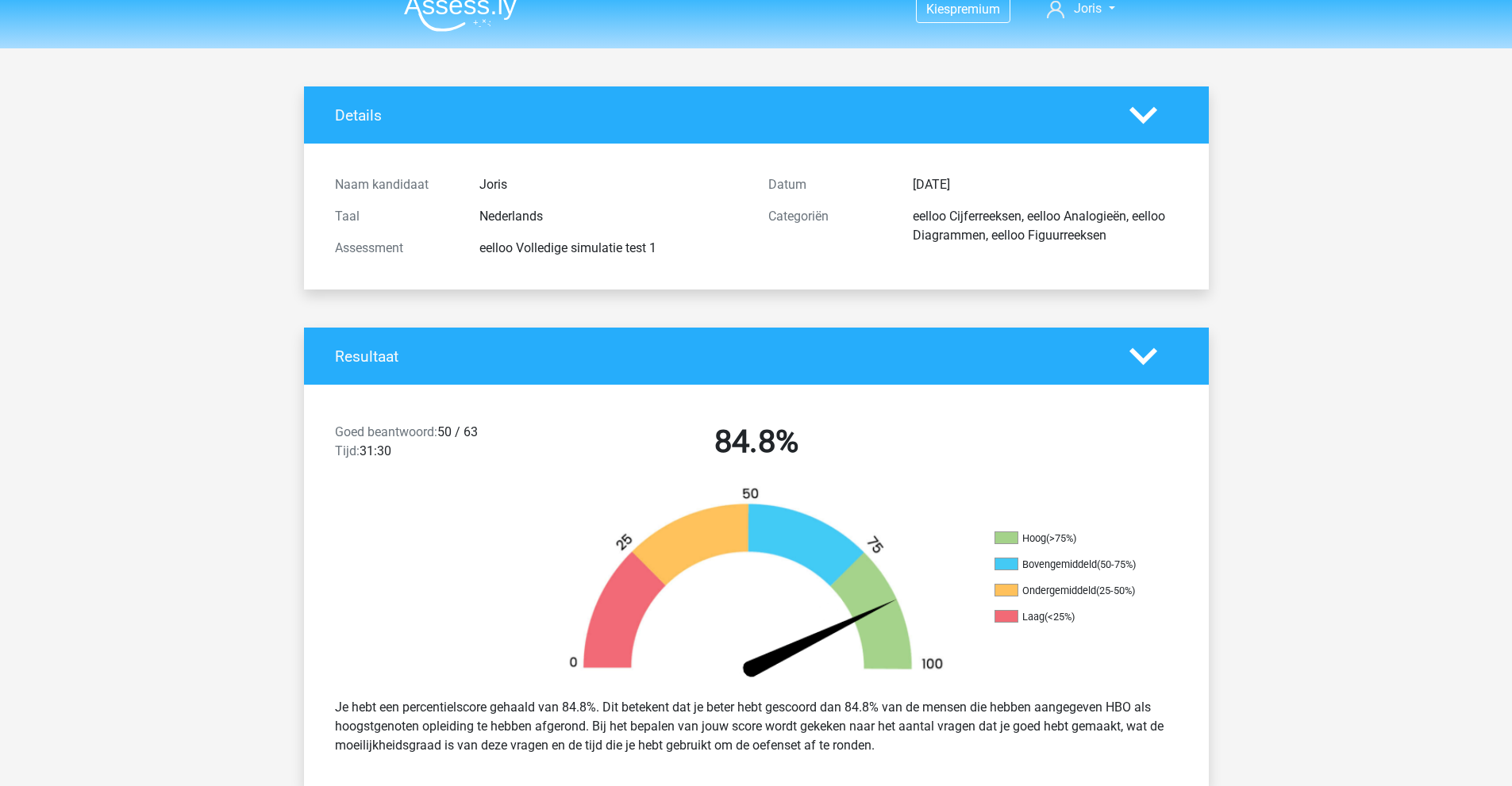
scroll to position [0, 0]
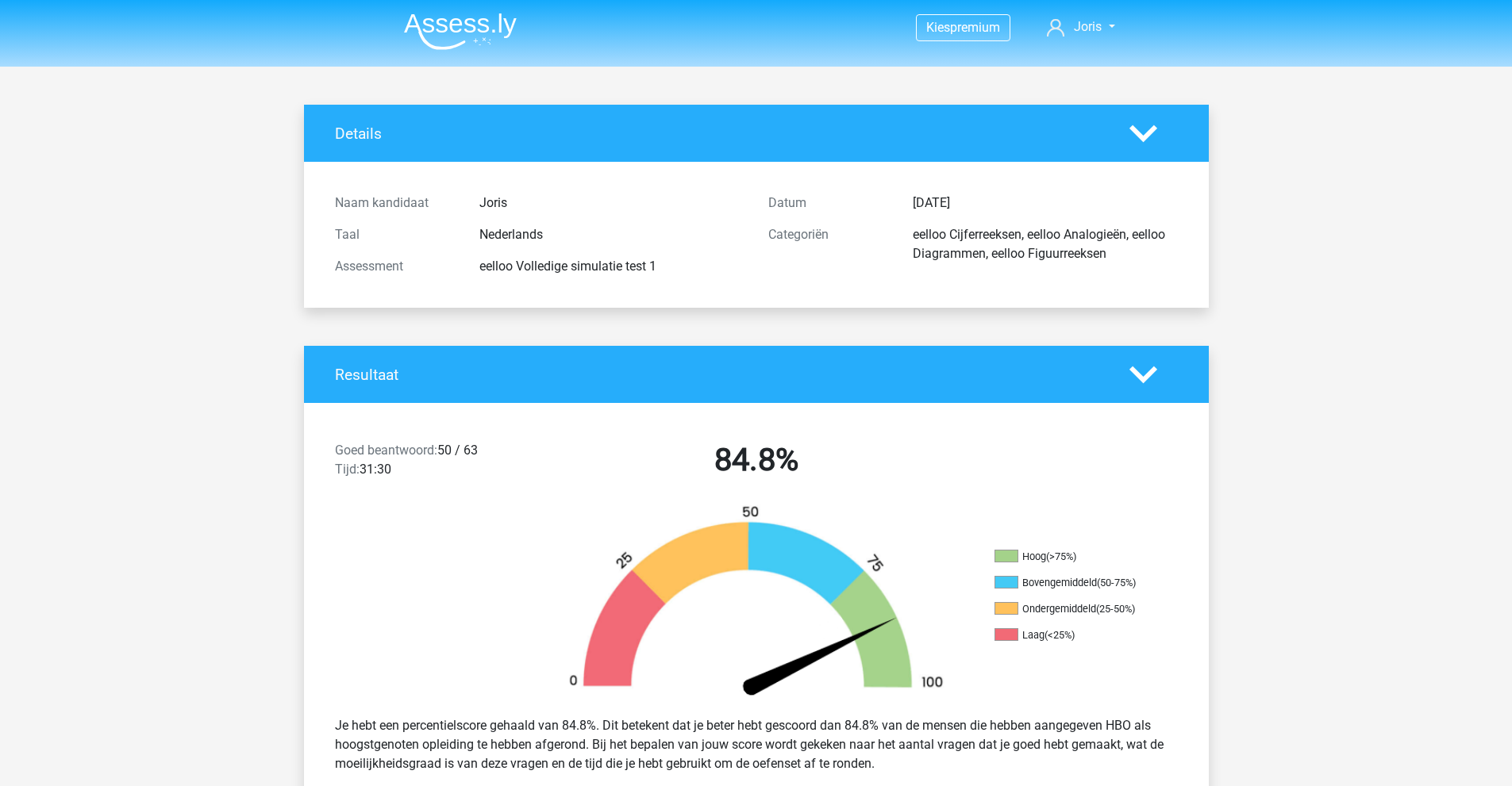
click at [448, 35] on img at bounding box center [460, 31] width 113 height 37
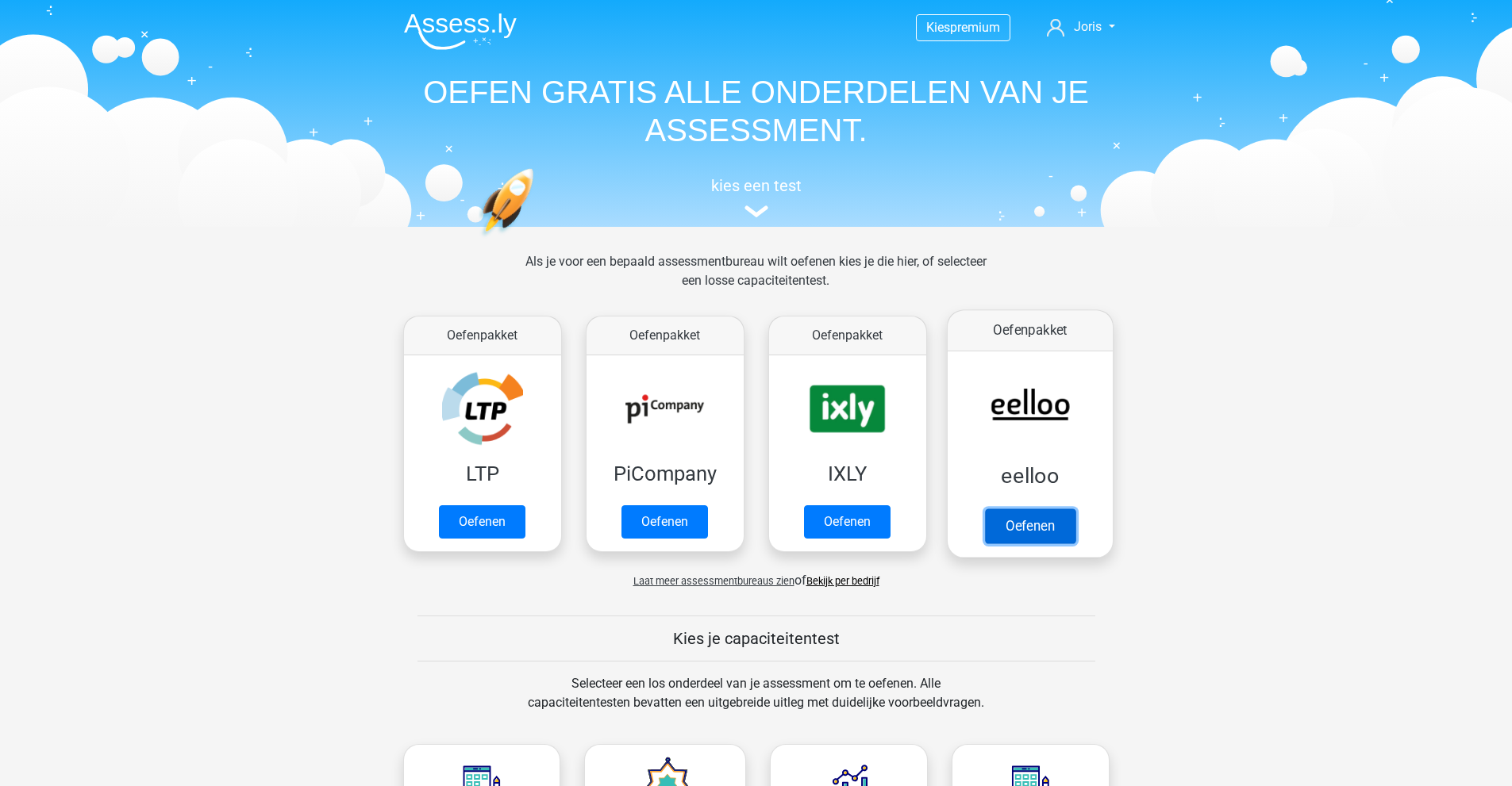
click at [1018, 508] on link "Oefenen" at bounding box center [1030, 526] width 91 height 34
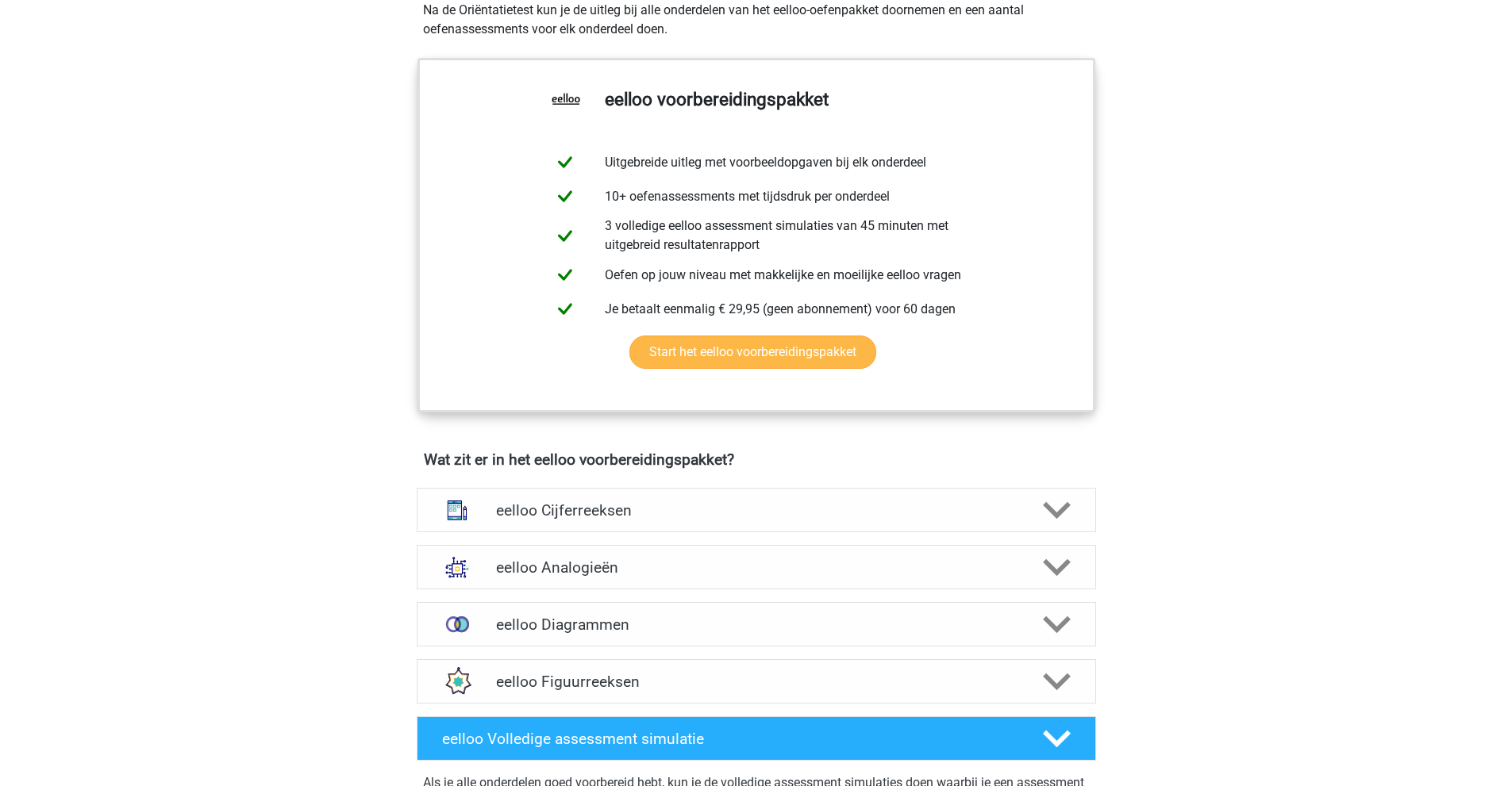
scroll to position [555, 0]
